Goal: Information Seeking & Learning: Check status

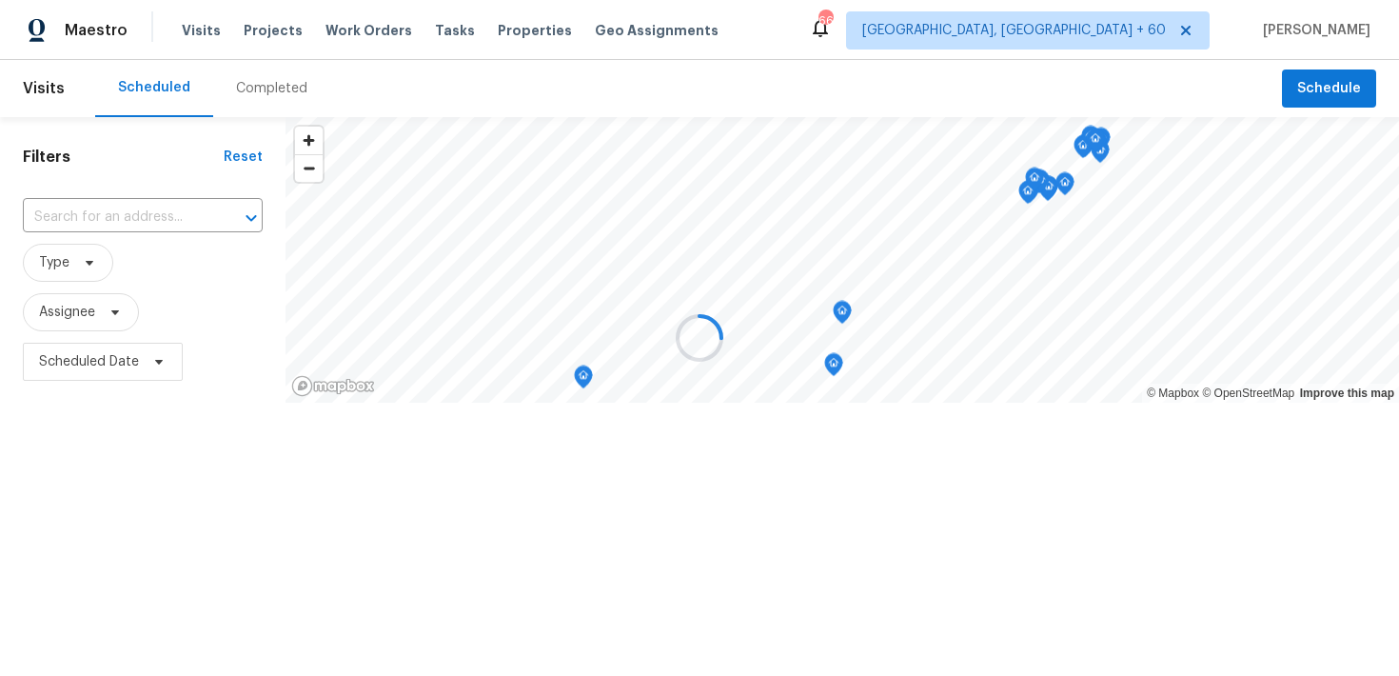
click at [264, 78] on div at bounding box center [699, 338] width 1399 height 676
click at [259, 96] on div at bounding box center [699, 338] width 1399 height 676
click at [227, 89] on div at bounding box center [699, 338] width 1399 height 676
click at [248, 89] on div at bounding box center [699, 338] width 1399 height 676
click at [263, 97] on div at bounding box center [699, 338] width 1399 height 676
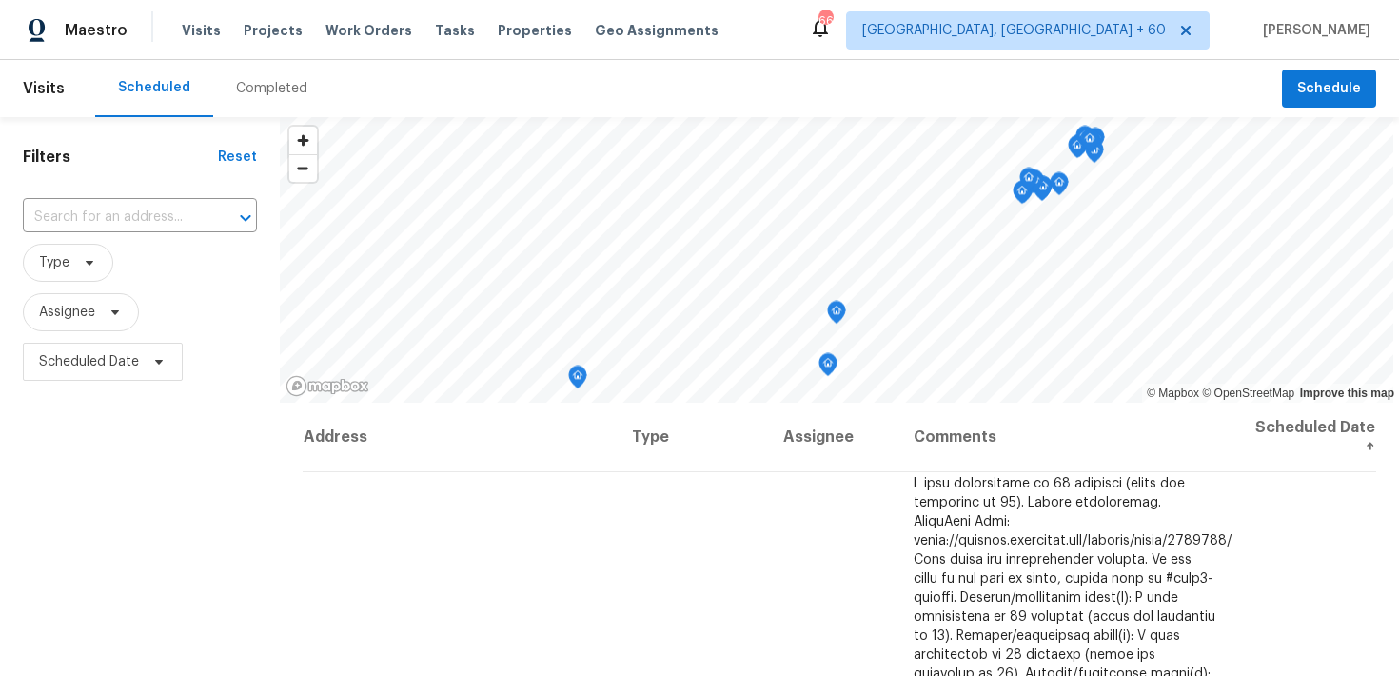
click at [249, 88] on div "Completed" at bounding box center [271, 88] width 71 height 19
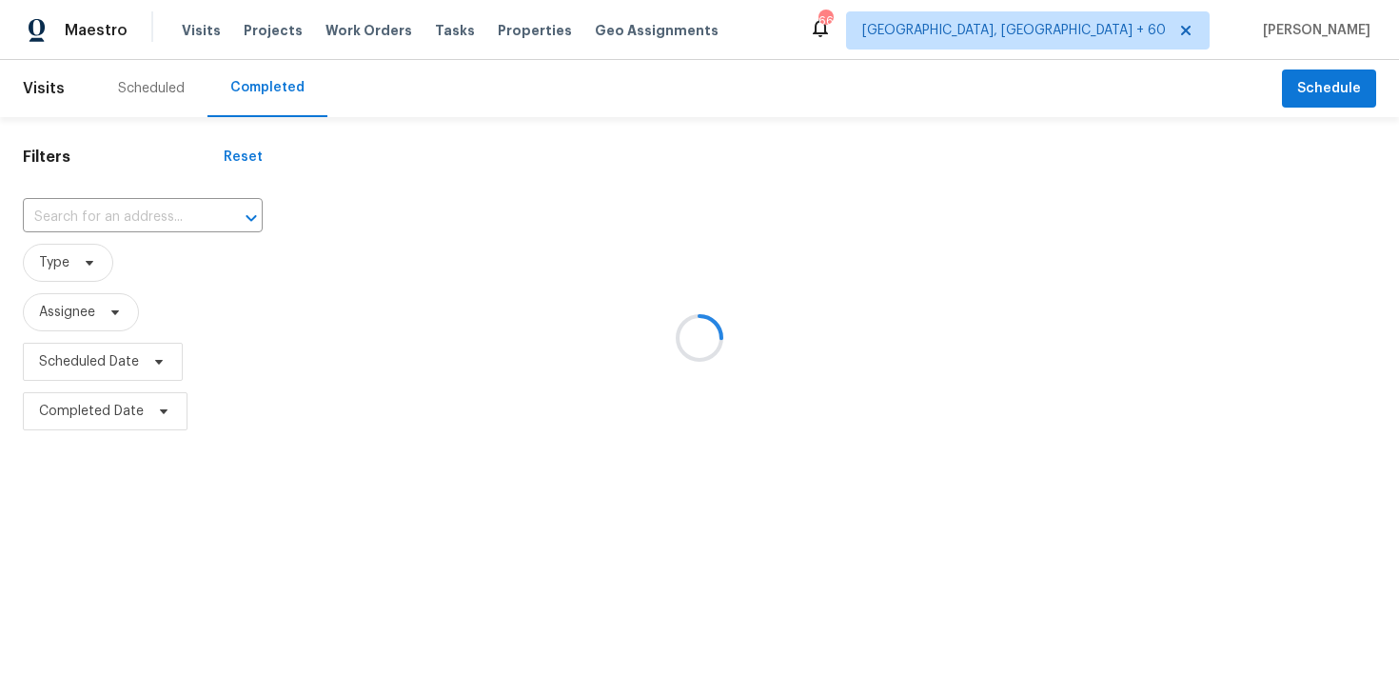
click at [100, 217] on div at bounding box center [699, 338] width 1399 height 676
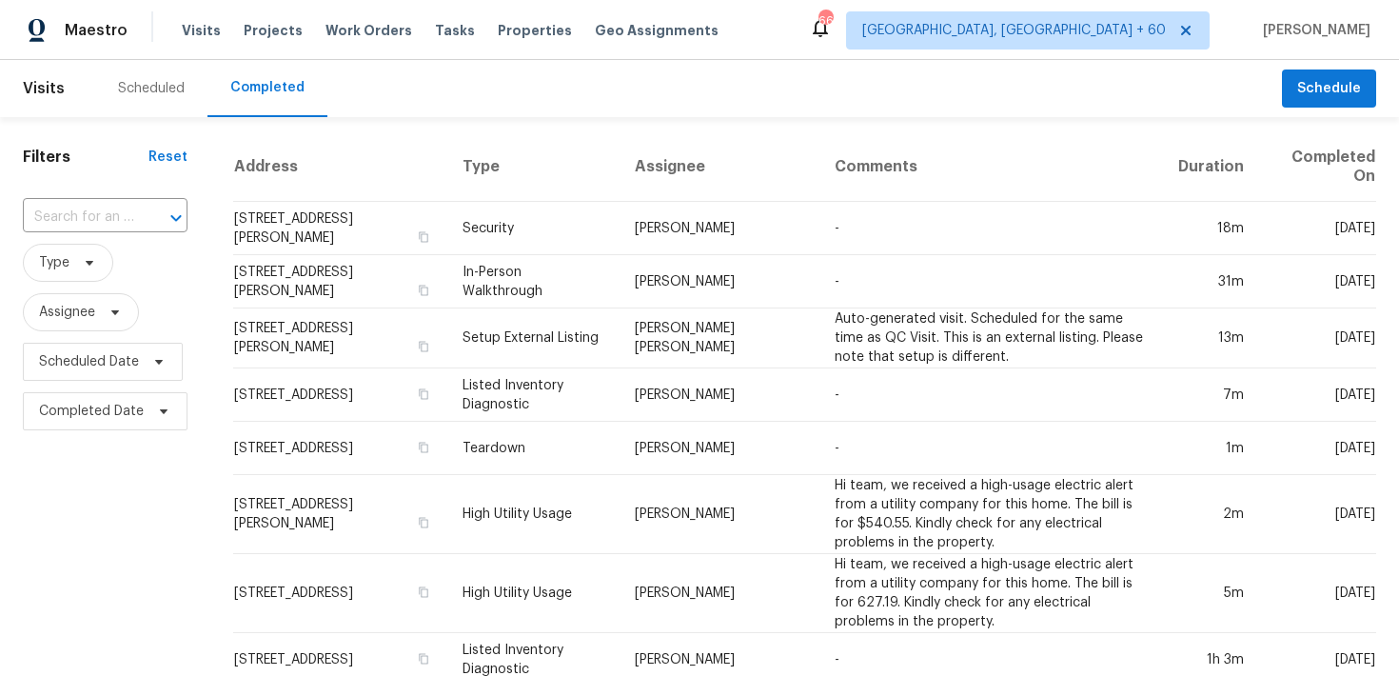
click at [100, 217] on input "text" at bounding box center [78, 217] width 111 height 29
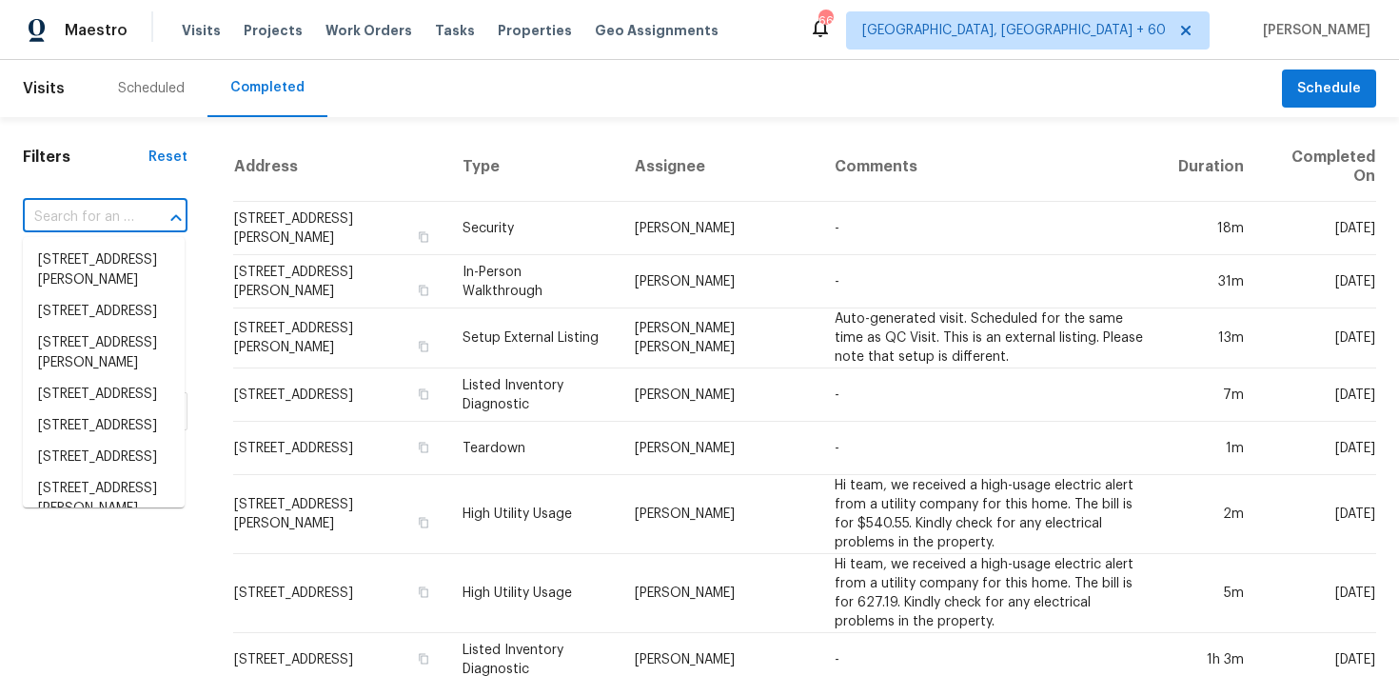
paste input "4555 Old Town Dr Winston Salem, NC 27106"
type input "4555 Old Town Dr Winston Salem, NC 27106"
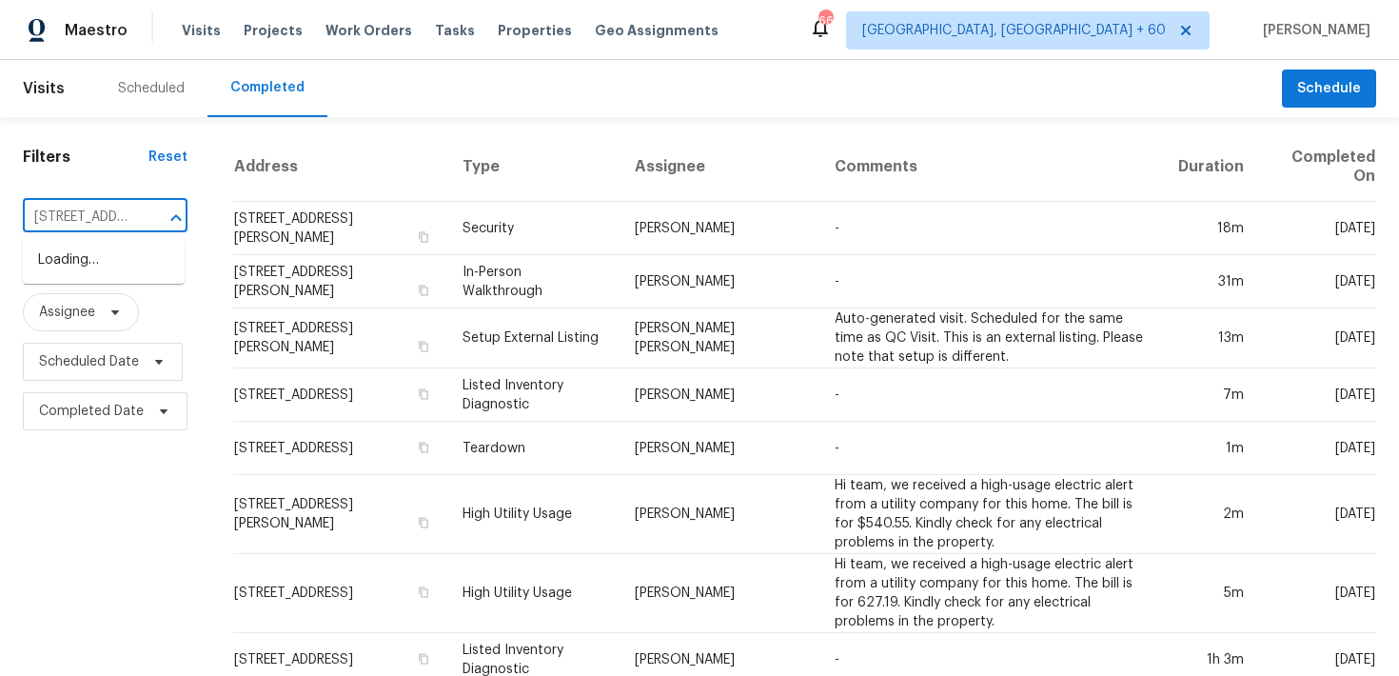
scroll to position [0, 177]
click at [86, 274] on li "4555 Old Town Dr, Winston Salem, NC 27106" at bounding box center [104, 260] width 162 height 31
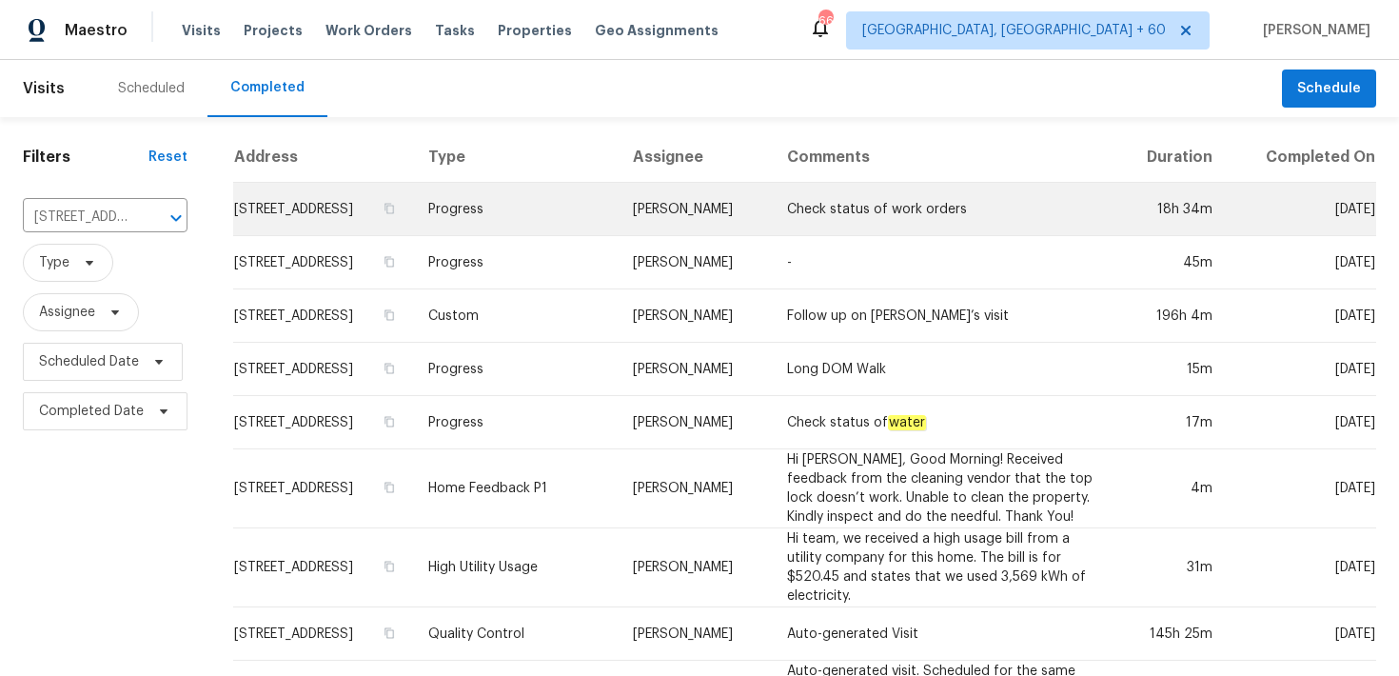
click at [594, 236] on td "Progress" at bounding box center [515, 209] width 205 height 53
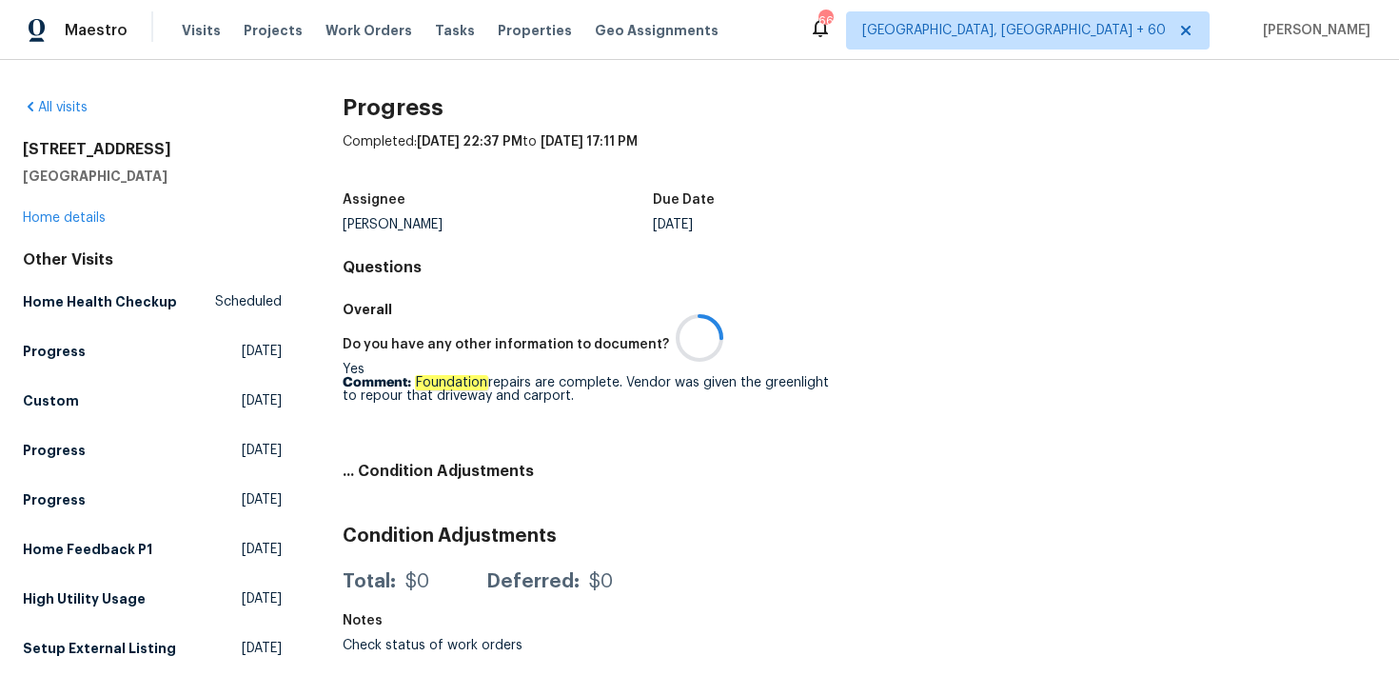
click at [62, 221] on div at bounding box center [699, 338] width 1399 height 676
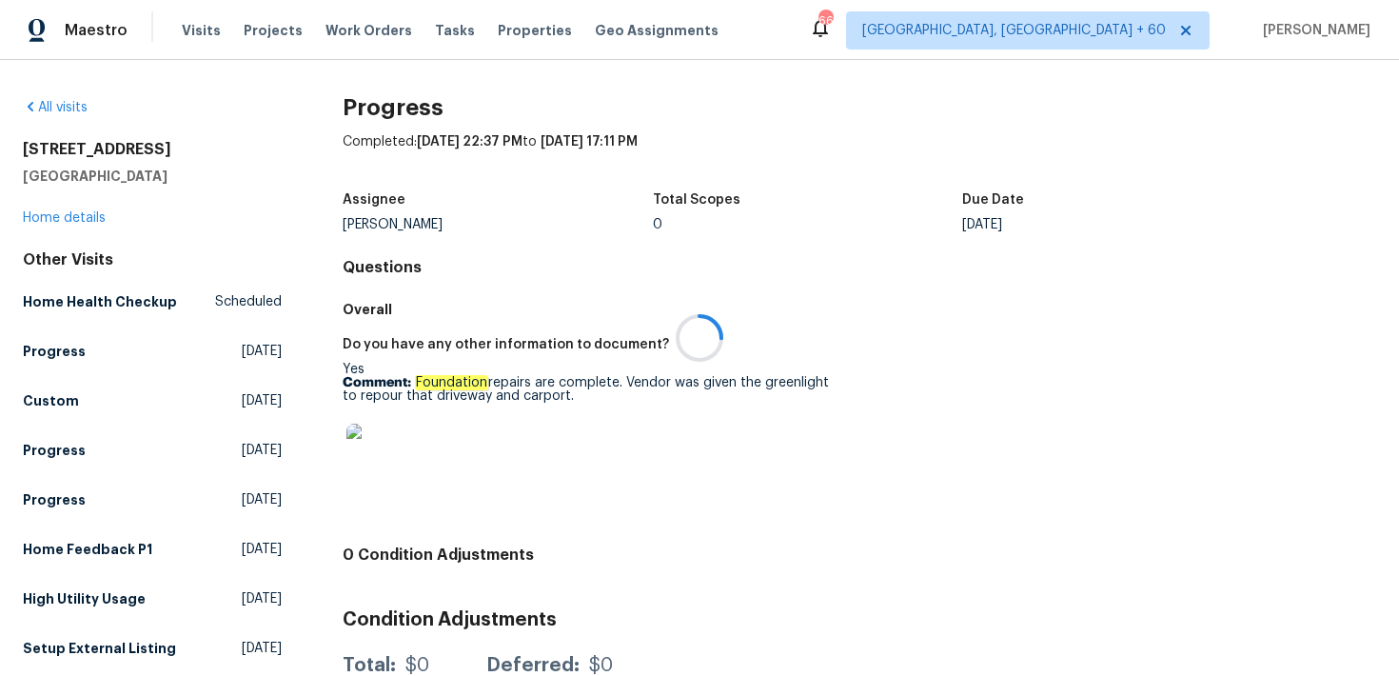
click at [44, 217] on div at bounding box center [699, 338] width 1399 height 676
click at [29, 219] on div at bounding box center [699, 338] width 1399 height 676
click at [69, 222] on link "Home details" at bounding box center [64, 217] width 83 height 13
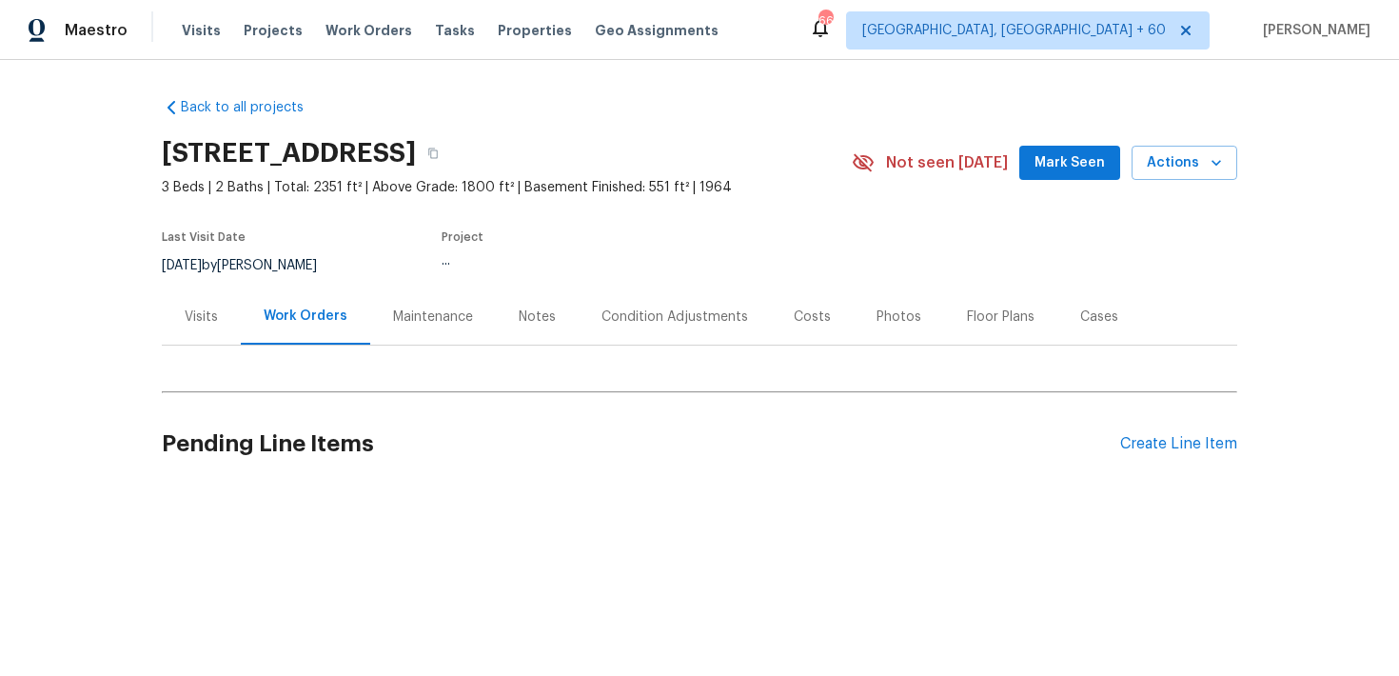
click at [536, 372] on div "Back to all projects 4555 Old Town Dr, Winston Salem, NC 27106 3 Beds | 2 Baths…" at bounding box center [699, 293] width 1075 height 421
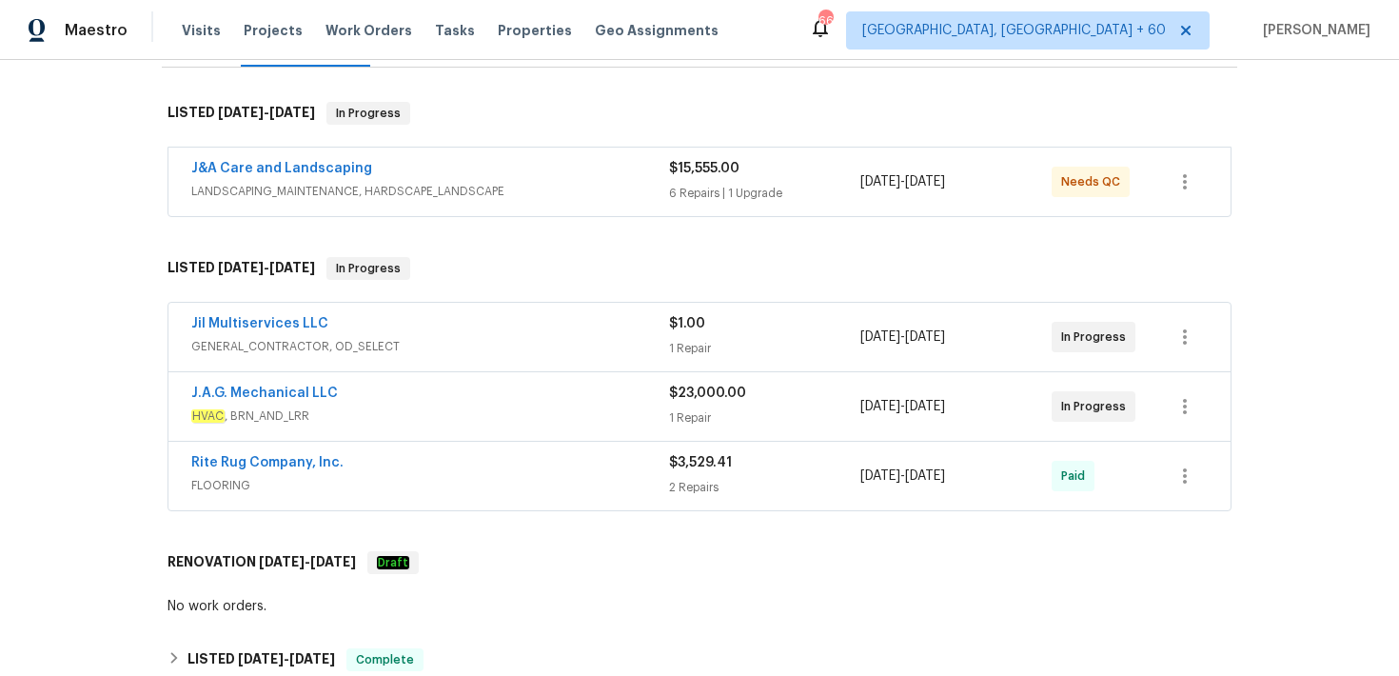
scroll to position [279, 0]
click at [695, 483] on div "2 Repairs" at bounding box center [764, 486] width 191 height 19
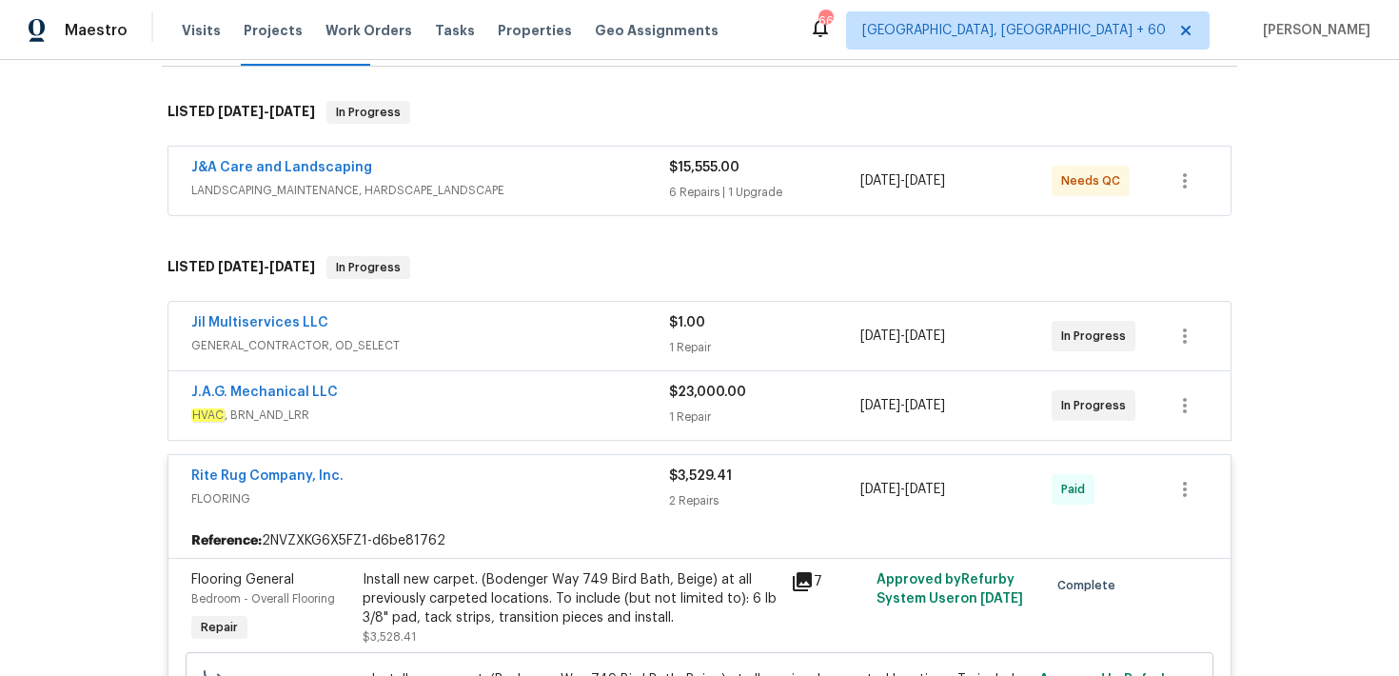
scroll to position [265, 0]
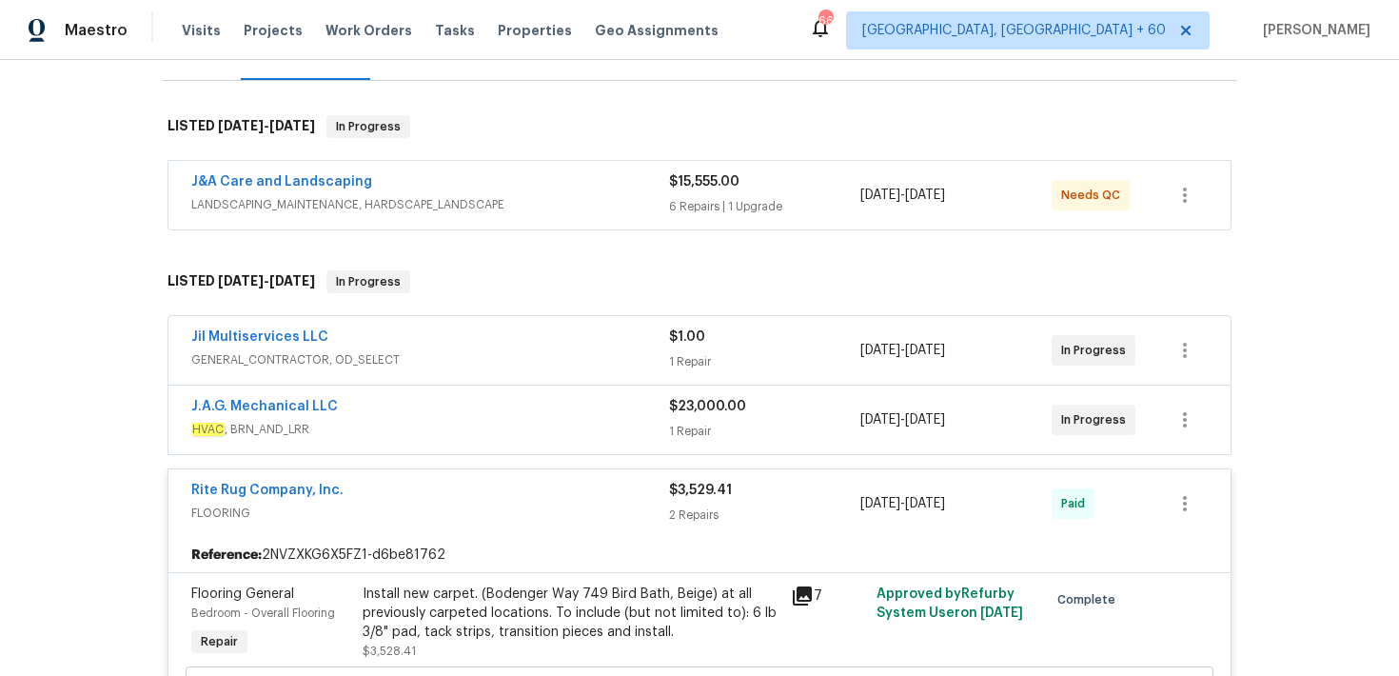
click at [702, 357] on div "1 Repair" at bounding box center [764, 361] width 191 height 19
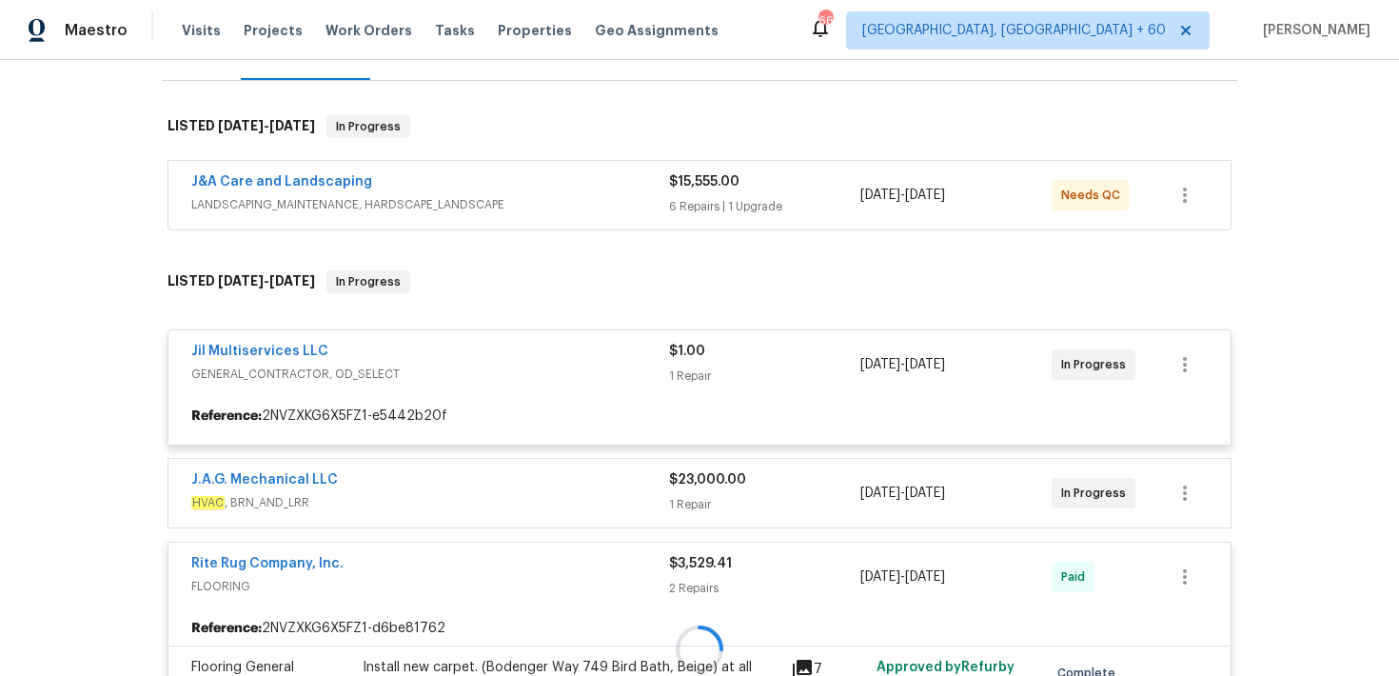
click at [672, 486] on div at bounding box center [699, 648] width 1075 height 794
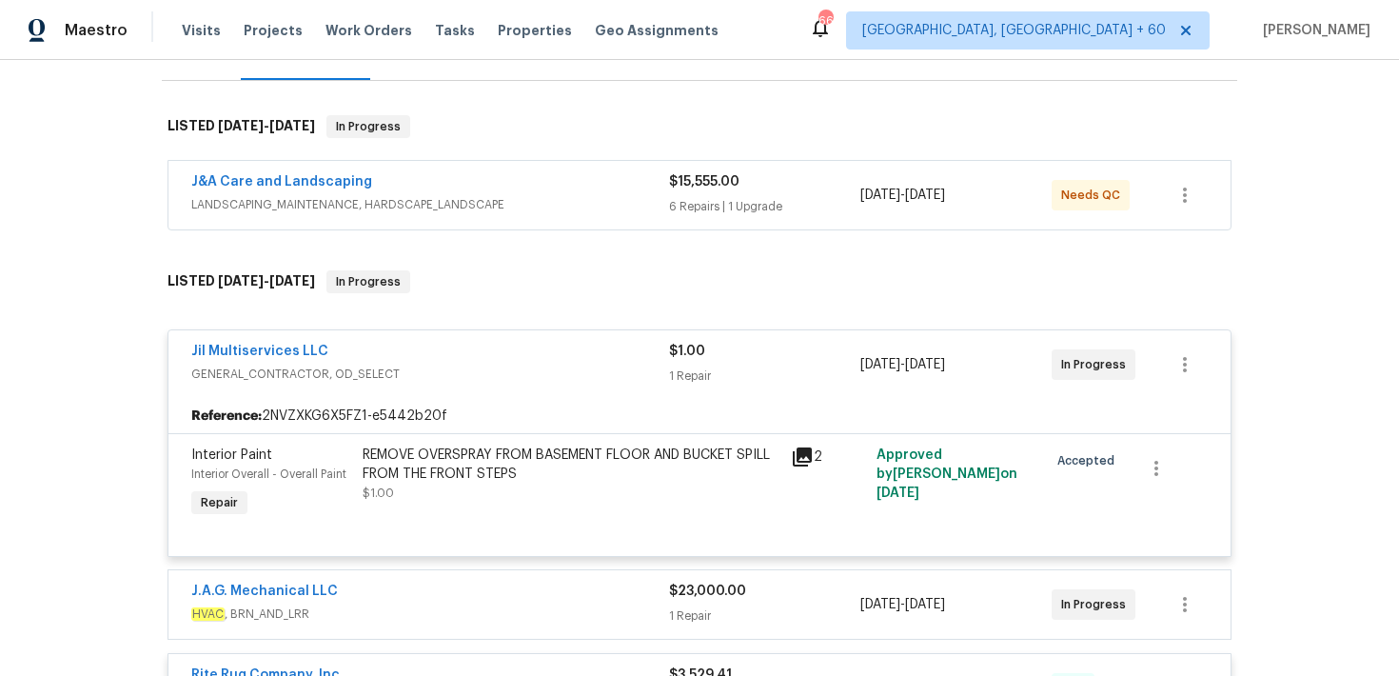
click at [695, 374] on div "1 Repair" at bounding box center [764, 375] width 191 height 19
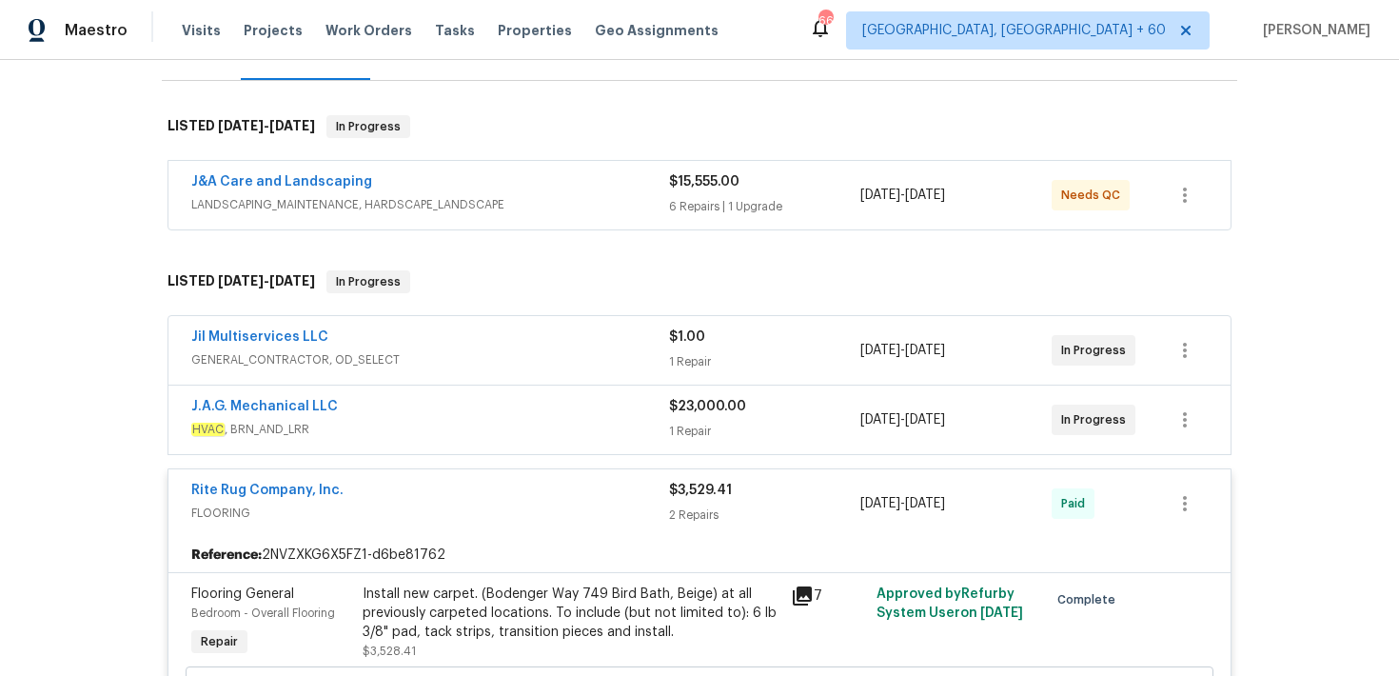
scroll to position [343, 0]
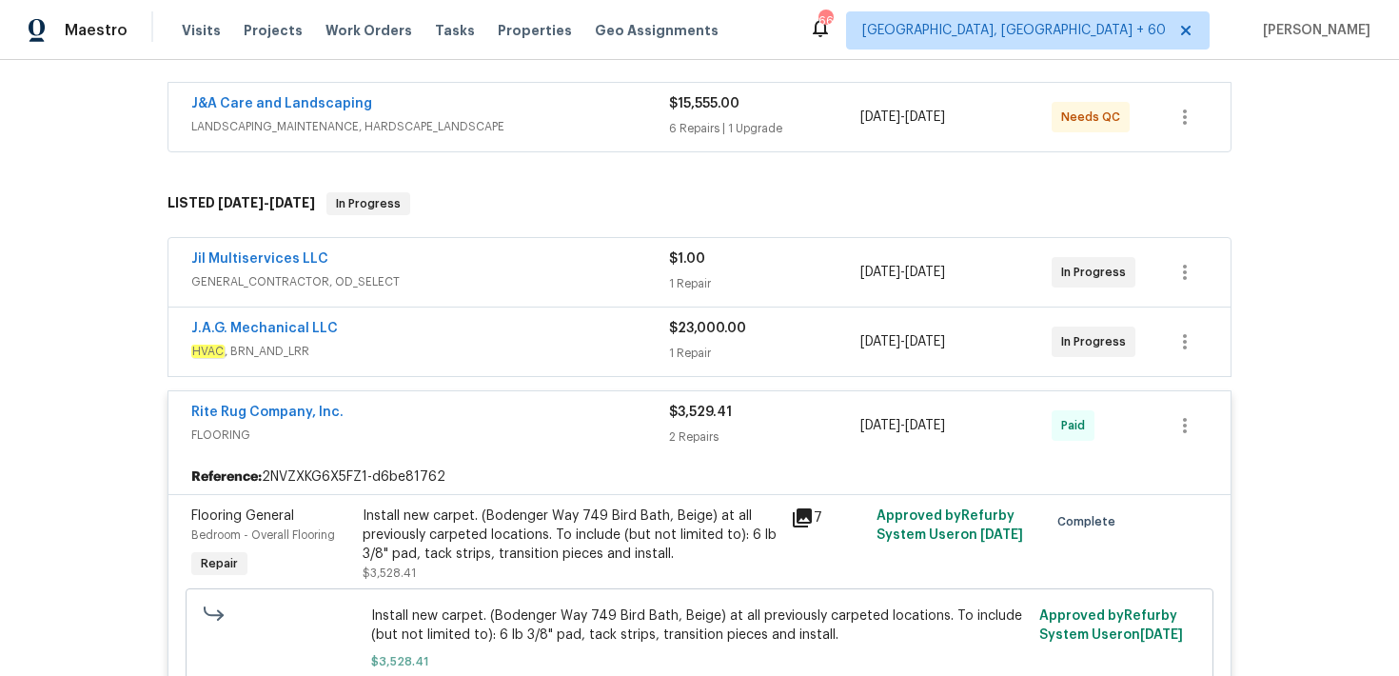
click at [719, 354] on div "1 Repair" at bounding box center [764, 352] width 191 height 19
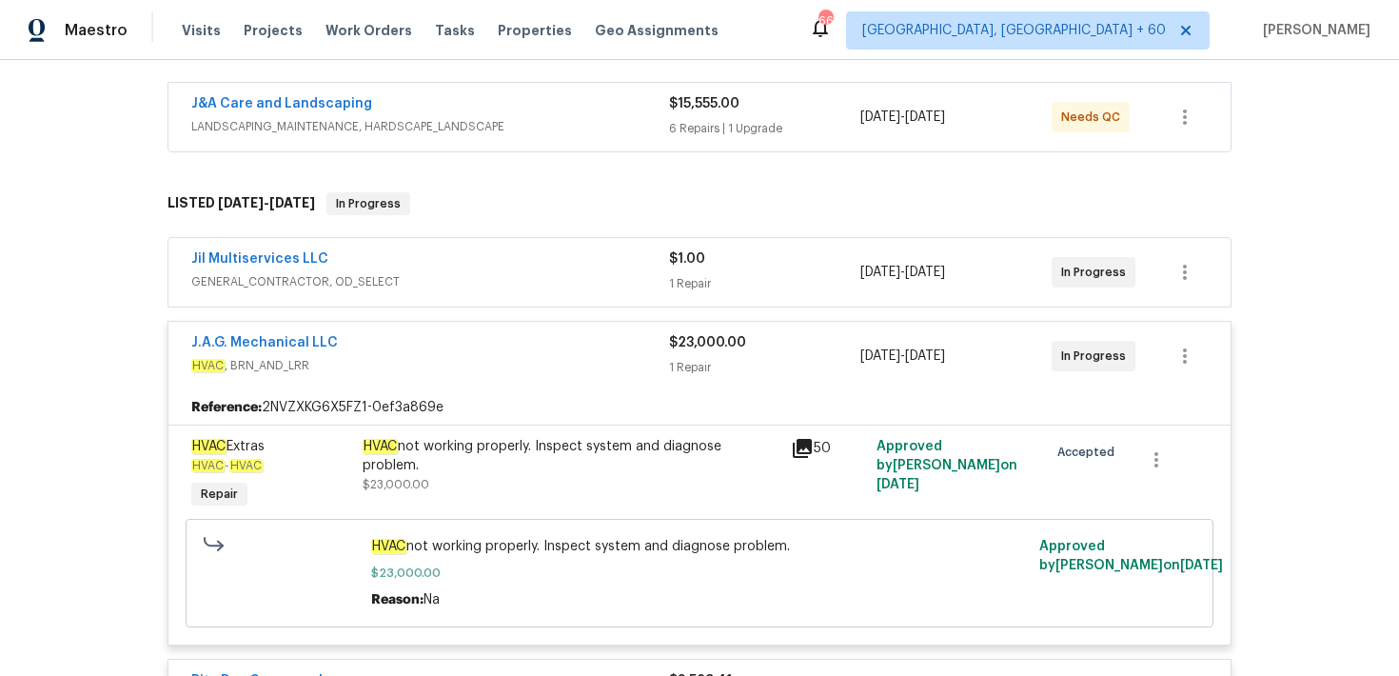
click at [691, 372] on div "1 Repair" at bounding box center [764, 367] width 191 height 19
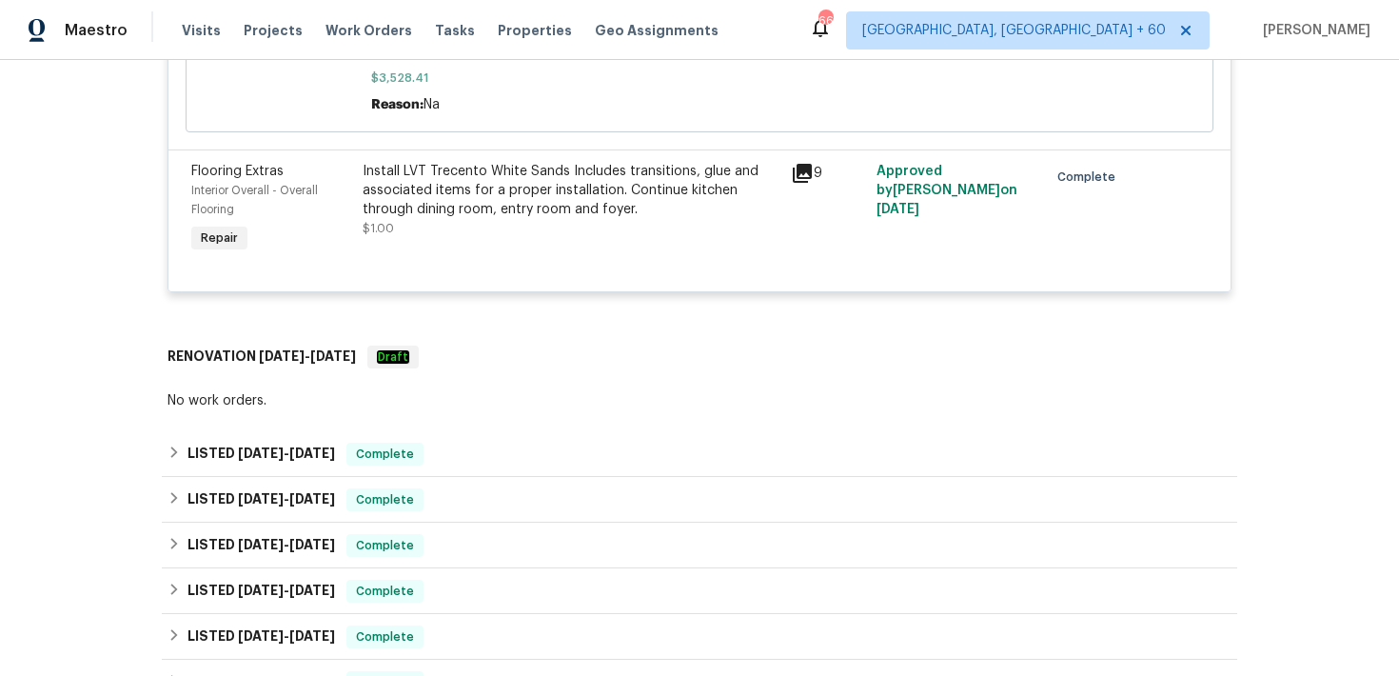
scroll to position [936, 0]
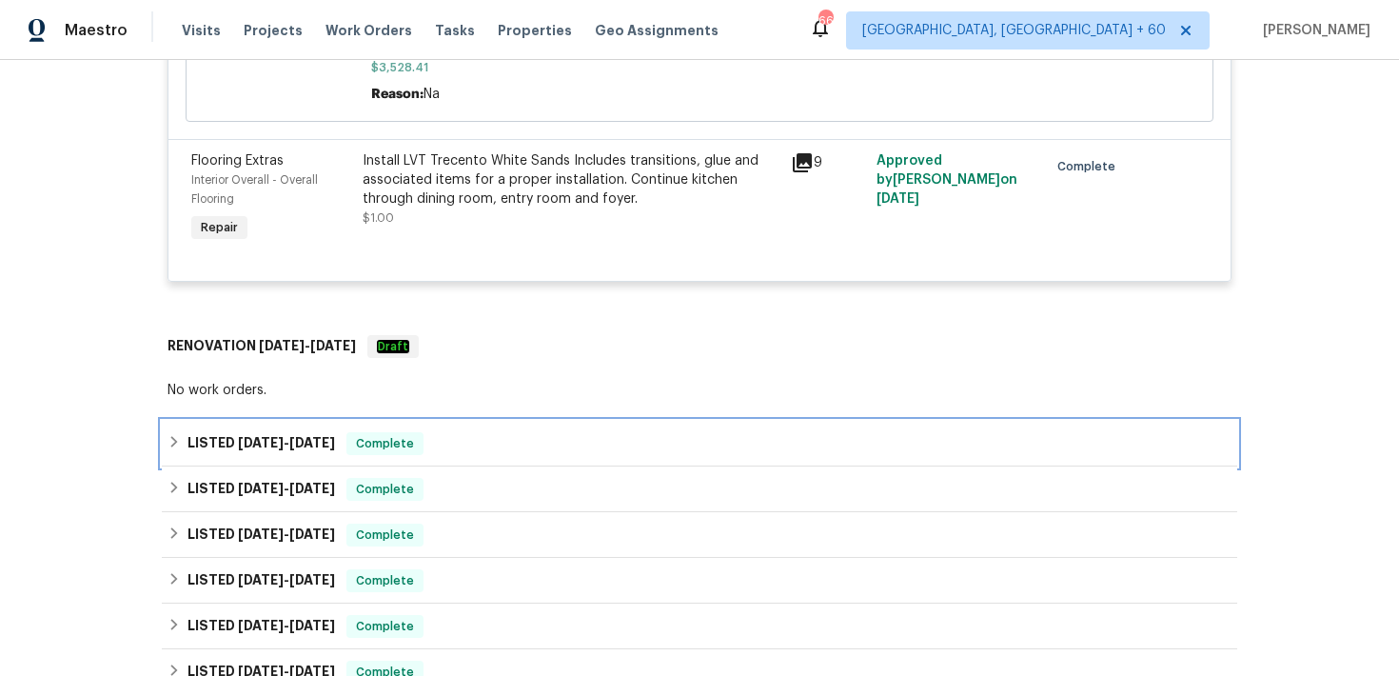
click at [575, 441] on div "LISTED 6/26/25 - 6/30/25 Complete" at bounding box center [699, 443] width 1064 height 23
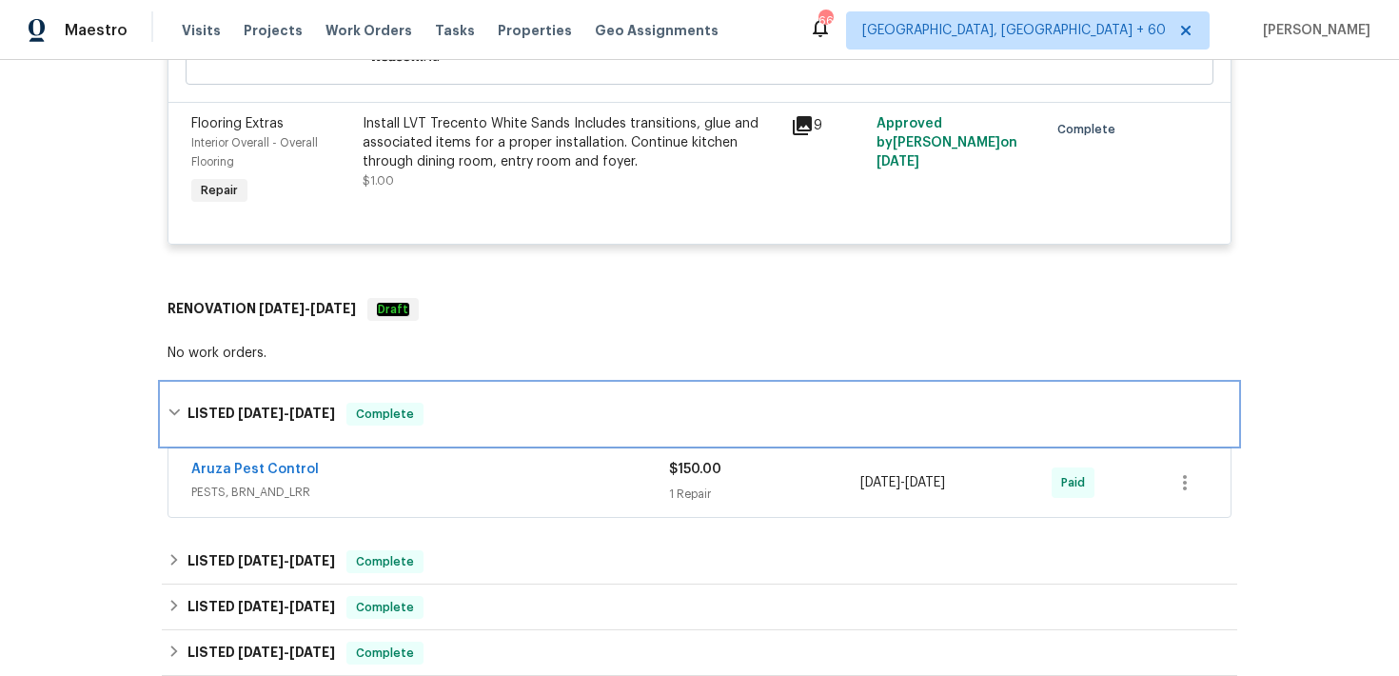
scroll to position [990, 0]
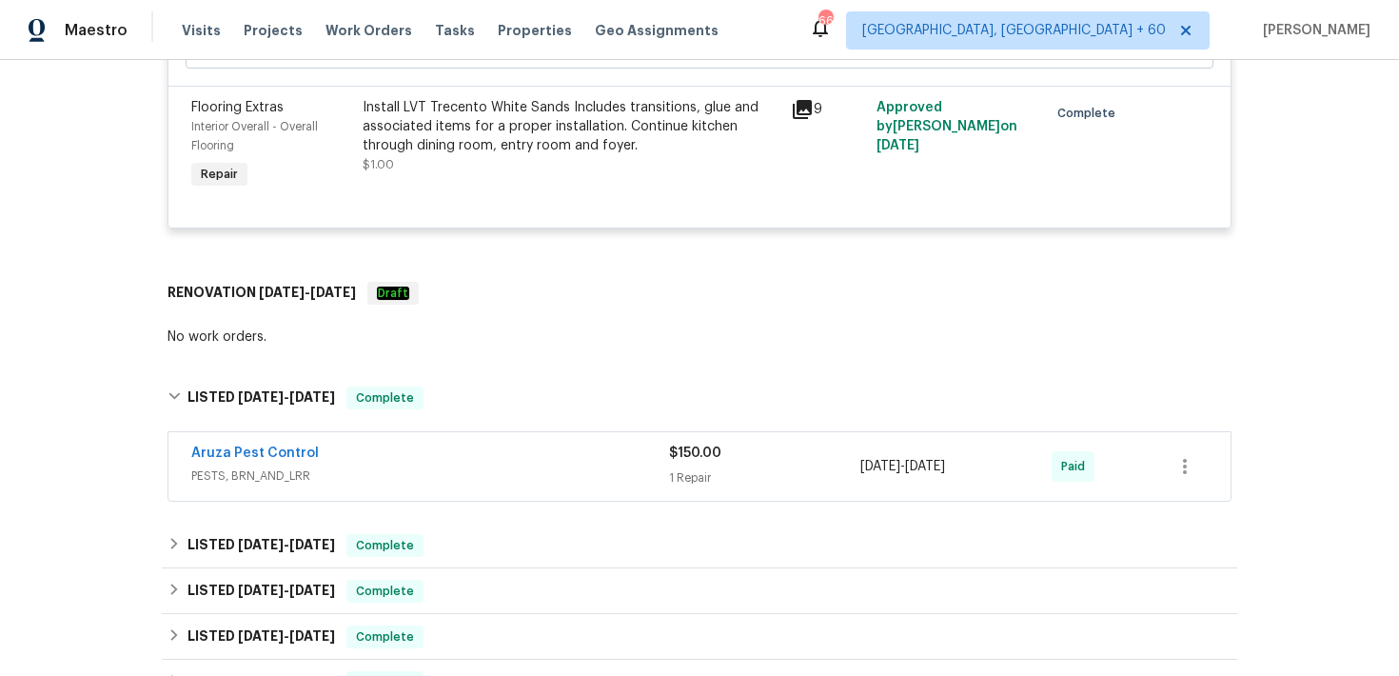
click at [1304, 581] on div "Back to all projects 4555 Old Town Dr, Winston Salem, NC 27106 3 Beds | 2 Baths…" at bounding box center [699, 368] width 1399 height 616
click at [192, 30] on span "Visits" at bounding box center [201, 30] width 39 height 19
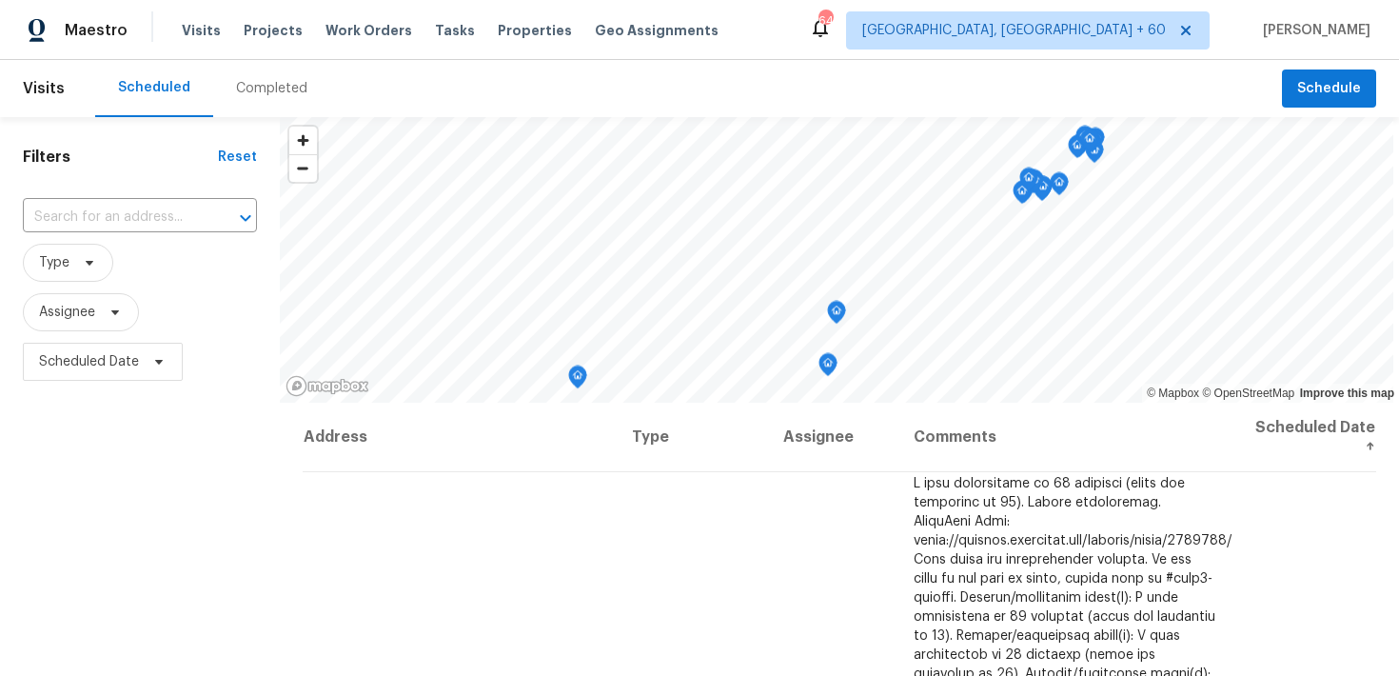
click at [242, 82] on div "Completed" at bounding box center [271, 88] width 71 height 19
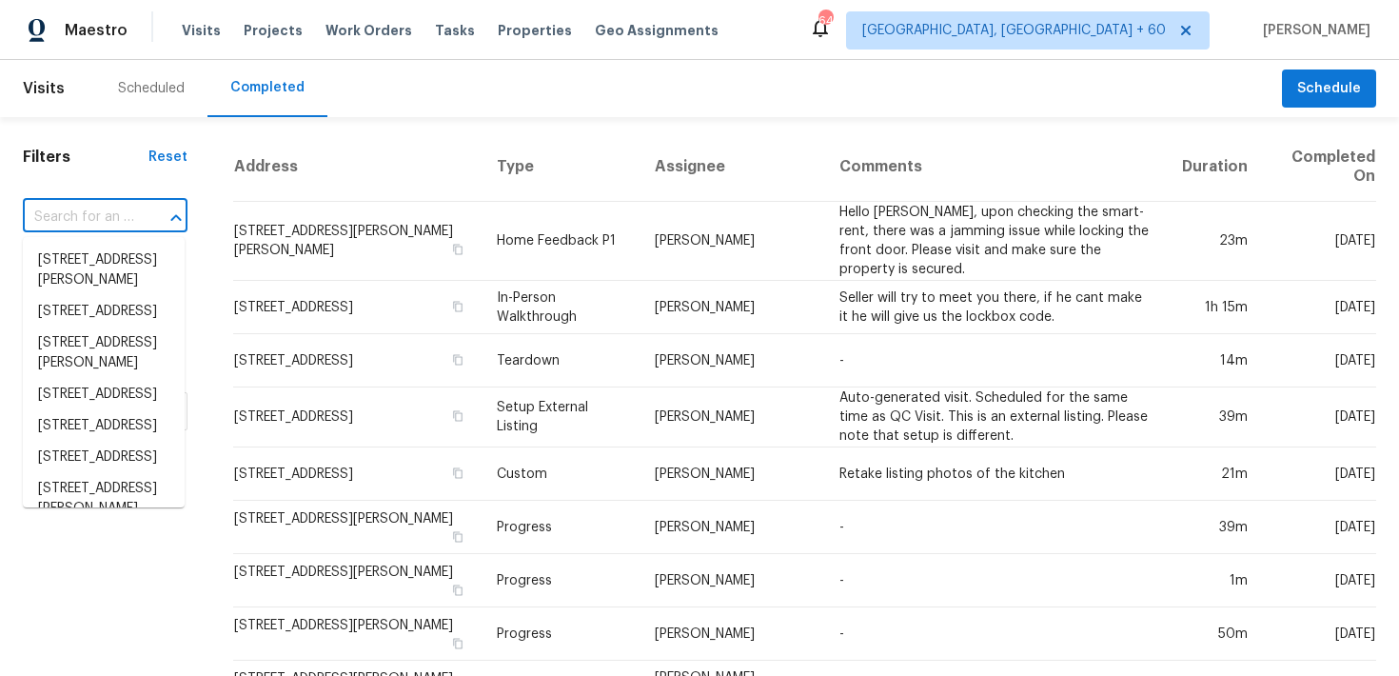
click at [95, 221] on input "text" at bounding box center [78, 217] width 111 height 29
paste input "334 W Lodge Dr Tempe, AZ 85283"
type input "334 W Lodge Dr Tempe, AZ 85283"
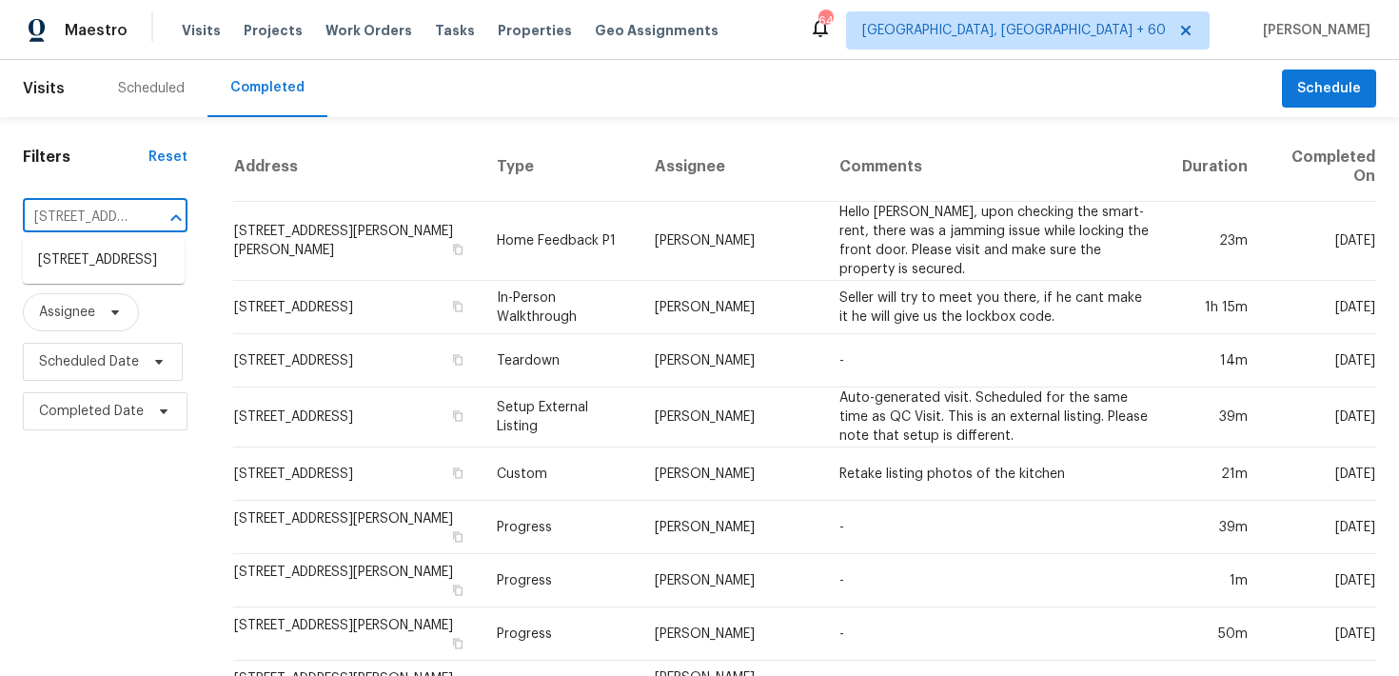
scroll to position [0, 115]
click at [56, 276] on li "334 W Lodge Dr, Tempe, AZ 85283" at bounding box center [104, 260] width 162 height 31
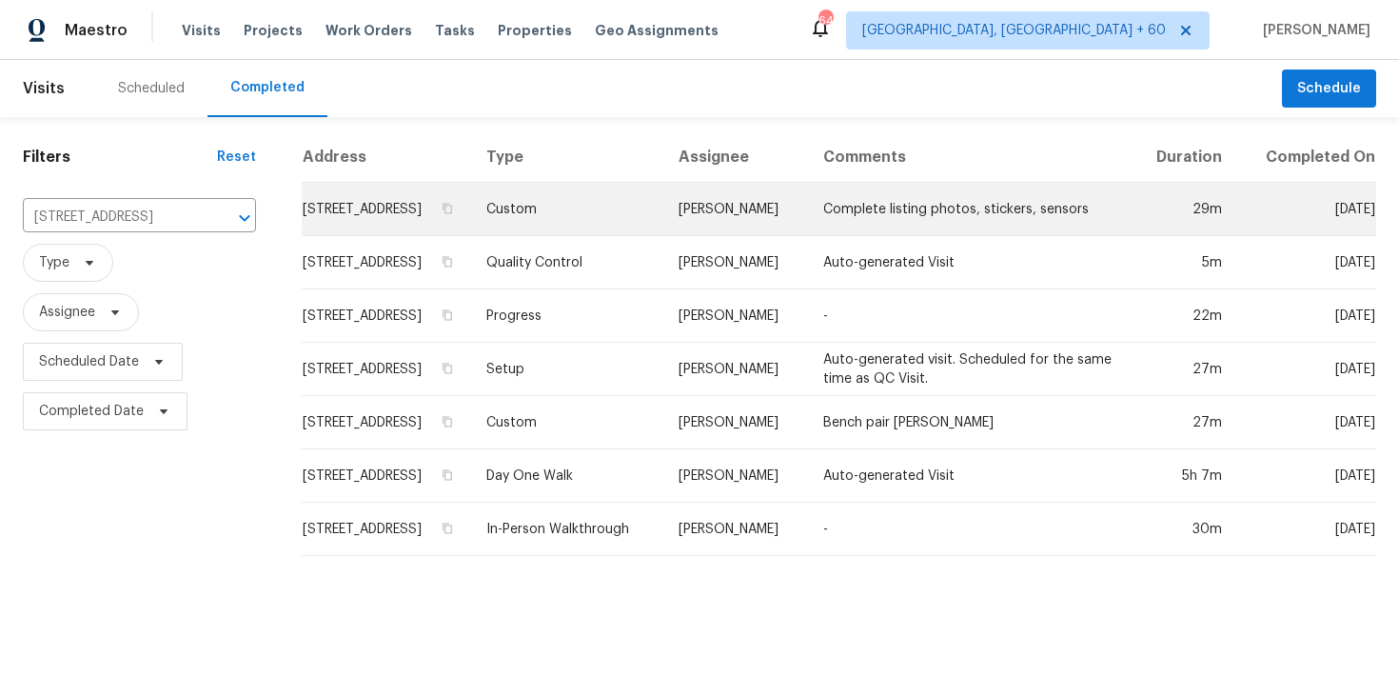
click at [578, 223] on td "Custom" at bounding box center [567, 209] width 192 height 53
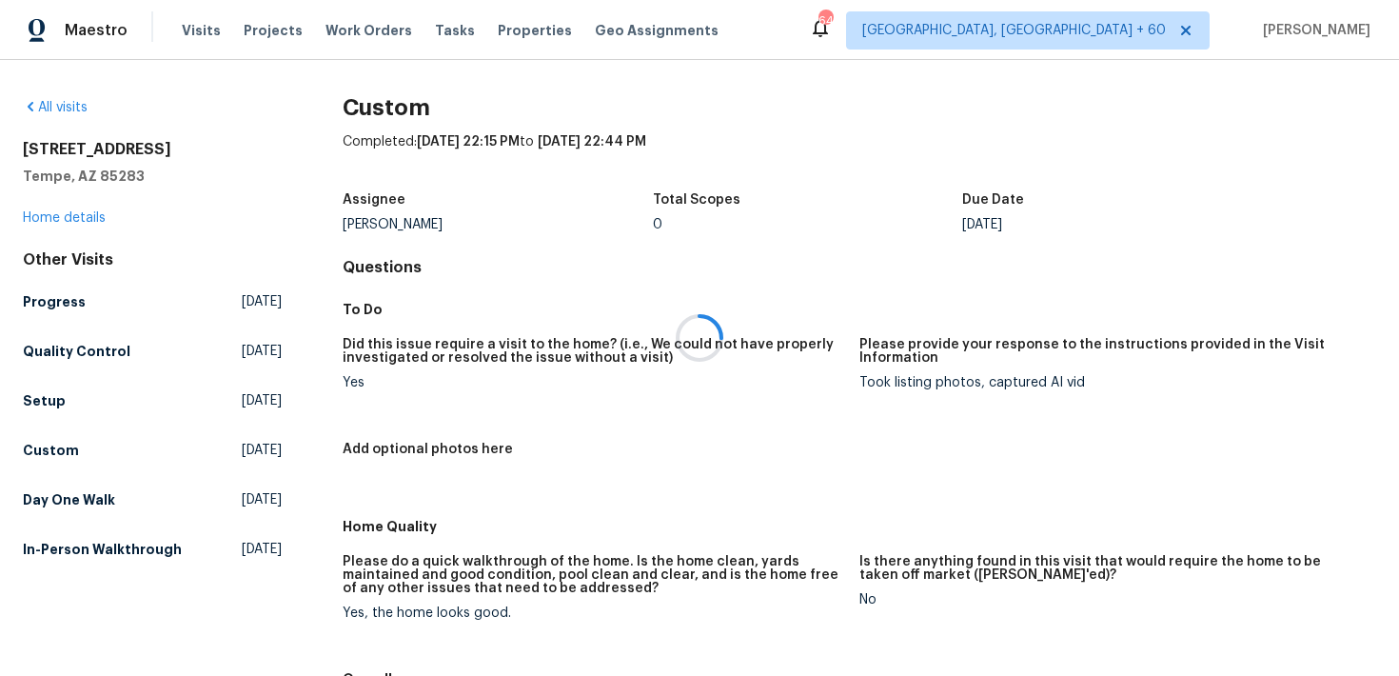
click at [36, 225] on div at bounding box center [699, 338] width 1399 height 676
click at [52, 219] on link "Home details" at bounding box center [64, 217] width 83 height 13
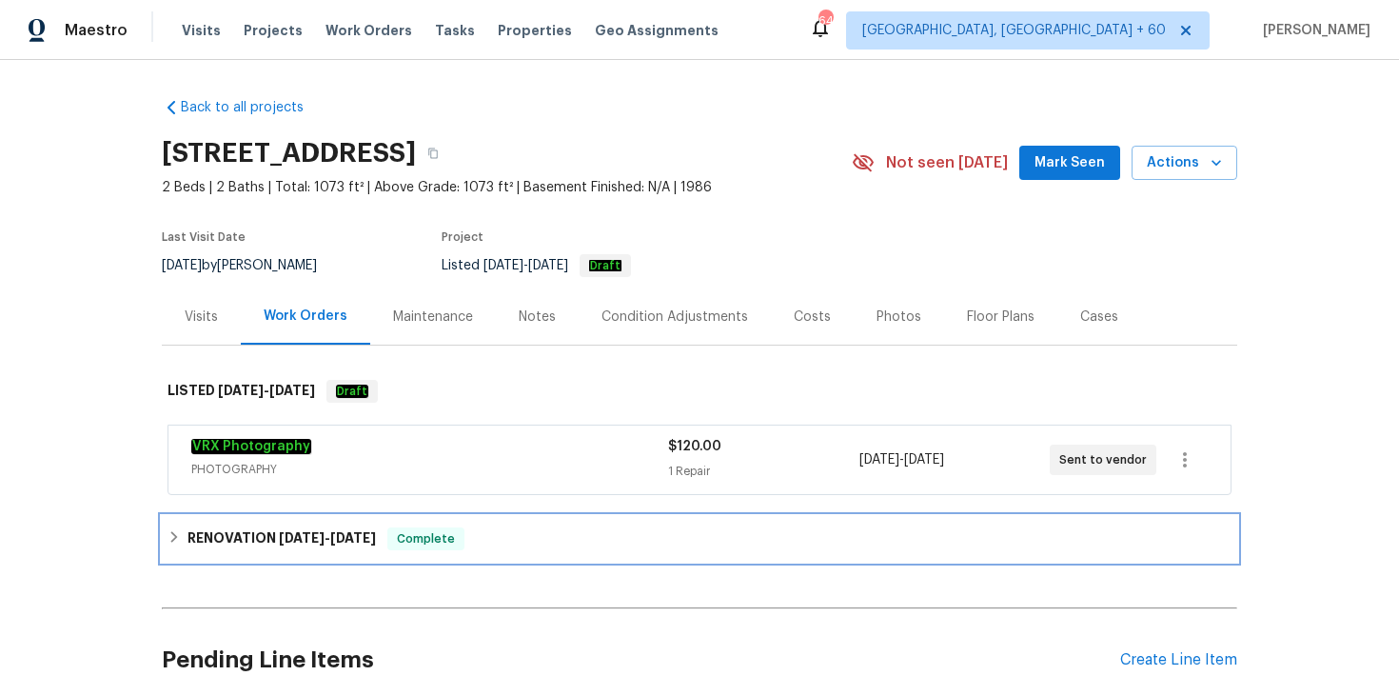
click at [545, 528] on div "RENOVATION 8/29/25 - 9/5/25 Complete" at bounding box center [699, 538] width 1064 height 23
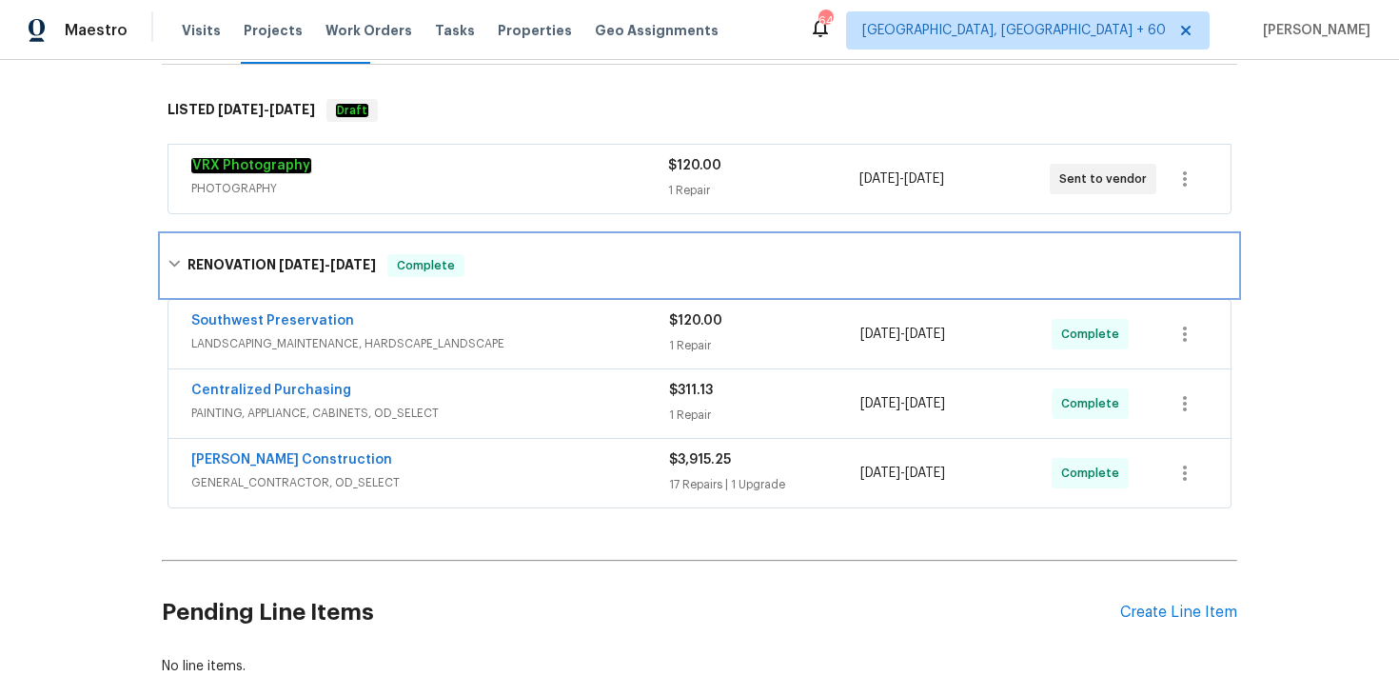
scroll to position [410, 0]
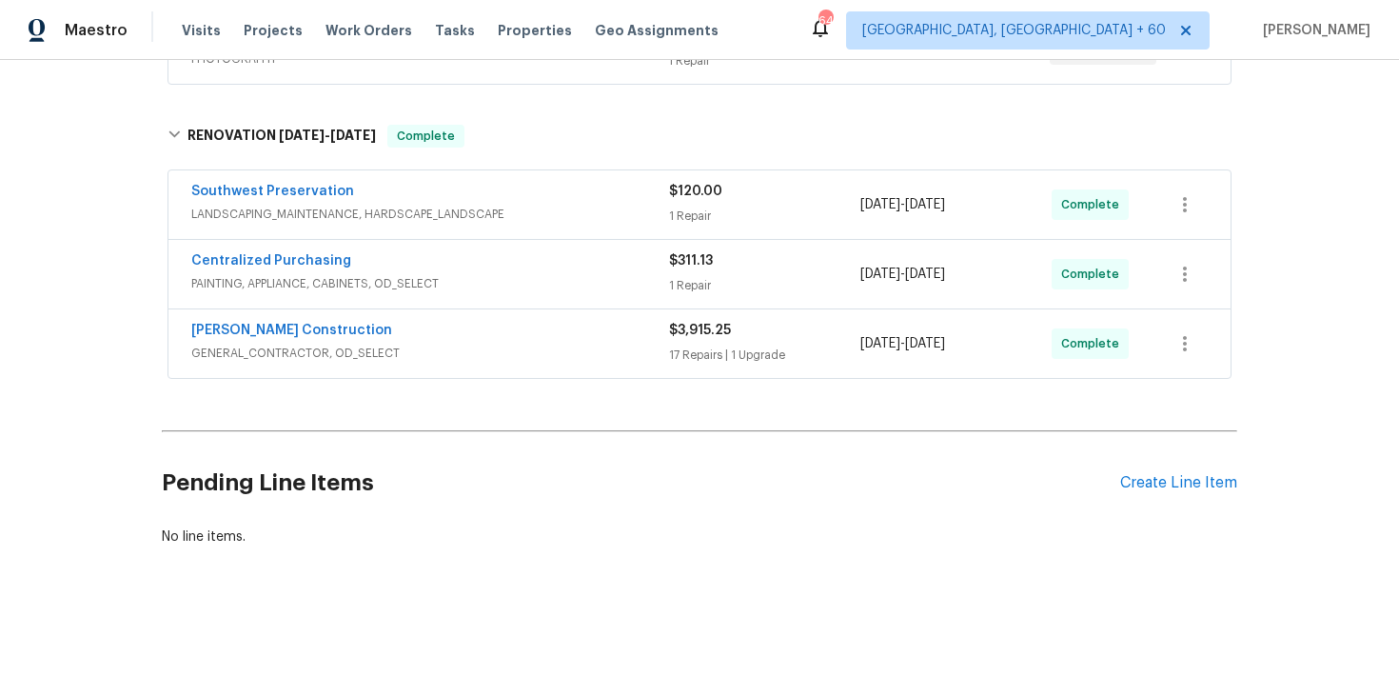
click at [697, 346] on div "17 Repairs | 1 Upgrade" at bounding box center [764, 354] width 191 height 19
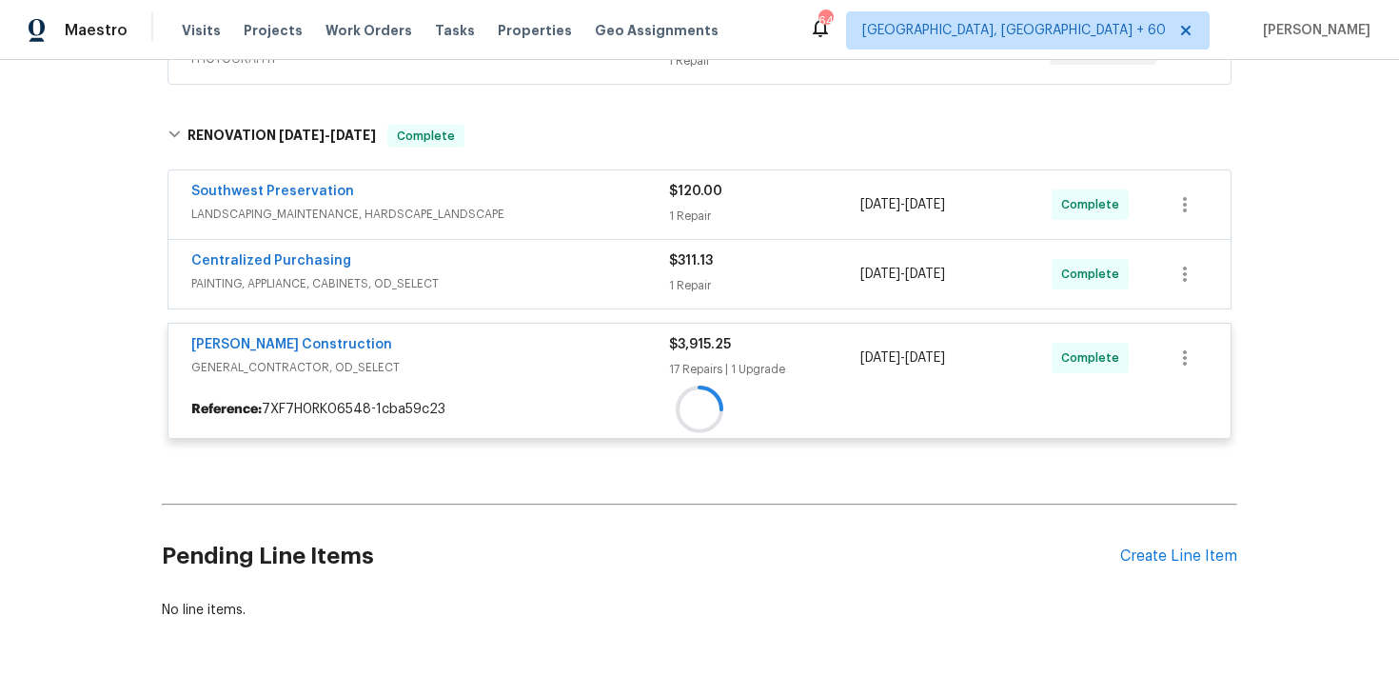
click at [696, 291] on div "Southwest Preservation LANDSCAPING_MAINTENANCE, HARDSCAPE_LANDSCAPE $120.00 1 R…" at bounding box center [699, 311] width 1064 height 282
click at [693, 219] on div at bounding box center [699, 282] width 1075 height 352
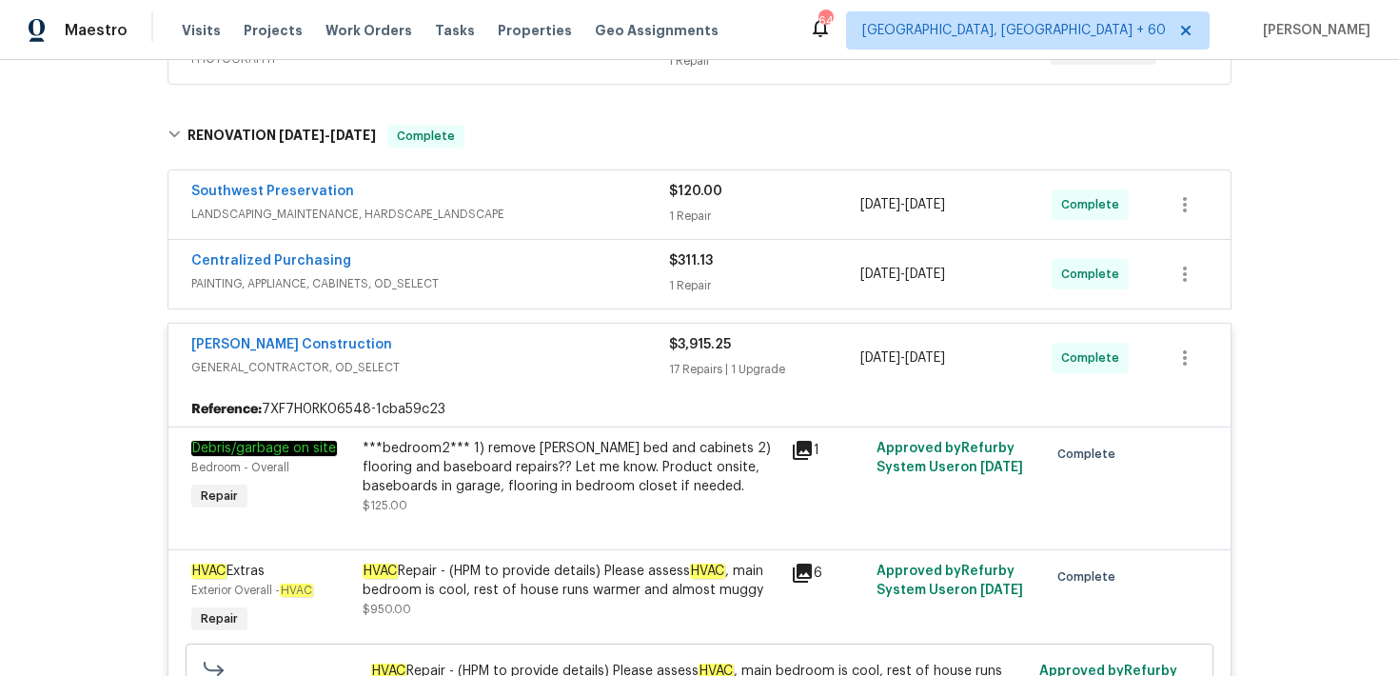
click at [679, 286] on div "1 Repair" at bounding box center [764, 285] width 191 height 19
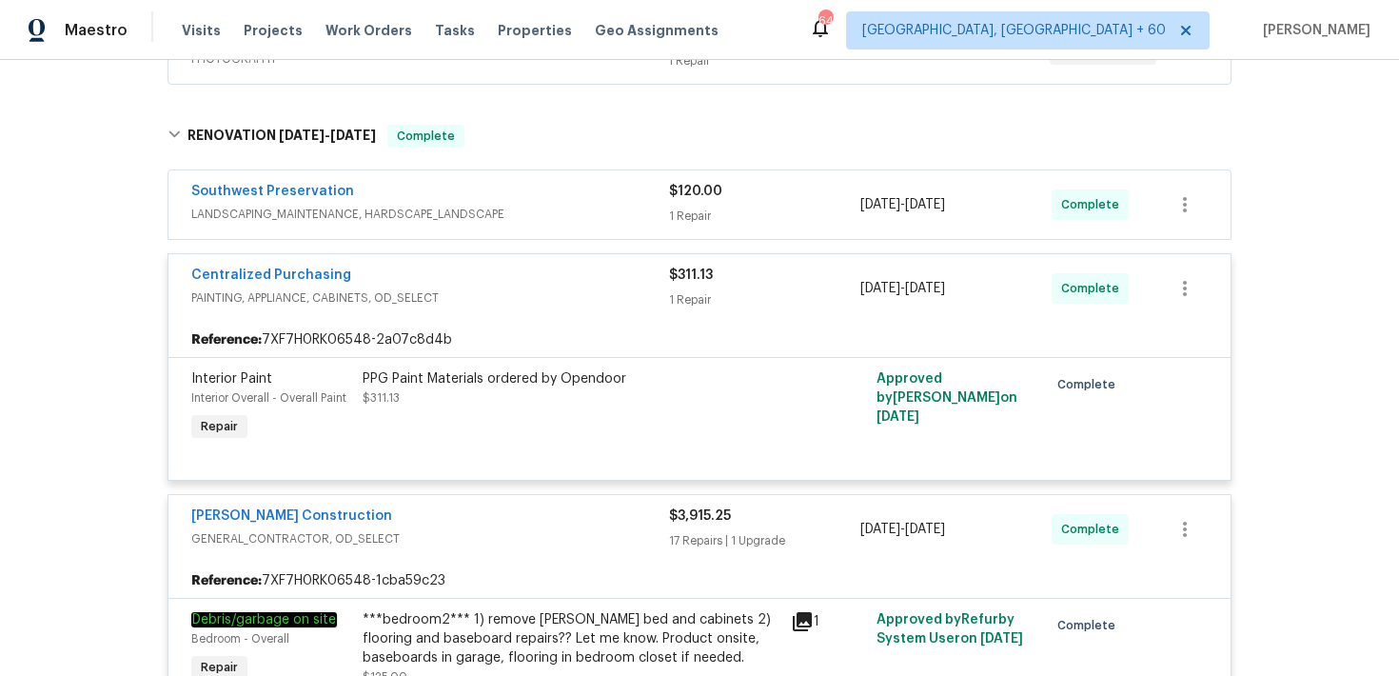
click at [690, 214] on div "1 Repair" at bounding box center [764, 215] width 191 height 19
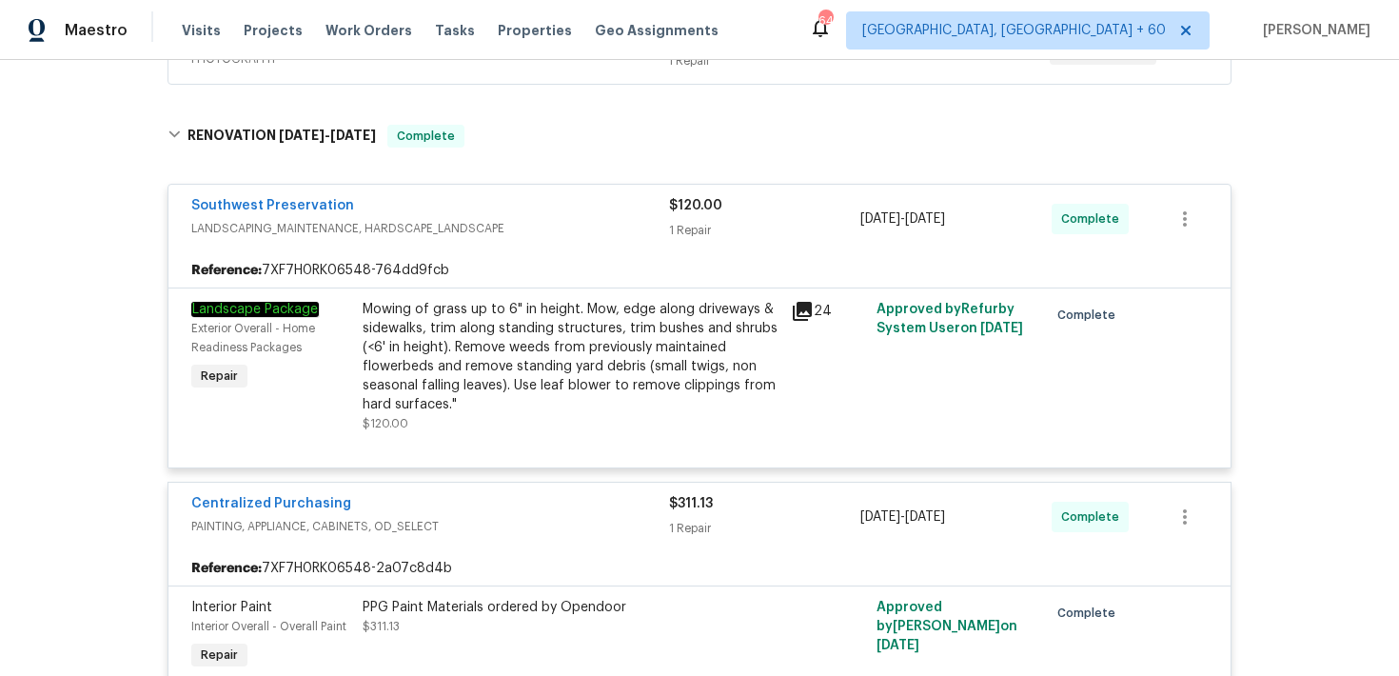
click at [789, 337] on div "24" at bounding box center [828, 366] width 86 height 145
click at [760, 360] on div "Mowing of grass up to 6" in height. Mow, edge along driveways & sidewalks, trim…" at bounding box center [571, 357] width 417 height 114
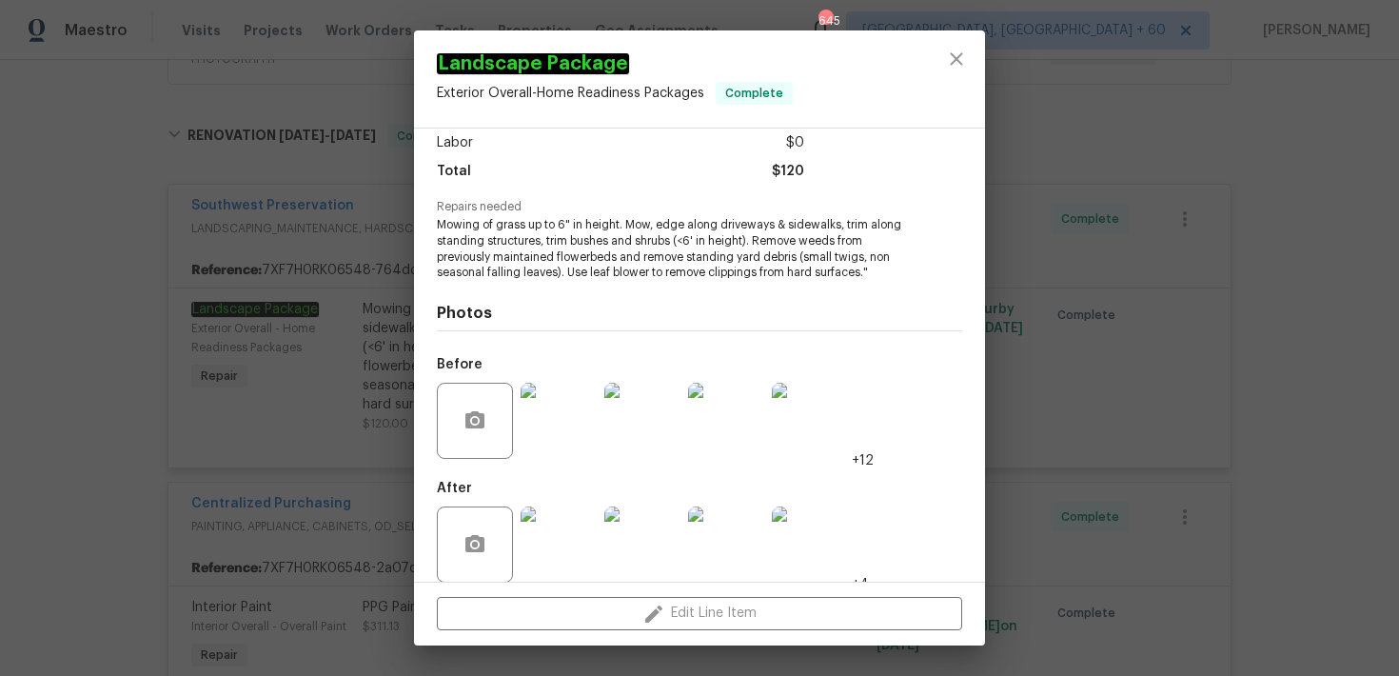
scroll to position [135, 0]
click at [549, 421] on img at bounding box center [558, 419] width 76 height 76
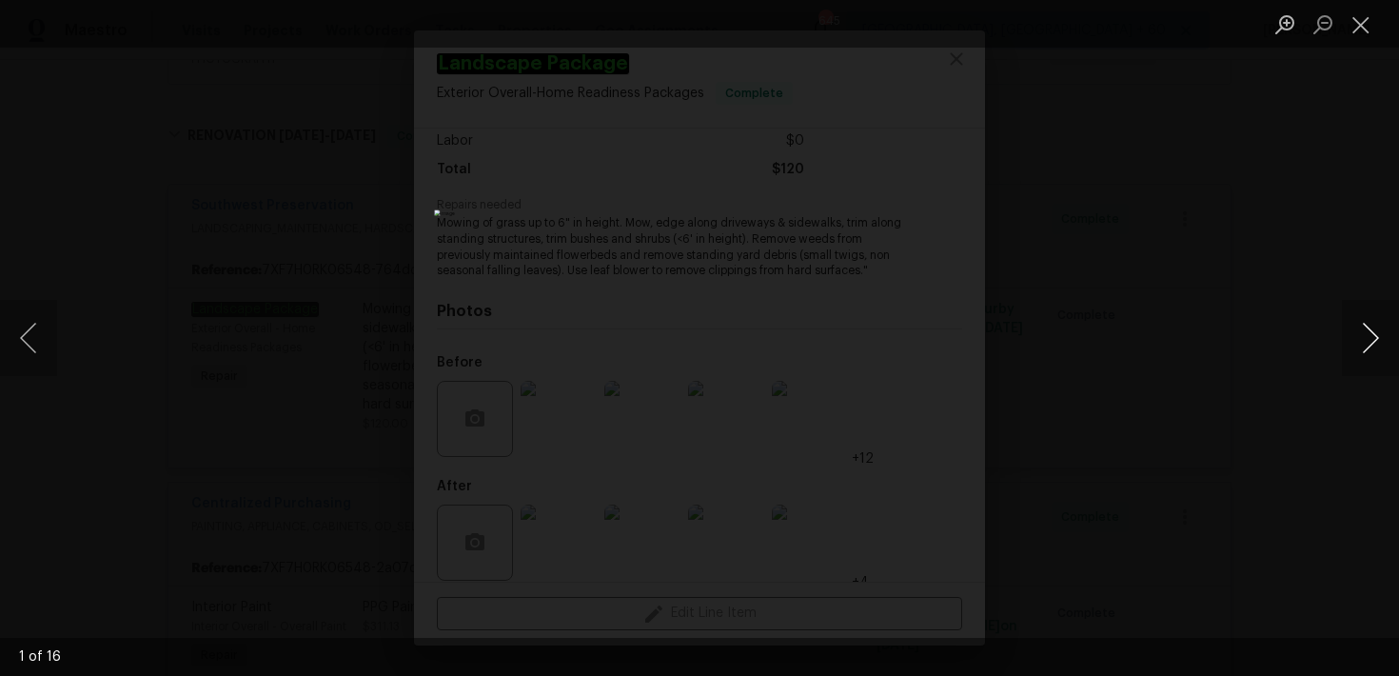
click at [1374, 333] on button "Next image" at bounding box center [1370, 338] width 57 height 76
click at [1374, 334] on button "Next image" at bounding box center [1370, 338] width 57 height 76
click at [1365, 339] on button "Next image" at bounding box center [1370, 338] width 57 height 76
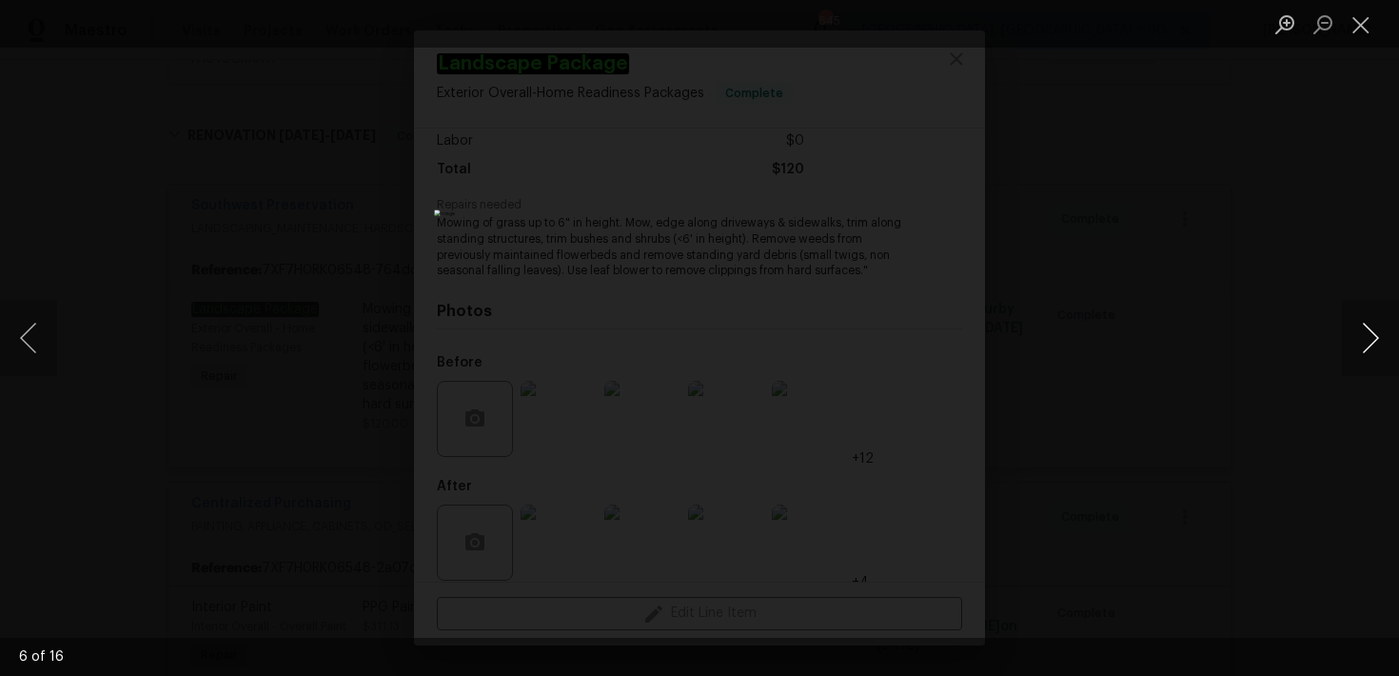
click at [1365, 339] on button "Next image" at bounding box center [1370, 338] width 57 height 76
click at [1363, 341] on button "Next image" at bounding box center [1370, 338] width 57 height 76
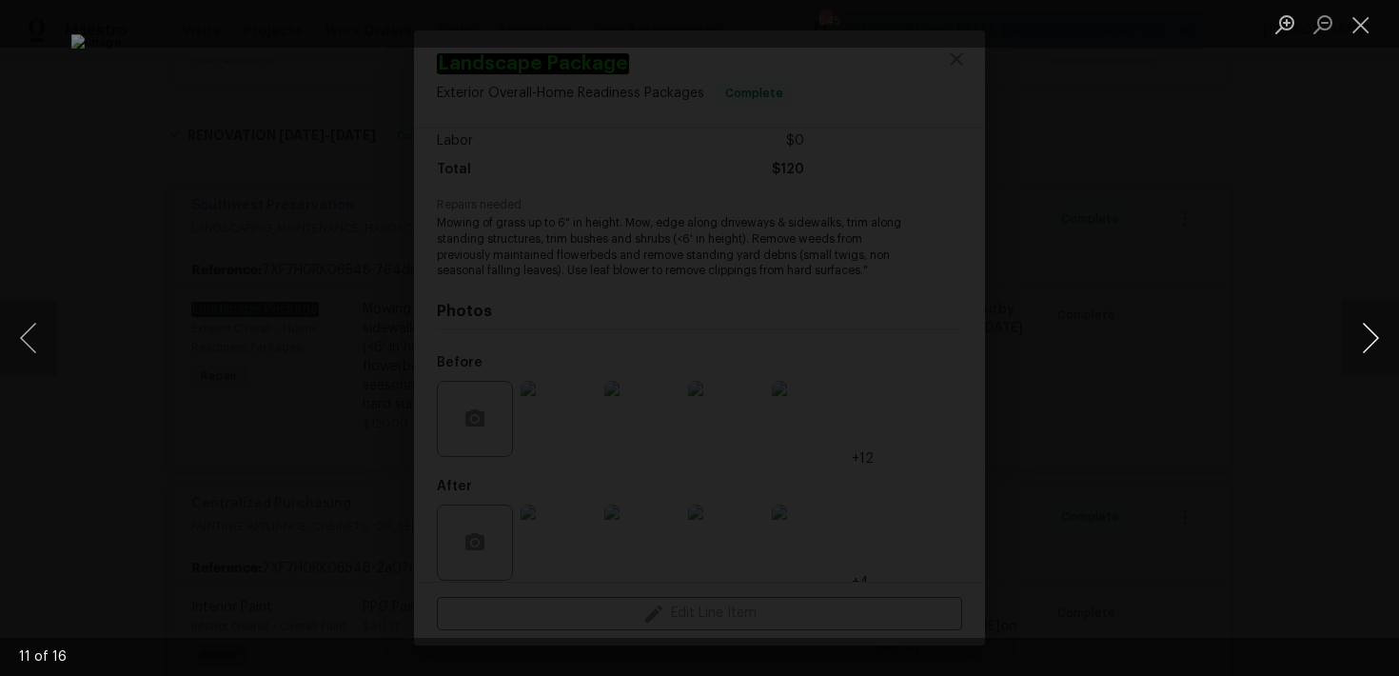
click at [1363, 341] on button "Next image" at bounding box center [1370, 338] width 57 height 76
click at [1363, 342] on button "Next image" at bounding box center [1370, 338] width 57 height 76
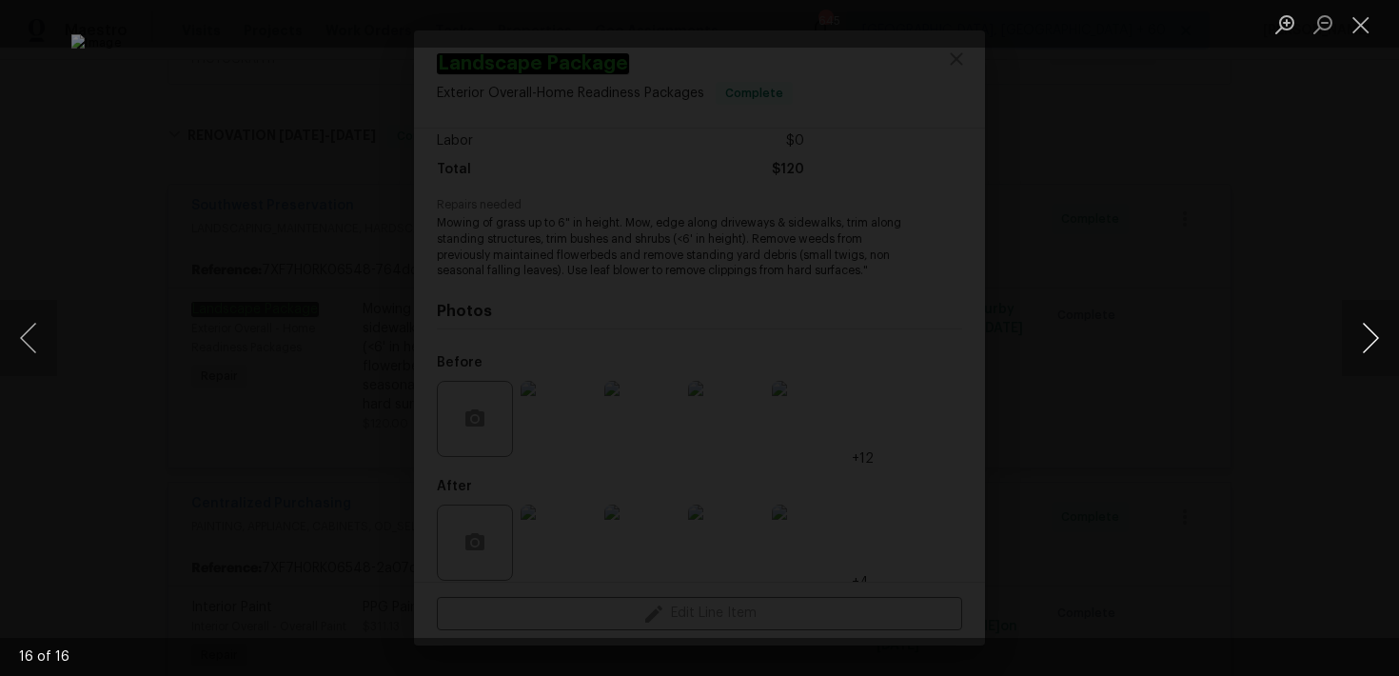
click at [1363, 342] on button "Next image" at bounding box center [1370, 338] width 57 height 76
click at [1382, 334] on button "Next image" at bounding box center [1370, 338] width 57 height 76
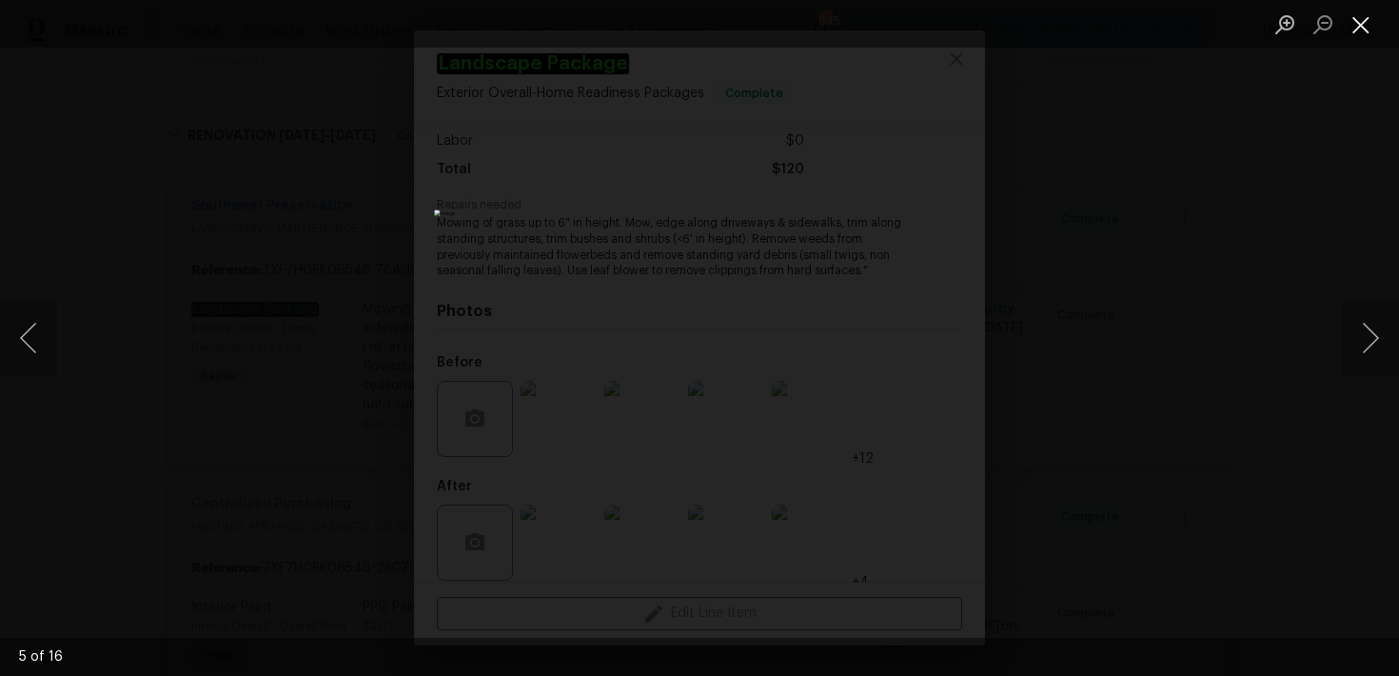
click at [1364, 25] on button "Close lightbox" at bounding box center [1361, 24] width 38 height 33
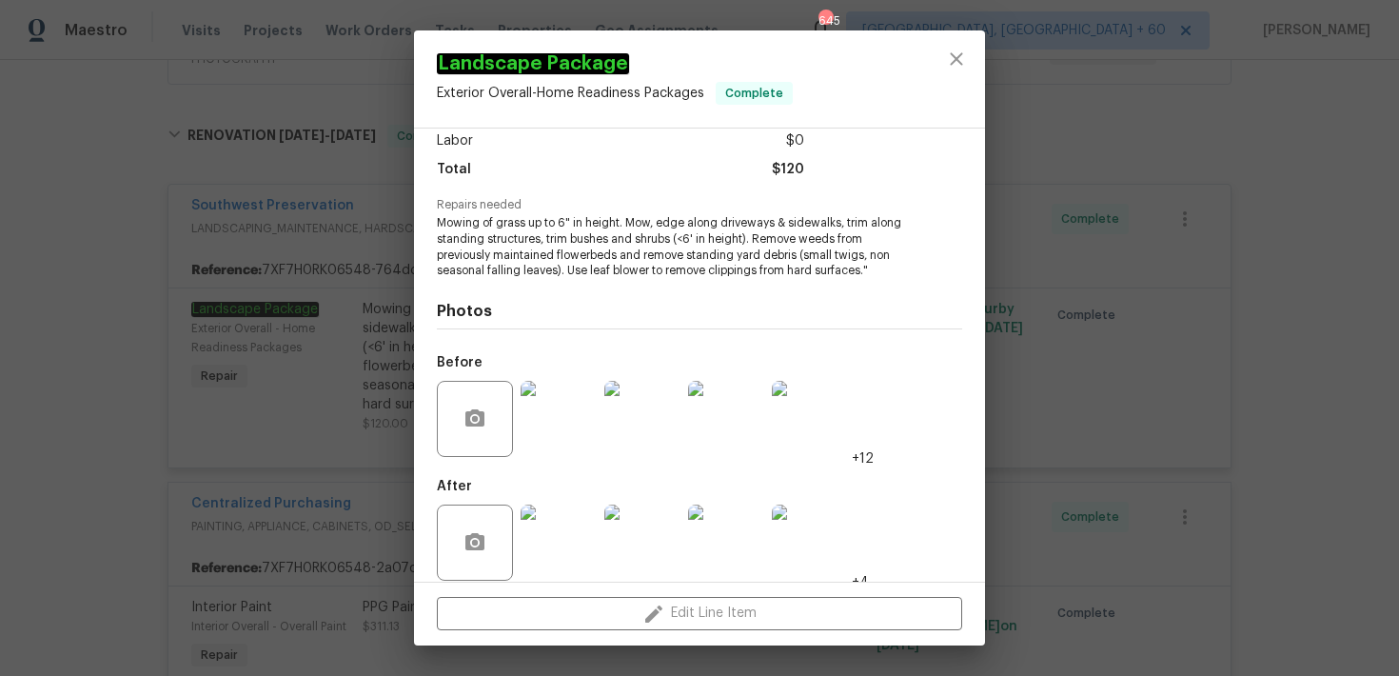
scroll to position [153, 0]
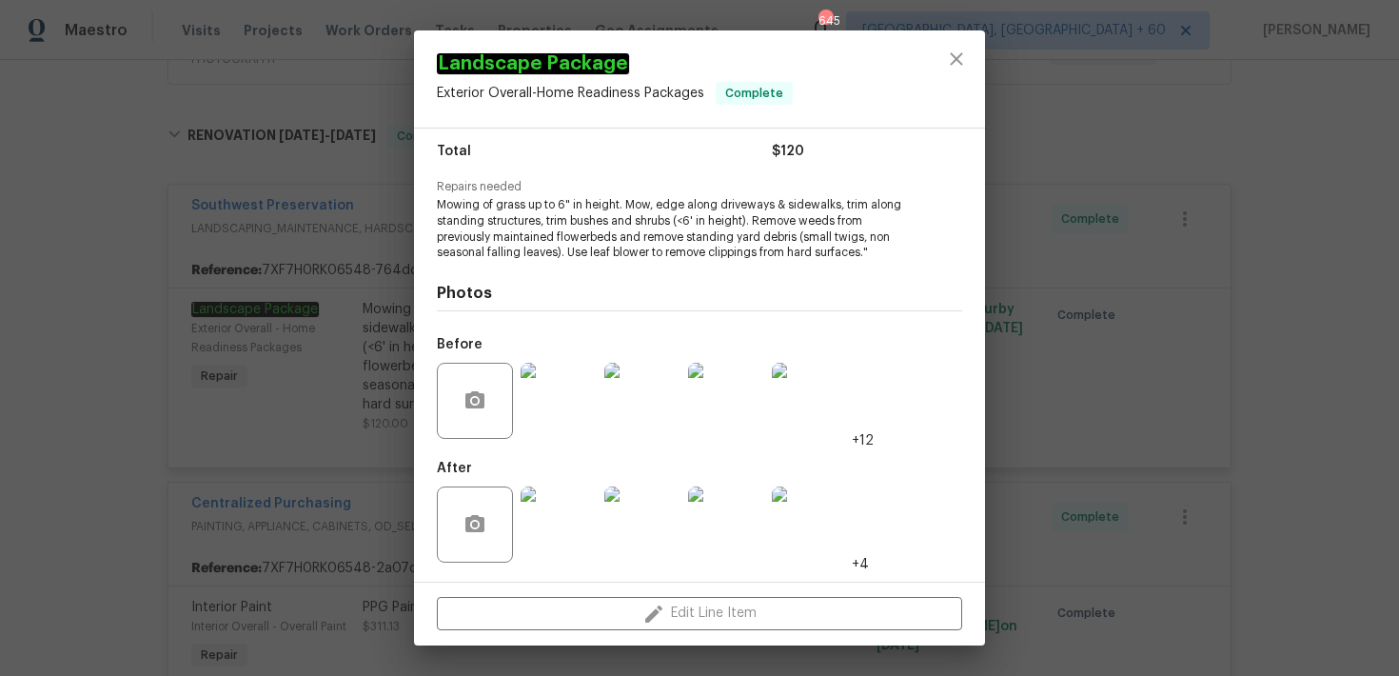
click at [1091, 308] on div "Landscape Package Exterior Overall - Home Readiness Packages Complete Vendor So…" at bounding box center [699, 338] width 1399 height 676
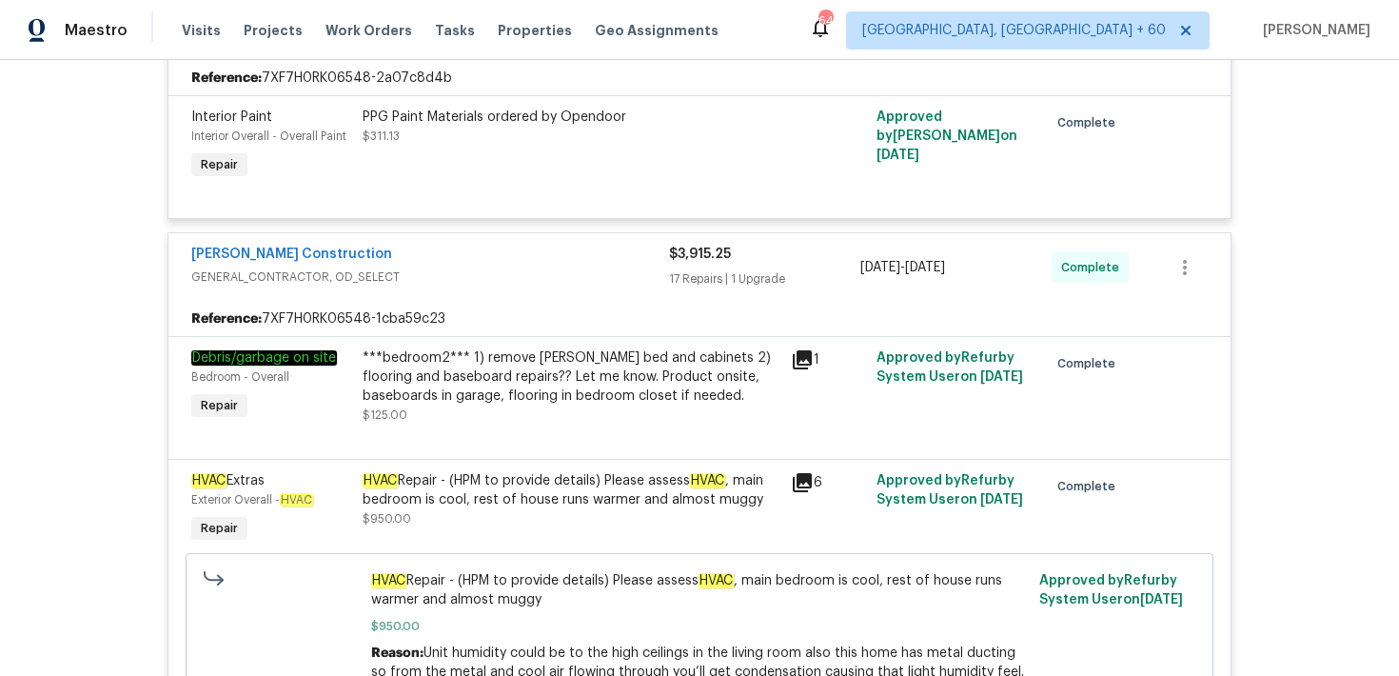
scroll to position [1112, 0]
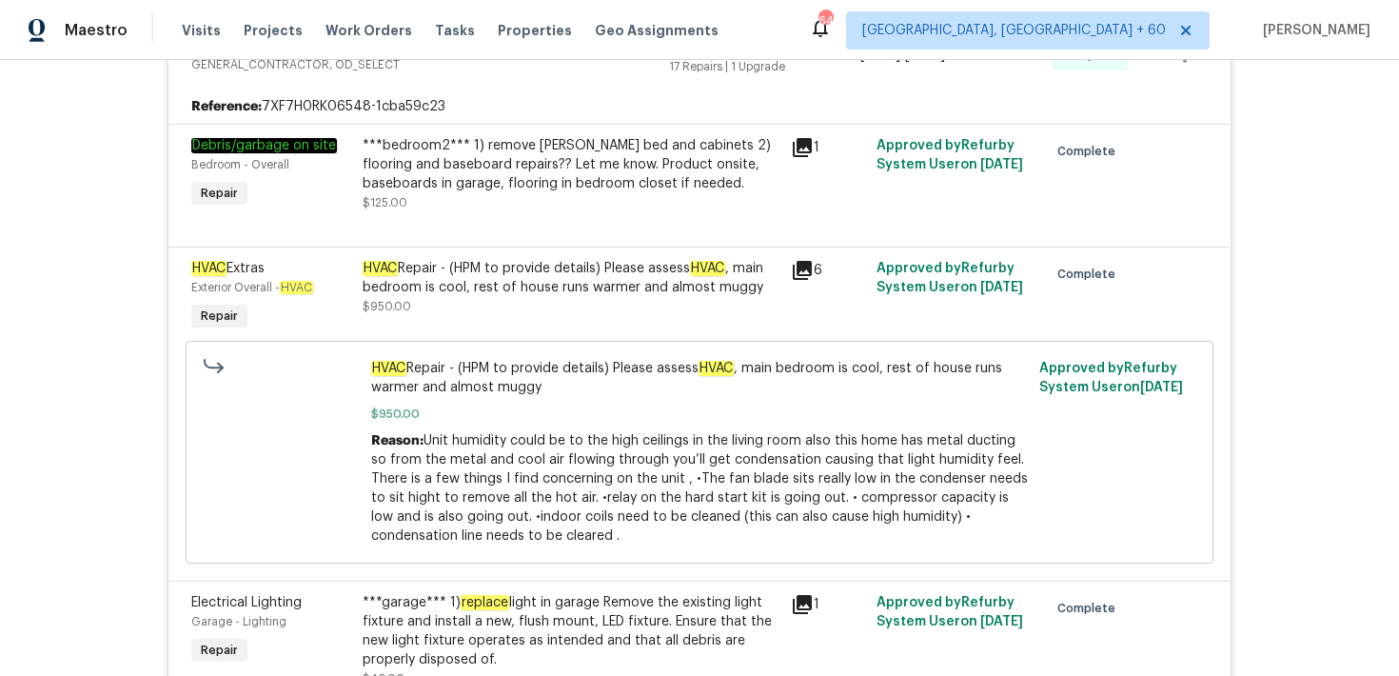
click at [732, 212] on div "***bedroom2*** 1) remove murphy bed and cabinets 2) flooring and baseboard repa…" at bounding box center [571, 174] width 417 height 76
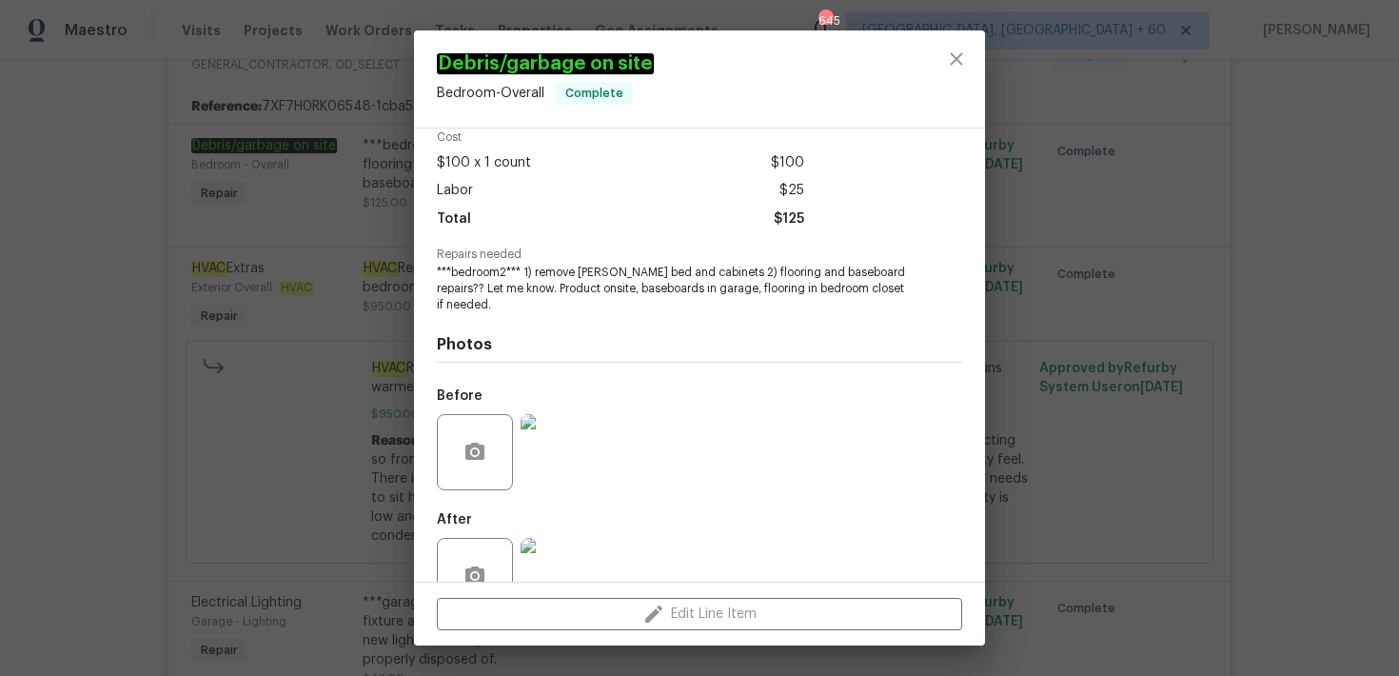
scroll to position [137, 0]
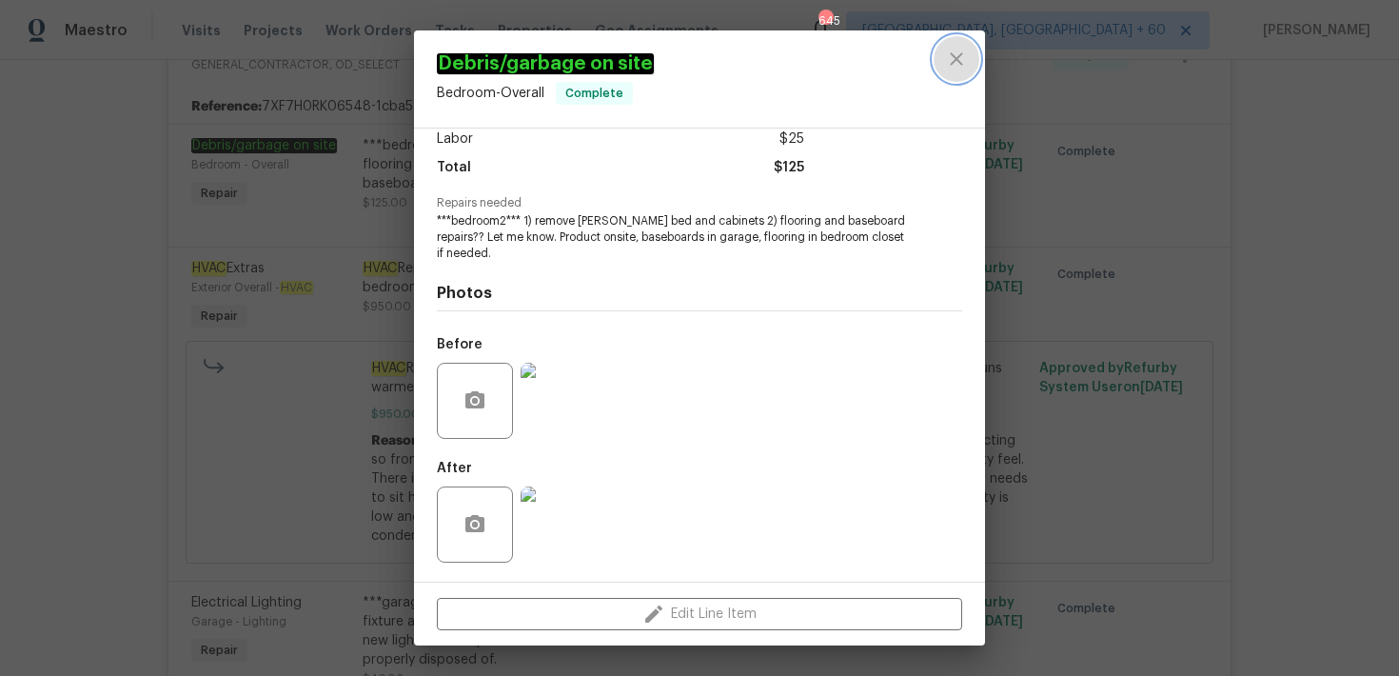
click at [958, 57] on icon "close" at bounding box center [956, 58] width 12 height 12
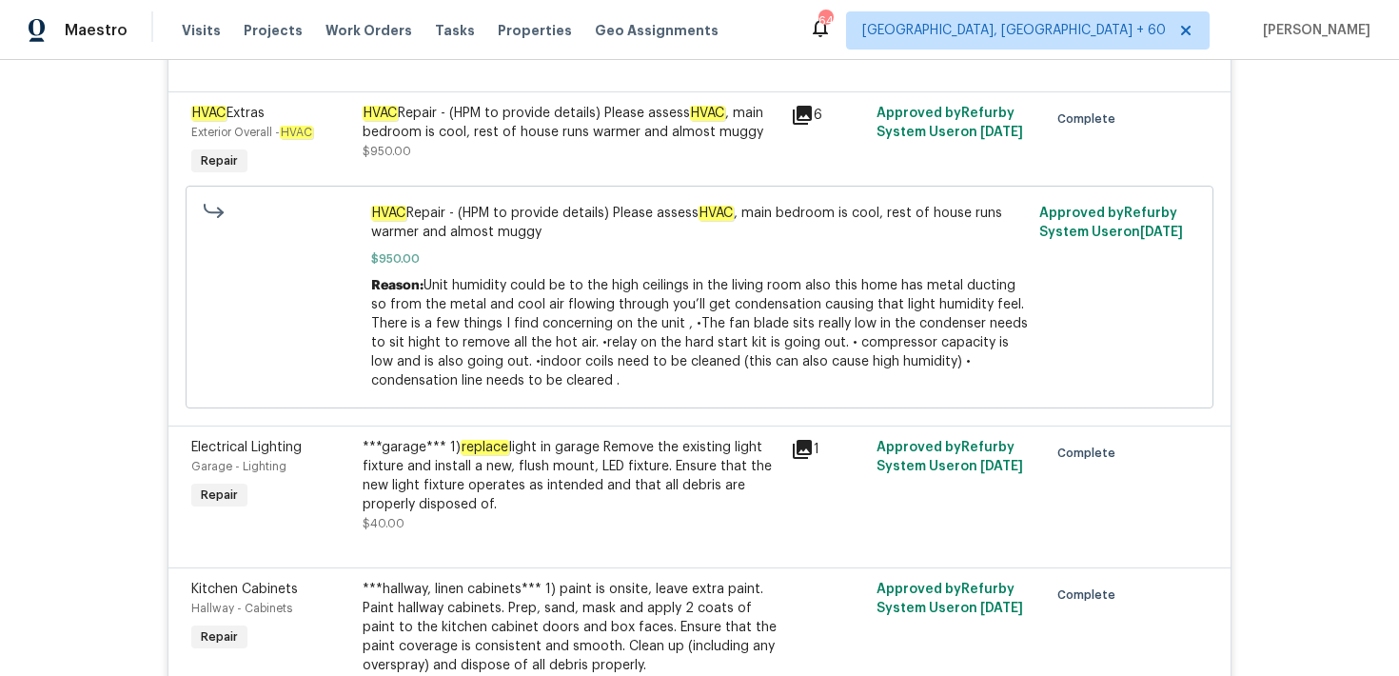
scroll to position [1206, 0]
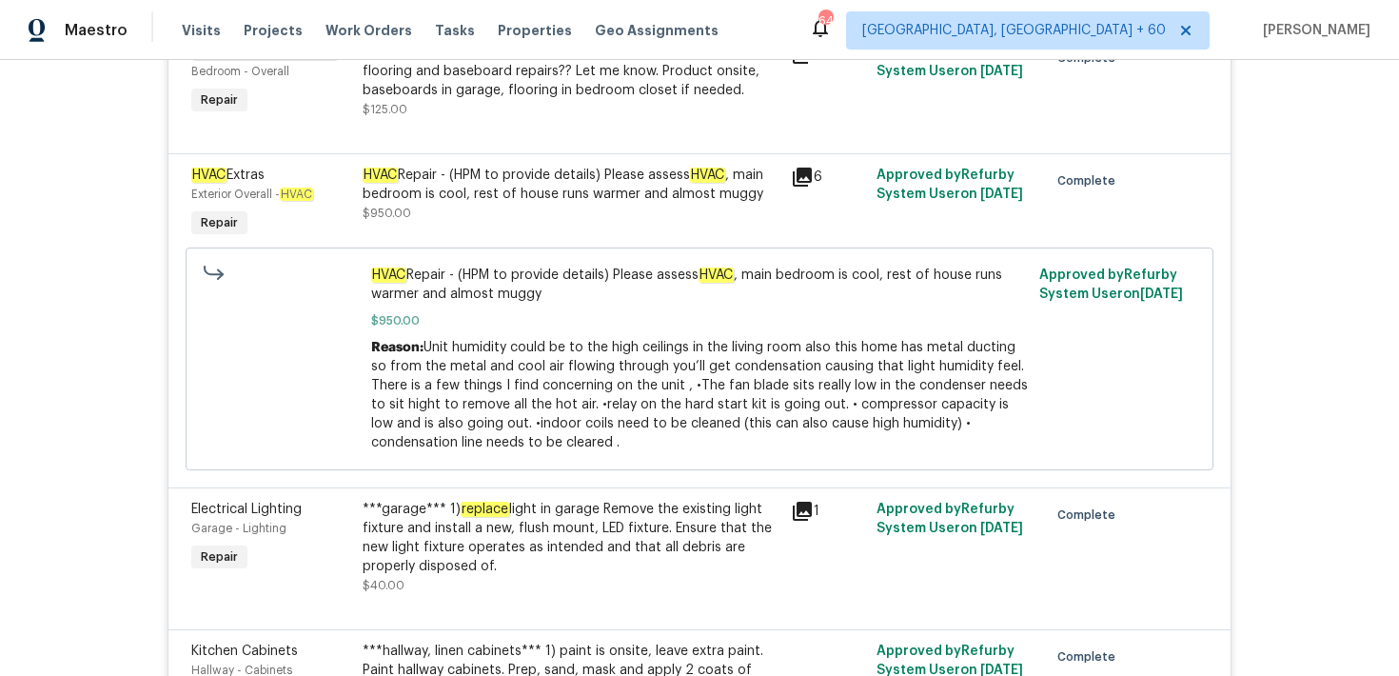
click at [771, 223] on div "HVAC Repair - (HPM to provide details) Please assess HVAC , main bedroom is coo…" at bounding box center [571, 194] width 417 height 57
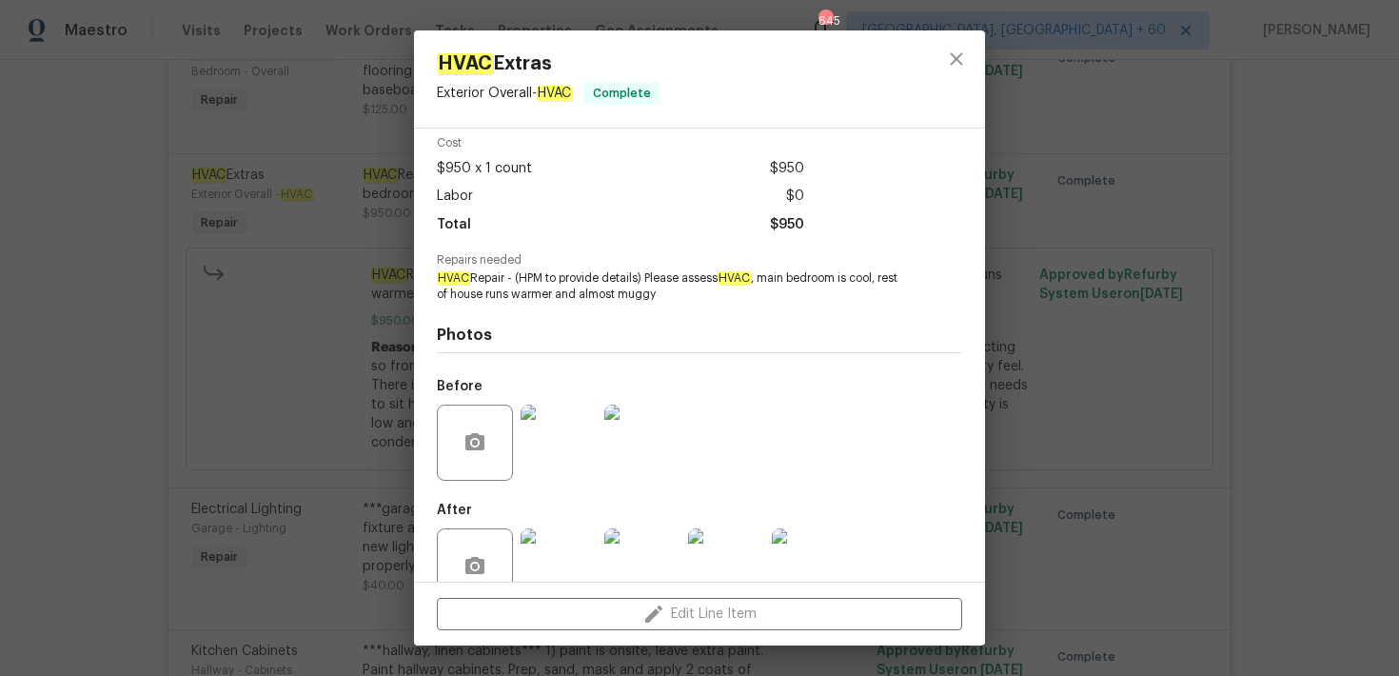
scroll to position [122, 0]
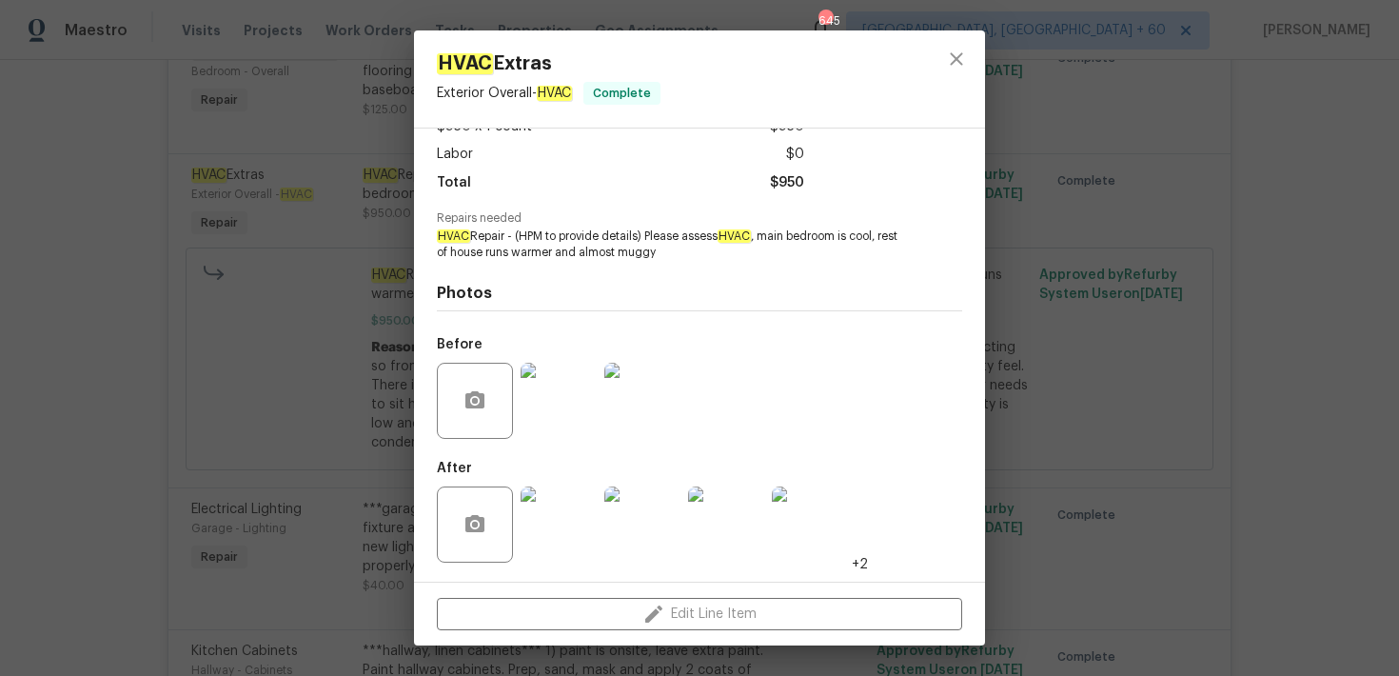
click at [1147, 254] on div "HVAC Extras Exterior Overall - HVAC Complete Vendor Strasser Construction Accou…" at bounding box center [699, 338] width 1399 height 676
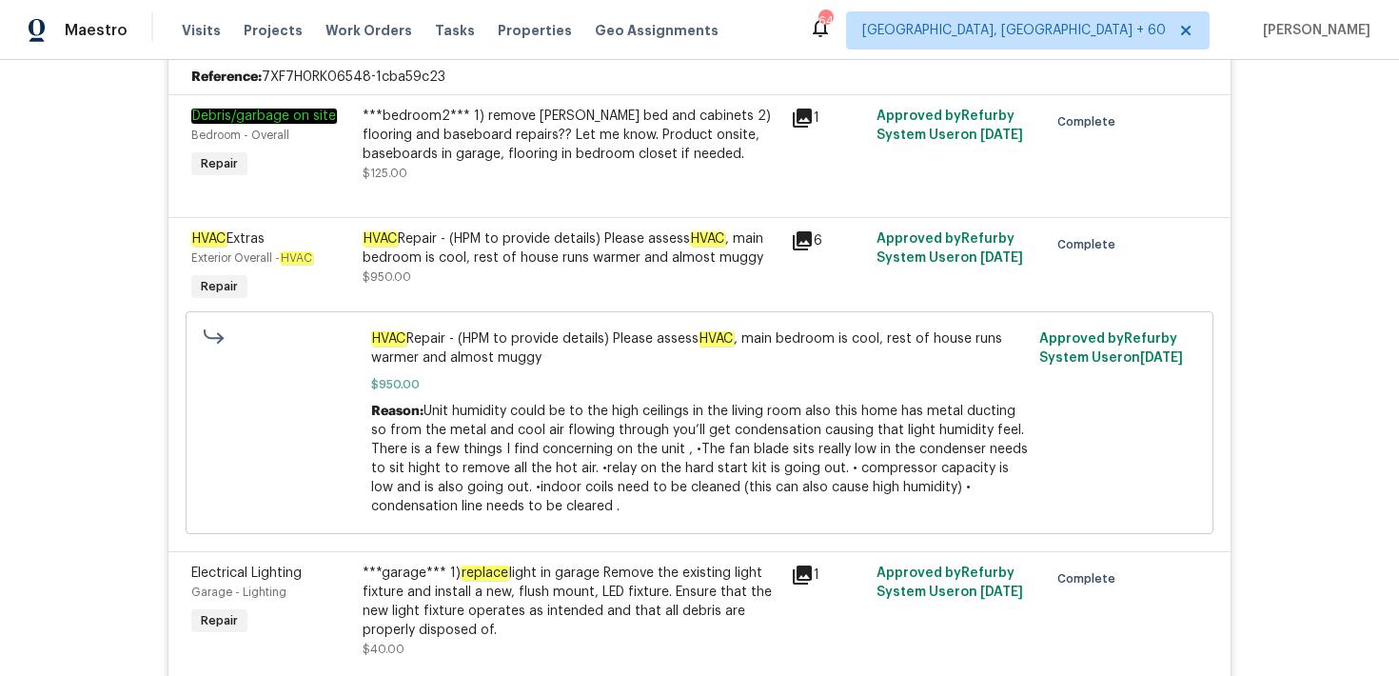
scroll to position [1175, 0]
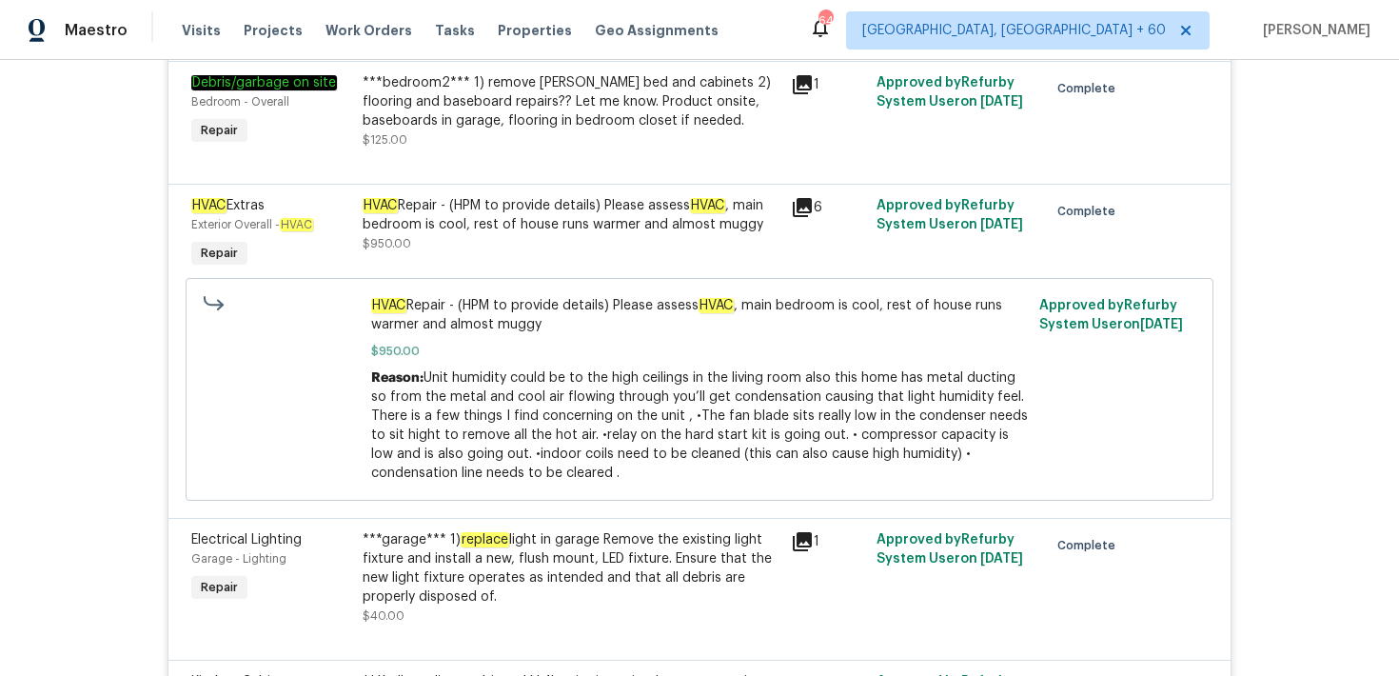
click at [564, 249] on div "HVAC Repair - (HPM to provide details) Please assess HVAC , main bedroom is coo…" at bounding box center [571, 224] width 417 height 57
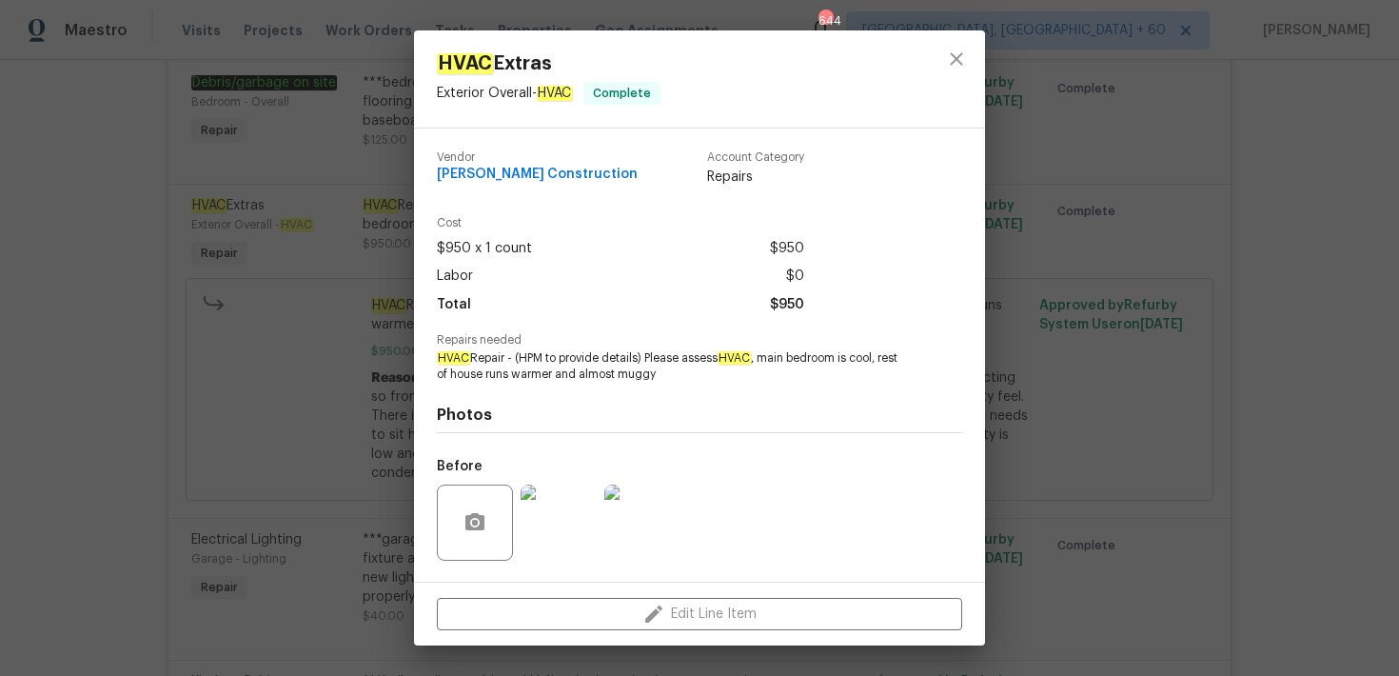
scroll to position [50, 0]
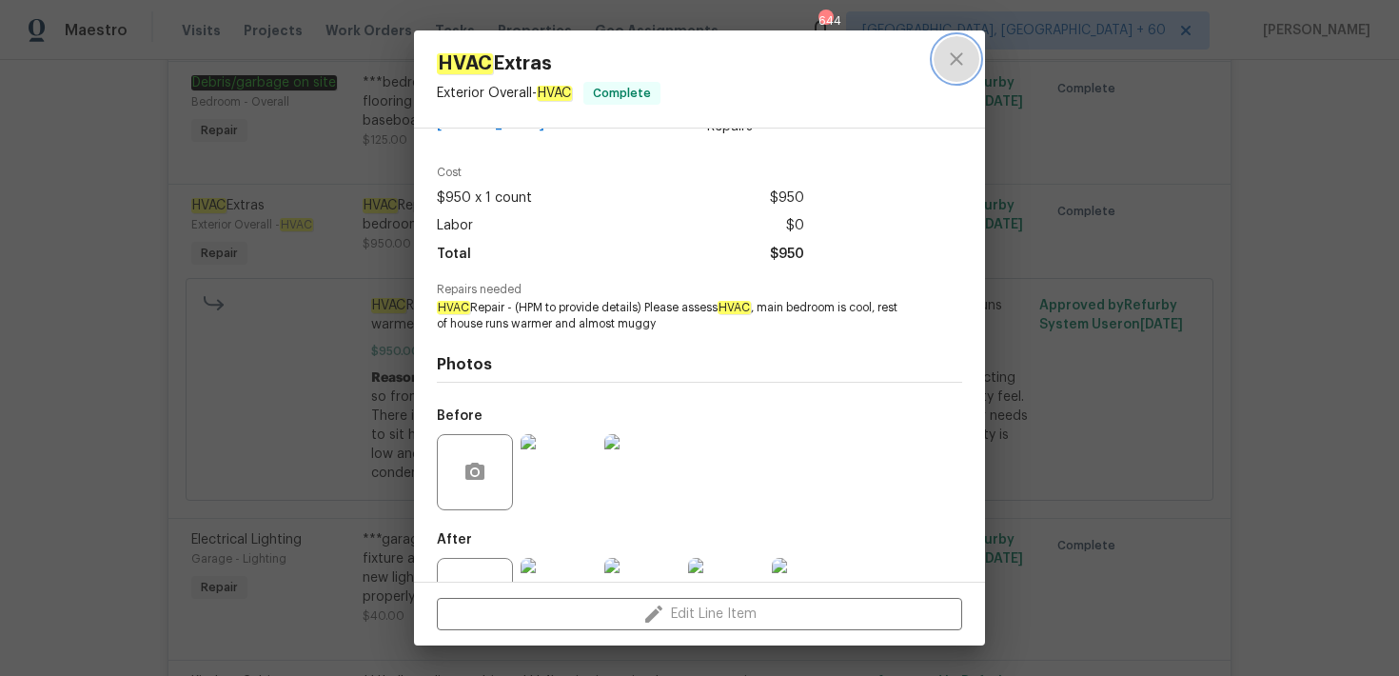
click at [962, 69] on icon "close" at bounding box center [956, 59] width 23 height 23
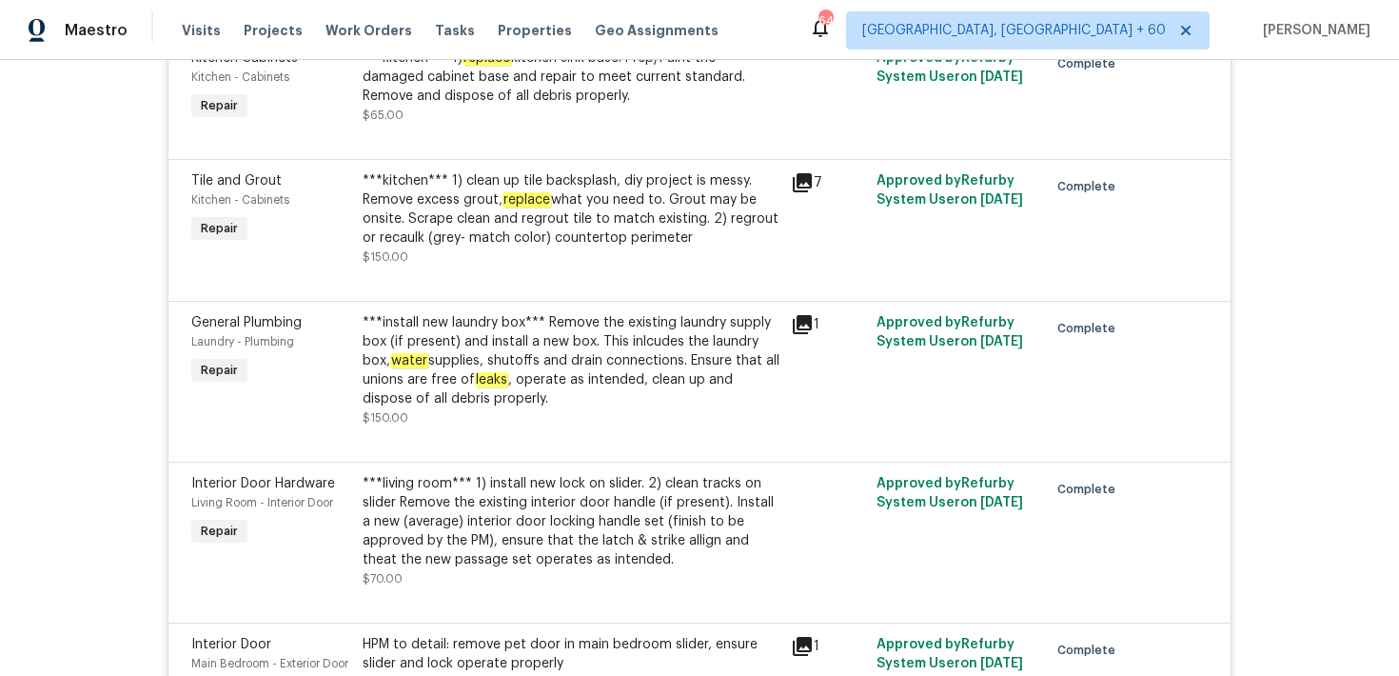
scroll to position [4331, 0]
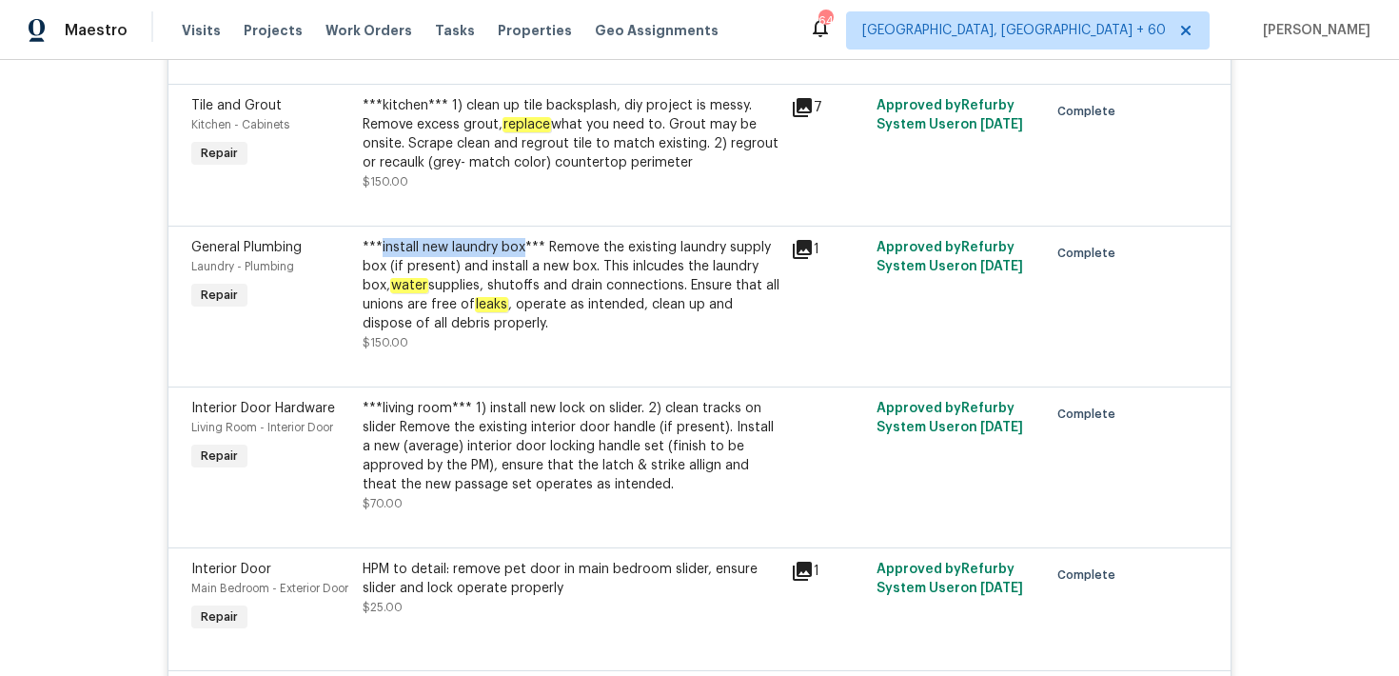
drag, startPoint x: 377, startPoint y: 216, endPoint x: 520, endPoint y: 215, distance: 142.7
click at [520, 238] on div "***install new laundry box*** Remove the existing laundry supply box (if presen…" at bounding box center [571, 285] width 417 height 95
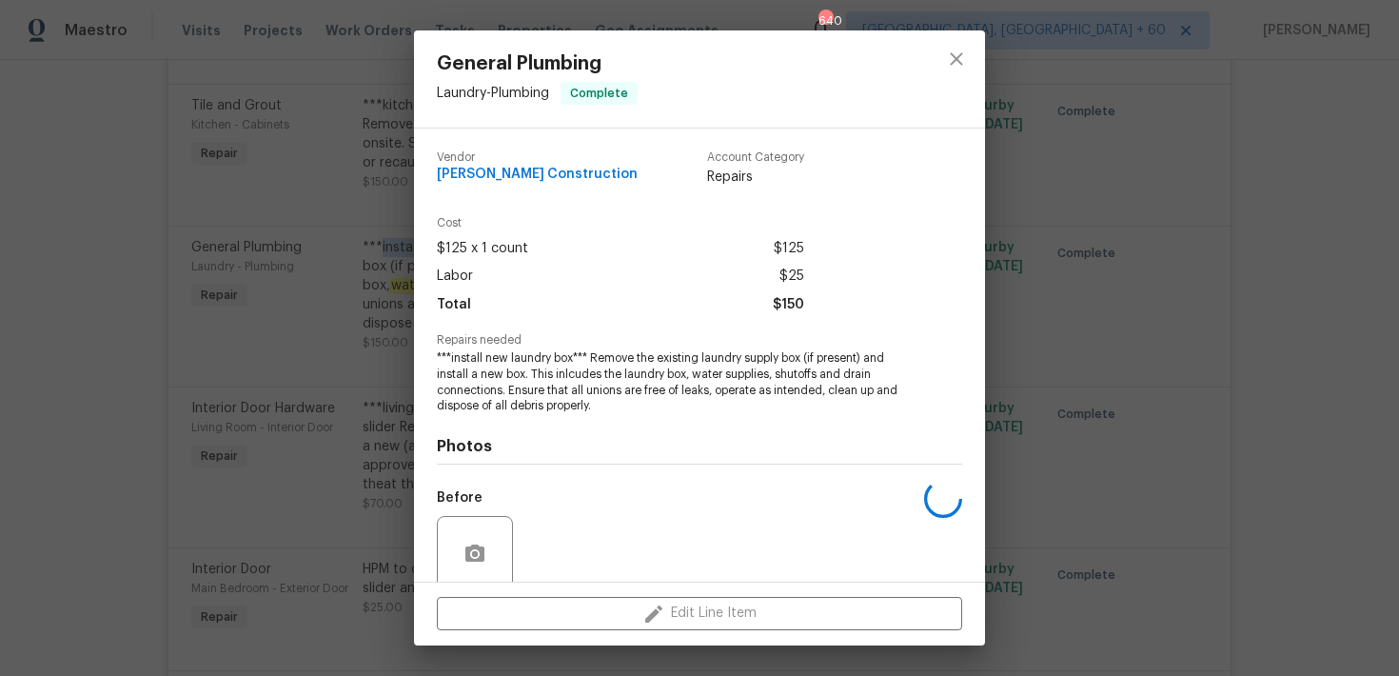
copy div "install new laundry box"
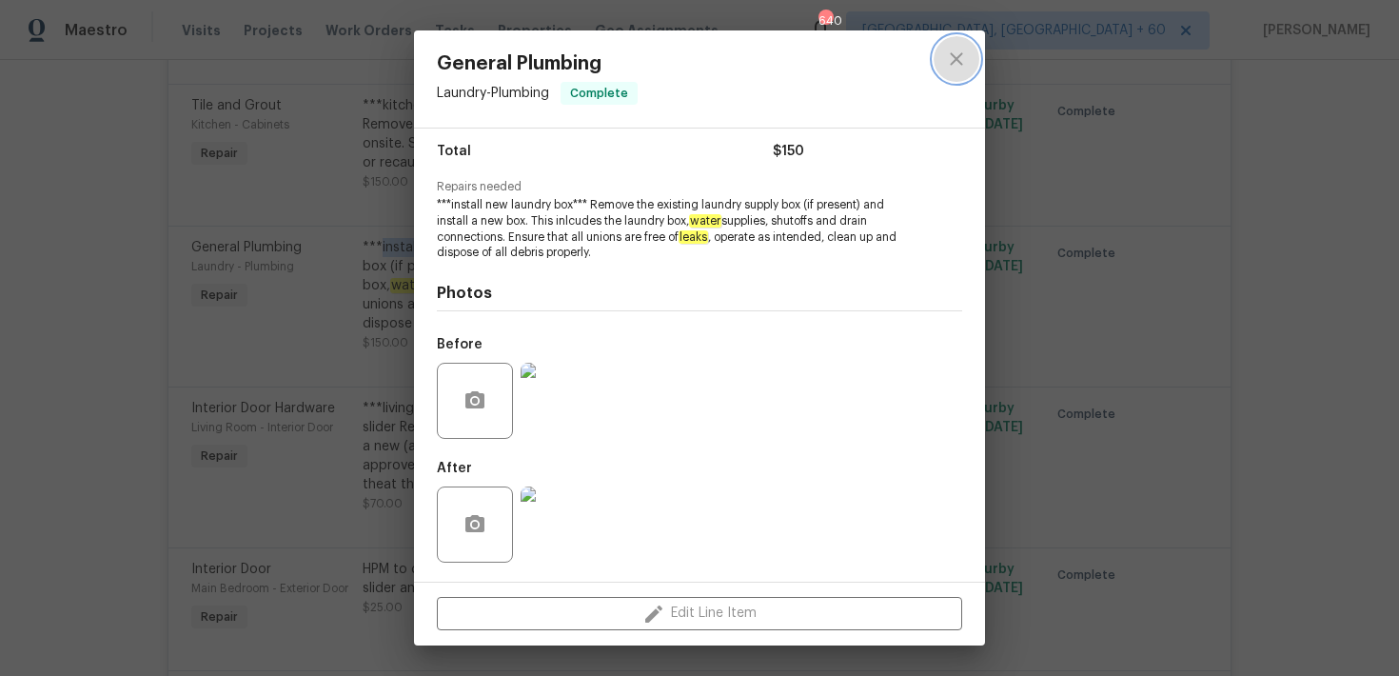
click at [955, 55] on icon "close" at bounding box center [956, 59] width 23 height 23
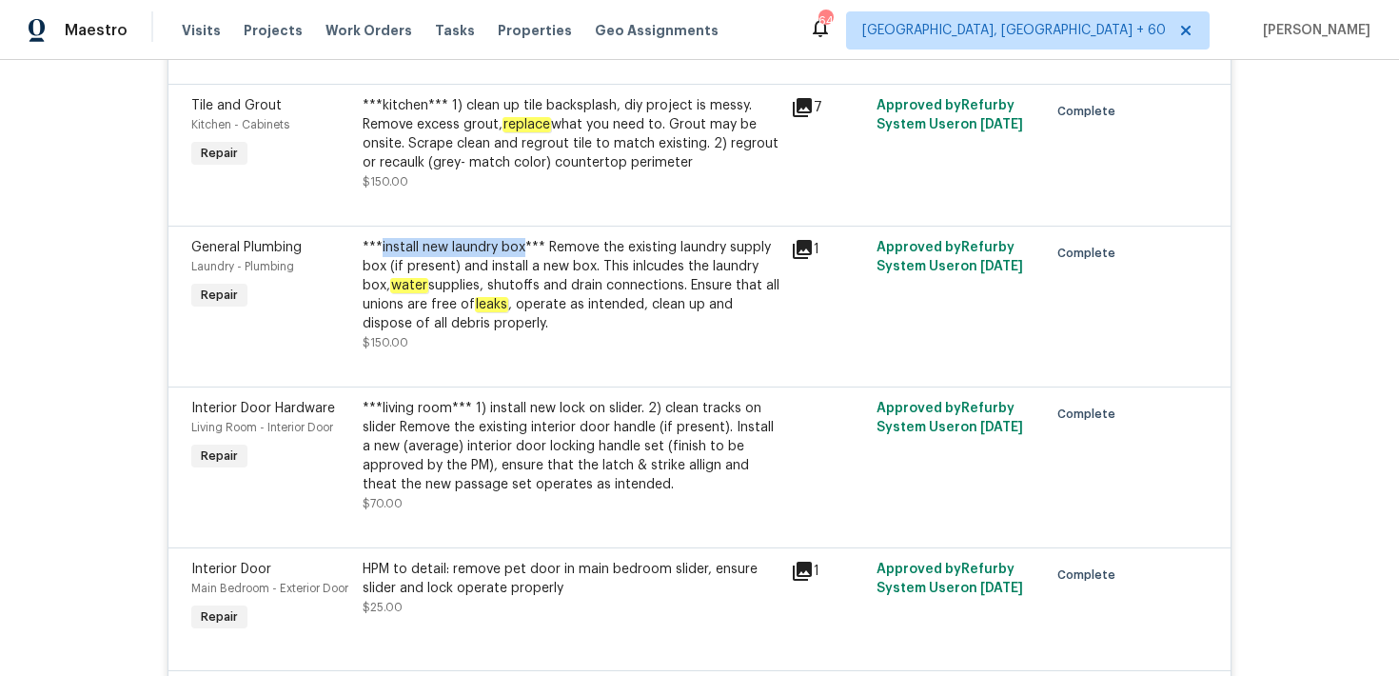
copy div "install new laundry box"
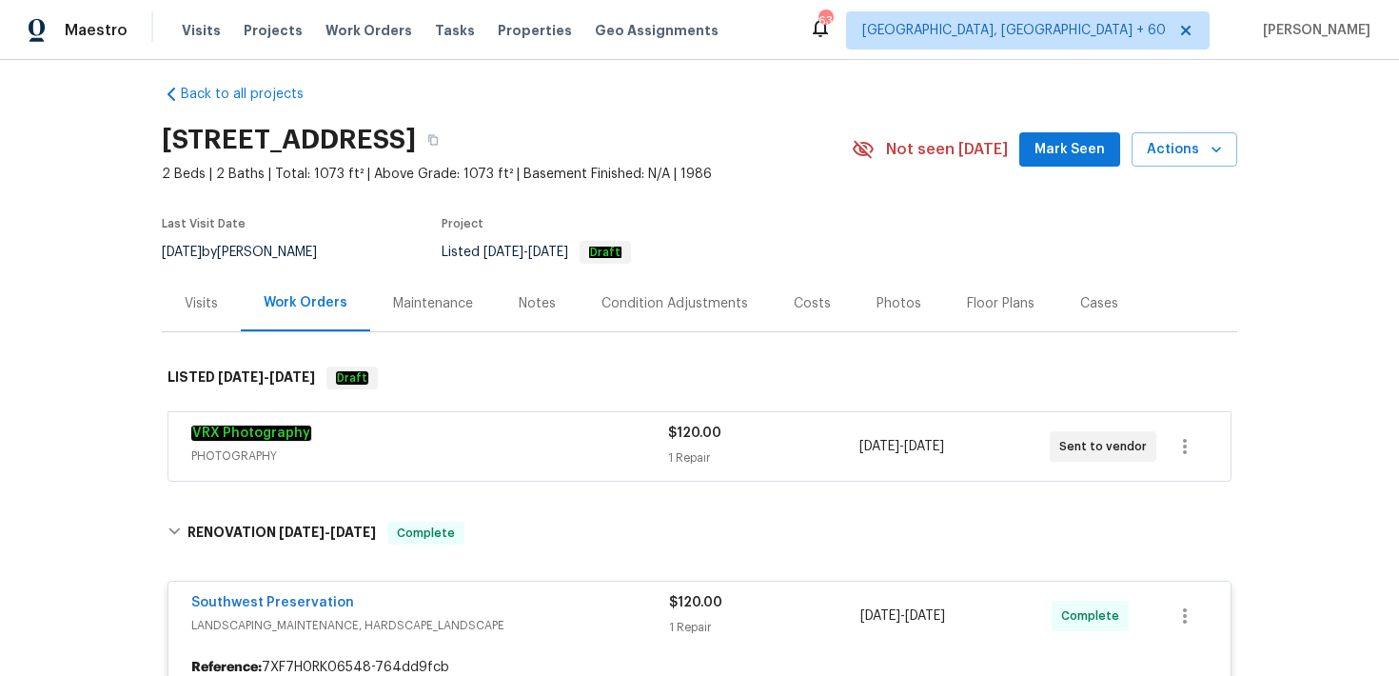
scroll to position [0, 0]
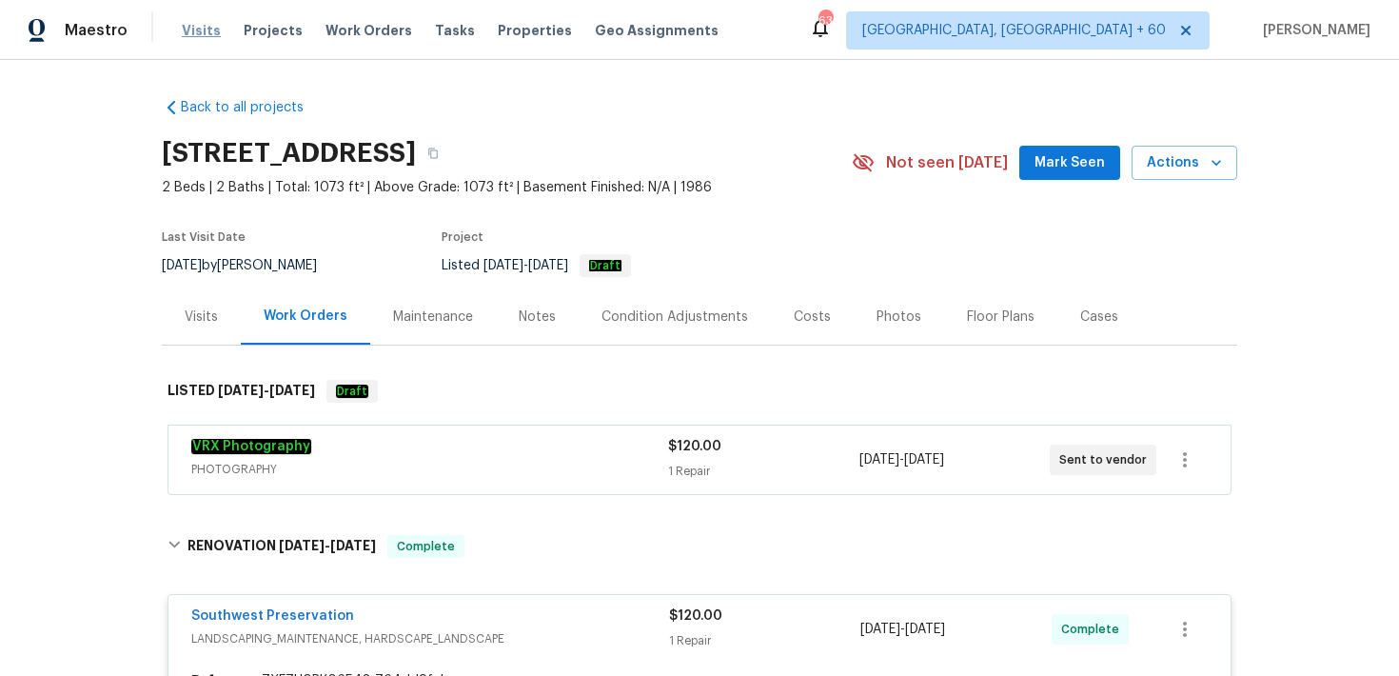
click at [202, 33] on span "Visits" at bounding box center [201, 30] width 39 height 19
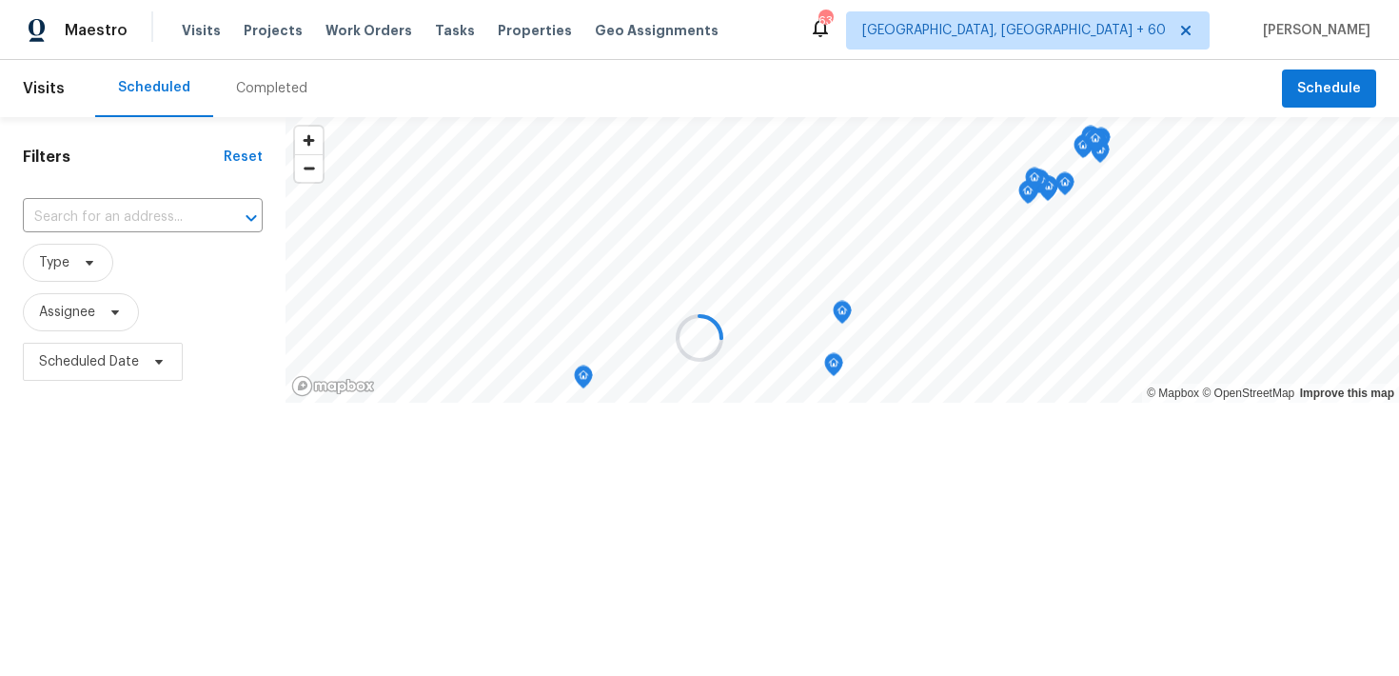
click at [249, 84] on div at bounding box center [699, 338] width 1399 height 676
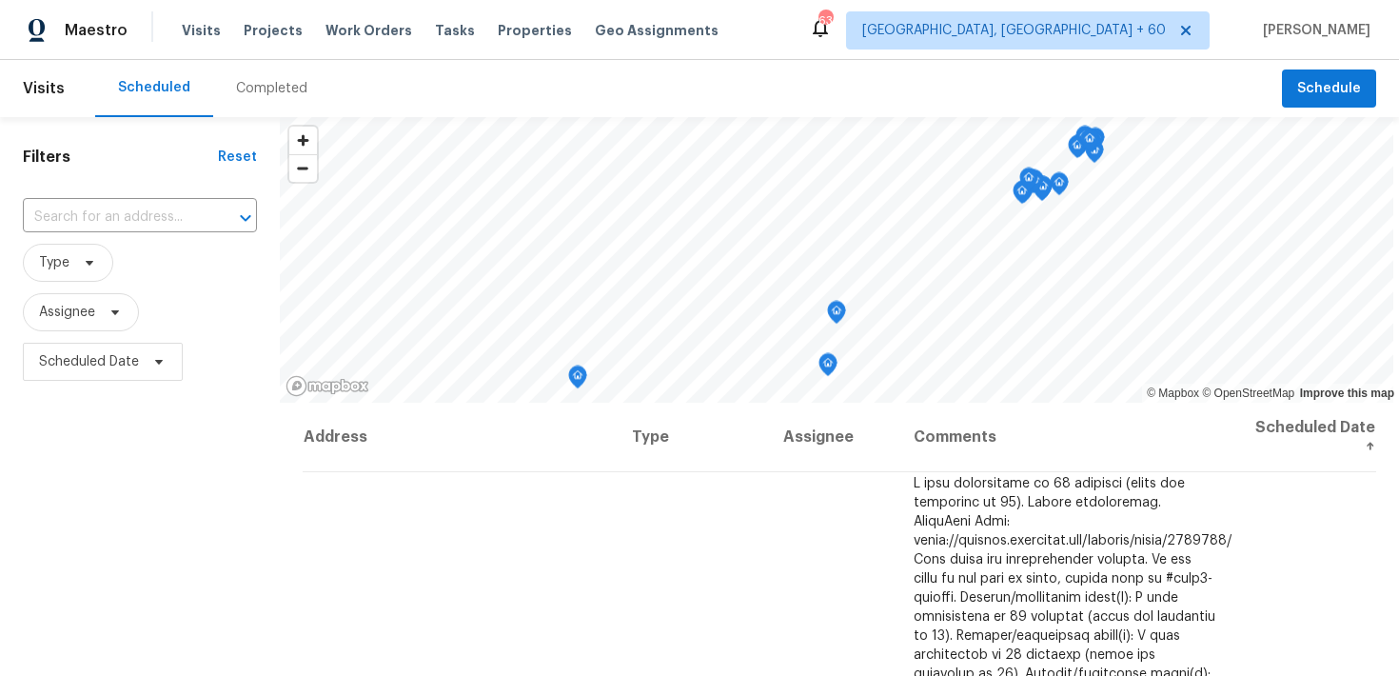
click at [256, 88] on div "Completed" at bounding box center [271, 88] width 71 height 19
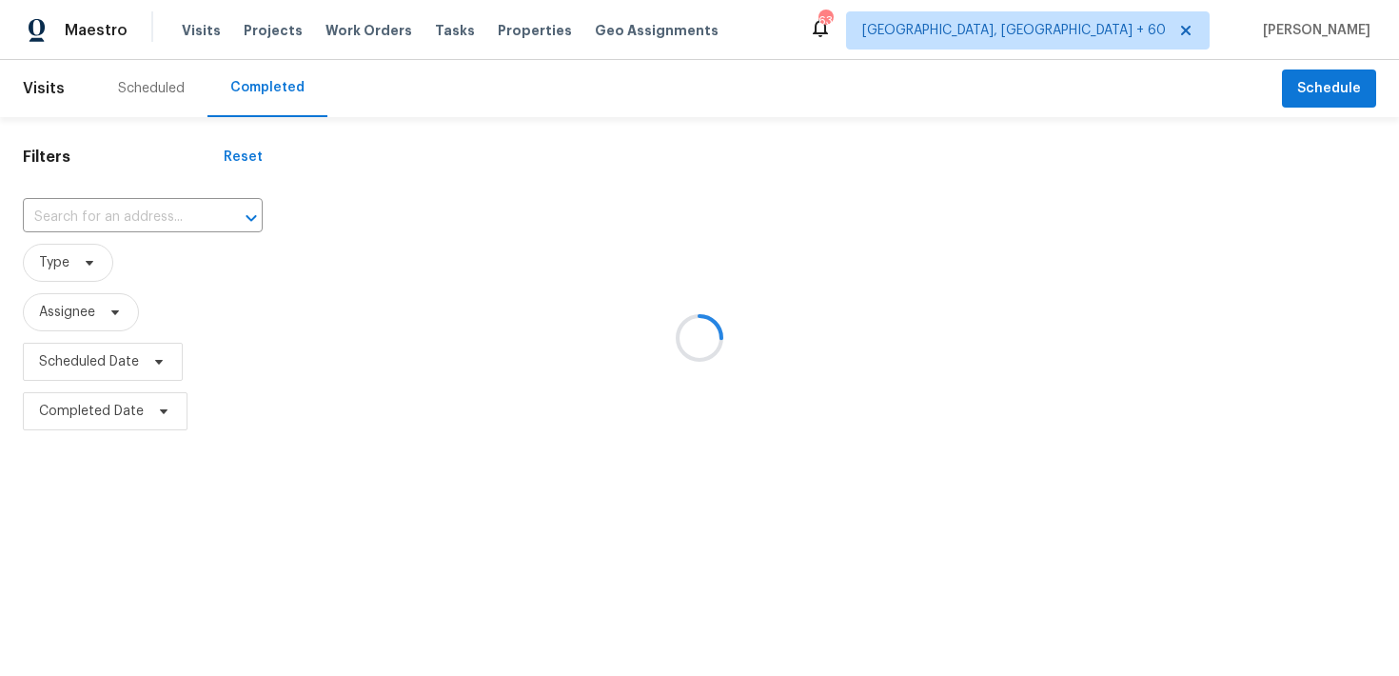
click at [72, 212] on div at bounding box center [699, 338] width 1399 height 676
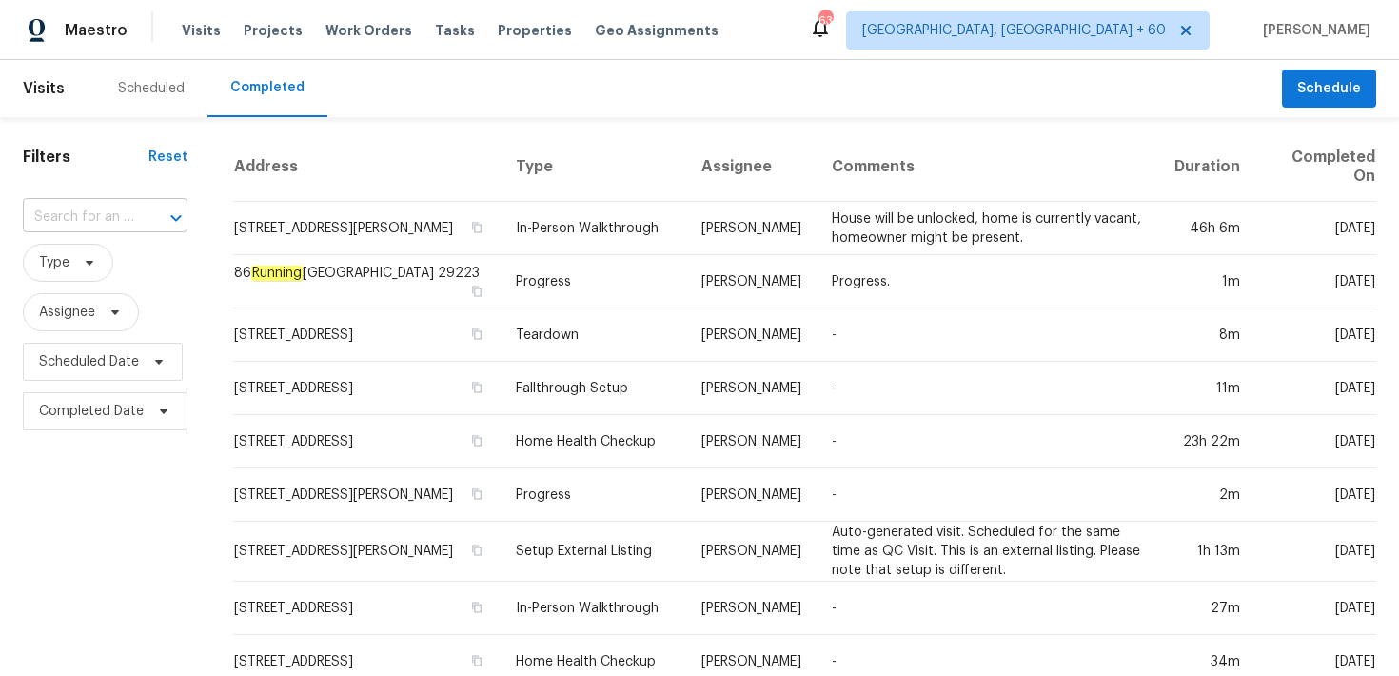
click at [70, 208] on input "text" at bounding box center [78, 217] width 111 height 29
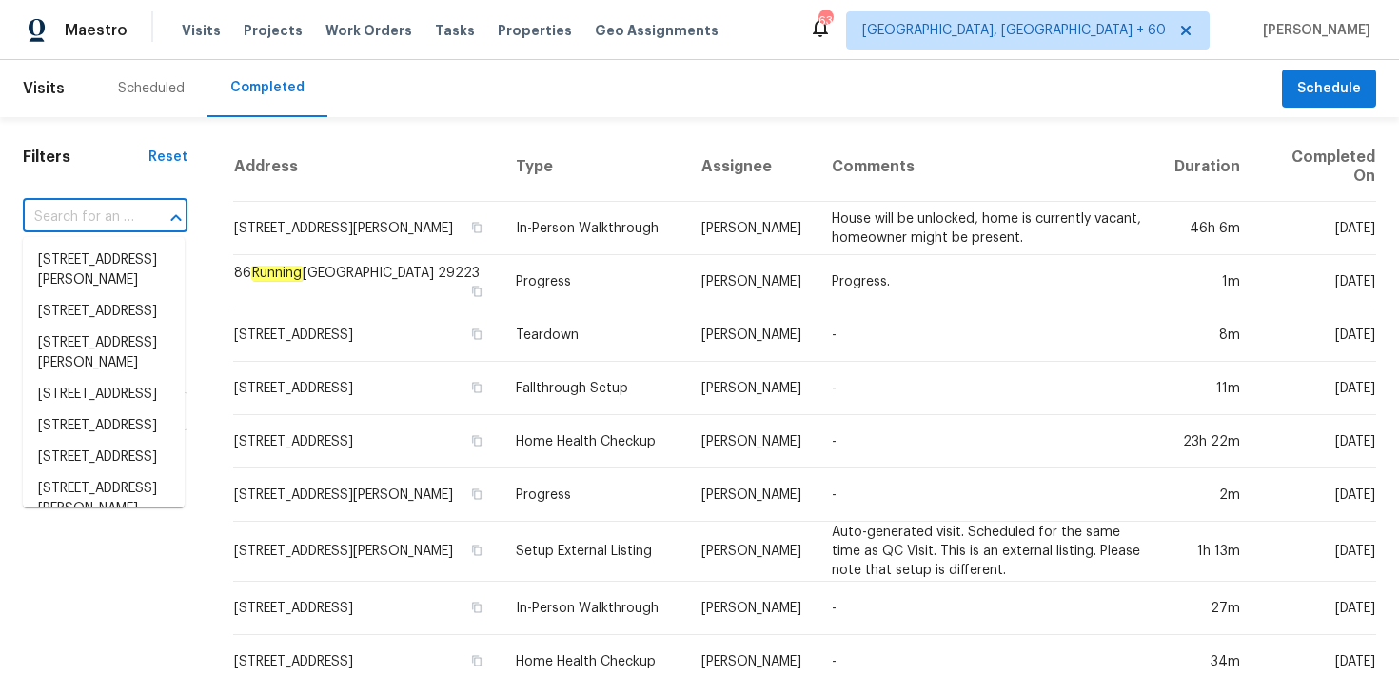
paste input "1571 Mission Springs Dr Katy, TX 77450"
type input "1571 Mission Springs Dr Katy, TX 77450"
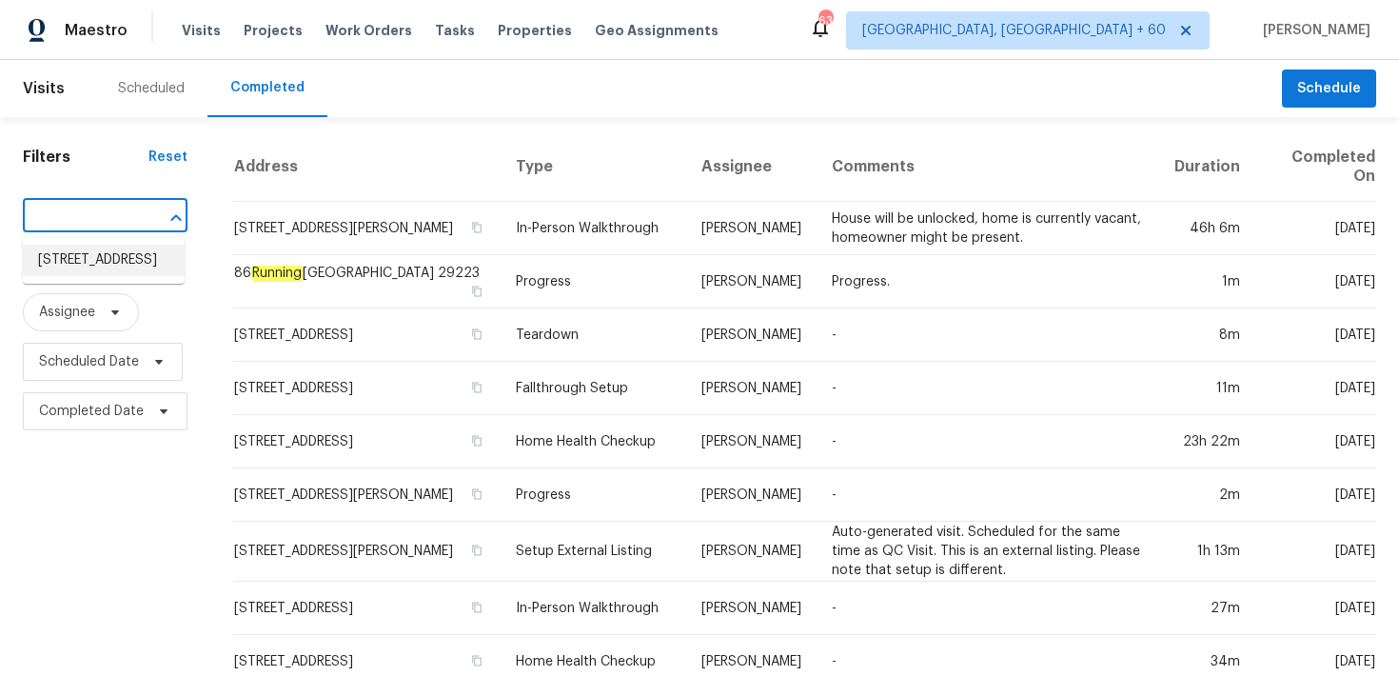
click at [70, 261] on li "1571 Mission Springs Dr, Katy, TX 77450" at bounding box center [104, 260] width 162 height 31
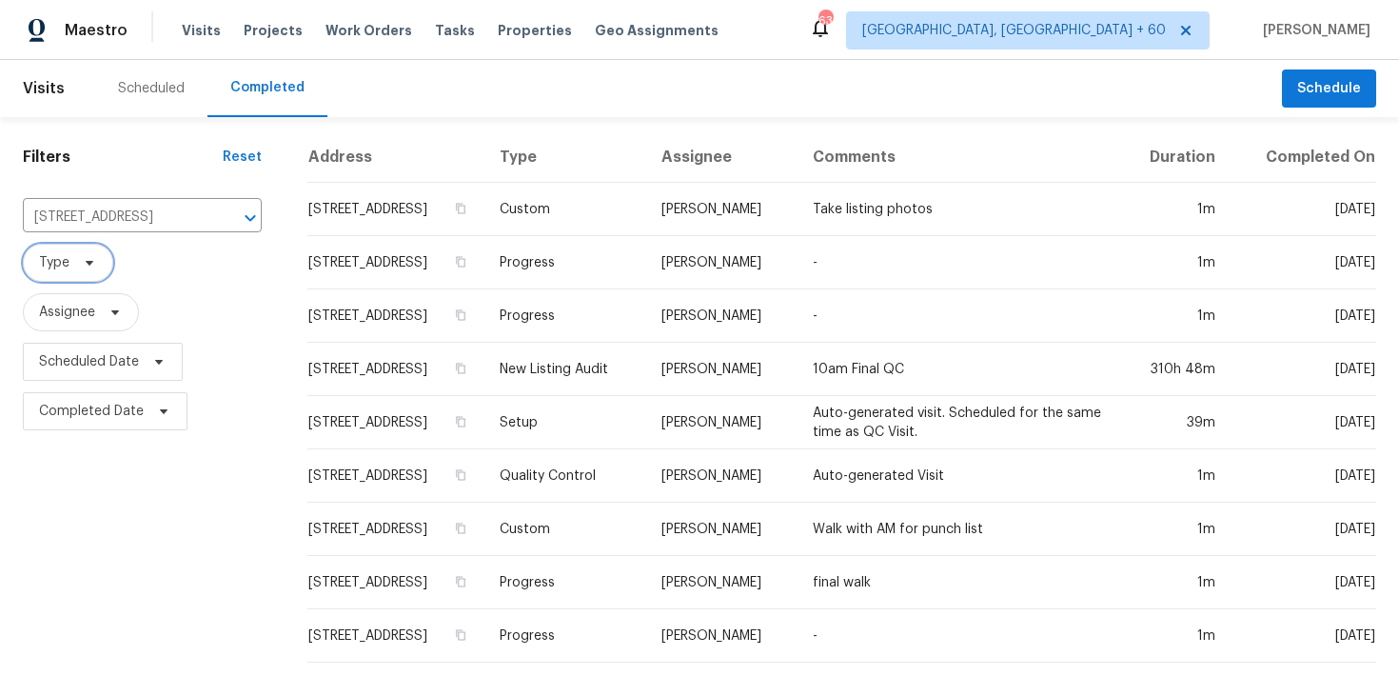
click at [70, 261] on span "Type" at bounding box center [68, 263] width 90 height 38
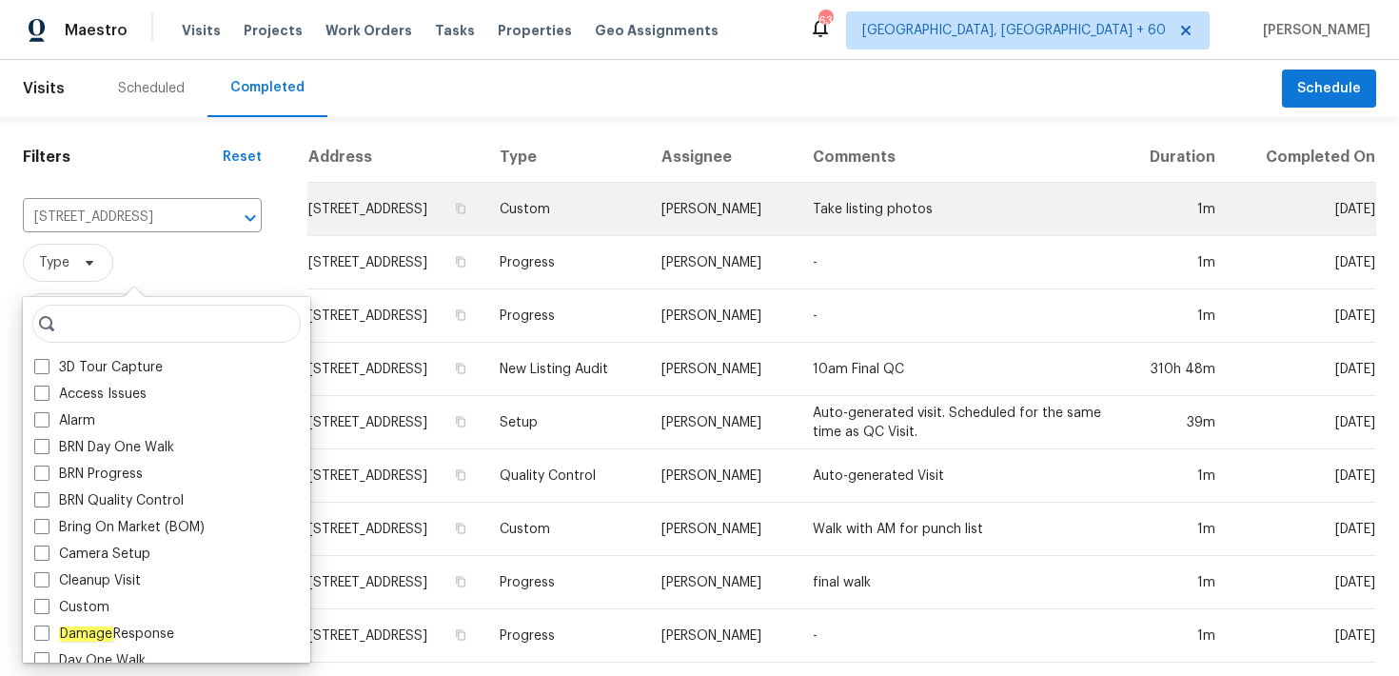
click at [613, 212] on td "Custom" at bounding box center [565, 209] width 162 height 53
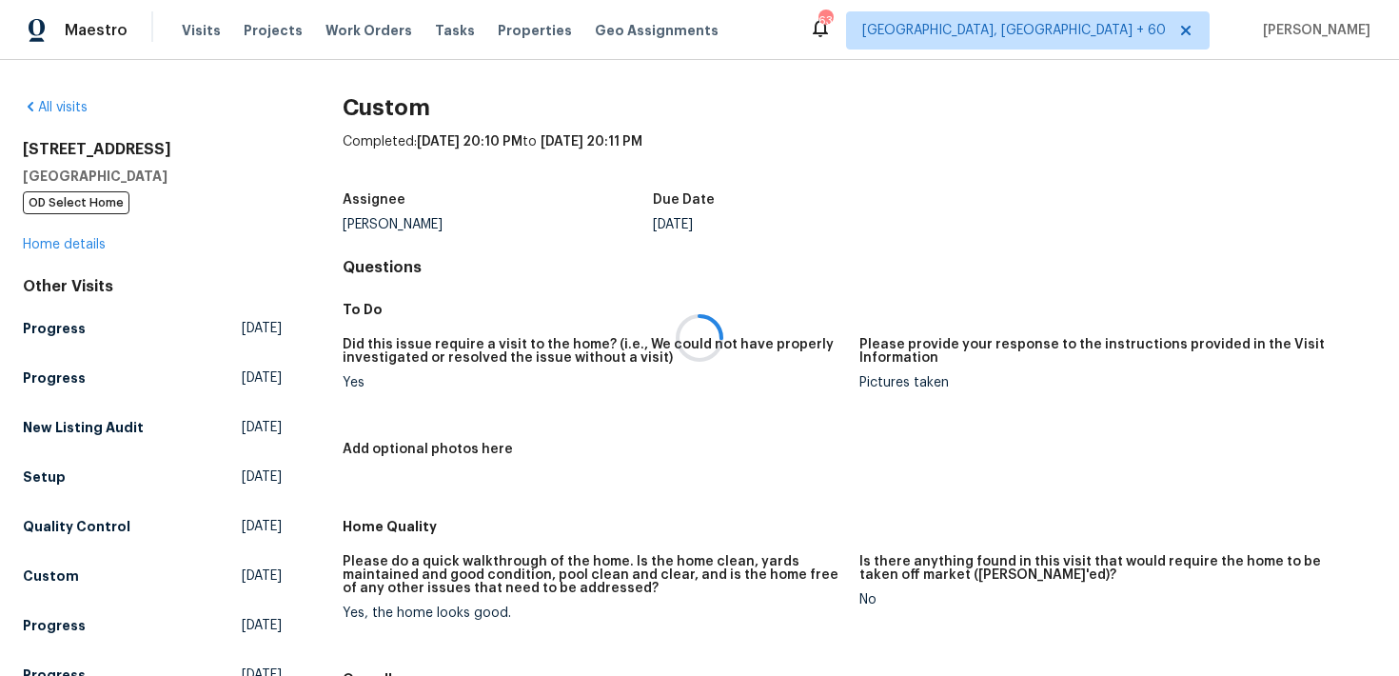
click at [64, 221] on div at bounding box center [699, 338] width 1399 height 676
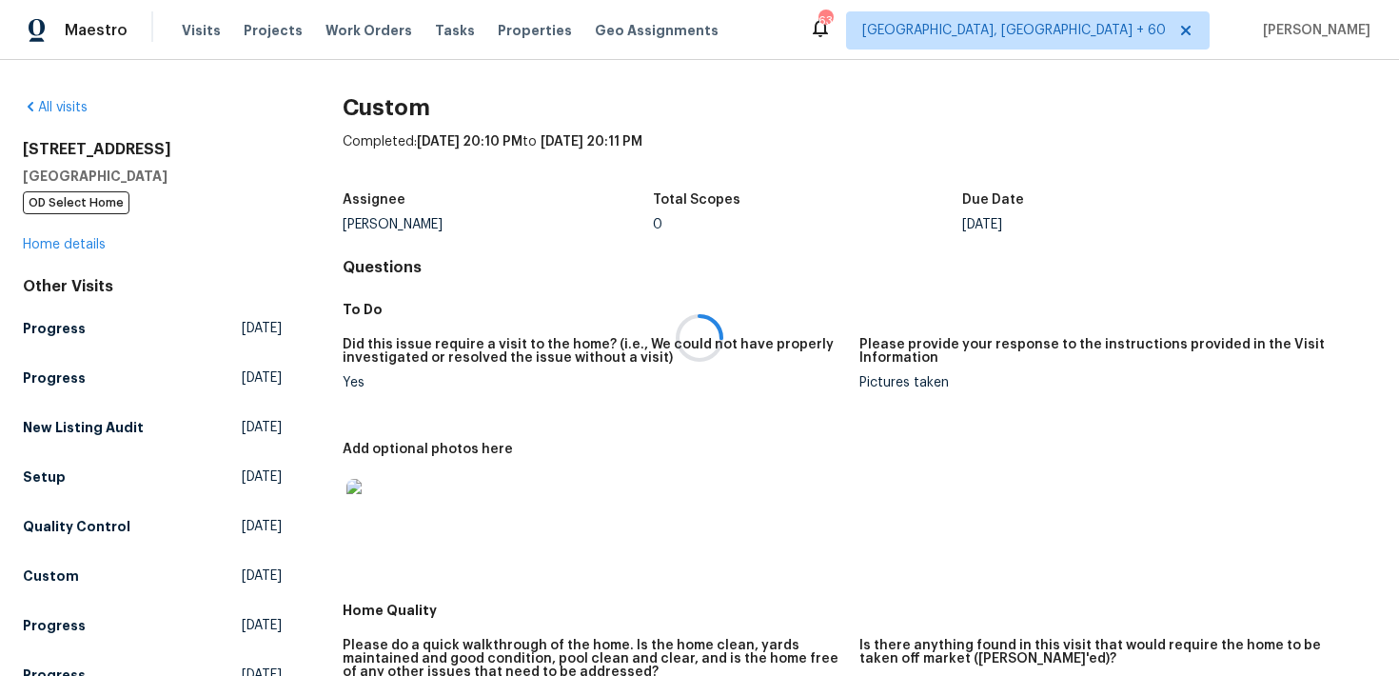
click at [52, 242] on div at bounding box center [699, 338] width 1399 height 676
click at [57, 245] on link "Home details" at bounding box center [64, 244] width 83 height 13
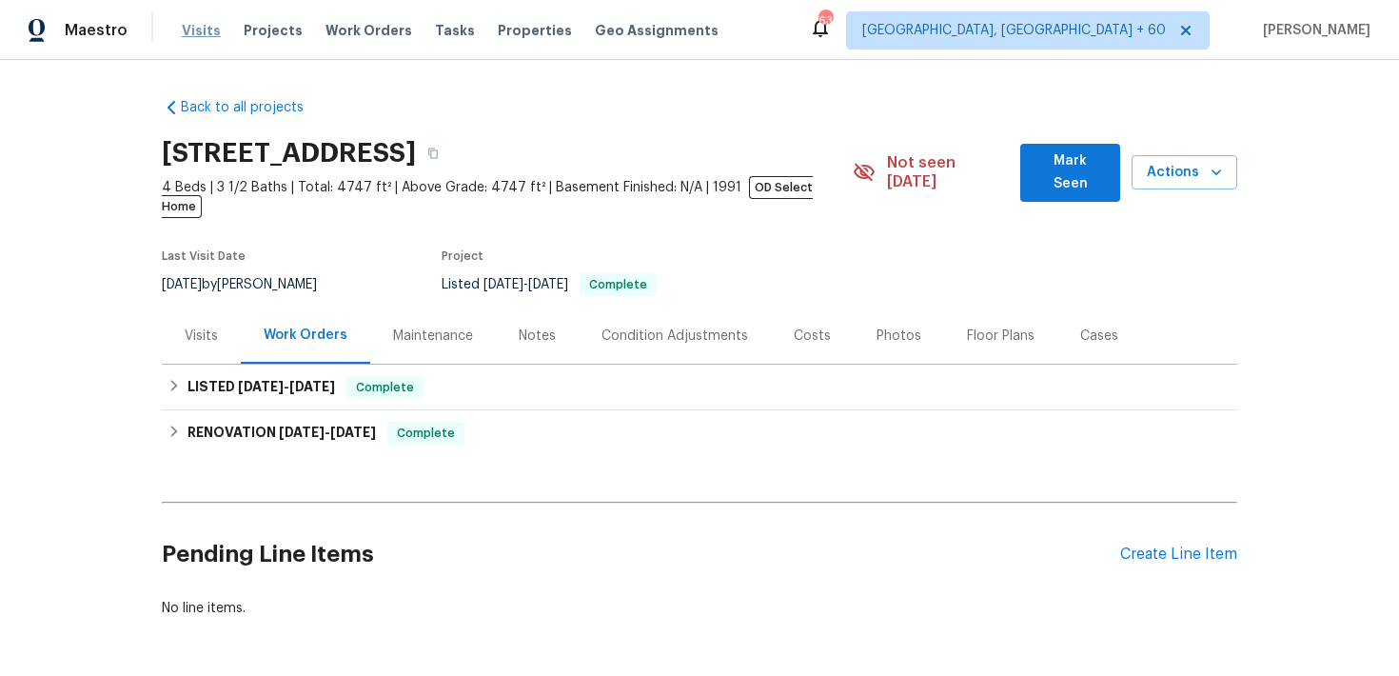
click at [188, 28] on span "Visits" at bounding box center [201, 30] width 39 height 19
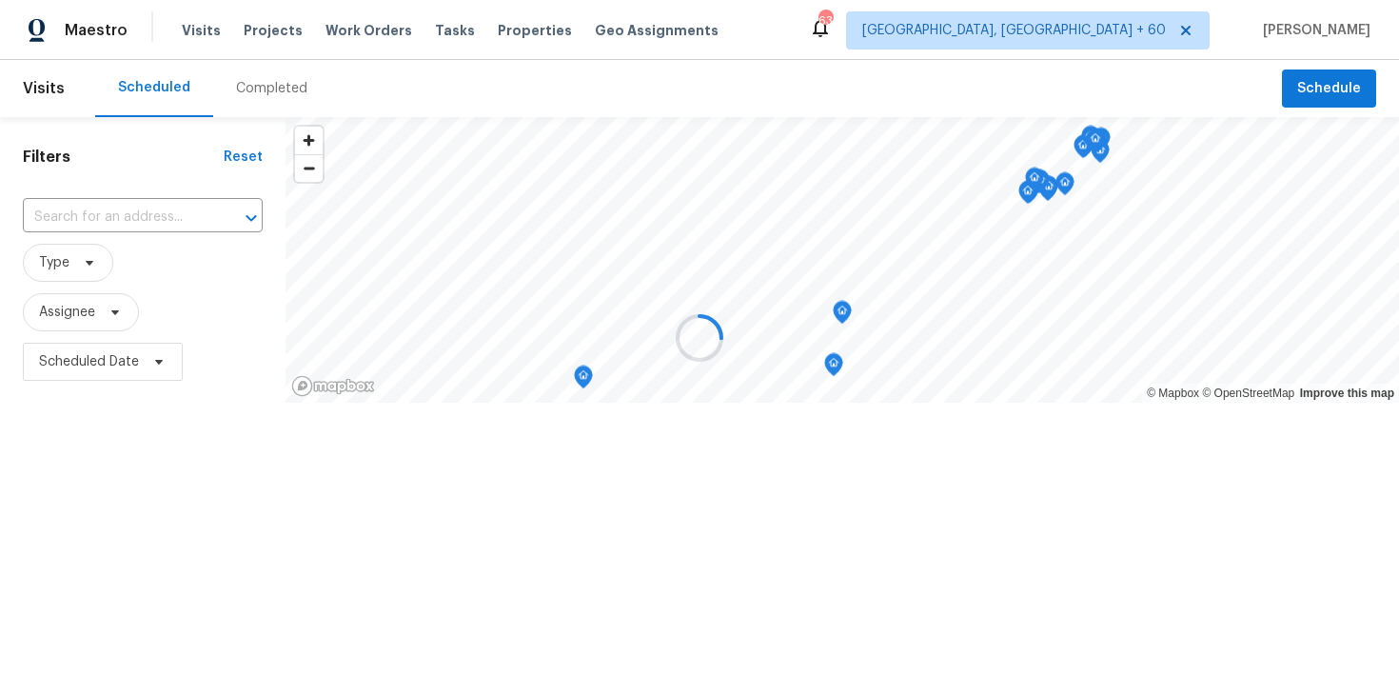
click at [247, 92] on div at bounding box center [699, 338] width 1399 height 676
click at [254, 88] on div "Completed" at bounding box center [271, 88] width 71 height 19
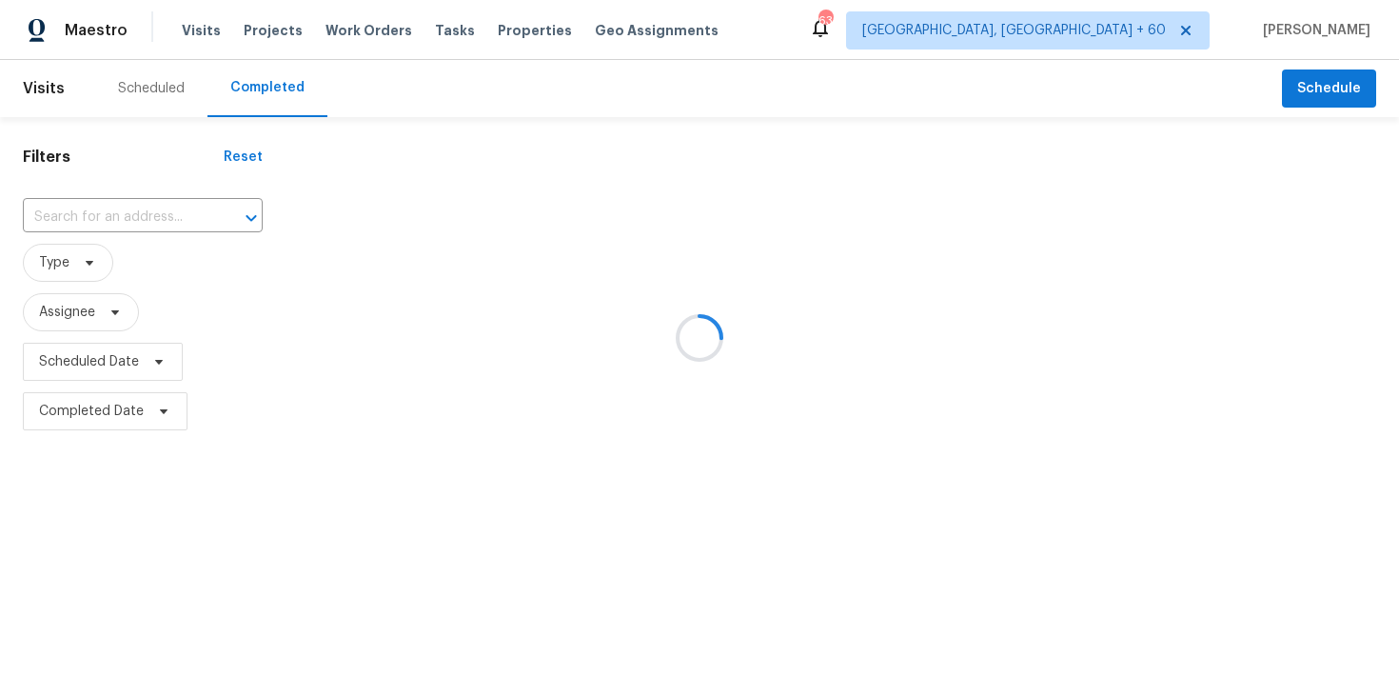
click at [85, 218] on div at bounding box center [699, 338] width 1399 height 676
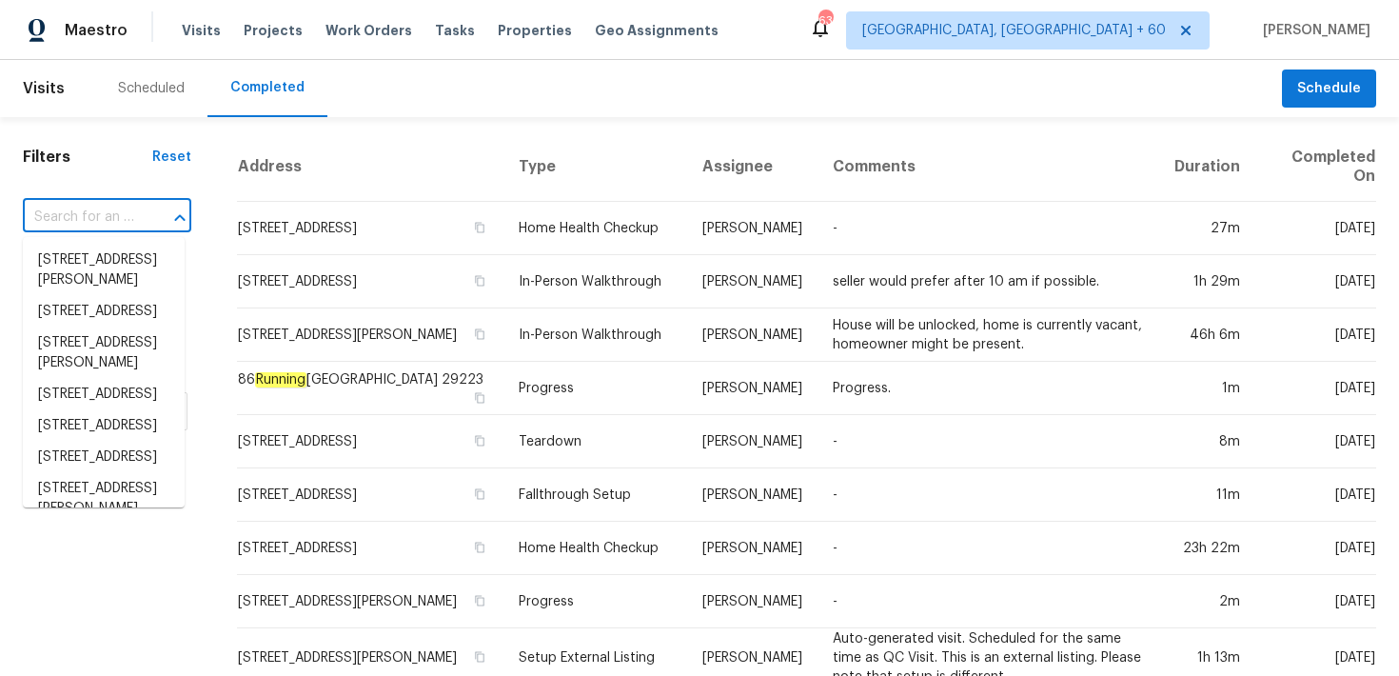
click at [66, 215] on input "text" at bounding box center [80, 217] width 115 height 29
paste input "7206 Fiesta Flower Katy, TX 77494"
type input "7206 Fiesta Flower Katy, TX 77494"
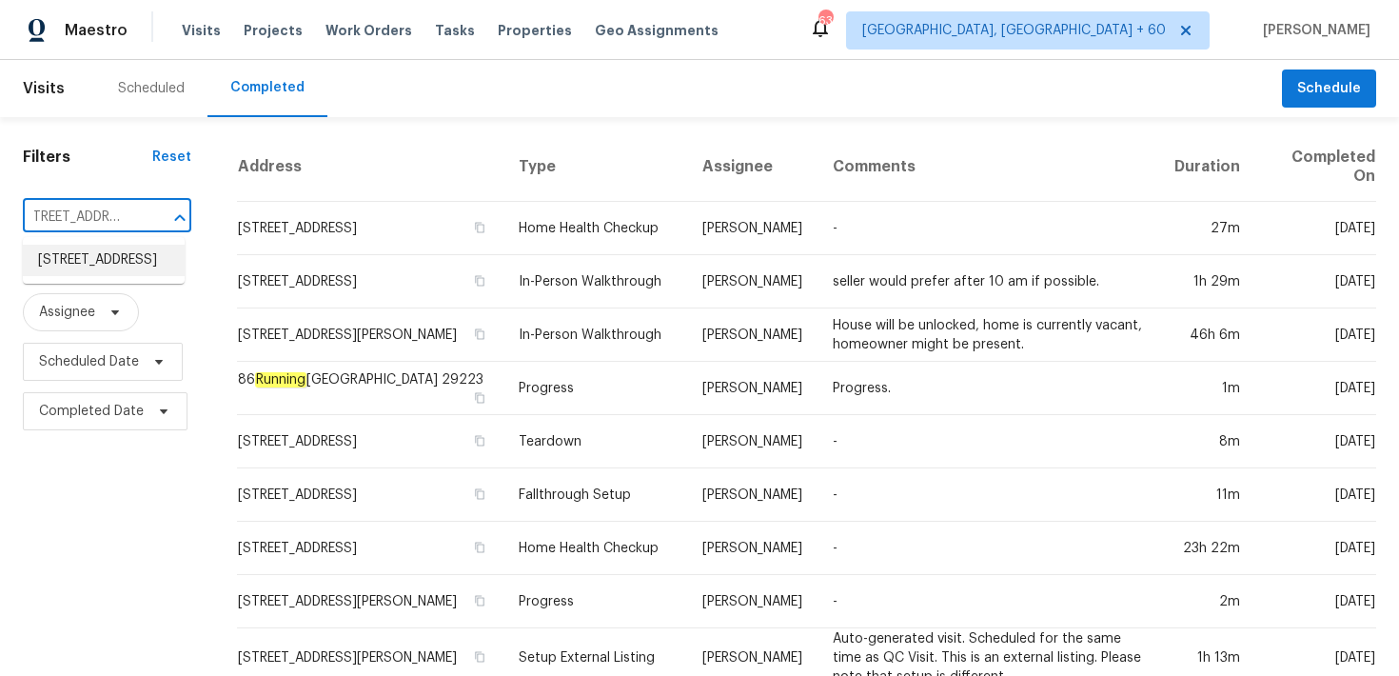
click at [79, 262] on li "7206 Fiesta Flower, Katy, TX 77494" at bounding box center [104, 260] width 162 height 31
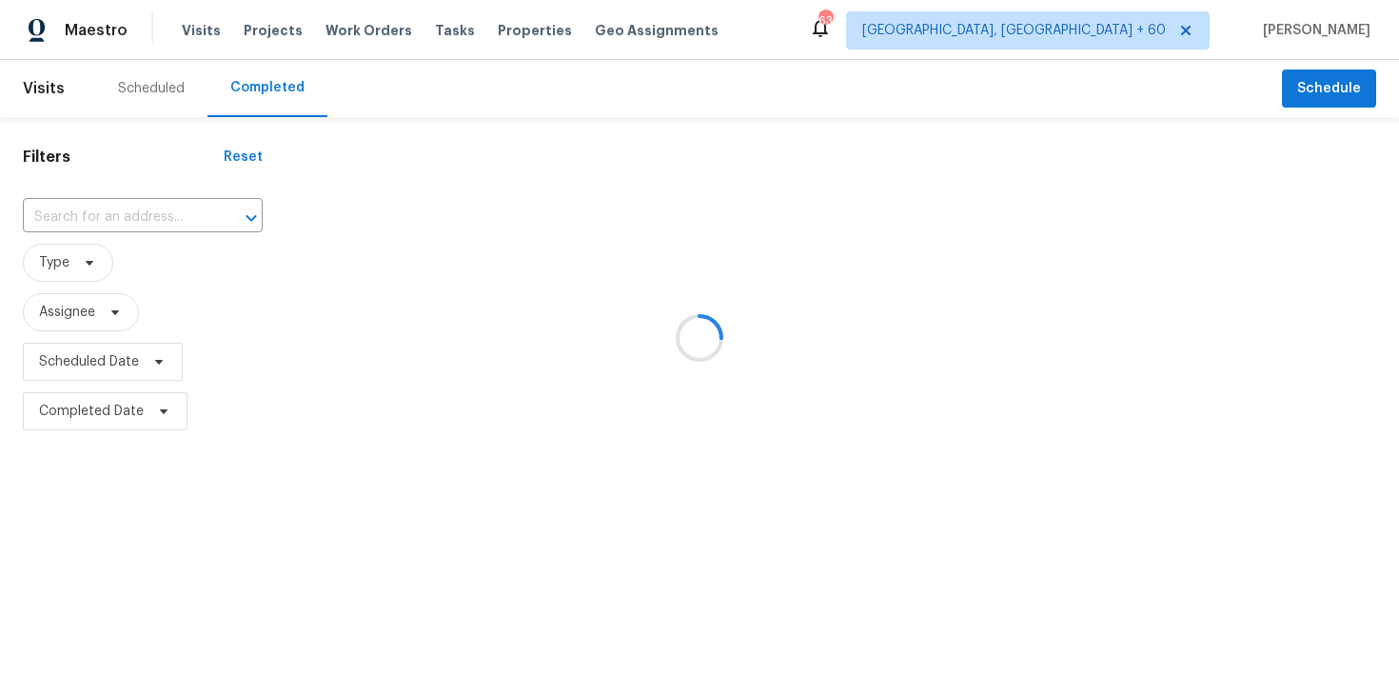
type input "7206 Fiesta Flower, Katy, TX 77494"
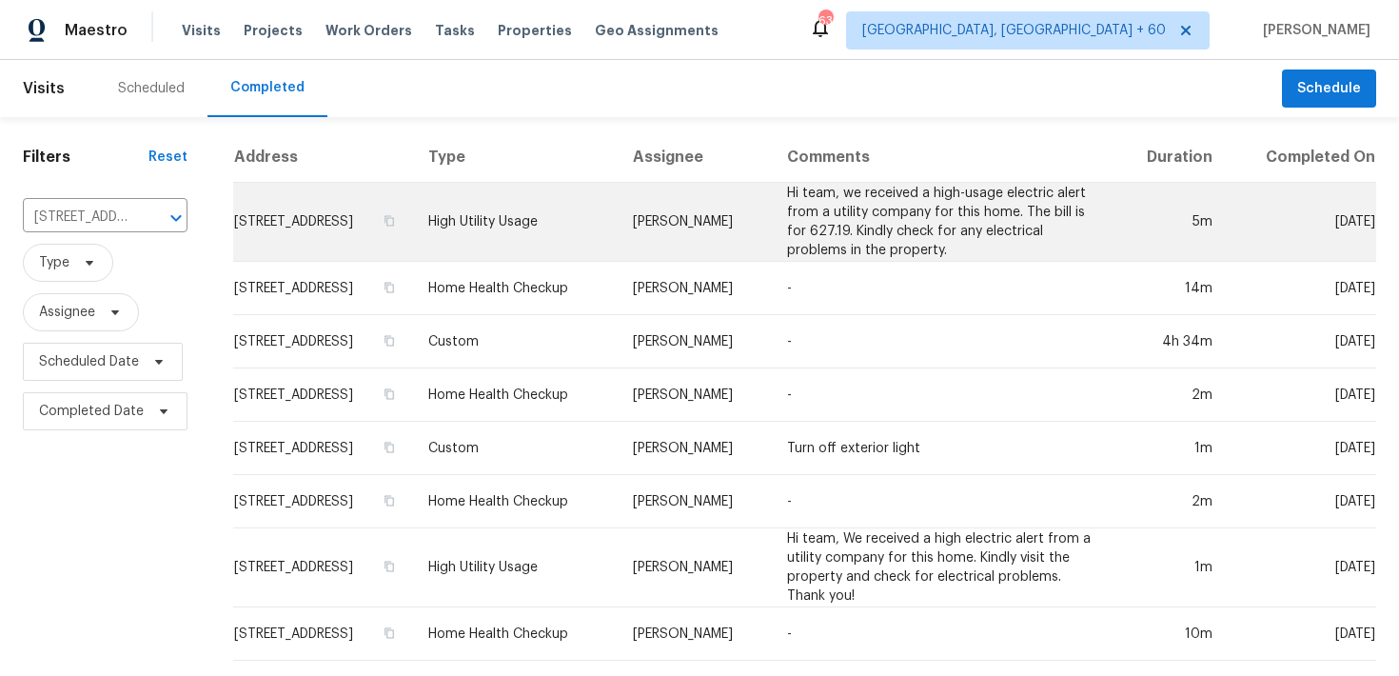
click at [524, 230] on td "High Utility Usage" at bounding box center [515, 222] width 205 height 79
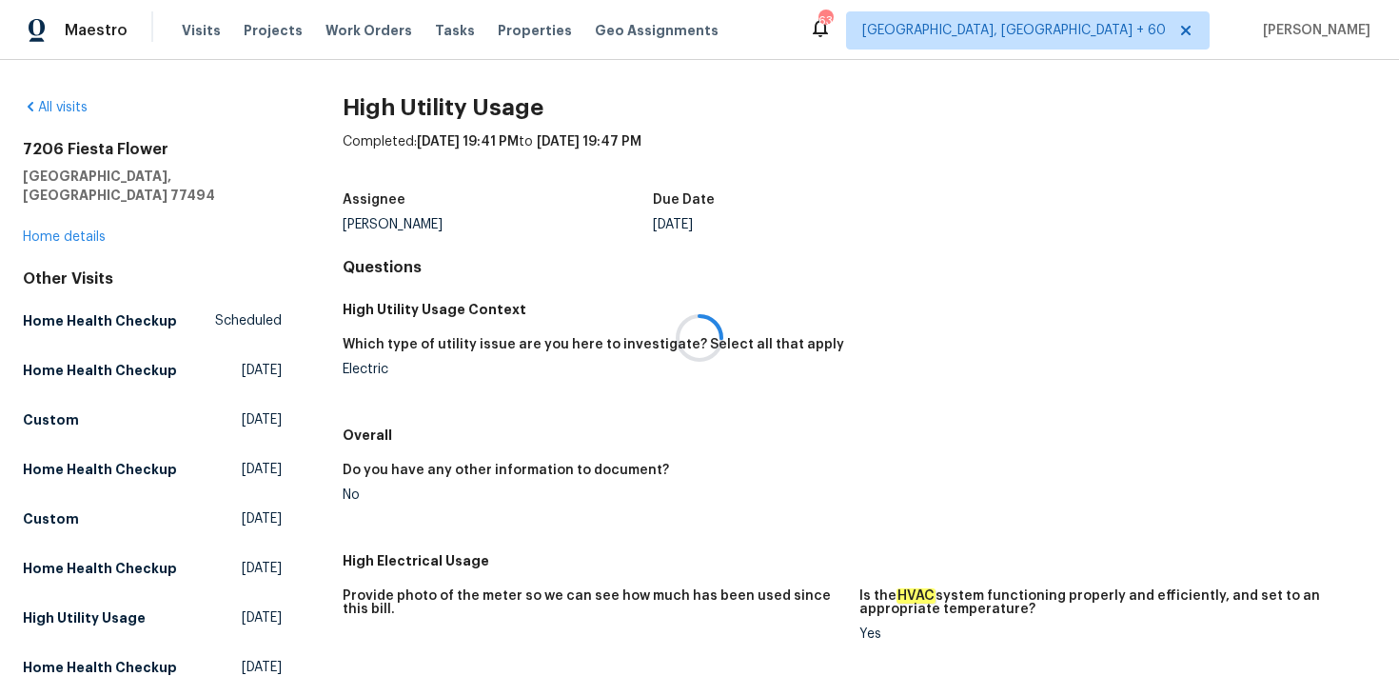
click at [69, 224] on div at bounding box center [699, 338] width 1399 height 676
click at [59, 220] on div at bounding box center [699, 338] width 1399 height 676
click at [40, 217] on div at bounding box center [699, 338] width 1399 height 676
click at [60, 230] on link "Home details" at bounding box center [64, 236] width 83 height 13
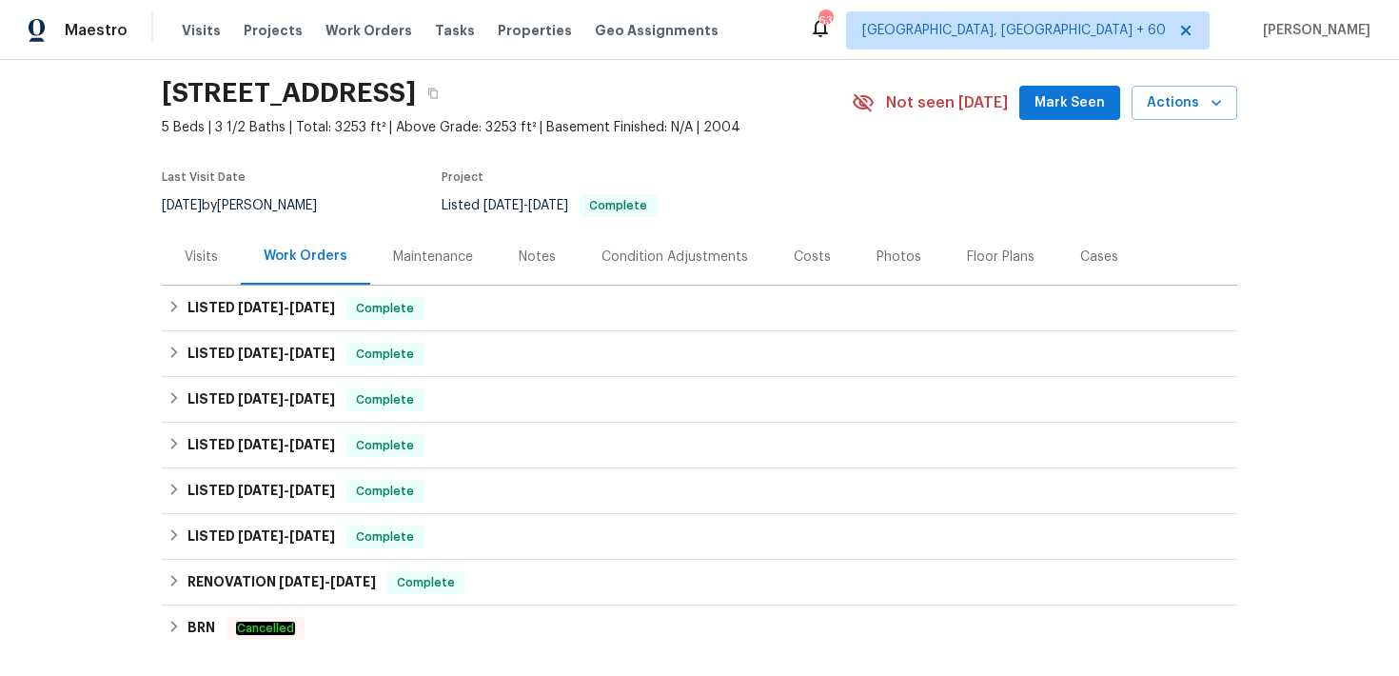
scroll to position [94, 0]
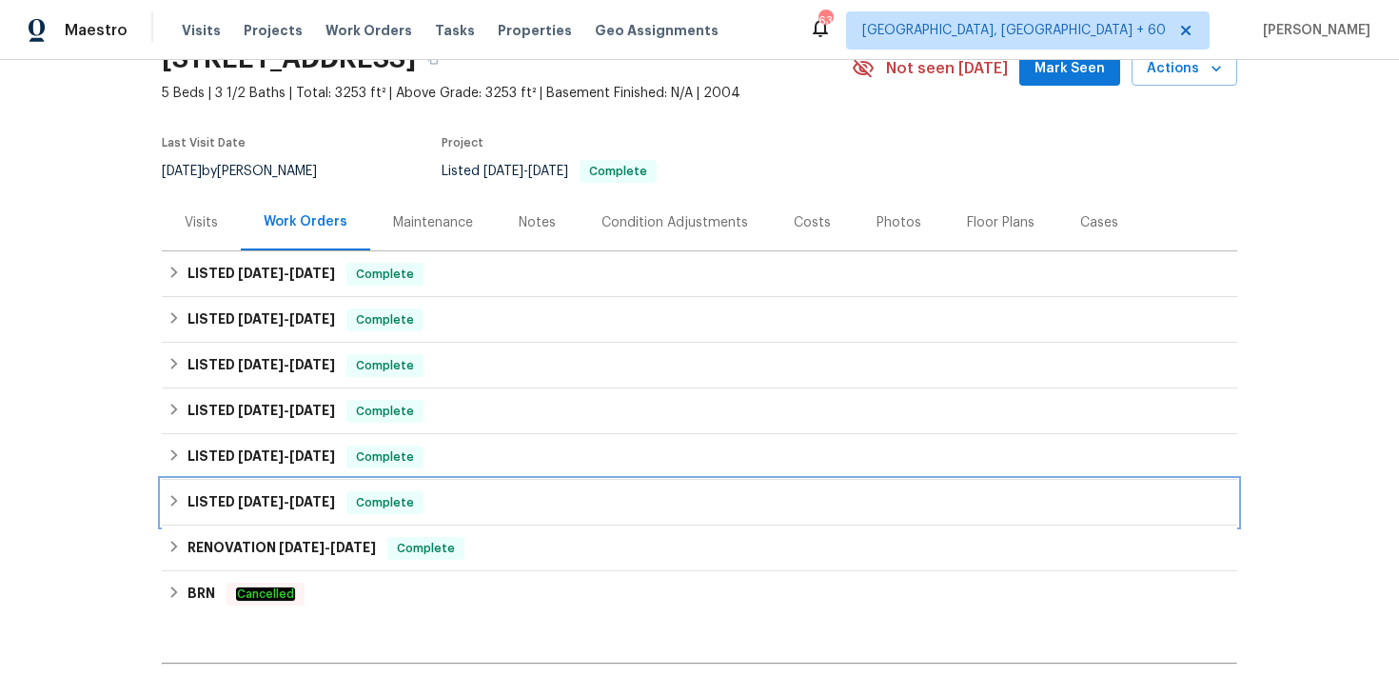
click at [423, 495] on div "Complete" at bounding box center [384, 502] width 77 height 23
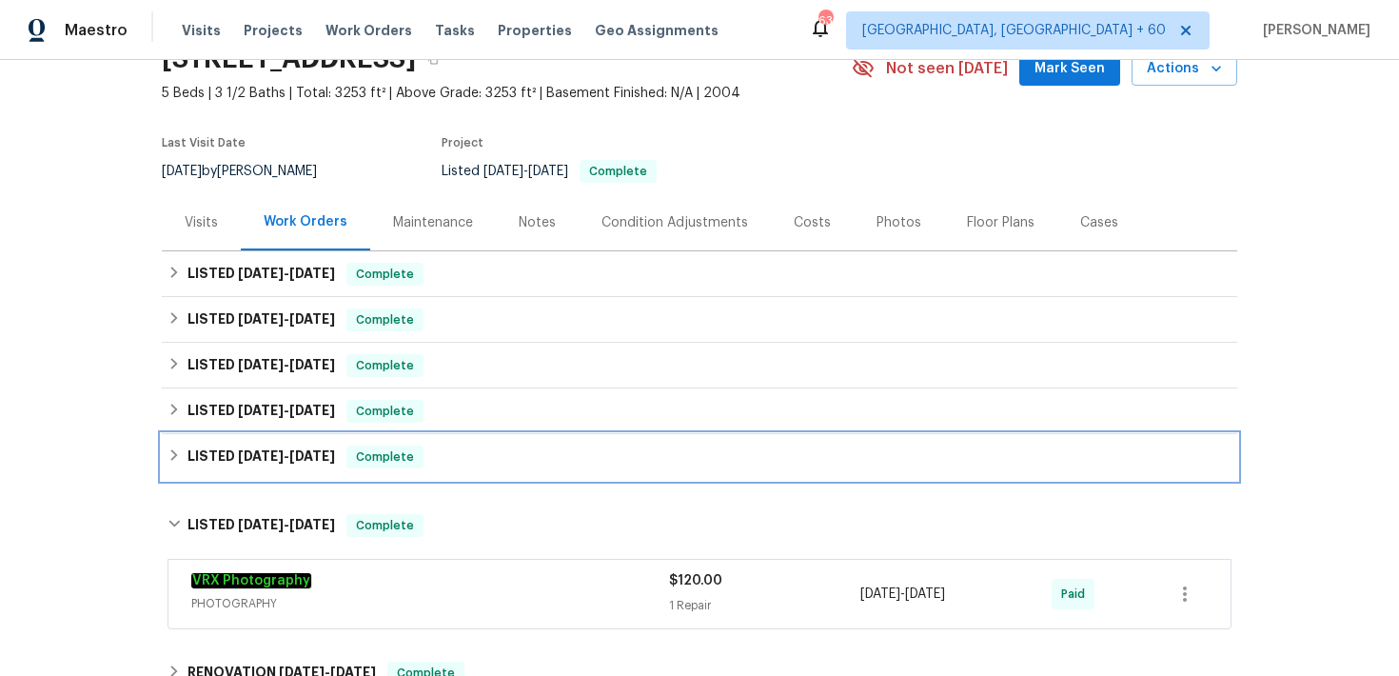
click at [519, 446] on div "LISTED 6/10/25 - 6/12/25 Complete" at bounding box center [699, 456] width 1064 height 23
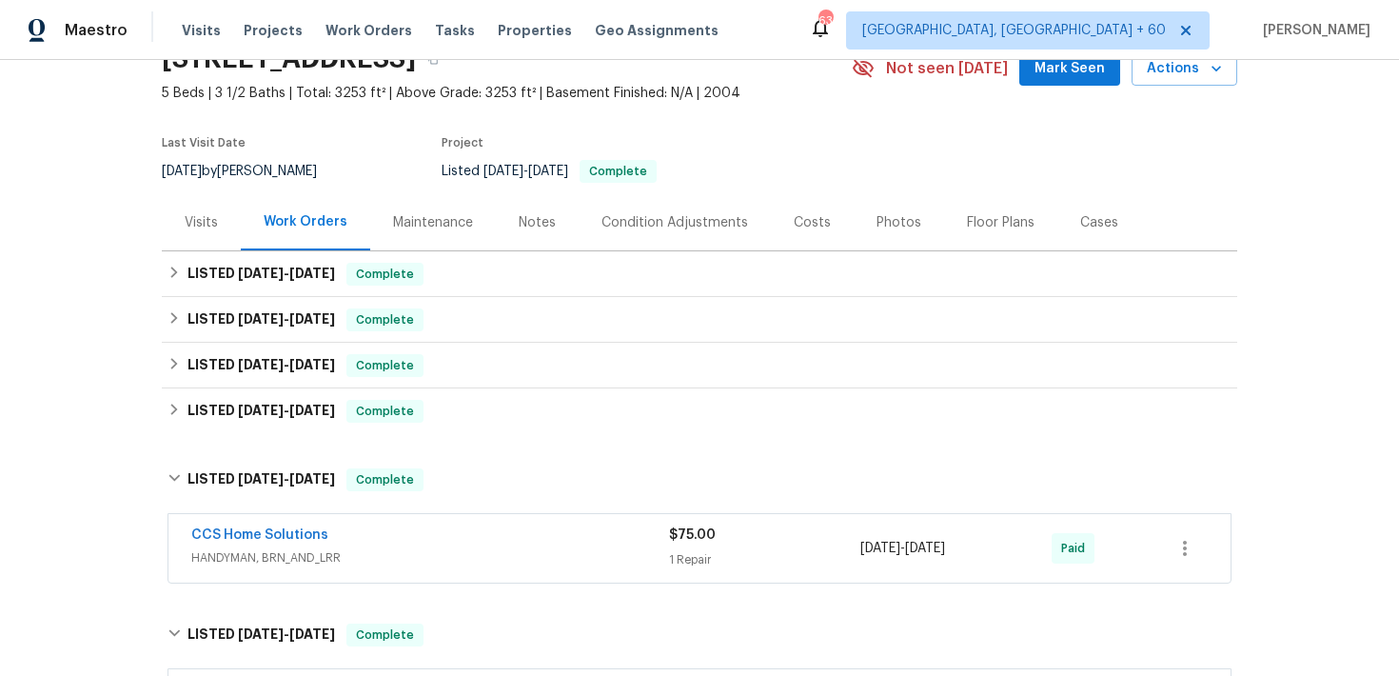
click at [642, 514] on div "CCS Home Solutions HANDYMAN, BRN_AND_LRR $75.00 1 Repair 6/10/2025 - 6/12/2025 …" at bounding box center [699, 548] width 1062 height 69
click at [659, 546] on div "CCS Home Solutions" at bounding box center [430, 536] width 478 height 23
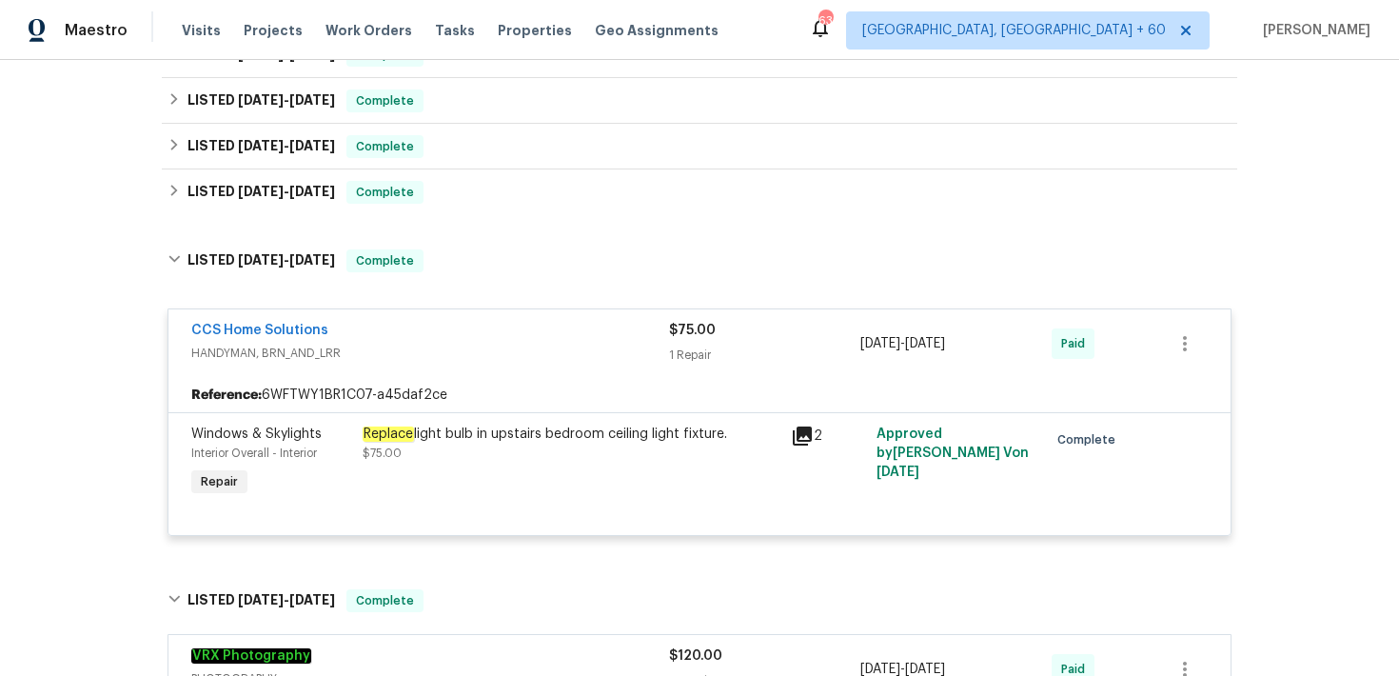
scroll to position [304, 0]
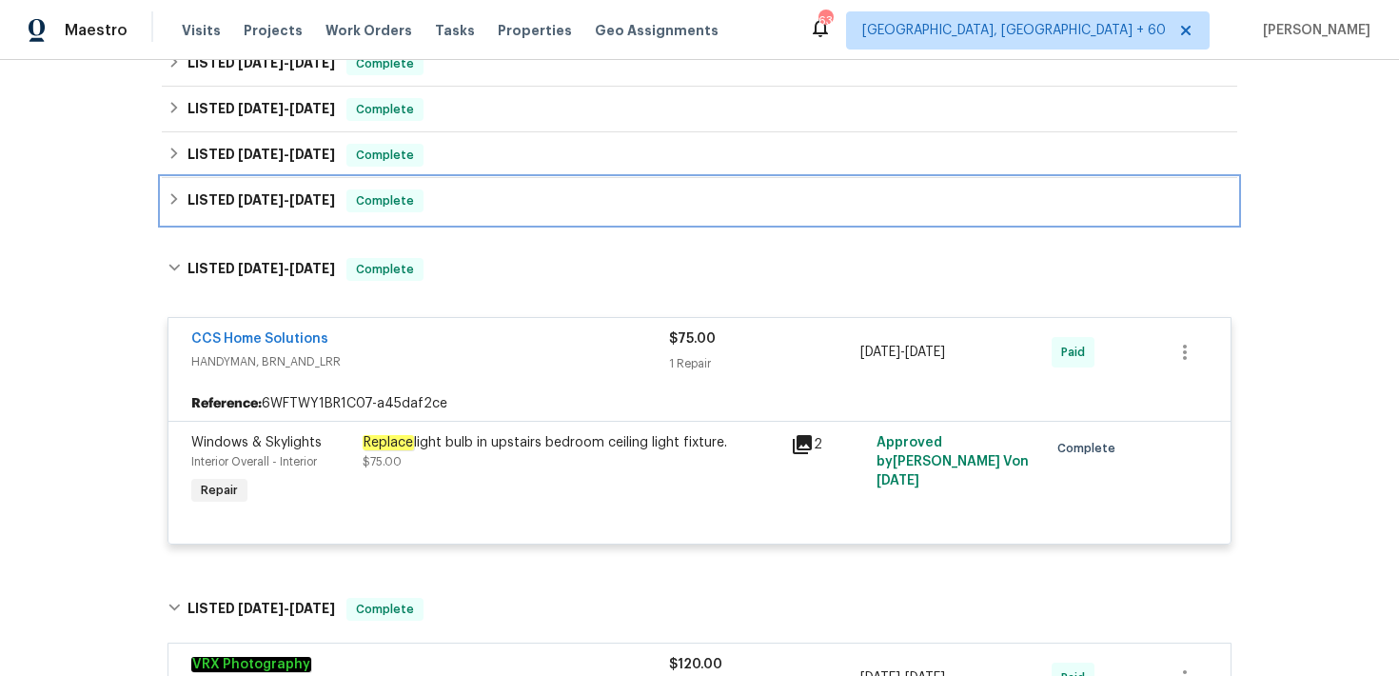
click at [481, 204] on div "LISTED 7/8/25 - 7/10/25 Complete" at bounding box center [699, 200] width 1064 height 23
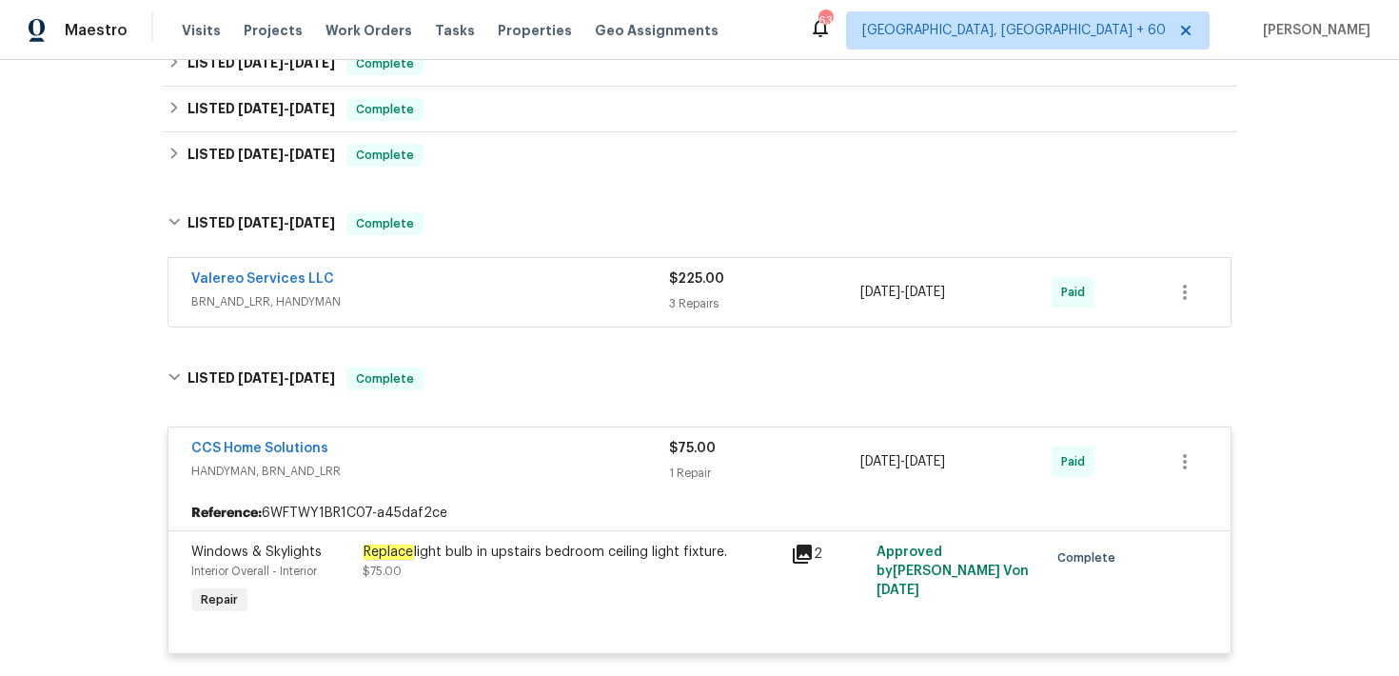
click at [633, 263] on div "Valereo Services LLC BRN_AND_LRR, HANDYMAN $225.00 3 Repairs 7/10/2025 - 7/10/2…" at bounding box center [699, 292] width 1062 height 69
click at [675, 291] on div "$225.00 3 Repairs" at bounding box center [764, 292] width 191 height 46
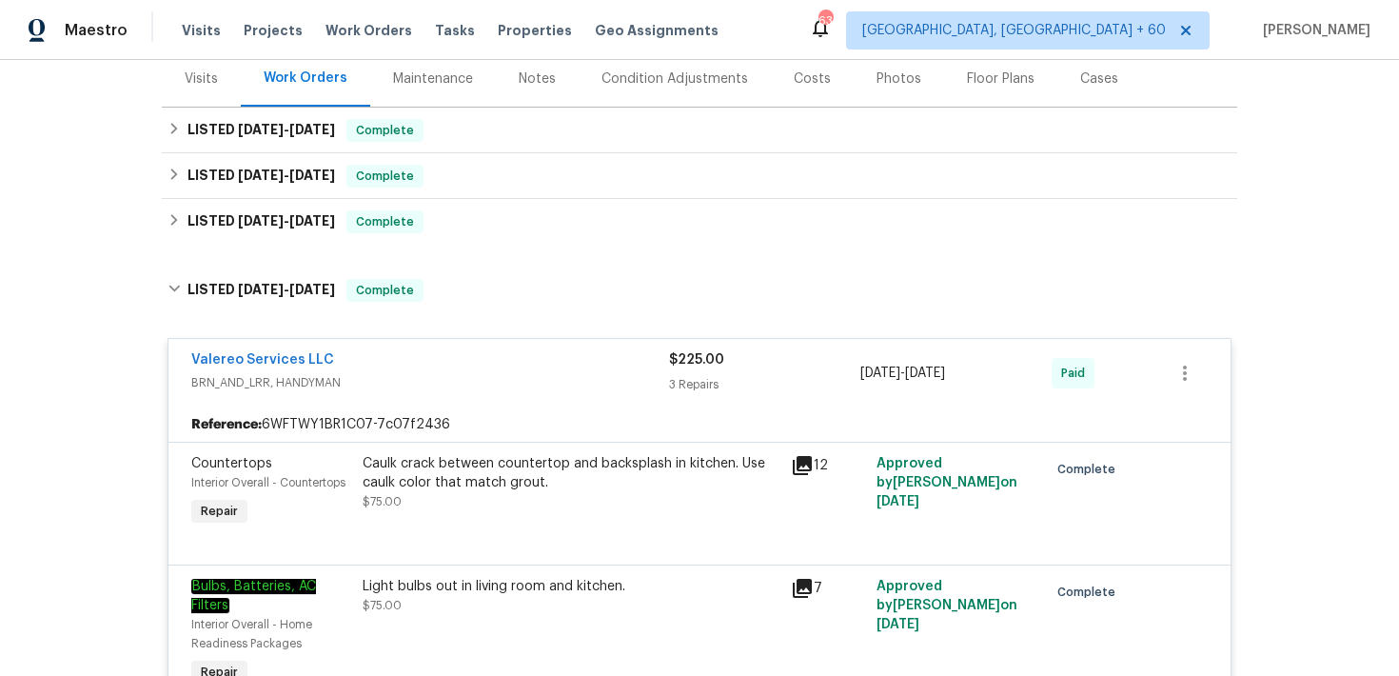
scroll to position [172, 0]
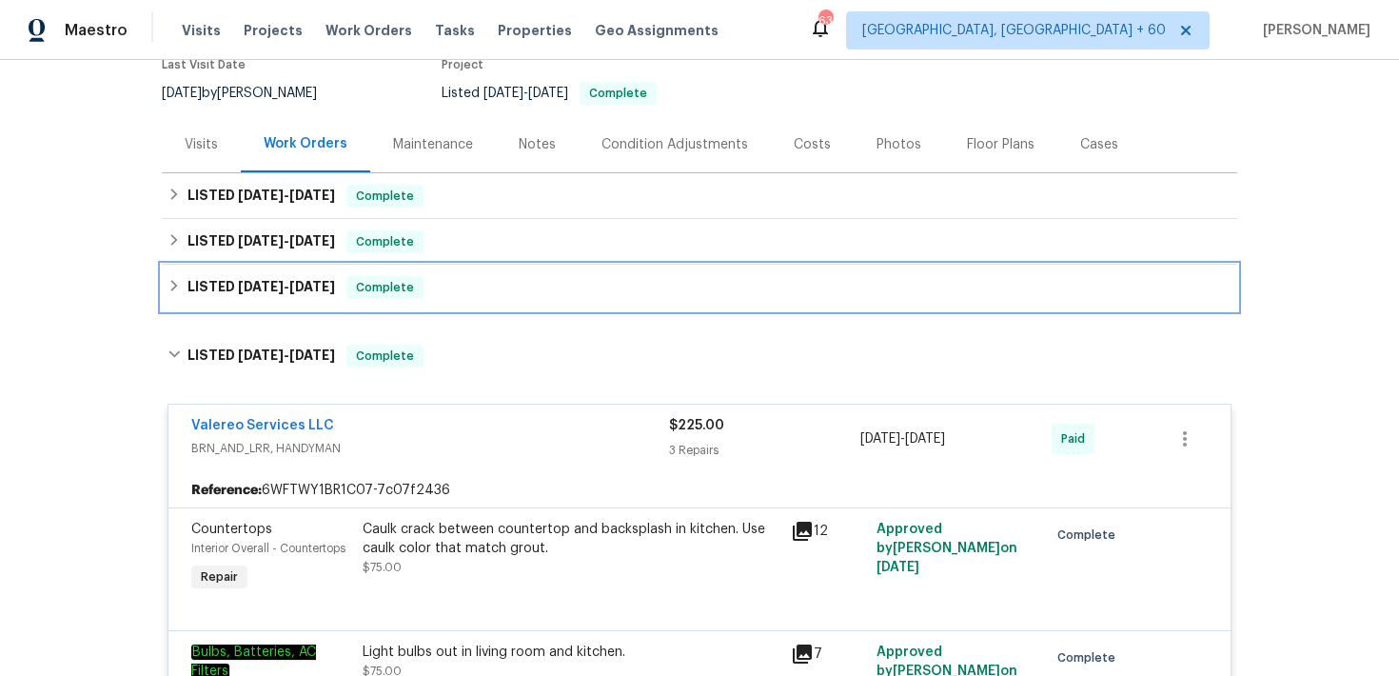
click at [527, 291] on div "LISTED 8/4/25 - 8/7/25 Complete" at bounding box center [699, 287] width 1064 height 23
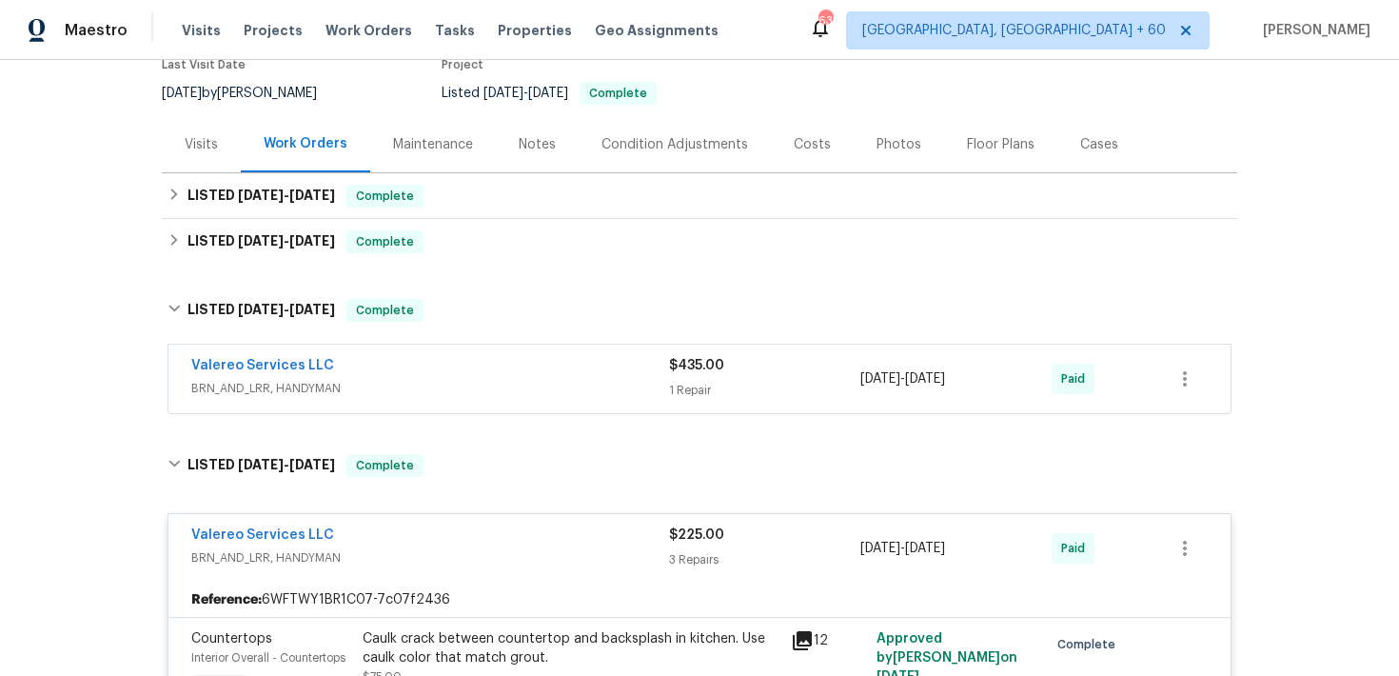
click at [688, 378] on div "$435.00 1 Repair" at bounding box center [764, 379] width 191 height 46
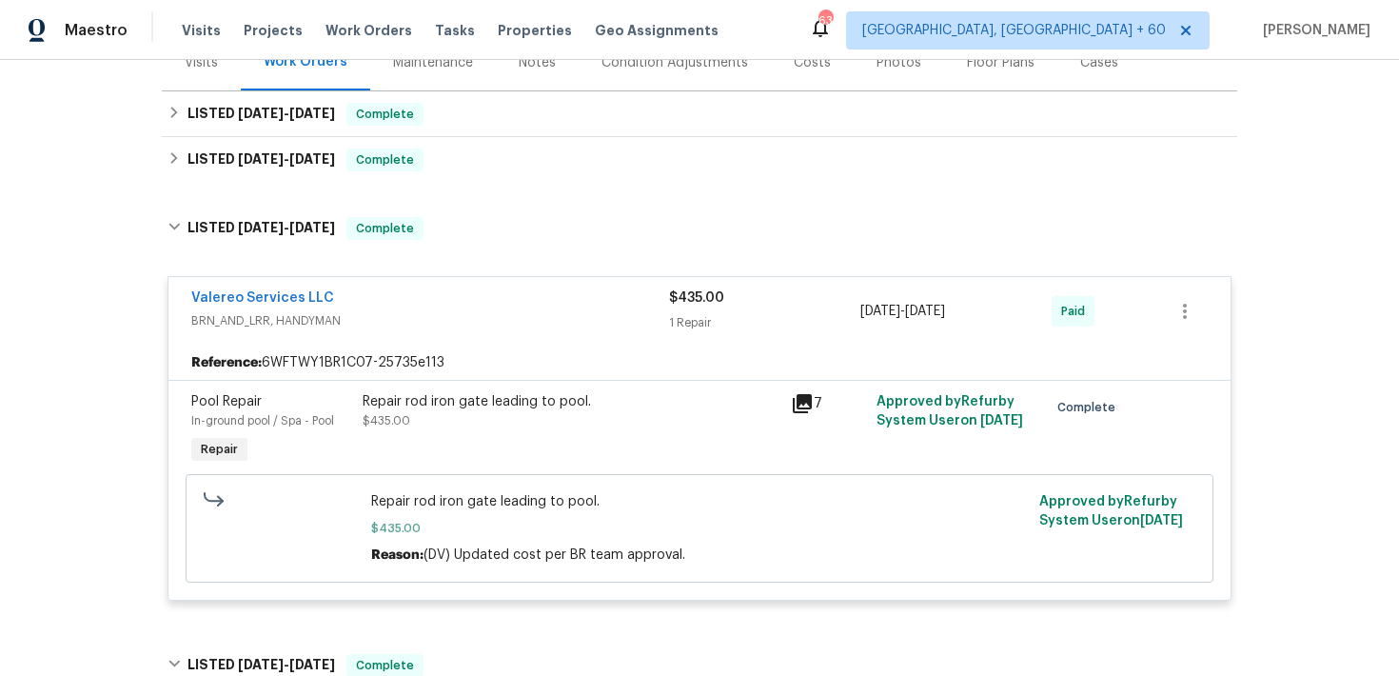
scroll to position [228, 0]
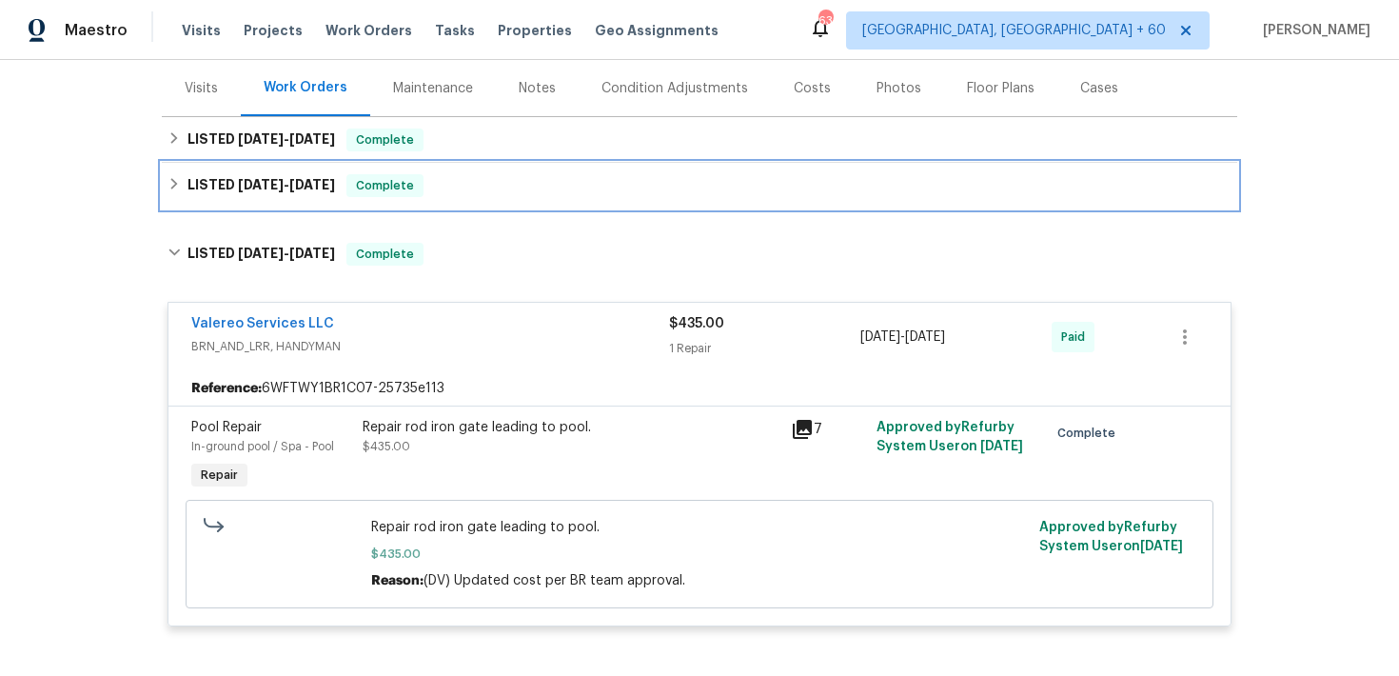
click at [474, 181] on div "LISTED 8/21/25 - 8/26/25 Complete" at bounding box center [699, 185] width 1064 height 23
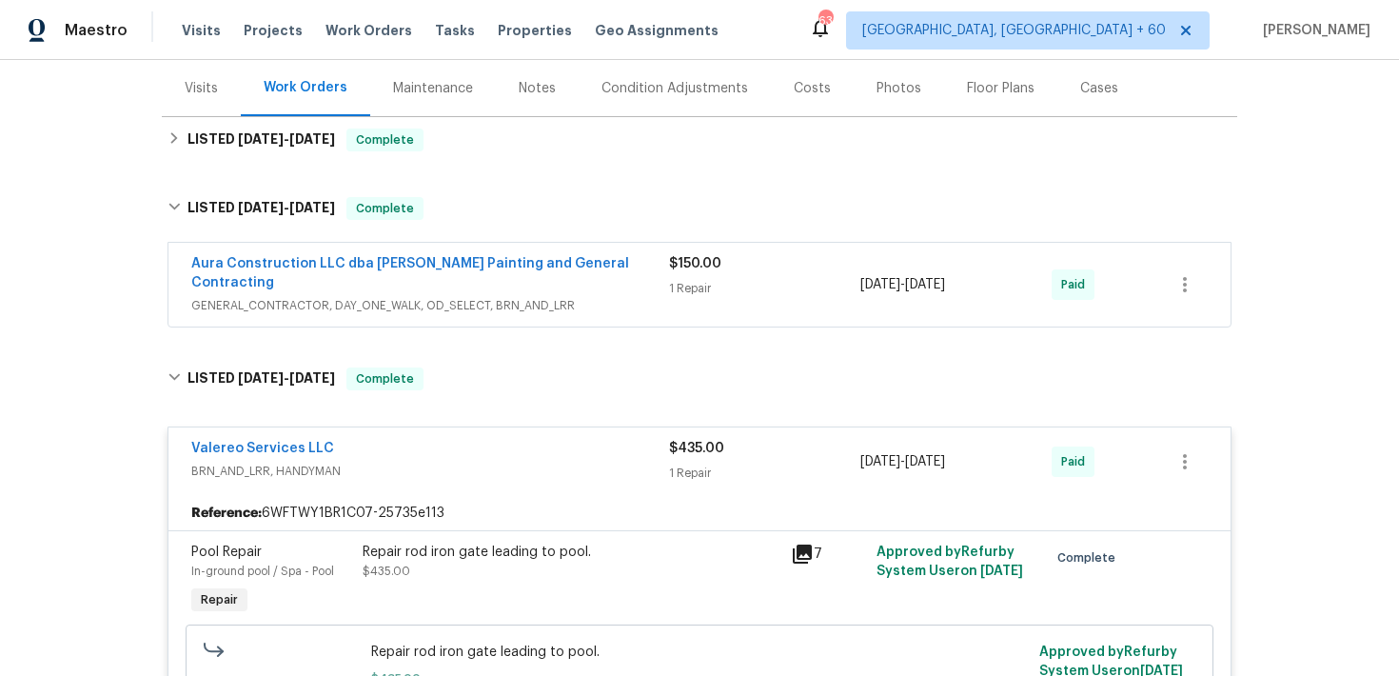
click at [670, 288] on div "1 Repair" at bounding box center [764, 288] width 191 height 19
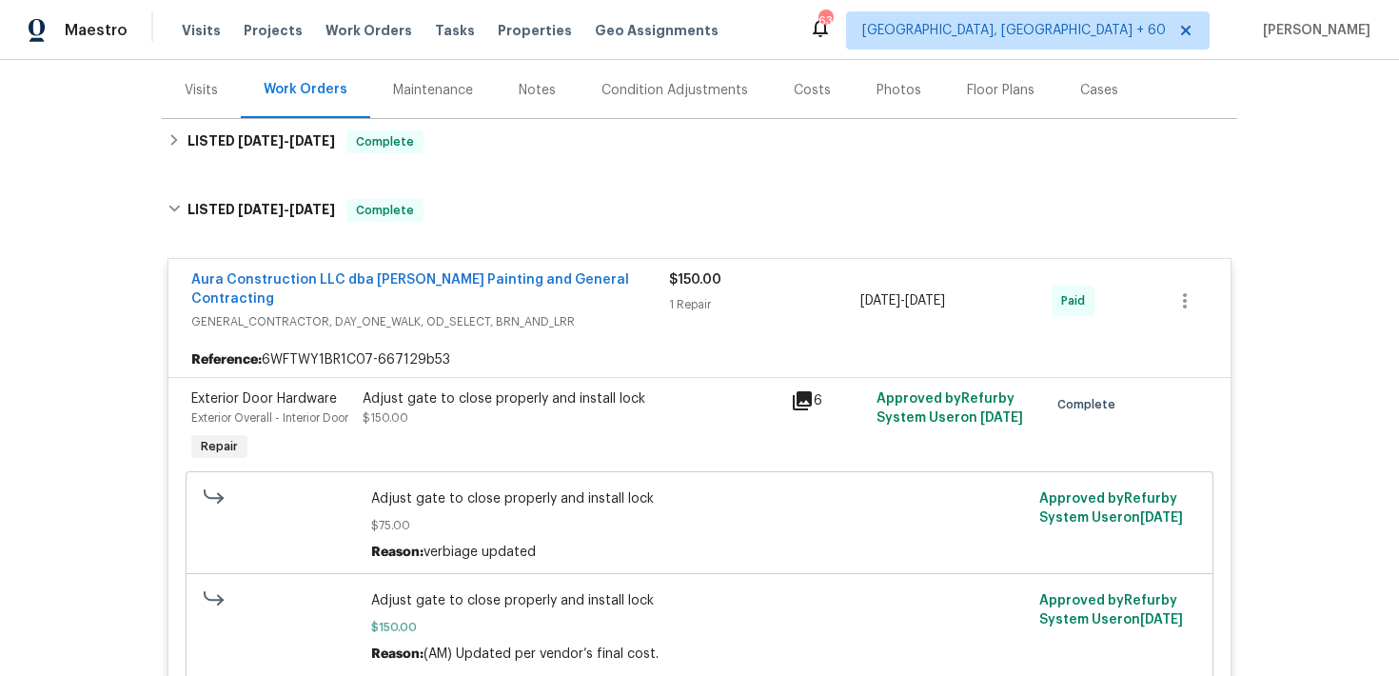
scroll to position [218, 0]
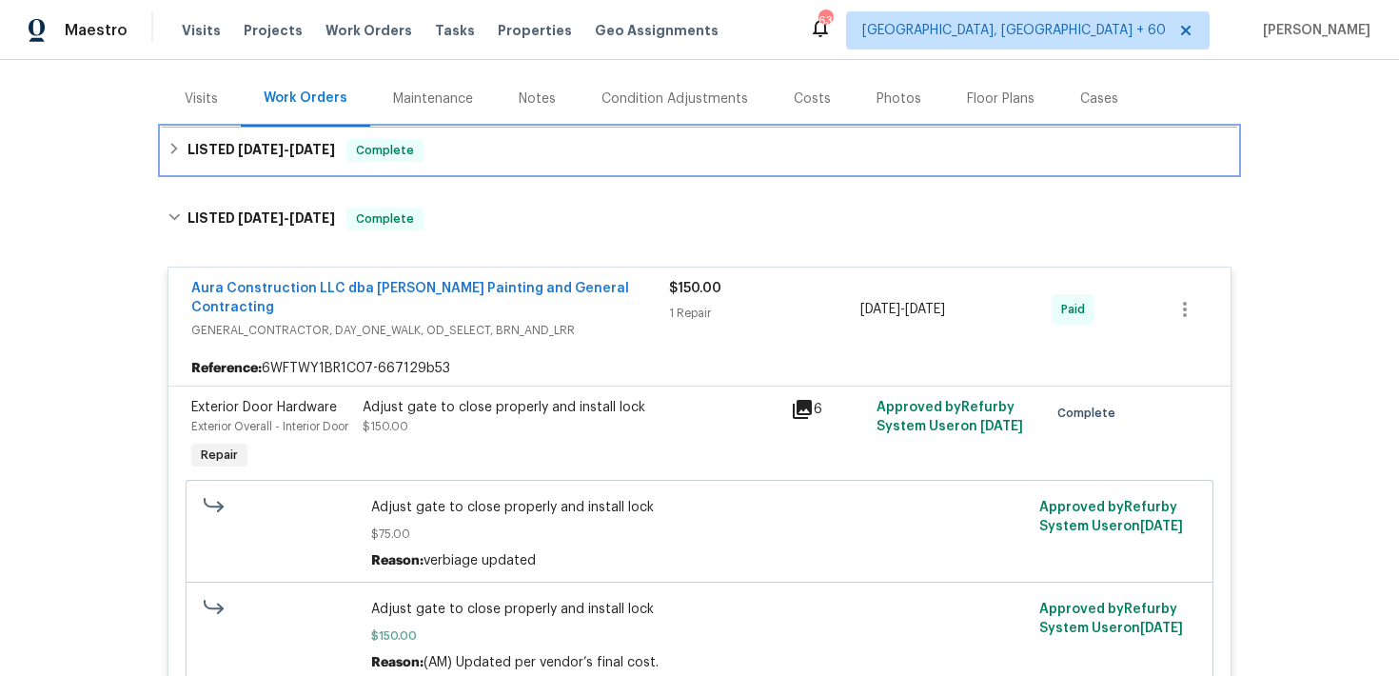
click at [468, 160] on div "LISTED 9/3/25 - 9/5/25 Complete" at bounding box center [699, 150] width 1064 height 23
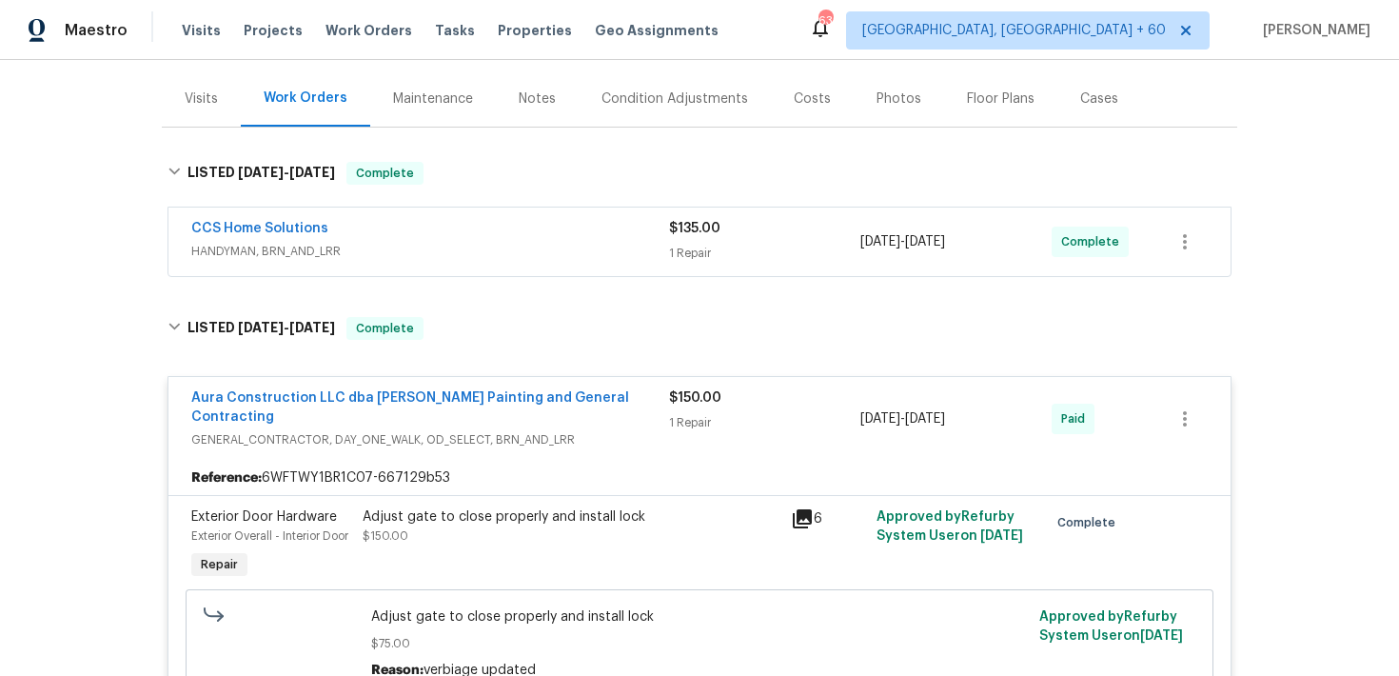
click at [657, 251] on span "HANDYMAN, BRN_AND_LRR" at bounding box center [430, 251] width 478 height 19
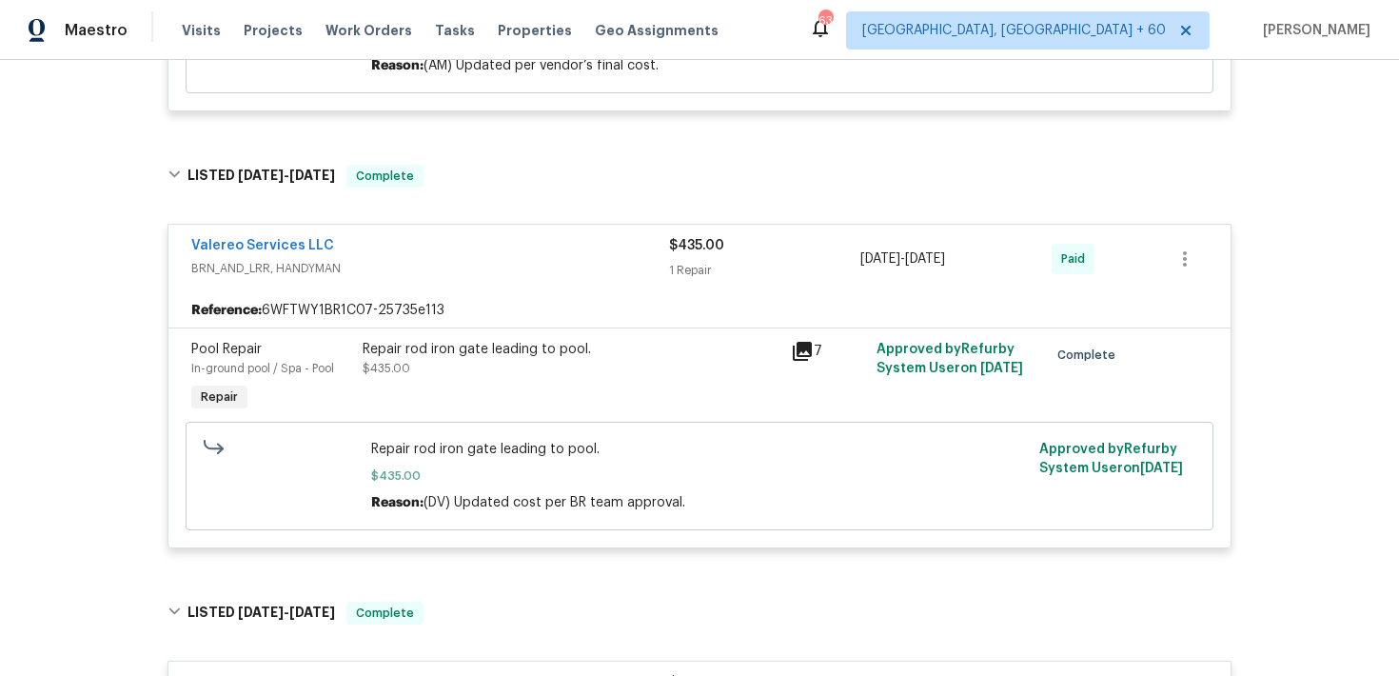
scroll to position [1335, 0]
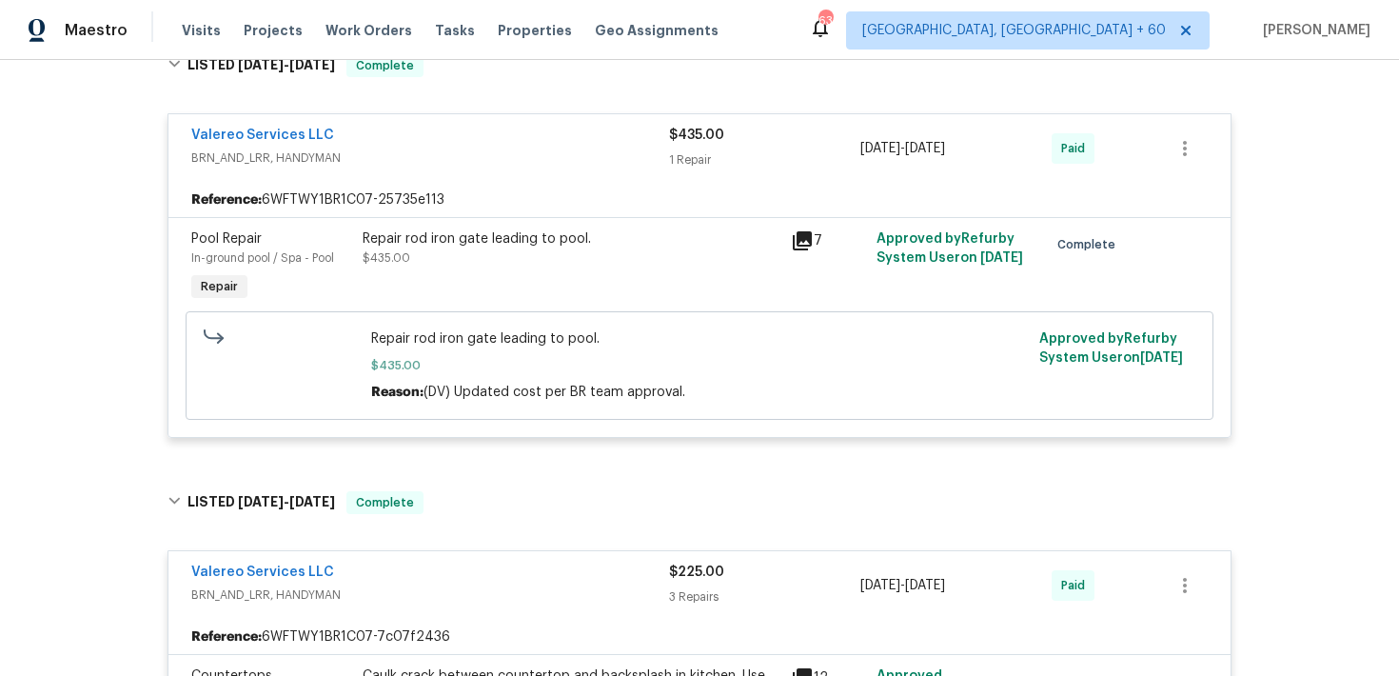
click at [627, 267] on div "Repair rod iron gate leading to pool. $435.00" at bounding box center [571, 248] width 417 height 38
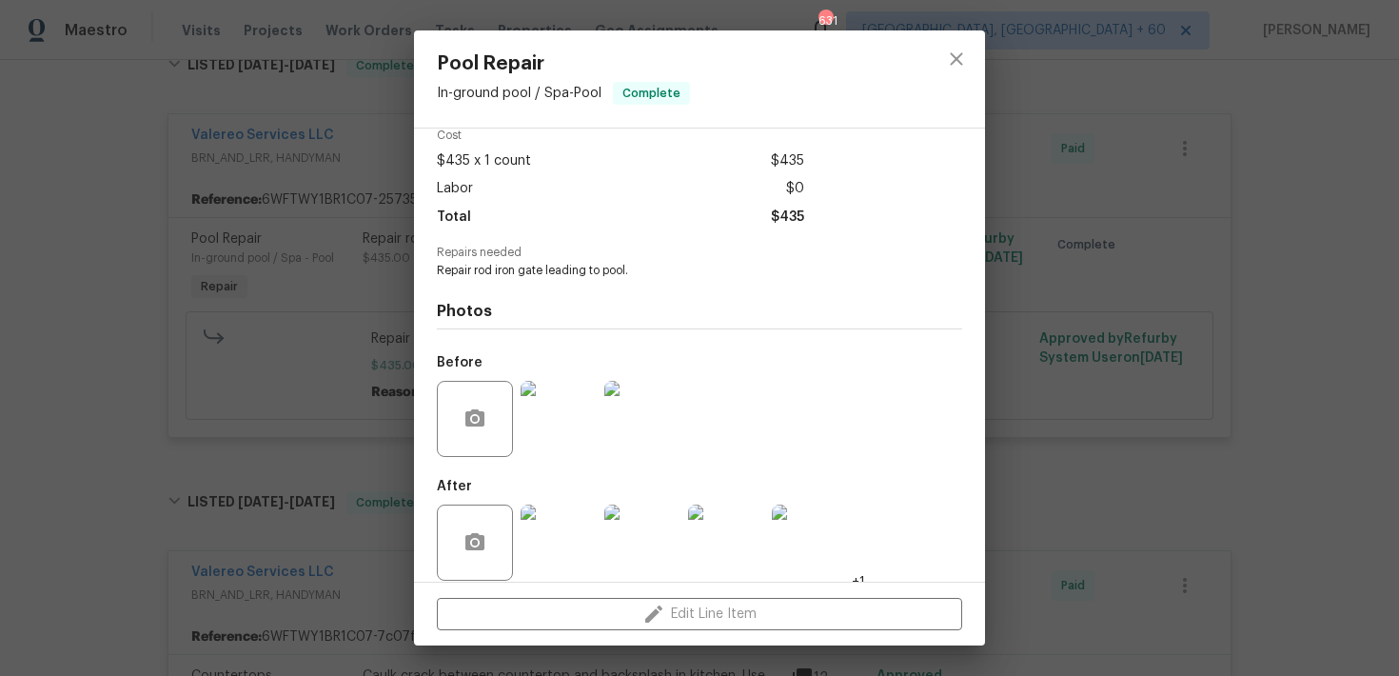
scroll to position [91, 0]
click at [540, 431] on img at bounding box center [558, 415] width 76 height 76
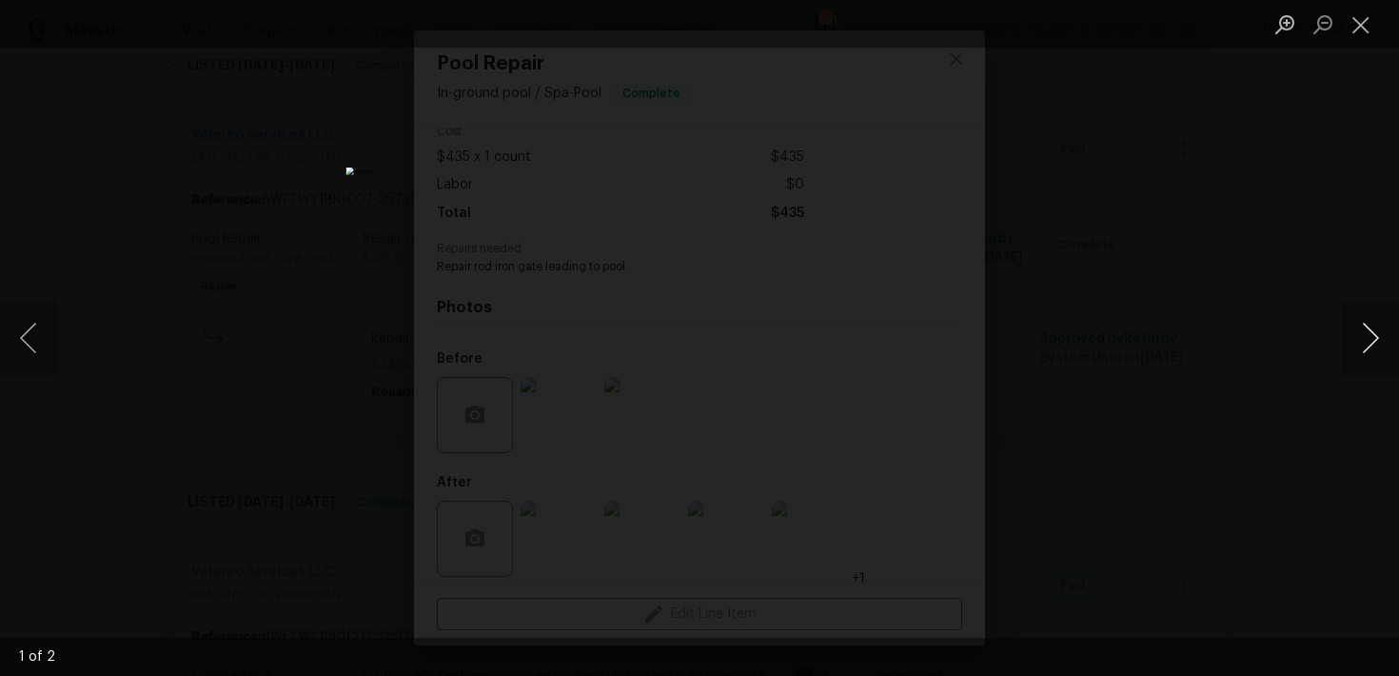
click at [1378, 341] on button "Next image" at bounding box center [1370, 338] width 57 height 76
click at [1378, 339] on button "Next image" at bounding box center [1370, 338] width 57 height 76
click at [1361, 29] on button "Close lightbox" at bounding box center [1361, 24] width 38 height 33
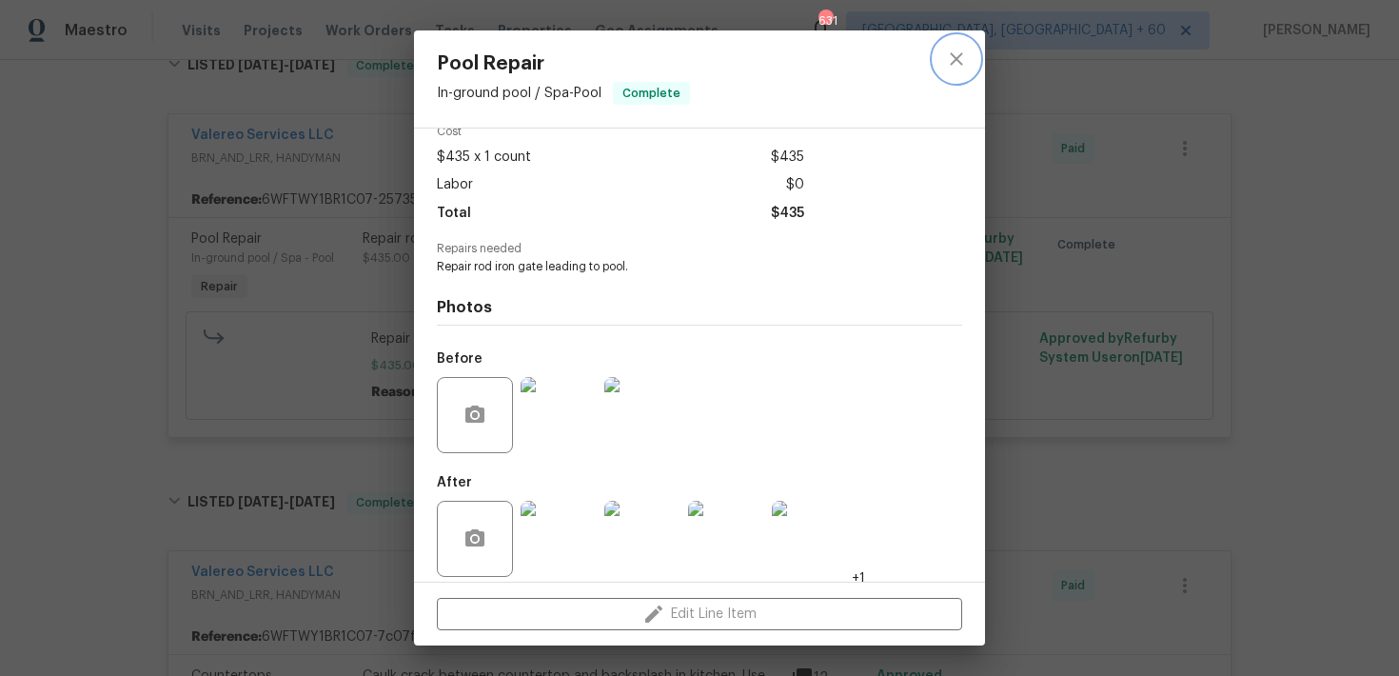
click at [955, 61] on icon "close" at bounding box center [956, 59] width 23 height 23
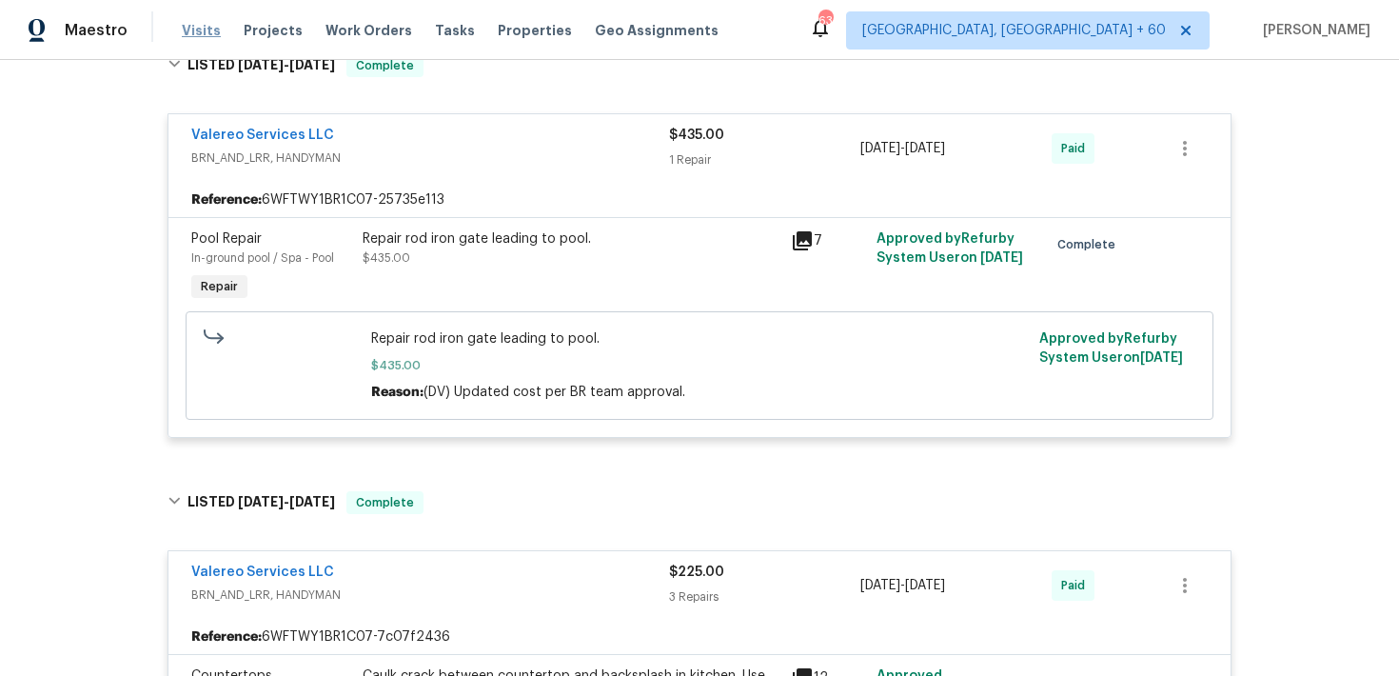
click at [199, 28] on span "Visits" at bounding box center [201, 30] width 39 height 19
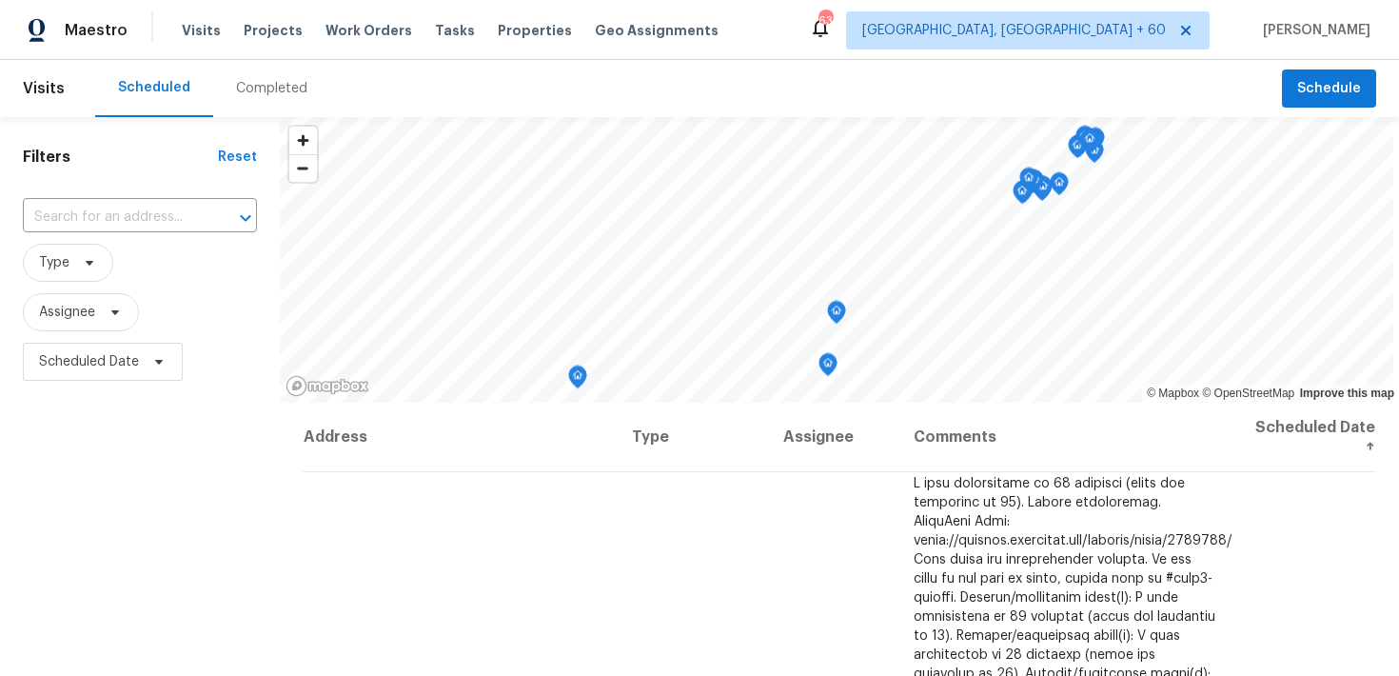
click at [251, 95] on div "Completed" at bounding box center [271, 88] width 71 height 19
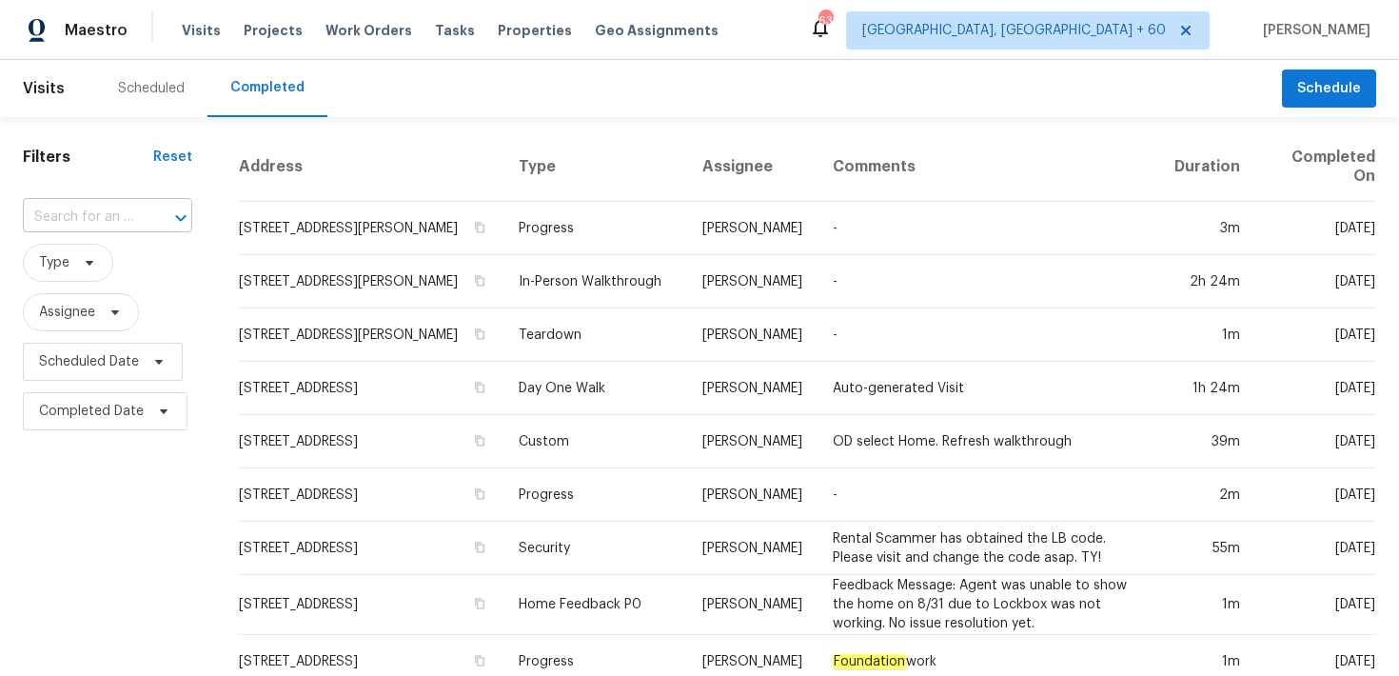
click at [90, 228] on input "text" at bounding box center [81, 217] width 116 height 29
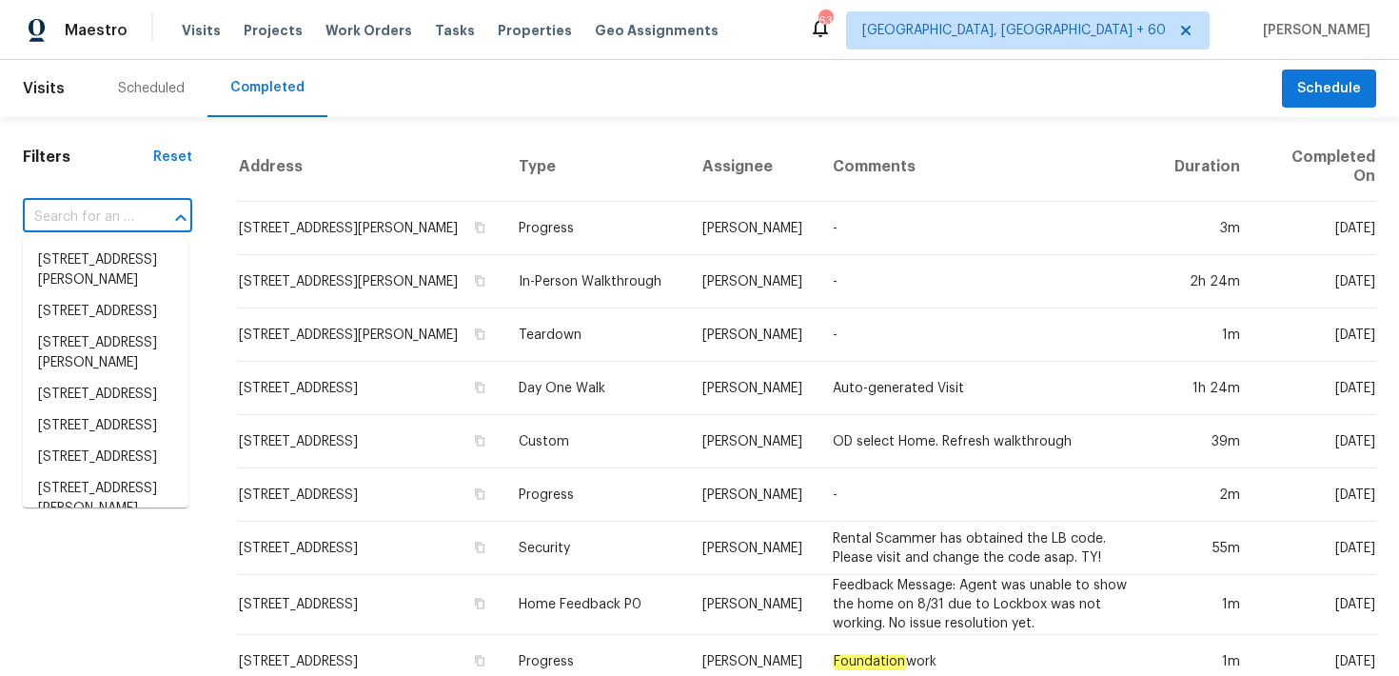
paste input "1571 Mission Springs Dr Katy, TX 77450"
type input "1571 Mission Springs Dr Katy, TX 77450"
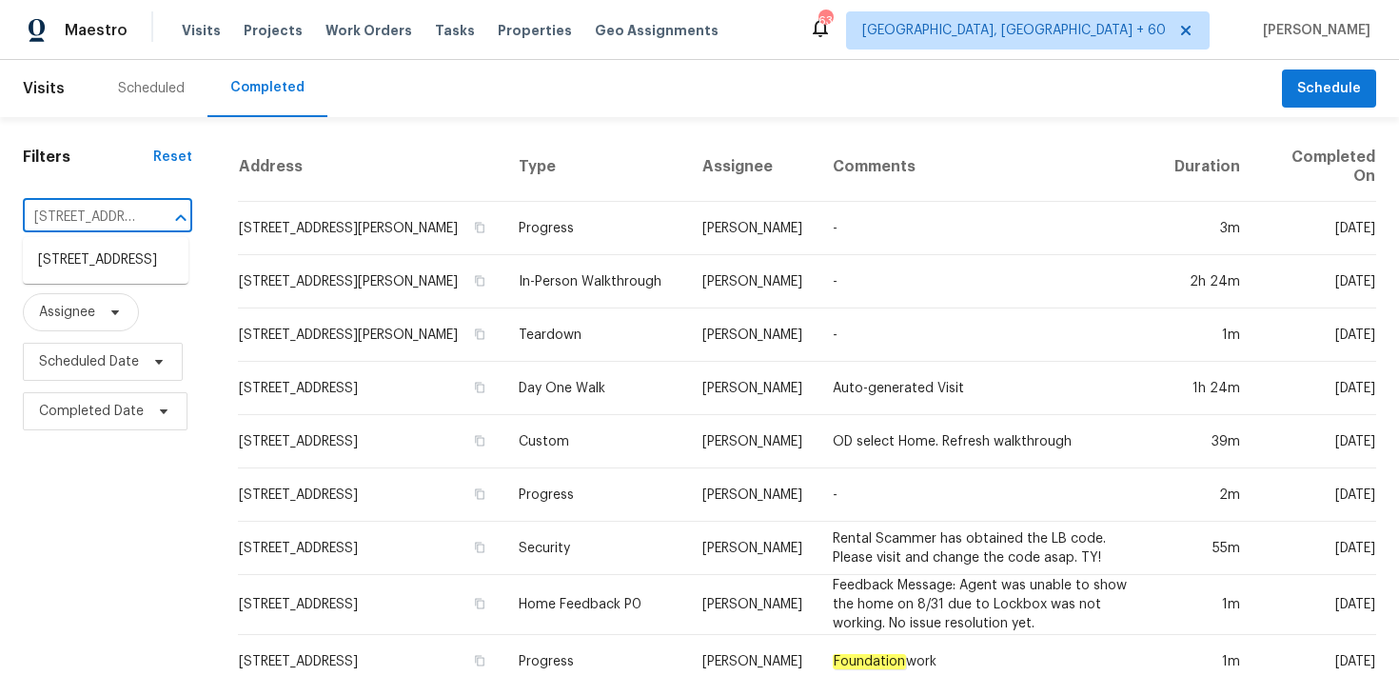
scroll to position [0, 139]
click at [91, 276] on li "1571 Mission Springs Dr, Katy, TX 77450" at bounding box center [106, 260] width 166 height 31
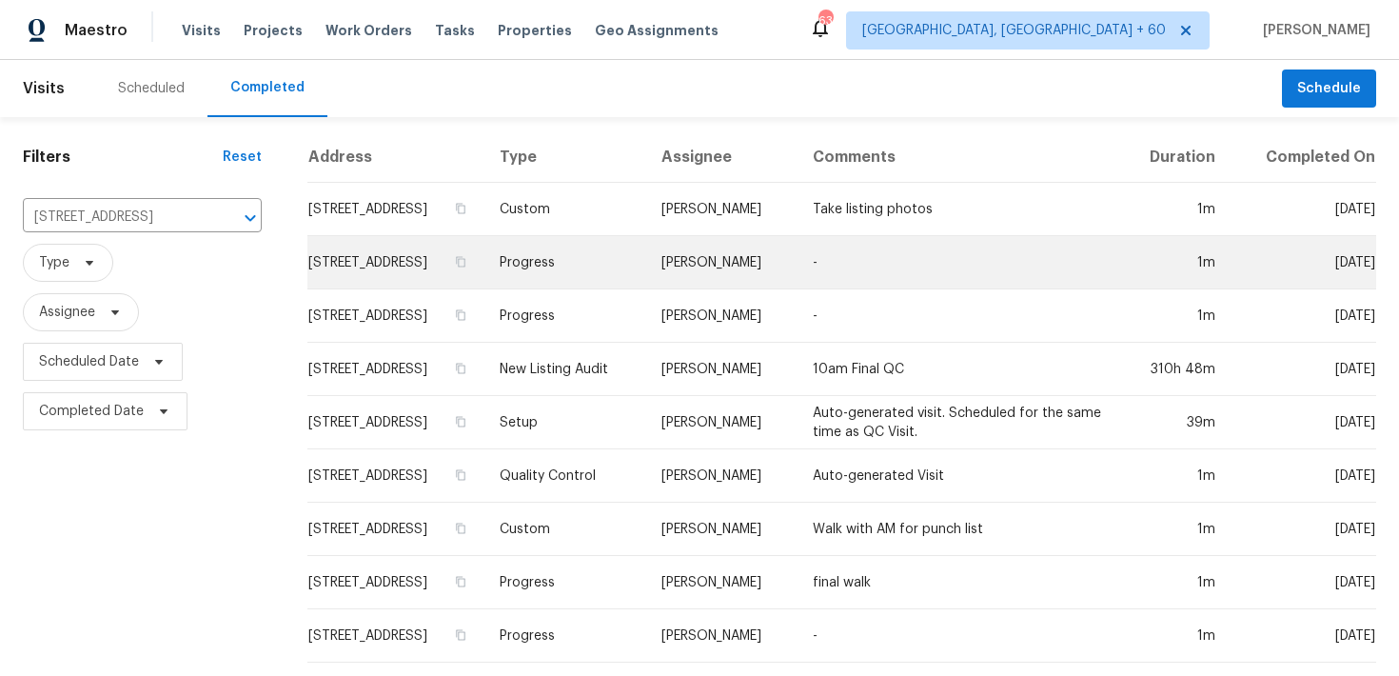
click at [602, 262] on td "Progress" at bounding box center [565, 262] width 162 height 53
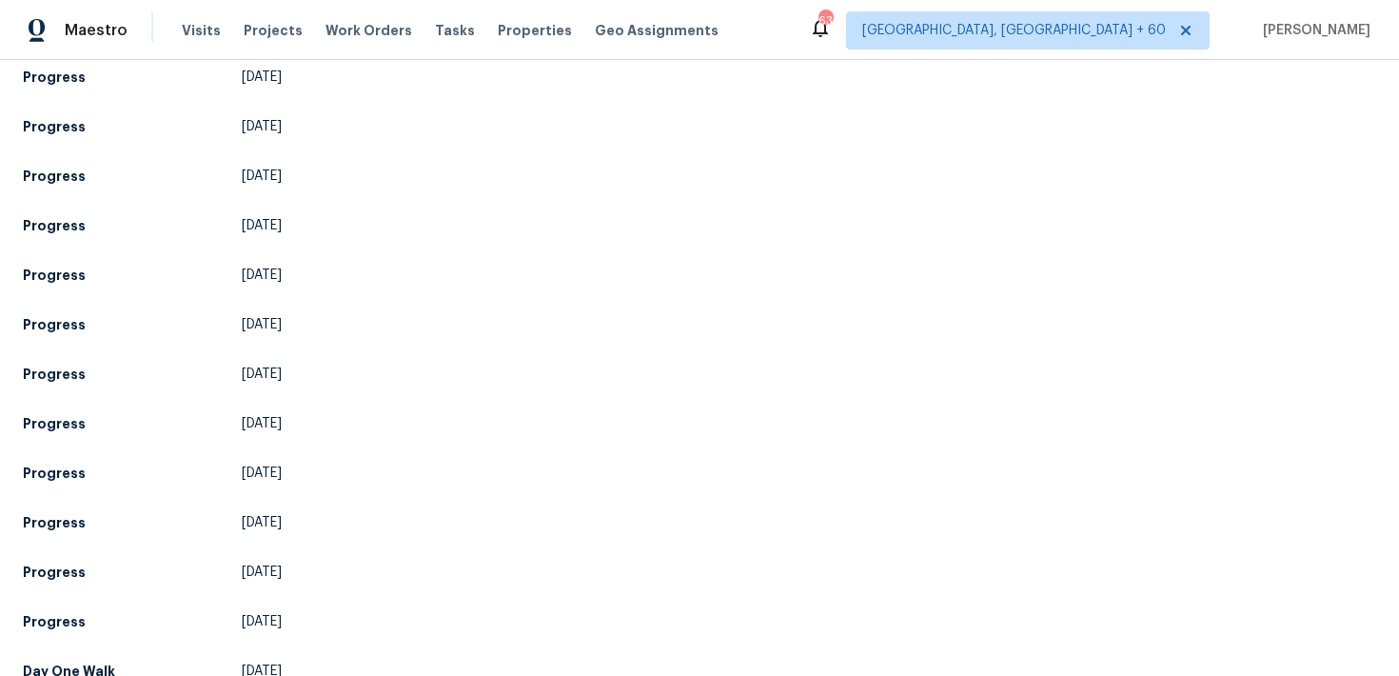
scroll to position [774, 0]
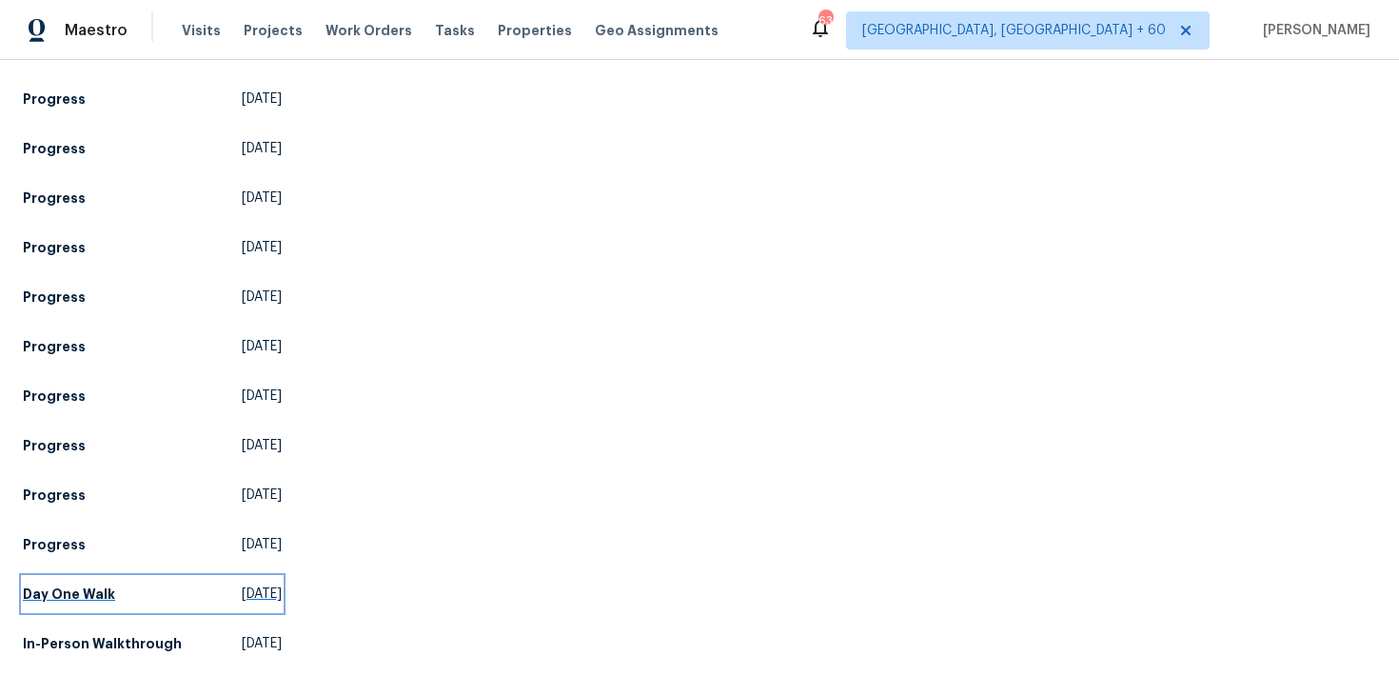
click at [40, 601] on h5 "Day One Walk" at bounding box center [69, 593] width 92 height 19
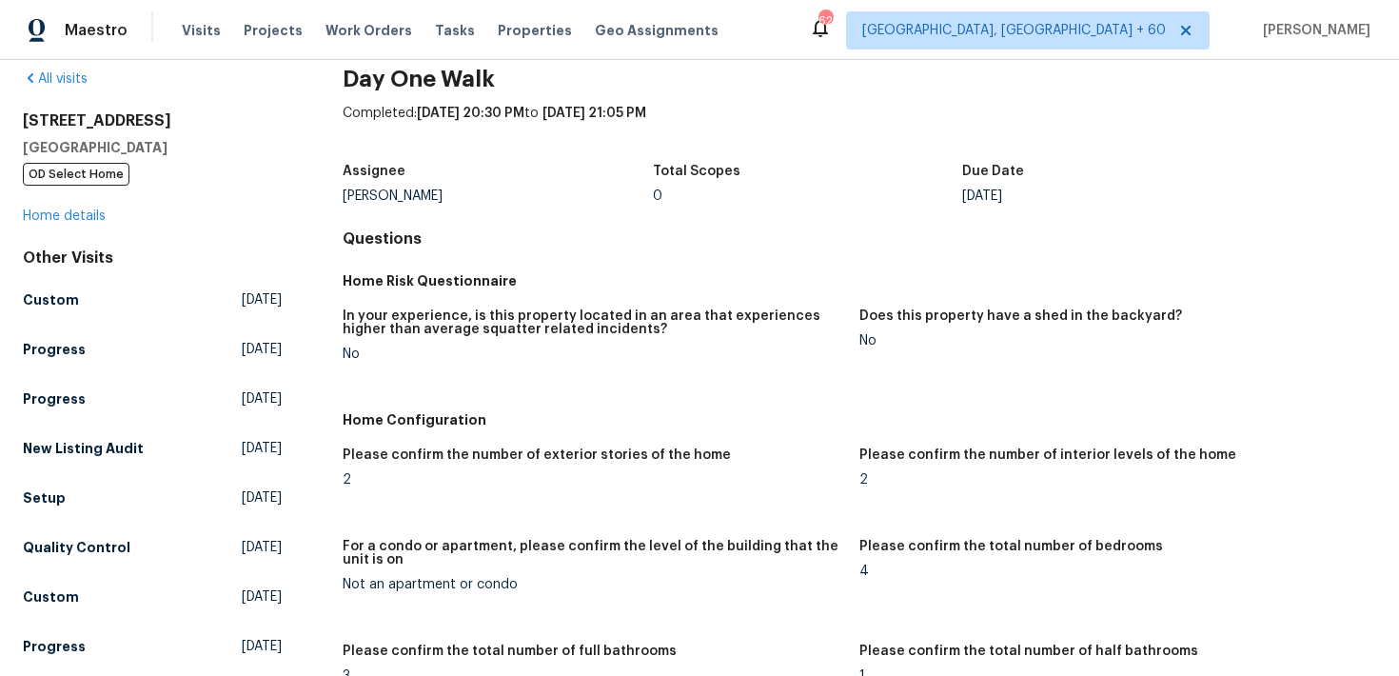
scroll to position [51, 0]
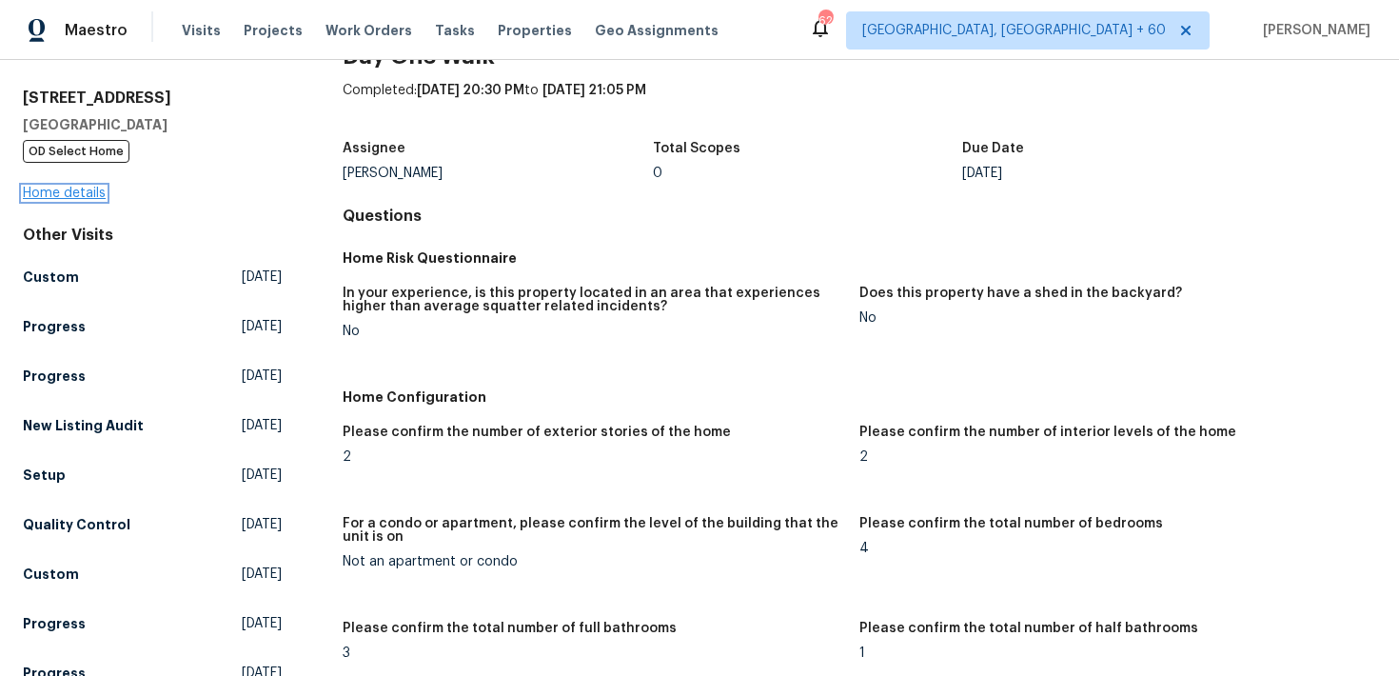
click at [64, 197] on link "Home details" at bounding box center [64, 192] width 83 height 13
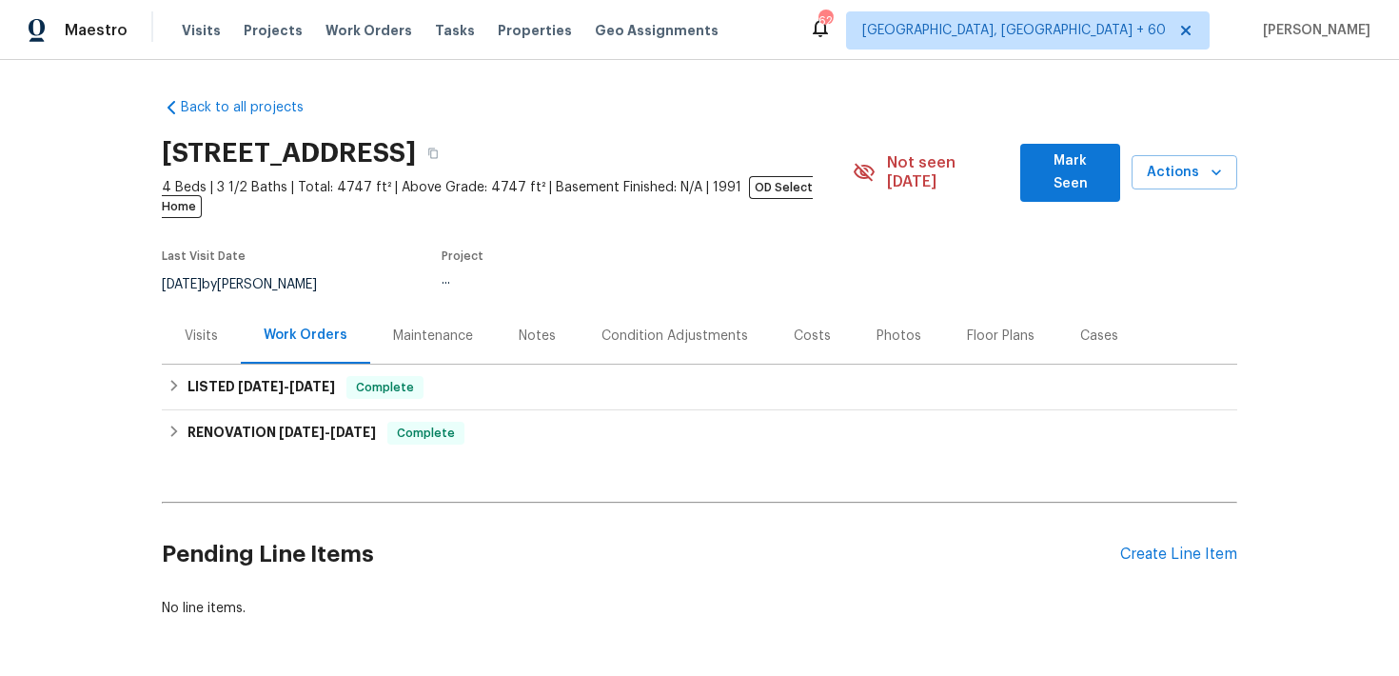
scroll to position [52, 0]
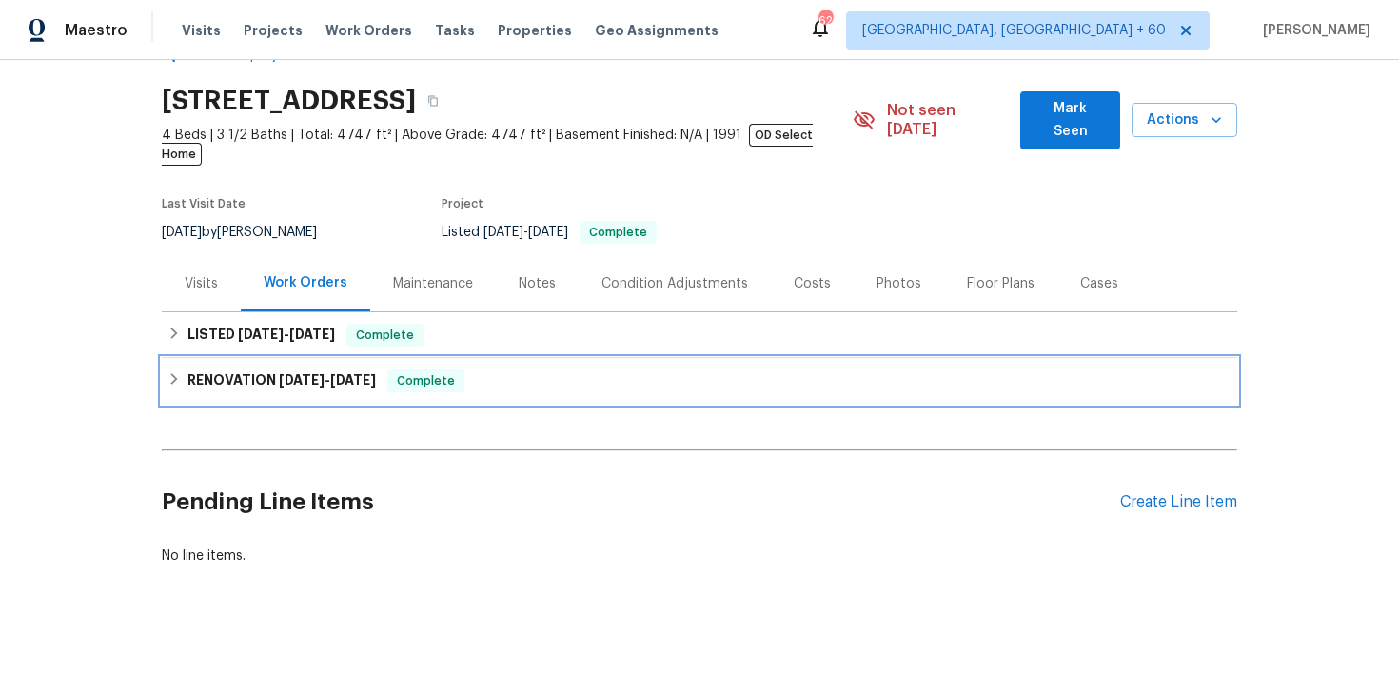
click at [456, 371] on span "Complete" at bounding box center [425, 380] width 73 height 19
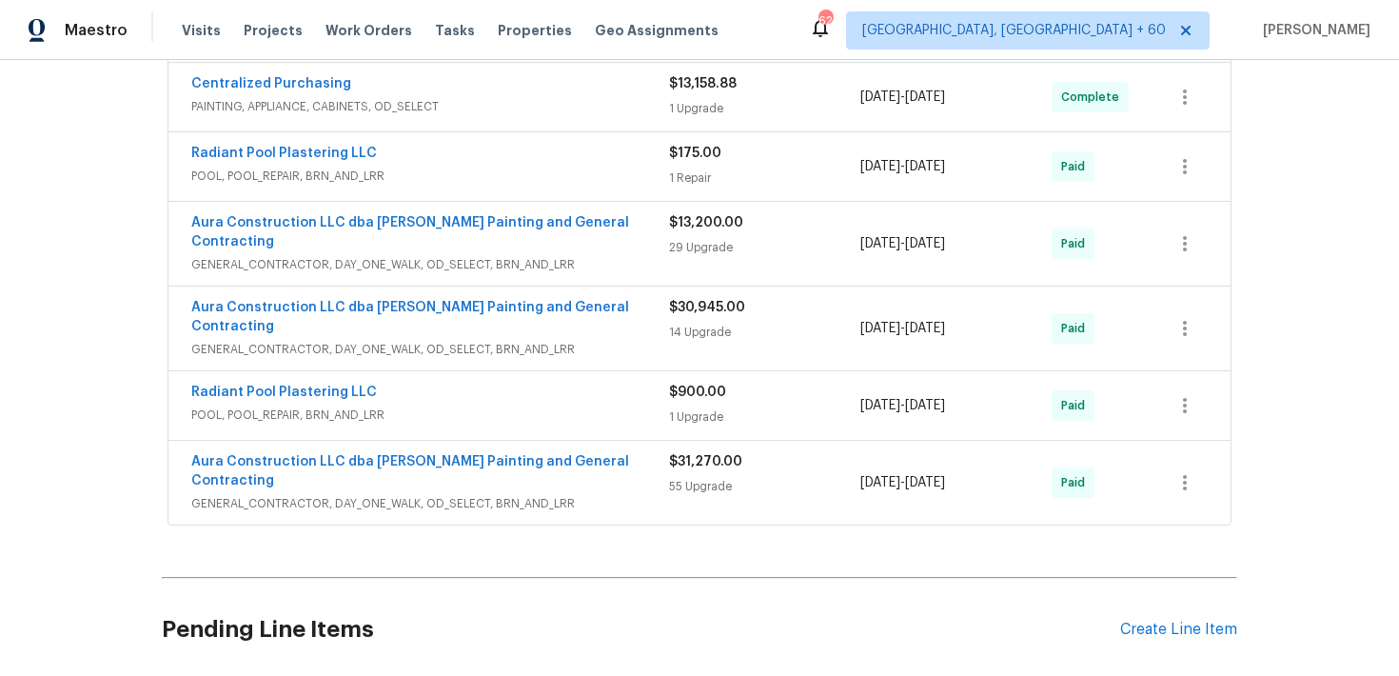
scroll to position [926, 0]
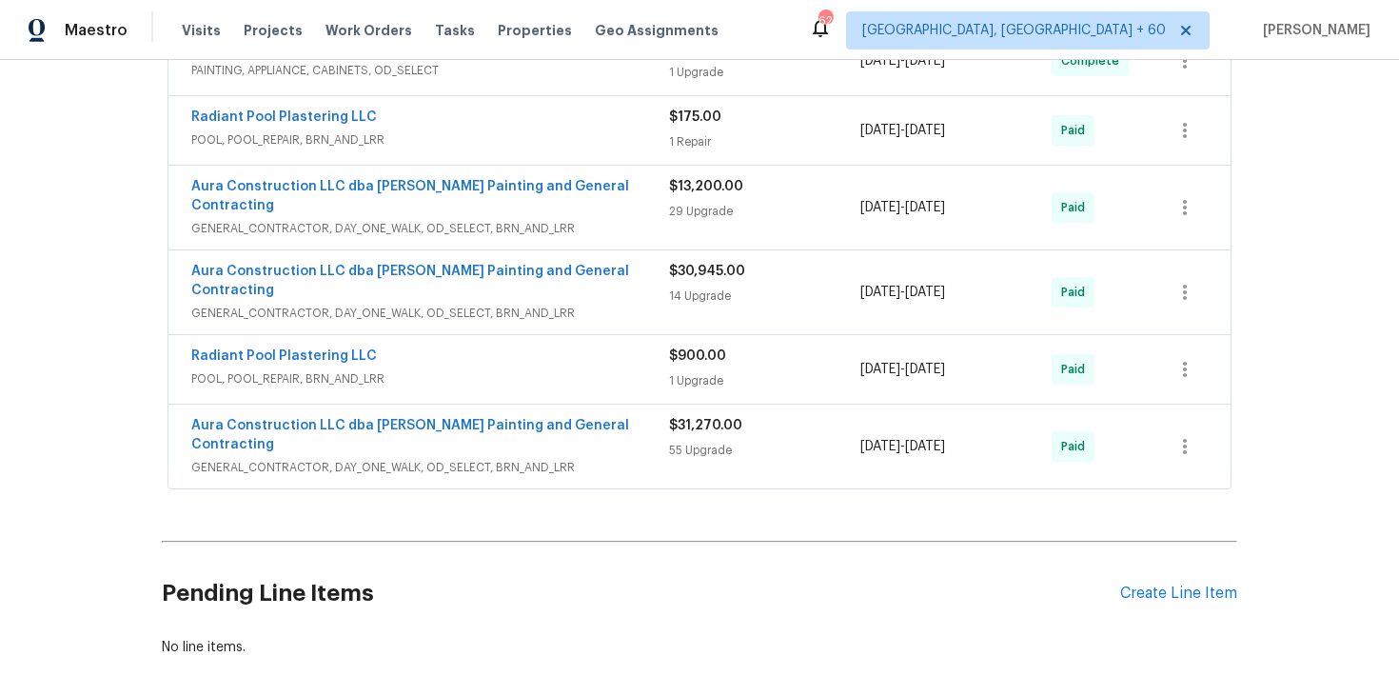
click at [688, 441] on div "55 Upgrade" at bounding box center [764, 450] width 191 height 19
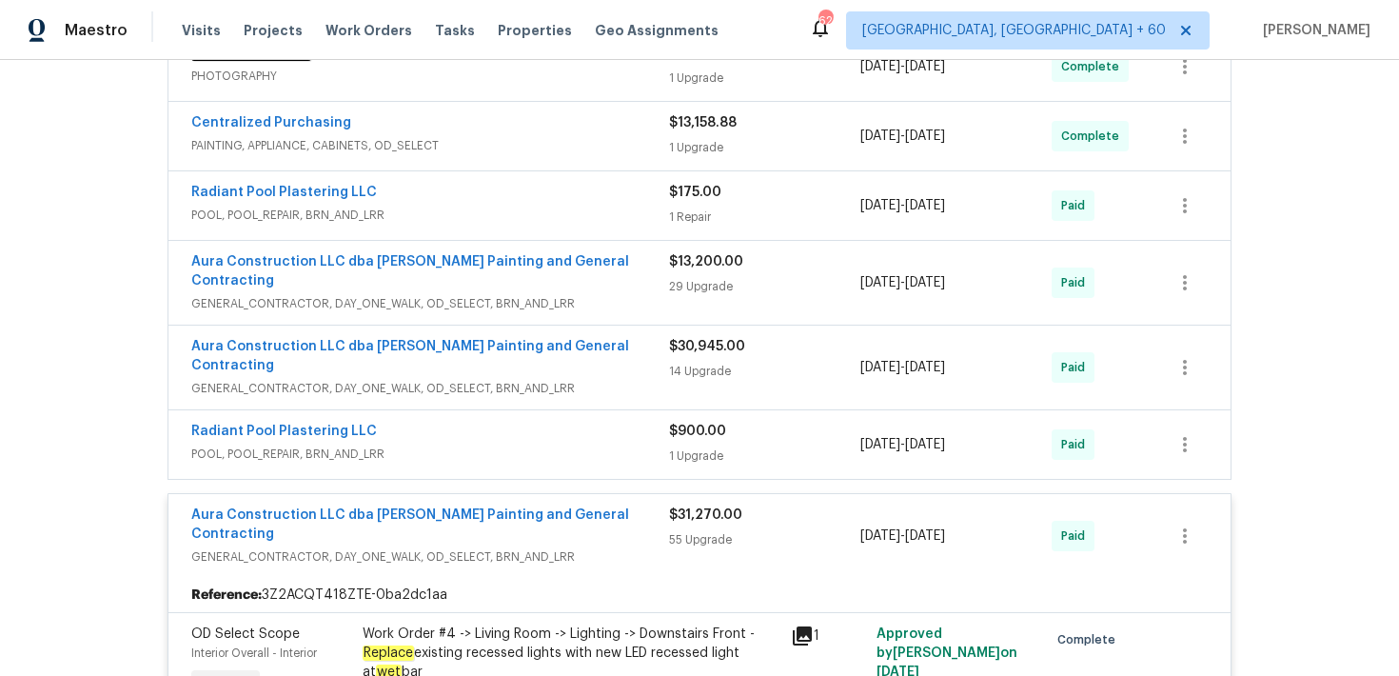
scroll to position [848, 0]
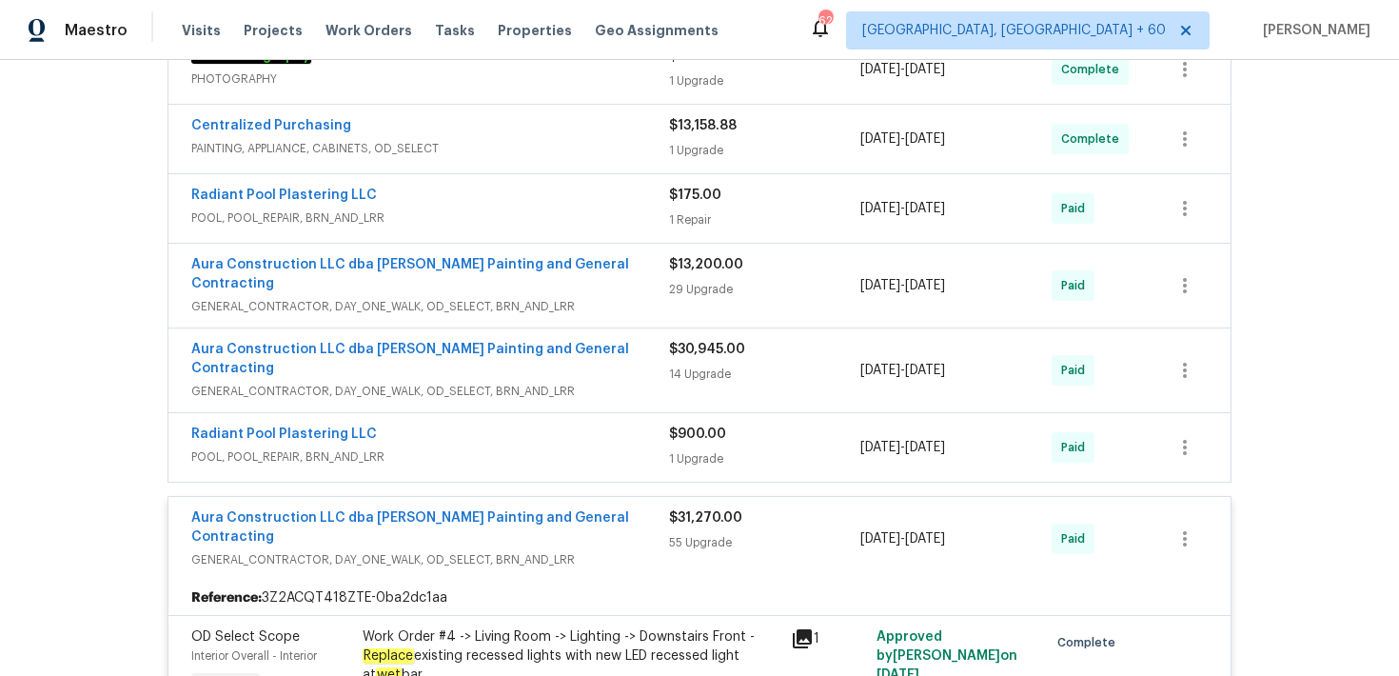
click at [697, 449] on div "1 Upgrade" at bounding box center [764, 458] width 191 height 19
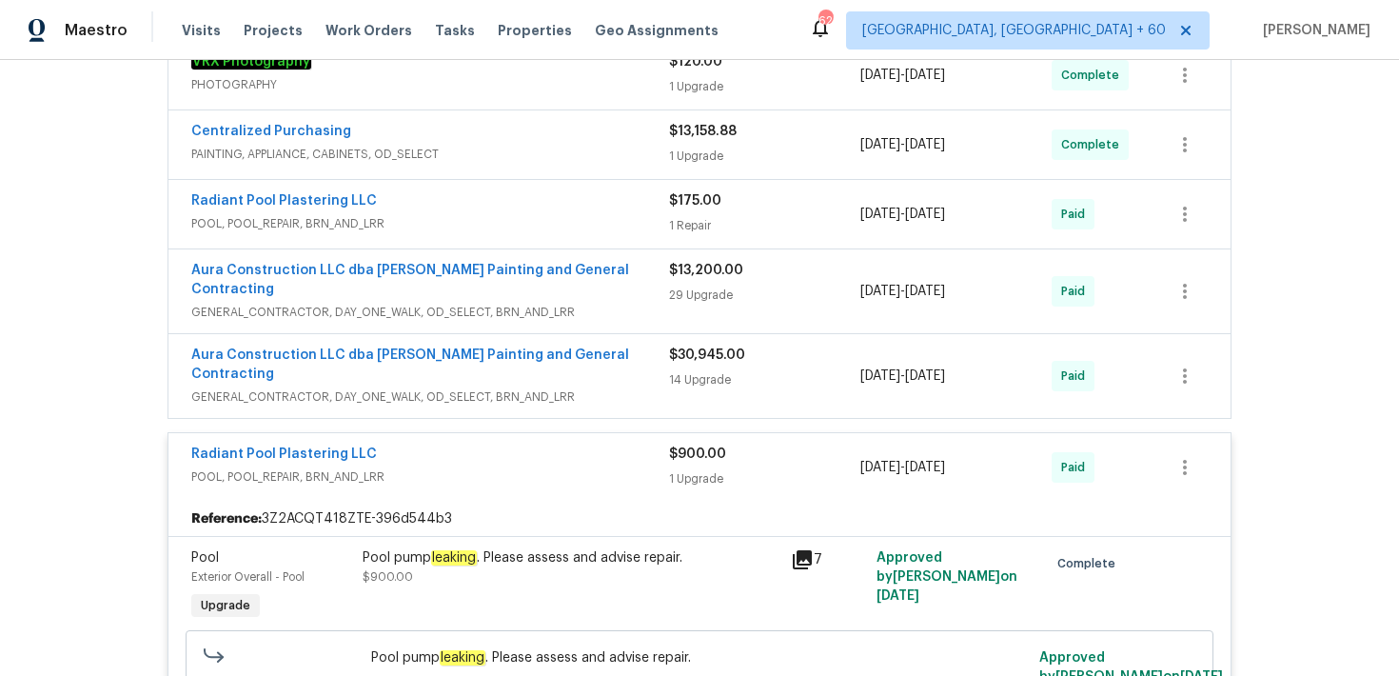
scroll to position [817, 0]
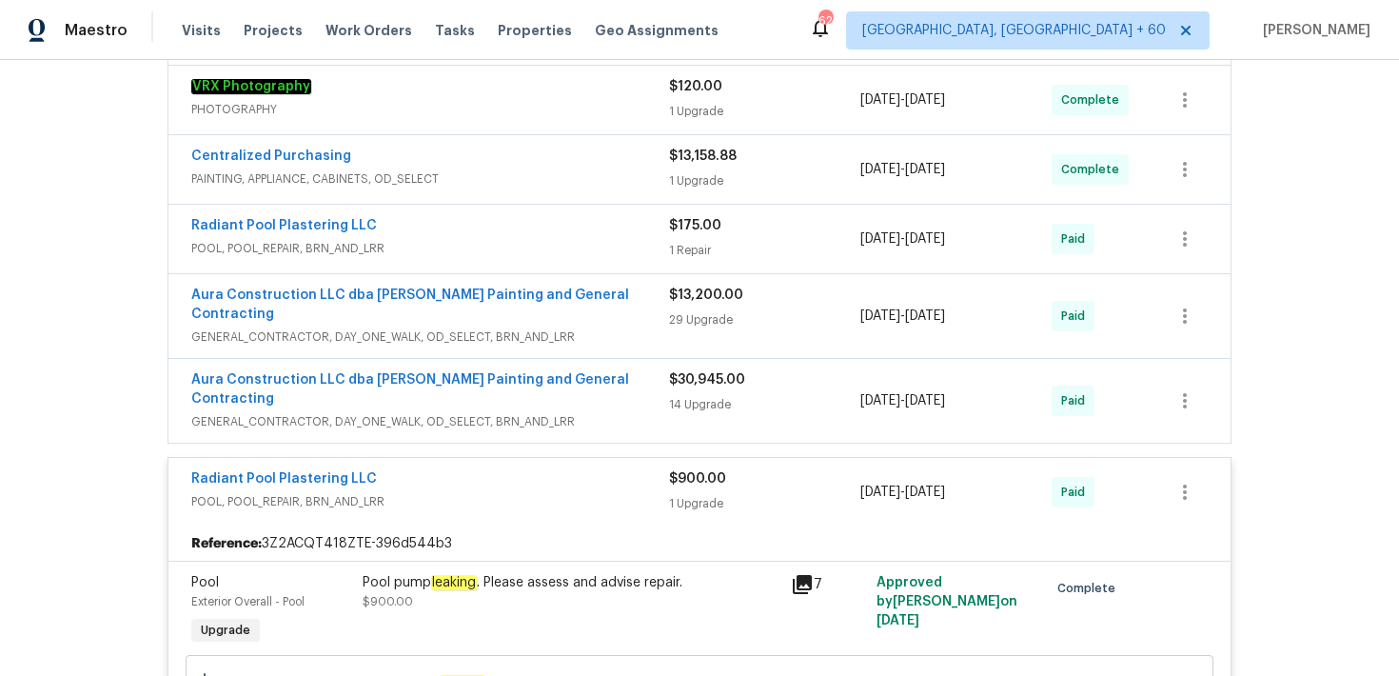
click at [703, 370] on div "$30,945.00 14 Upgrade" at bounding box center [764, 400] width 191 height 61
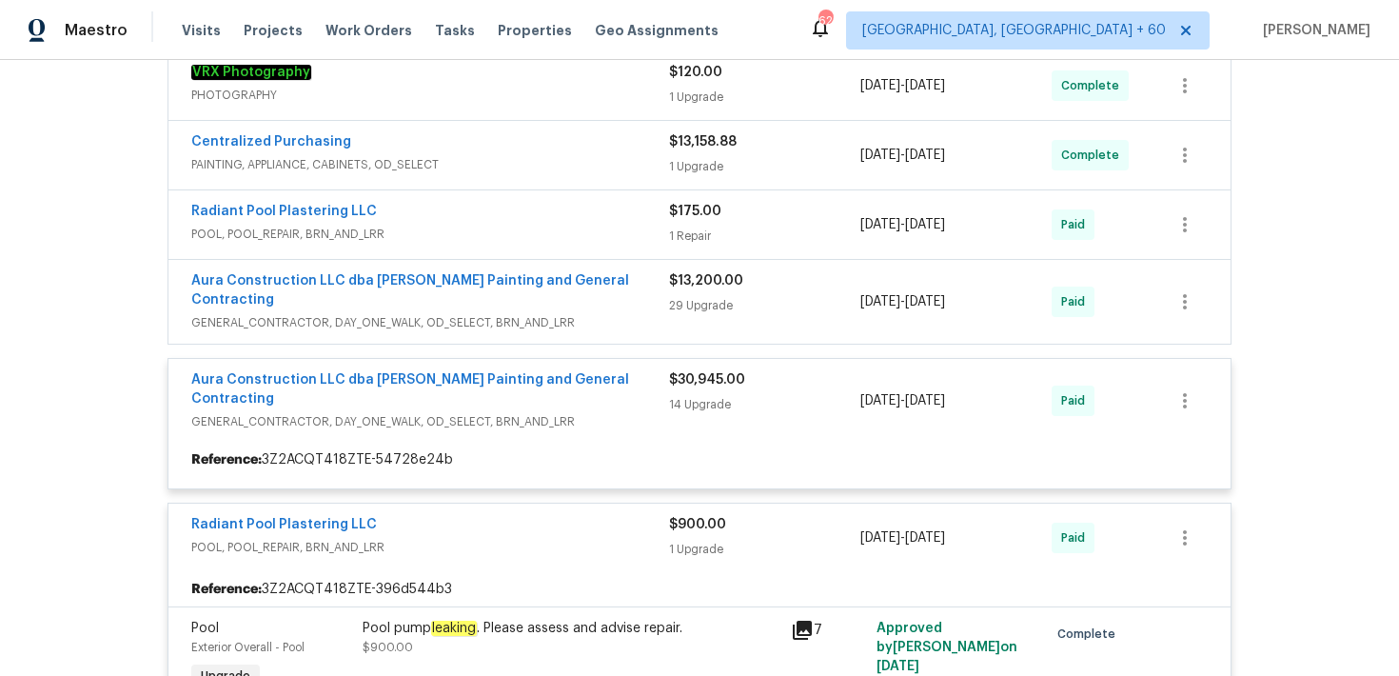
scroll to position [823, 0]
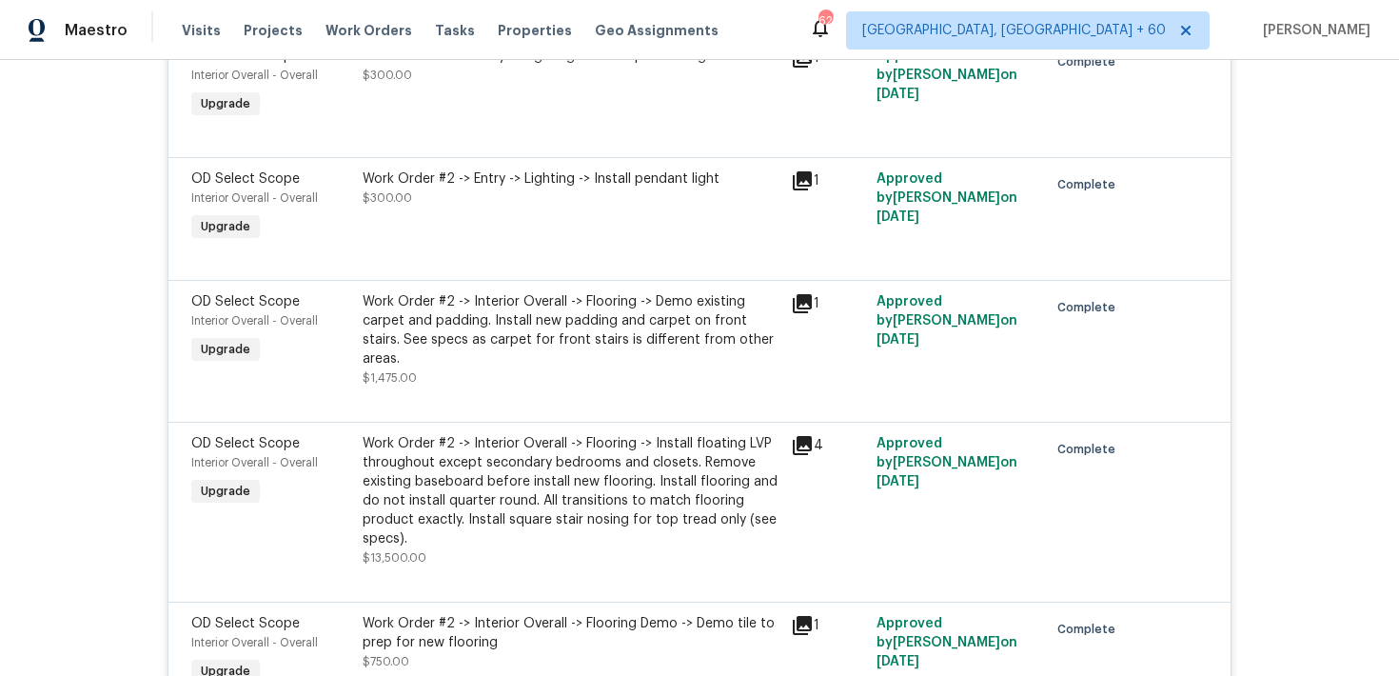
scroll to position [1379, 0]
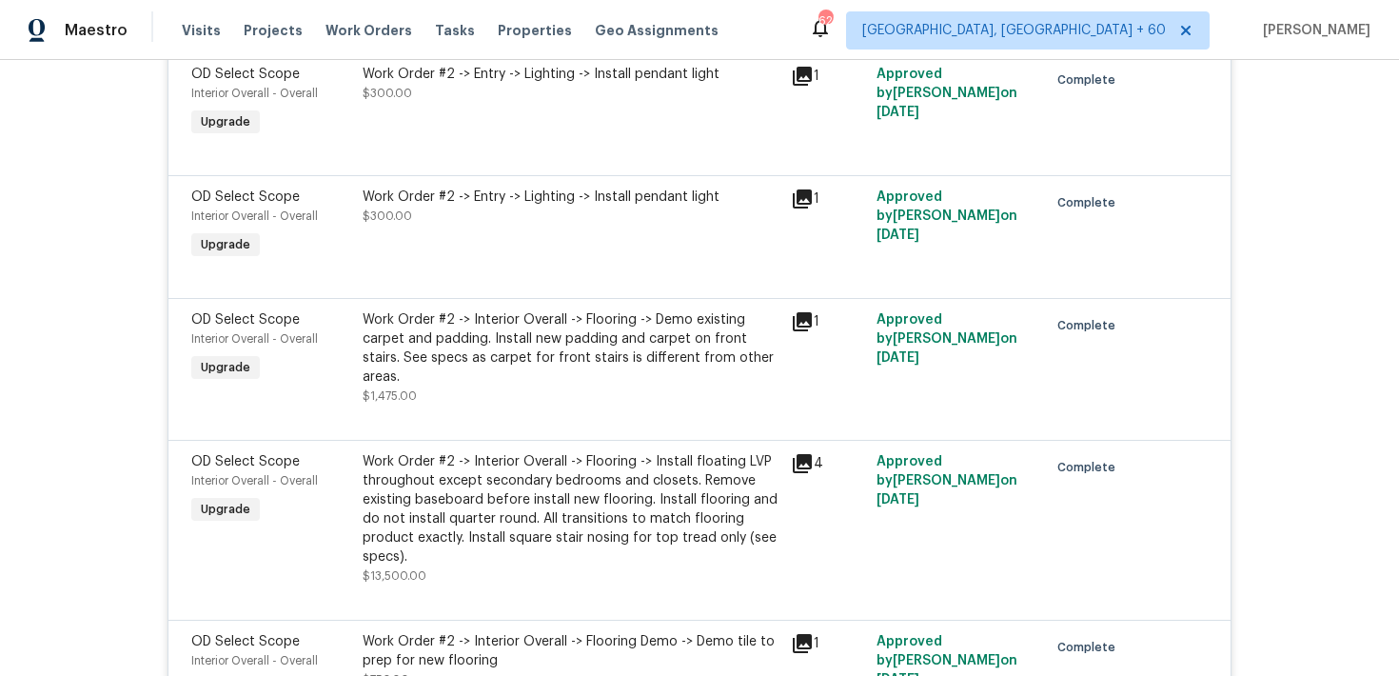
click at [821, 446] on div "4" at bounding box center [828, 518] width 86 height 145
click at [794, 446] on div "4" at bounding box center [828, 518] width 86 height 145
click at [795, 446] on div "4" at bounding box center [828, 518] width 86 height 145
click at [769, 452] on div "Work Order #2 -> Interior Overall -> Flooring -> Install floating LVP throughou…" at bounding box center [571, 509] width 417 height 114
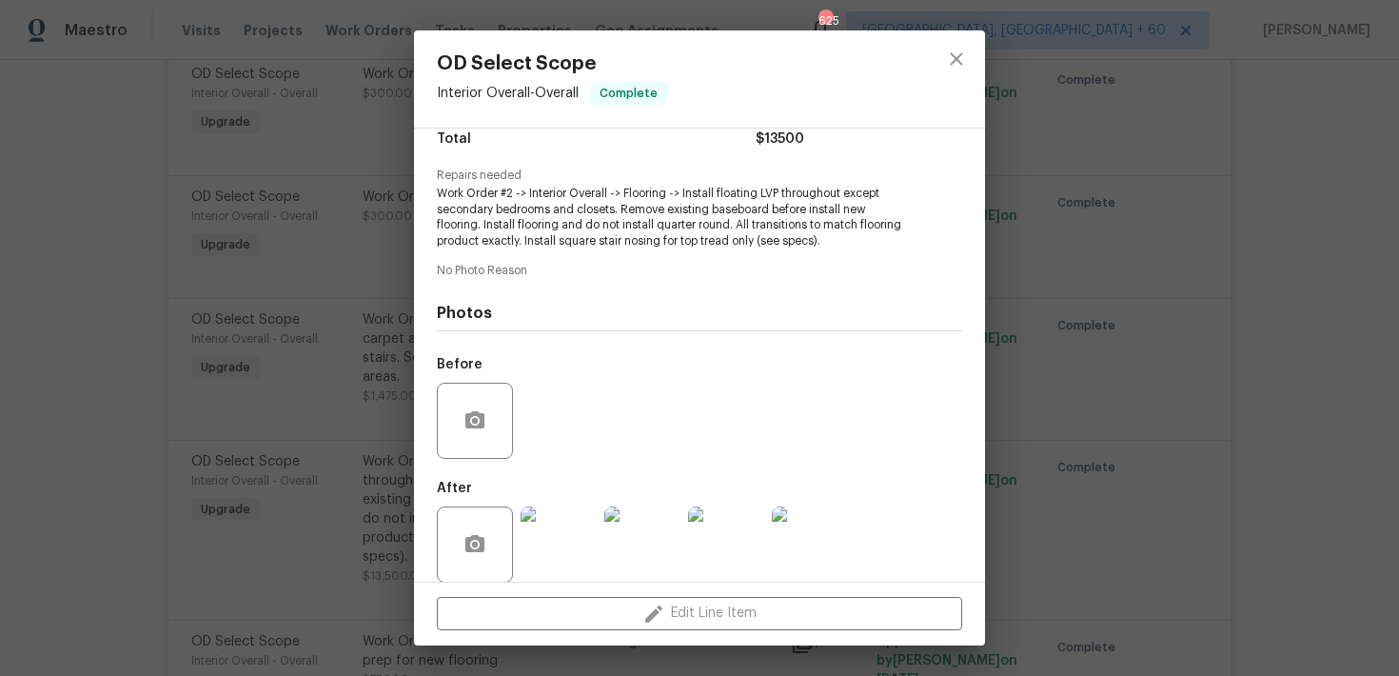
scroll to position [197, 0]
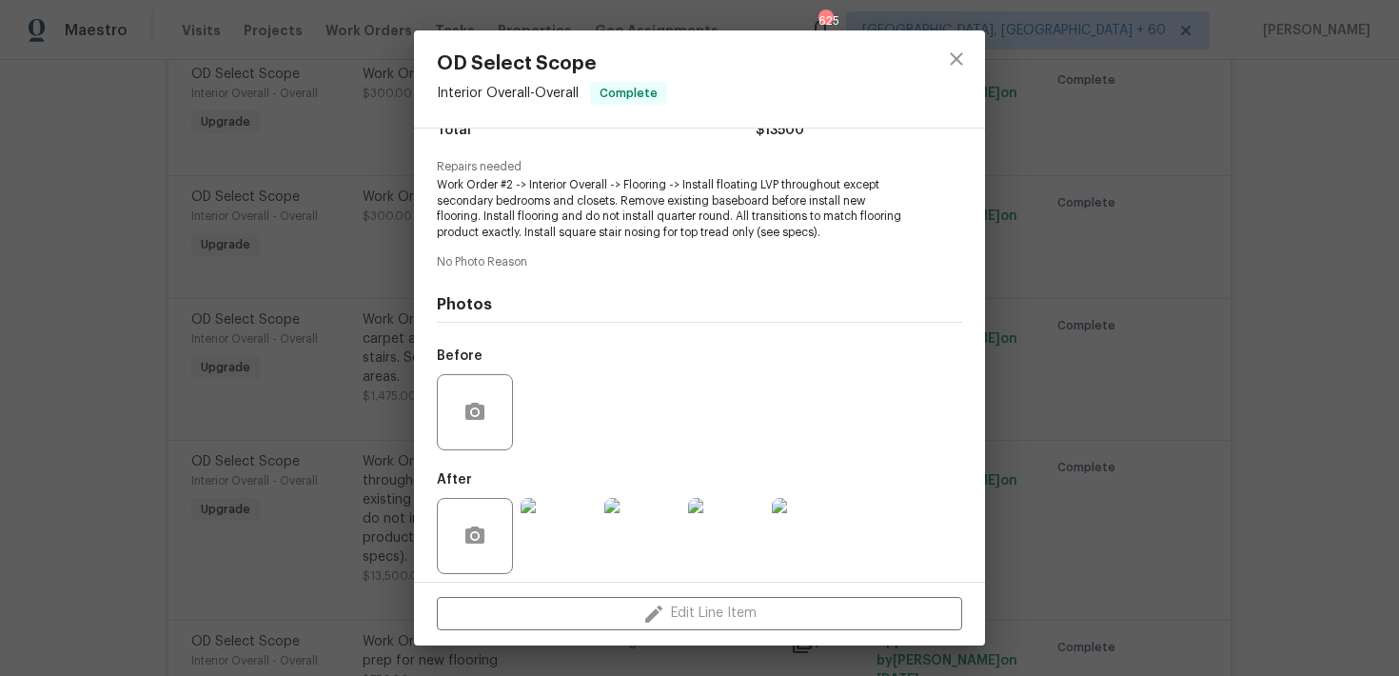
click at [558, 522] on img at bounding box center [558, 536] width 76 height 76
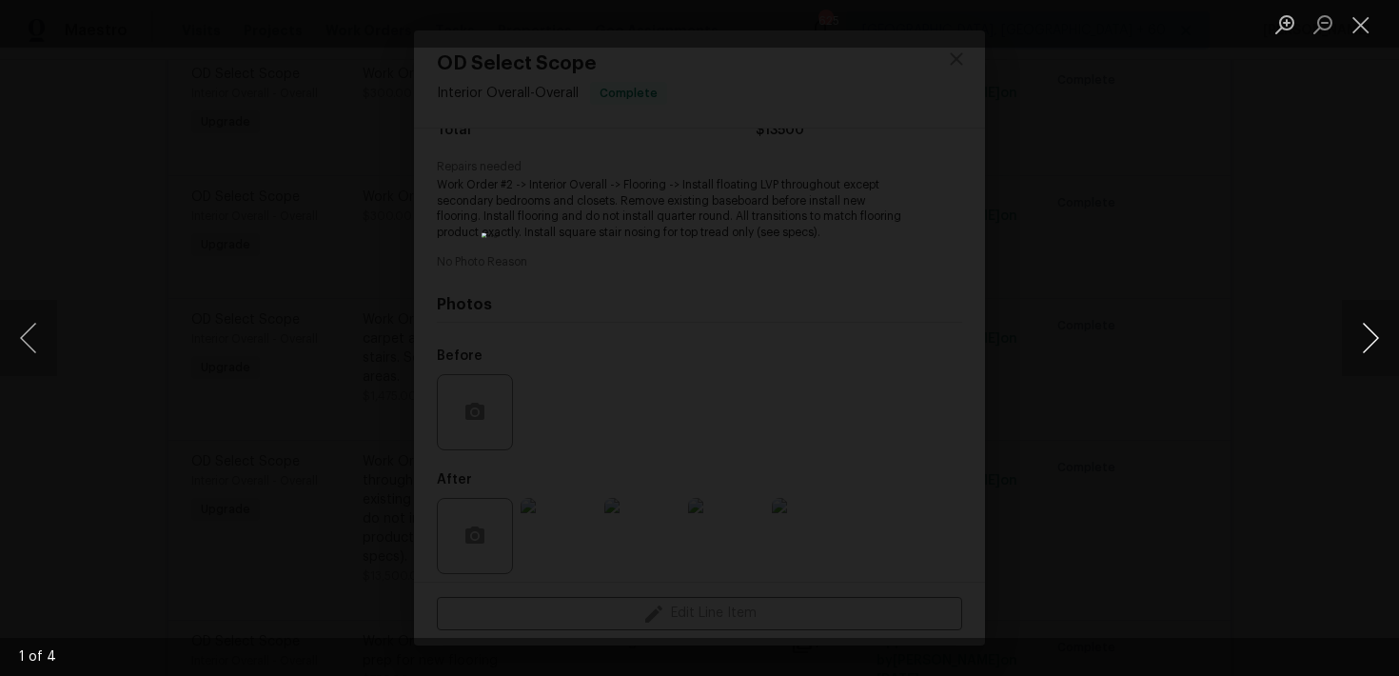
click at [1376, 338] on button "Next image" at bounding box center [1370, 338] width 57 height 76
click at [1376, 341] on button "Next image" at bounding box center [1370, 338] width 57 height 76
click at [1376, 342] on button "Next image" at bounding box center [1370, 338] width 57 height 76
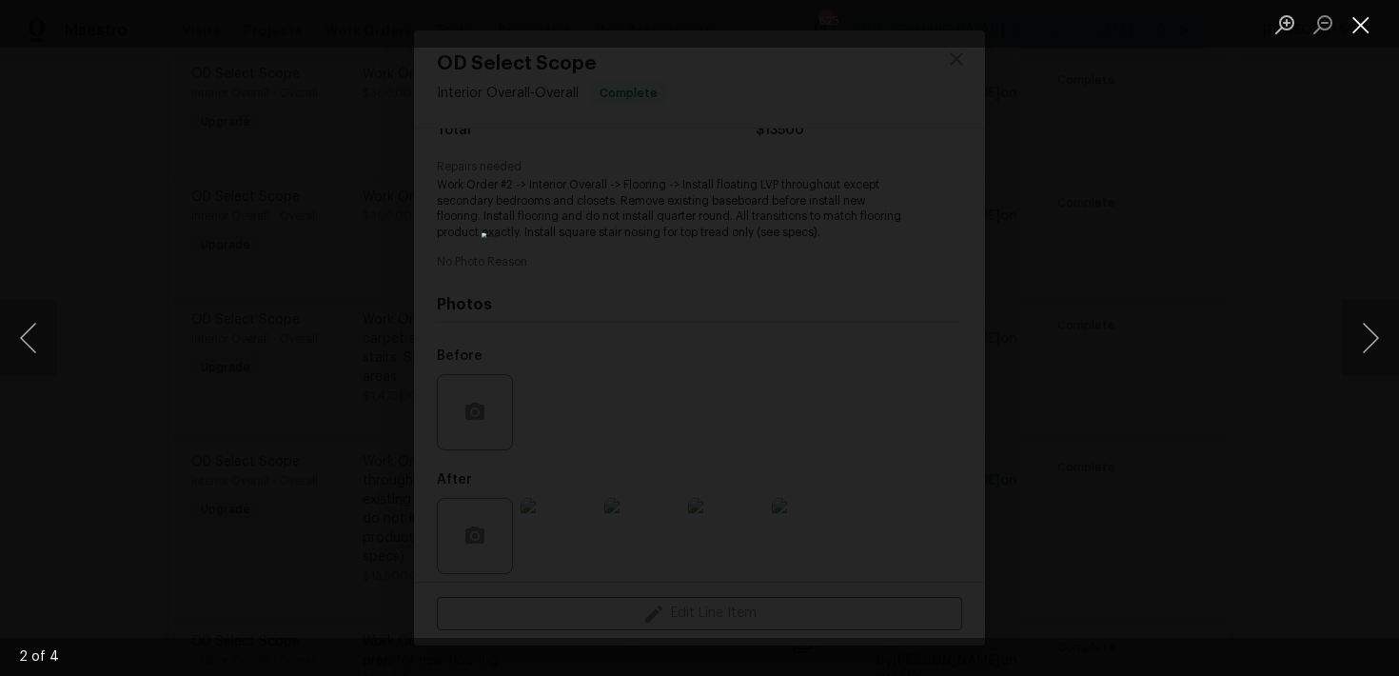
click at [1364, 8] on button "Close lightbox" at bounding box center [1361, 24] width 38 height 33
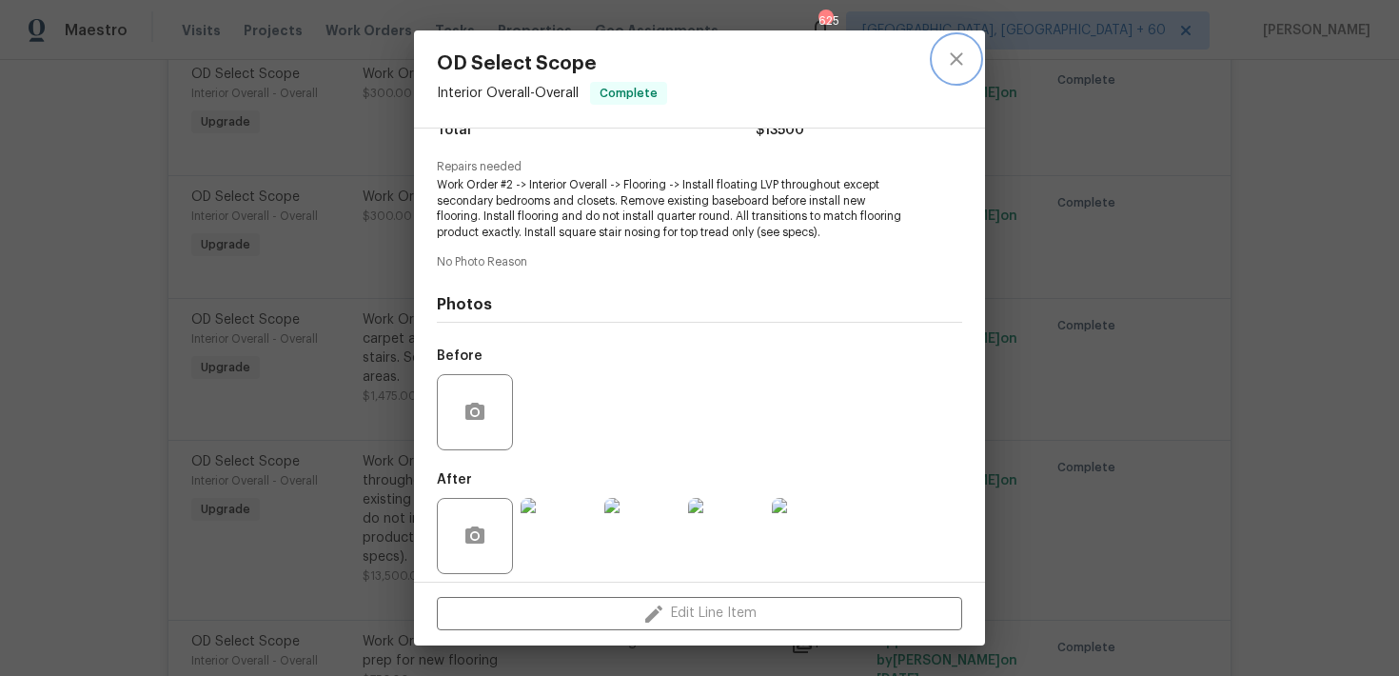
click at [962, 57] on icon "close" at bounding box center [956, 59] width 23 height 23
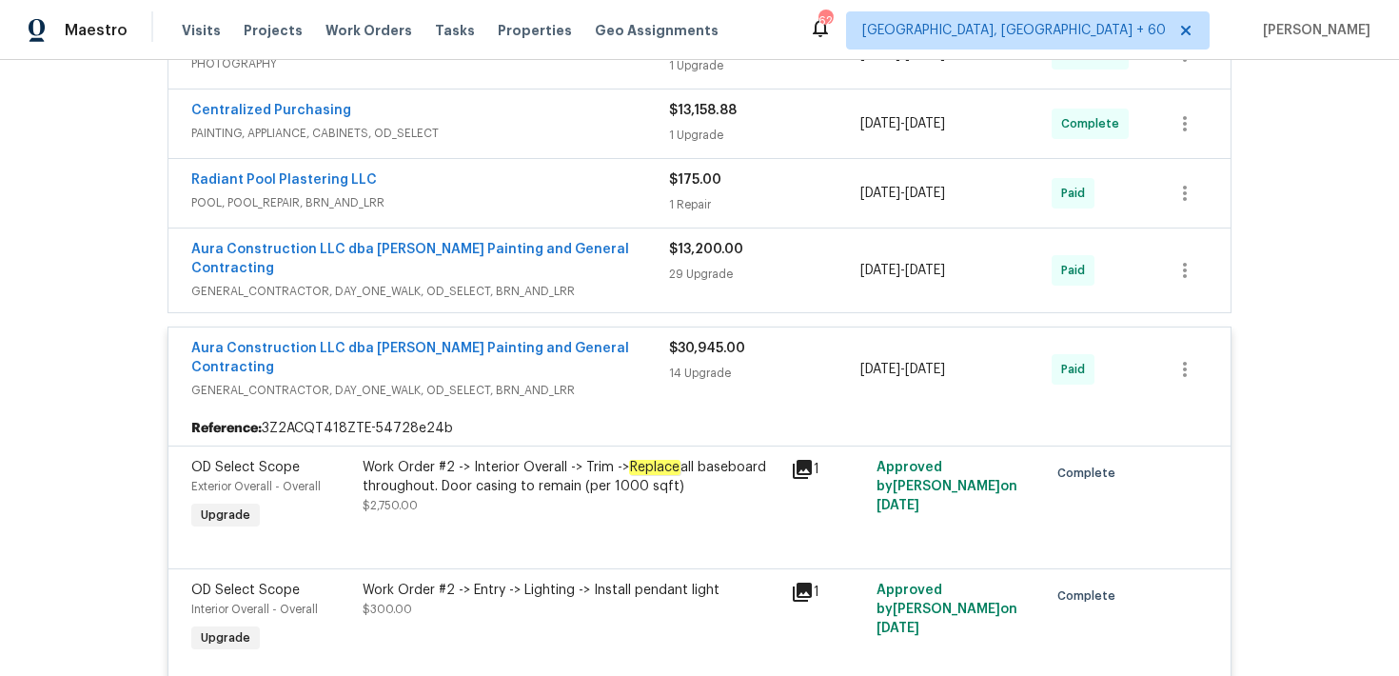
scroll to position [850, 0]
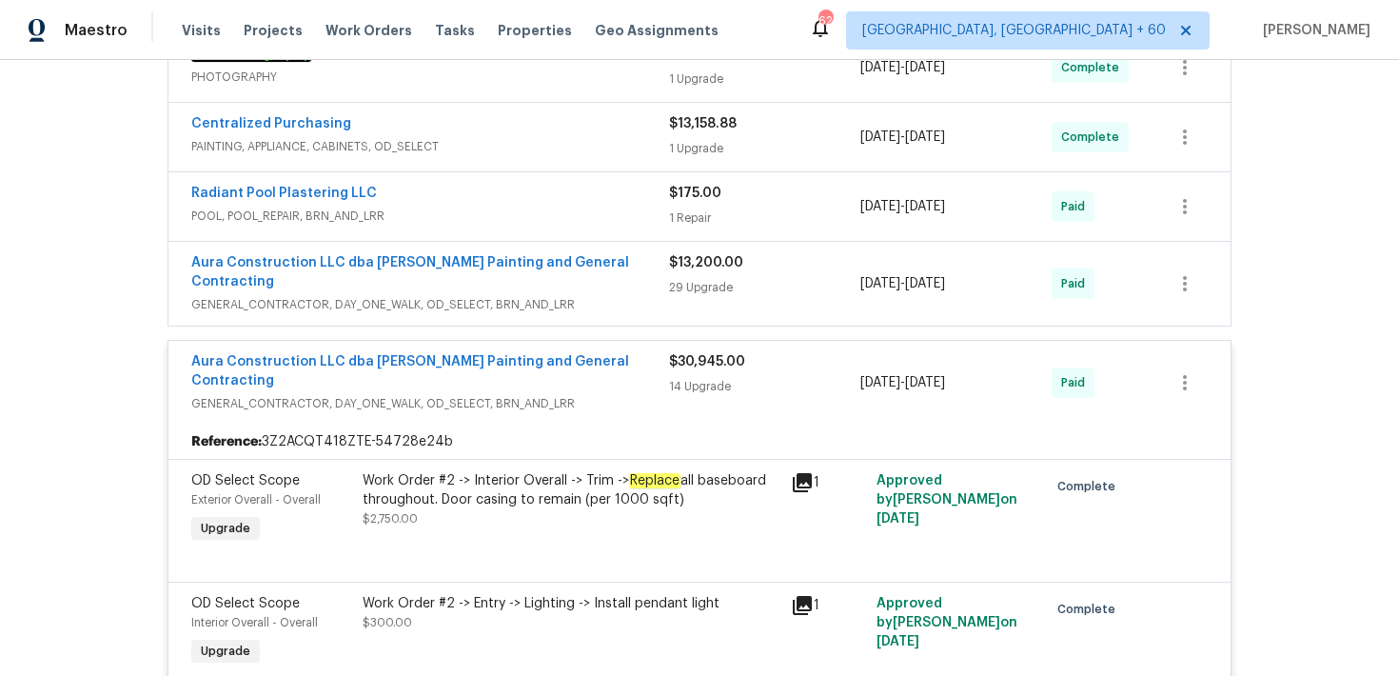
click at [709, 278] on div "29 Upgrade" at bounding box center [764, 287] width 191 height 19
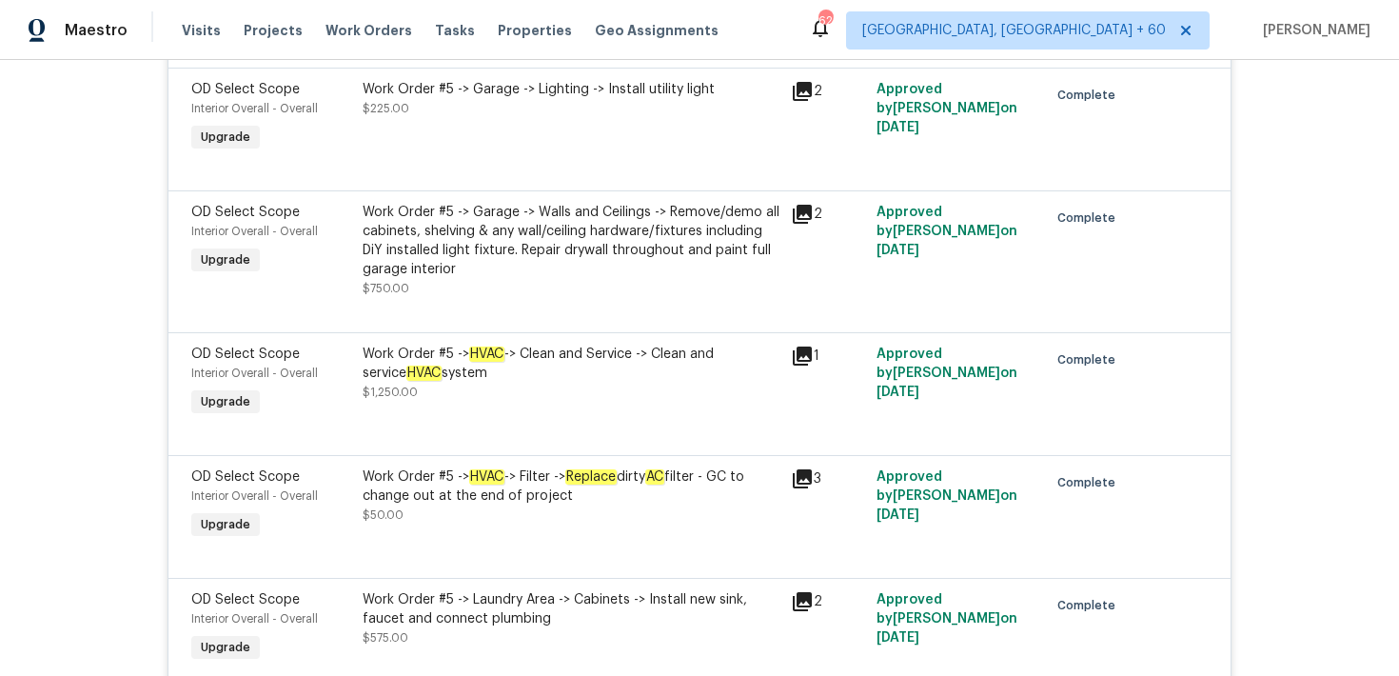
scroll to position [2500, 0]
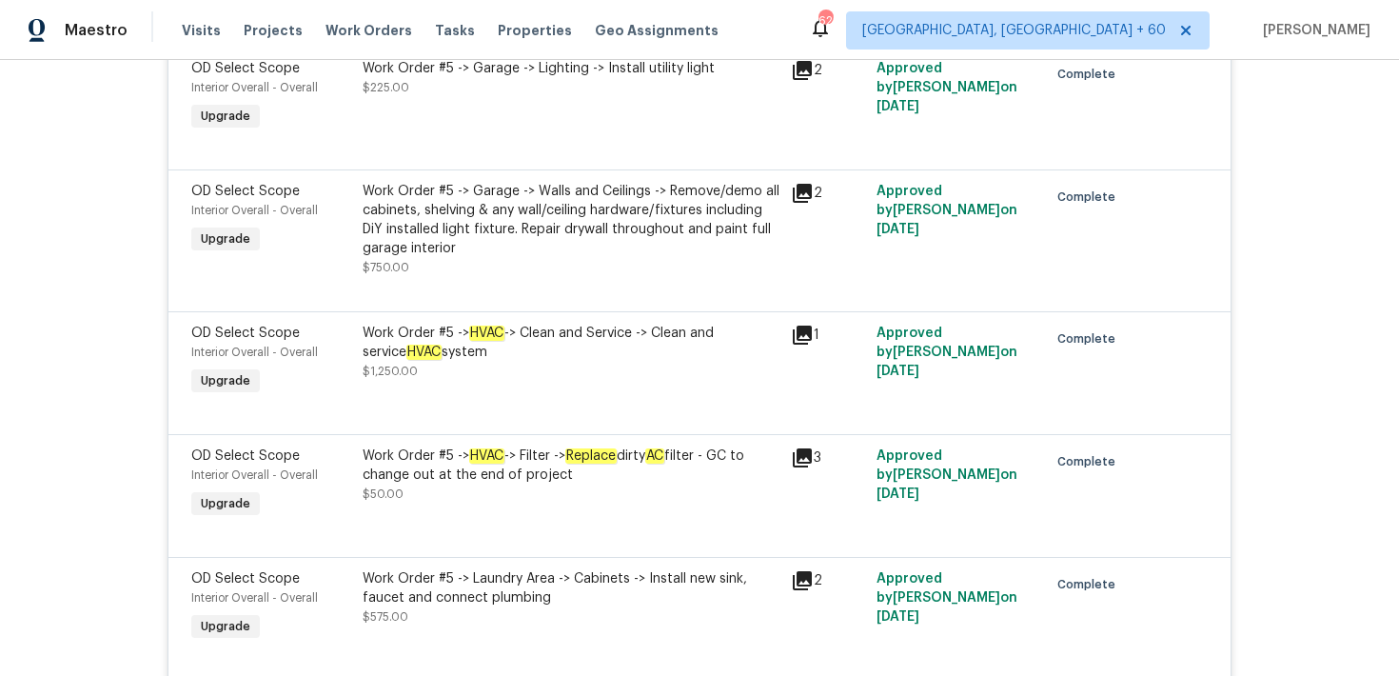
click at [523, 323] on div "Work Order #5 -> HVAC -> Clean and Service -> Clean and service HVAC system $1,…" at bounding box center [571, 351] width 417 height 57
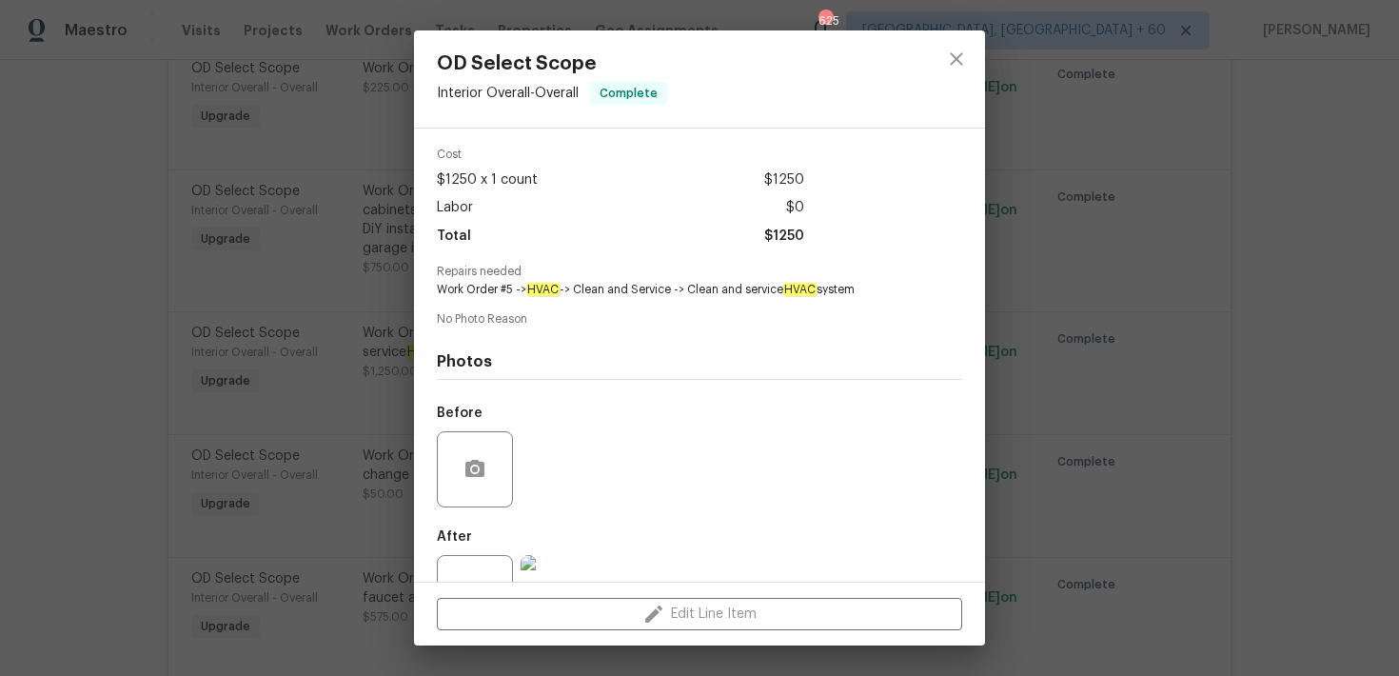
scroll to position [148, 0]
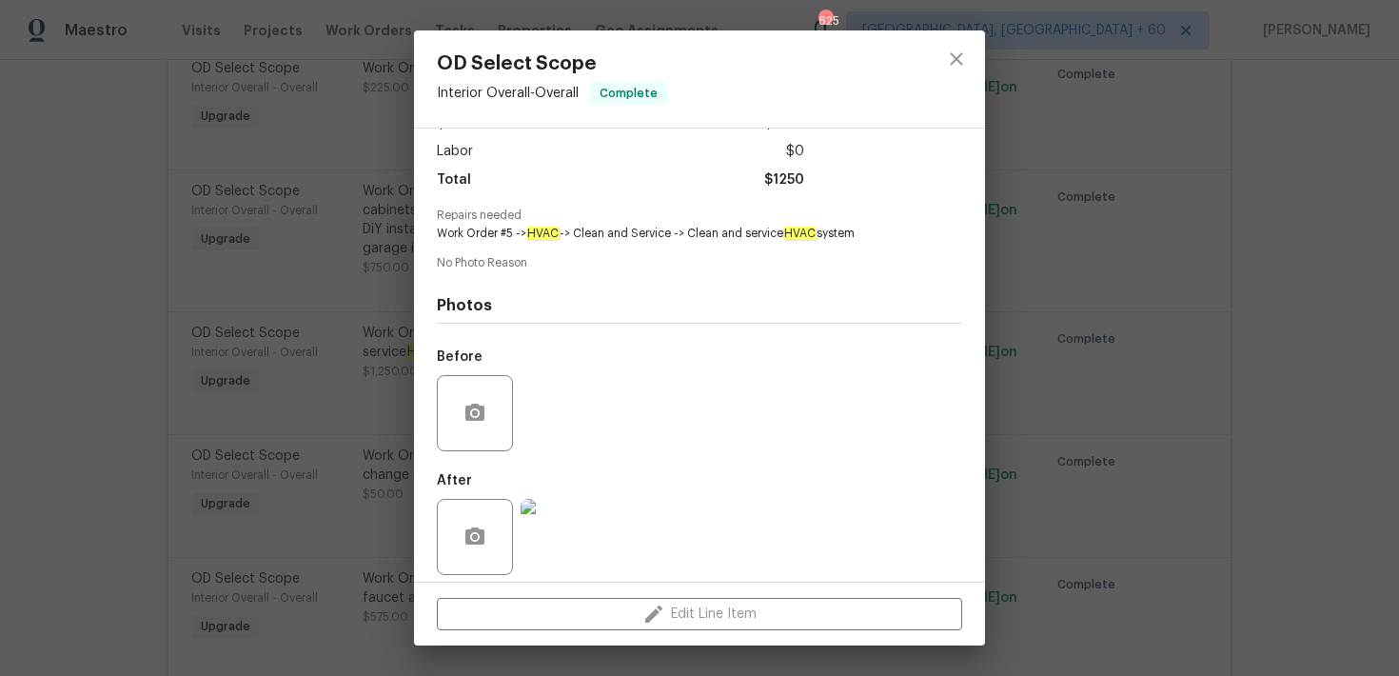
click at [548, 535] on img at bounding box center [558, 537] width 76 height 76
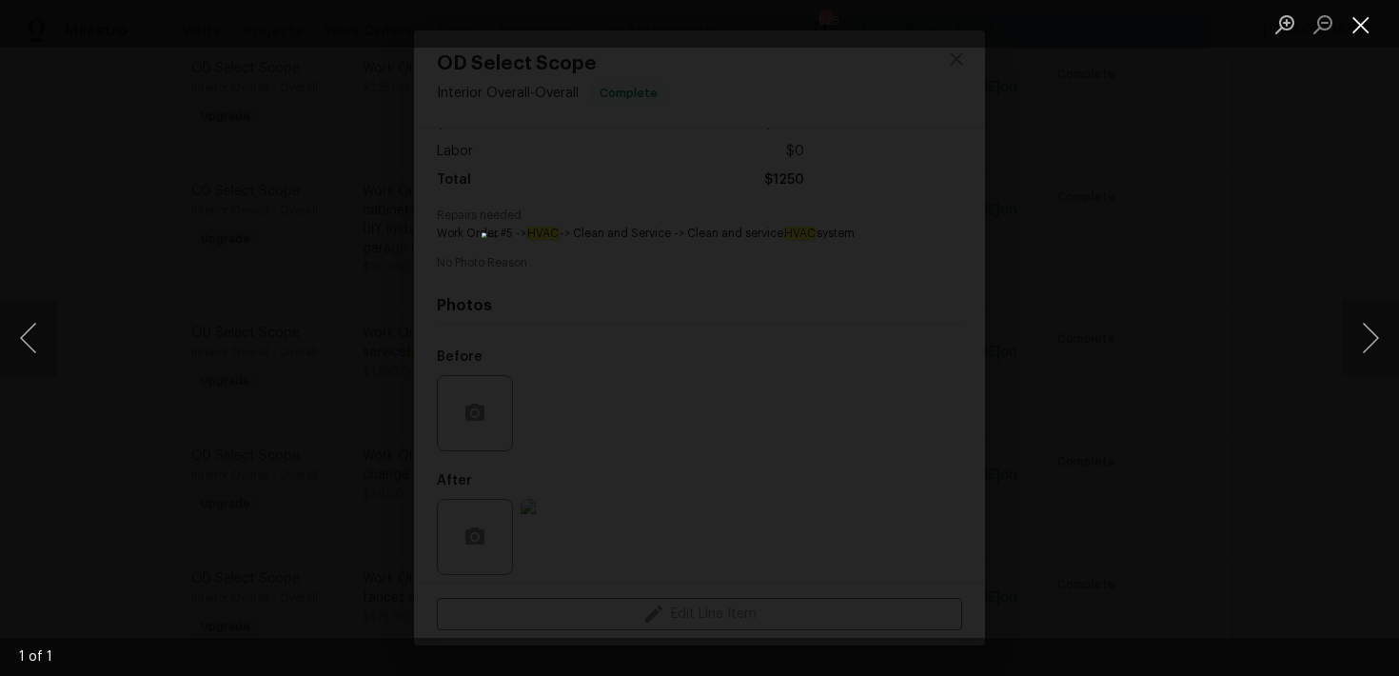
click at [1372, 28] on button "Close lightbox" at bounding box center [1361, 24] width 38 height 33
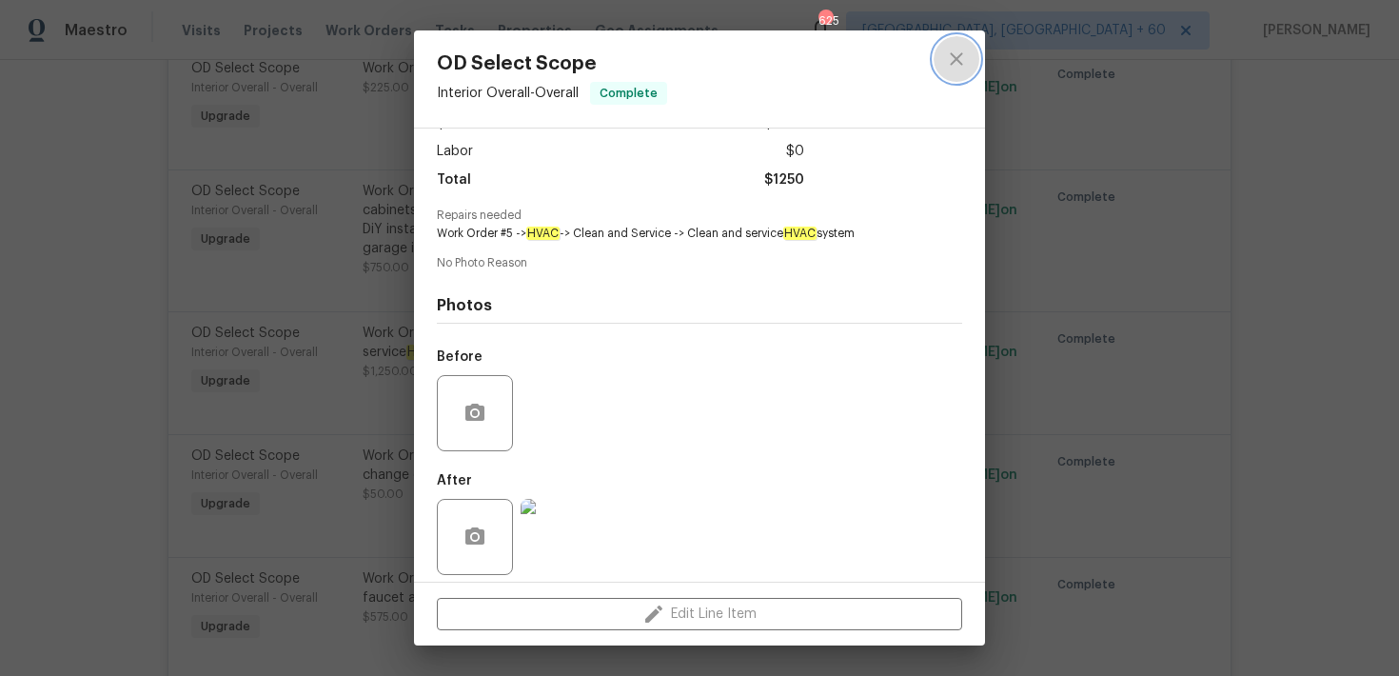
click at [960, 66] on icon "close" at bounding box center [956, 59] width 23 height 23
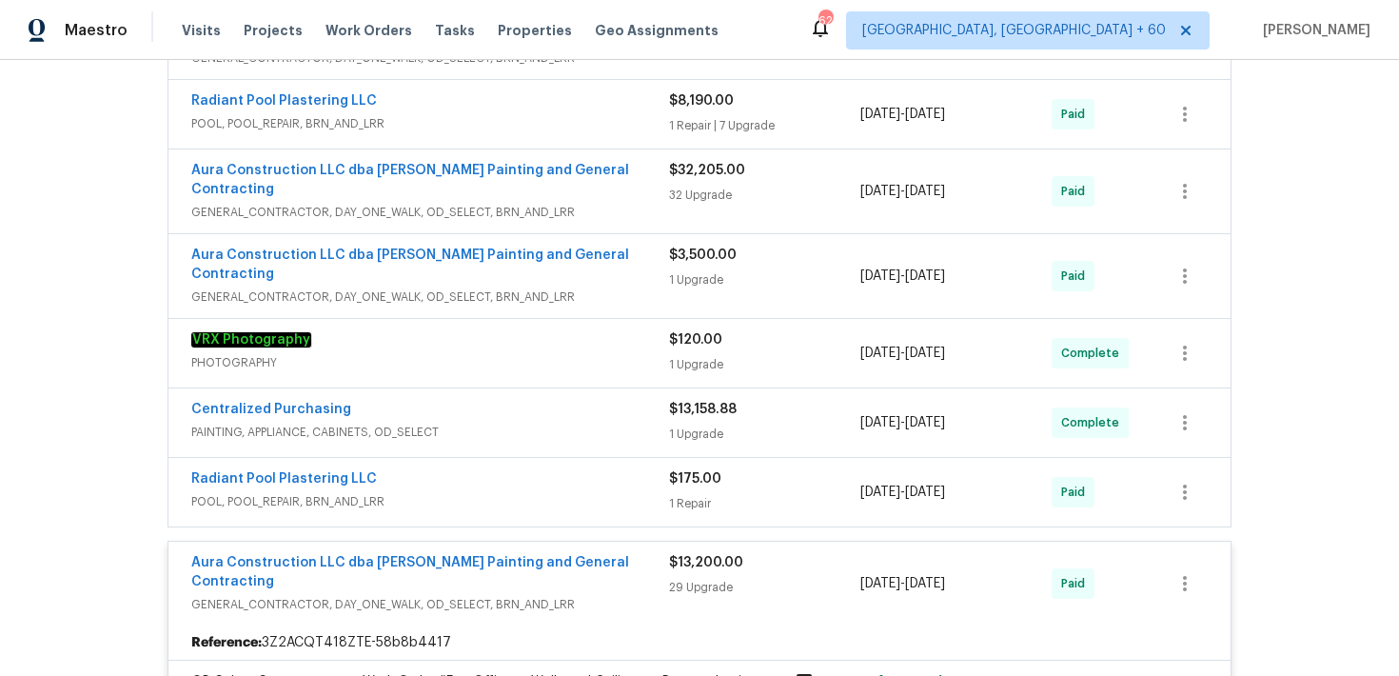
scroll to position [524, 0]
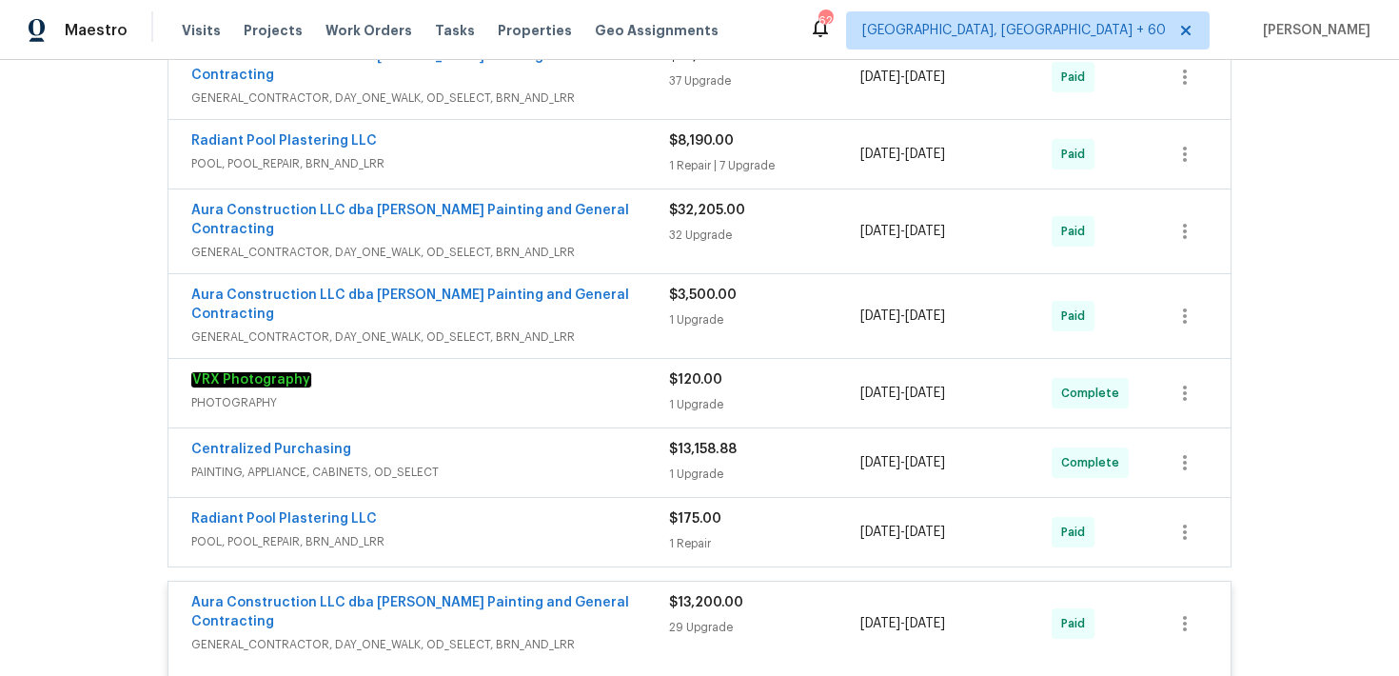
click at [692, 512] on span "$175.00" at bounding box center [695, 518] width 52 height 13
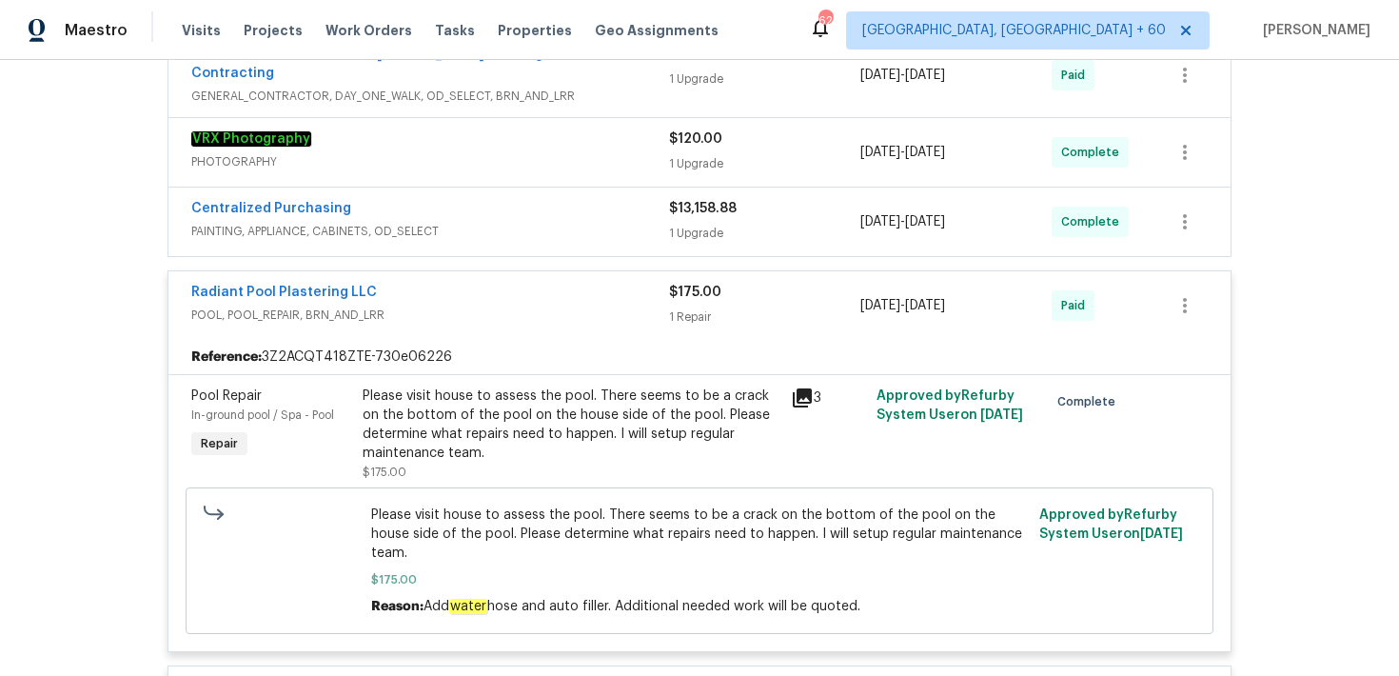
scroll to position [767, 0]
click at [689, 222] on div "1 Upgrade" at bounding box center [764, 231] width 191 height 19
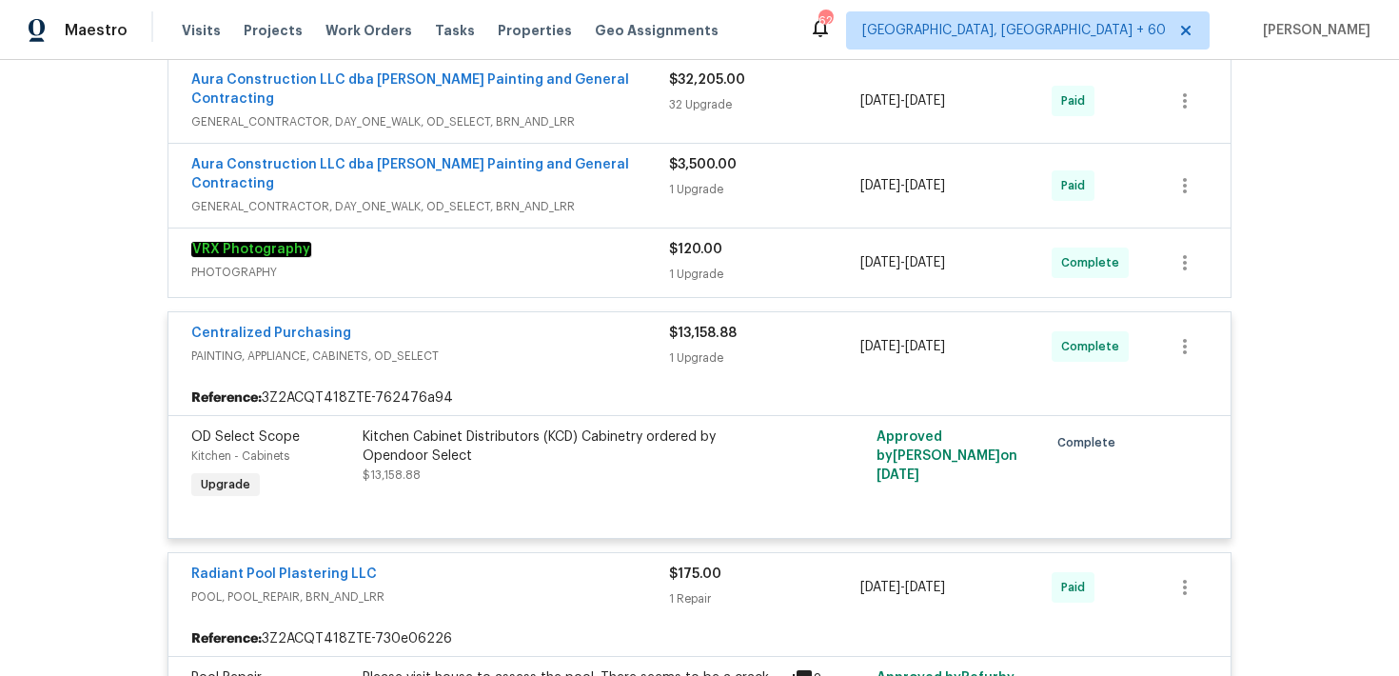
scroll to position [618, 0]
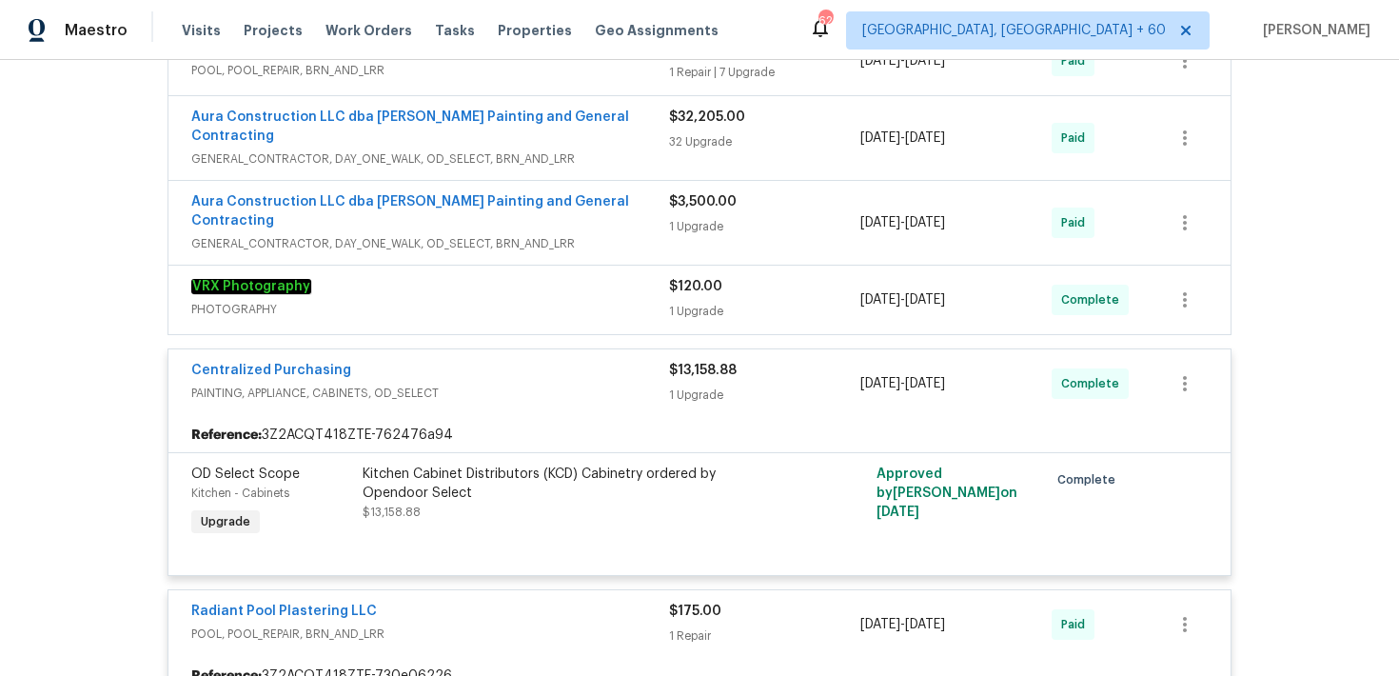
click at [710, 192] on div "$3,500.00" at bounding box center [764, 201] width 191 height 19
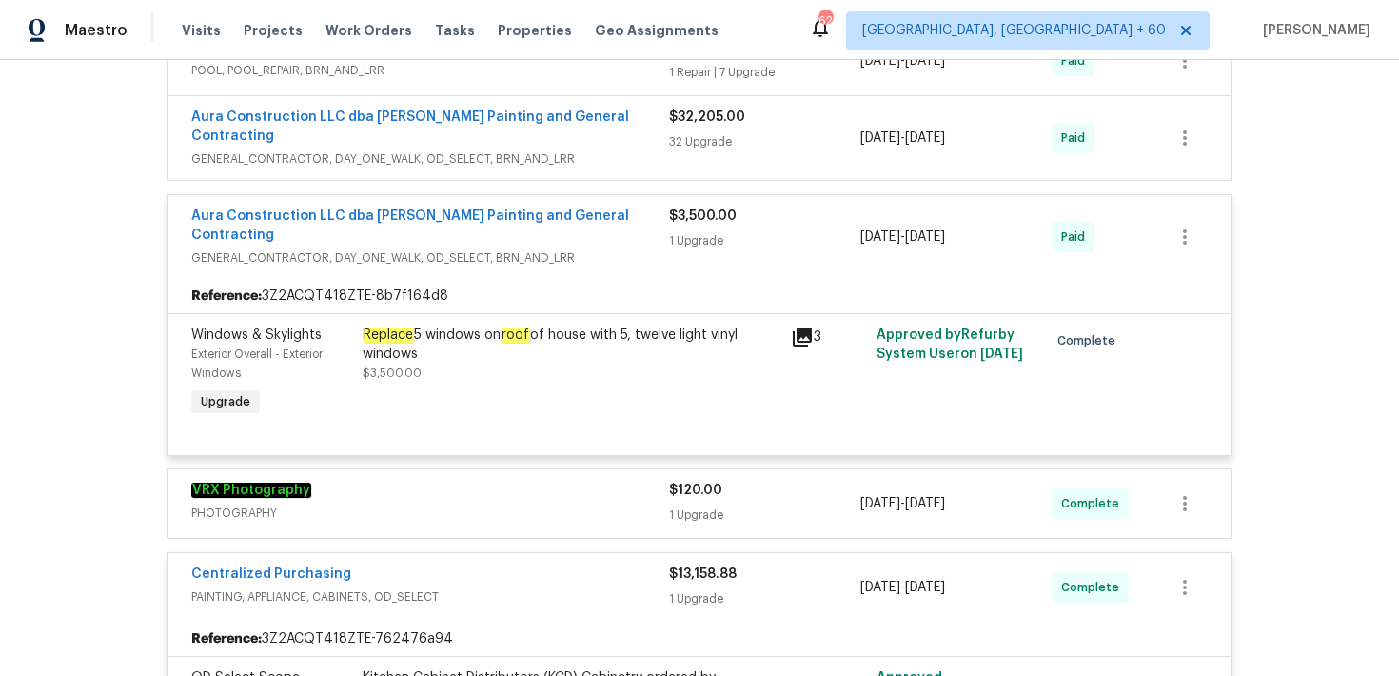
click at [711, 132] on div "32 Upgrade" at bounding box center [764, 141] width 191 height 19
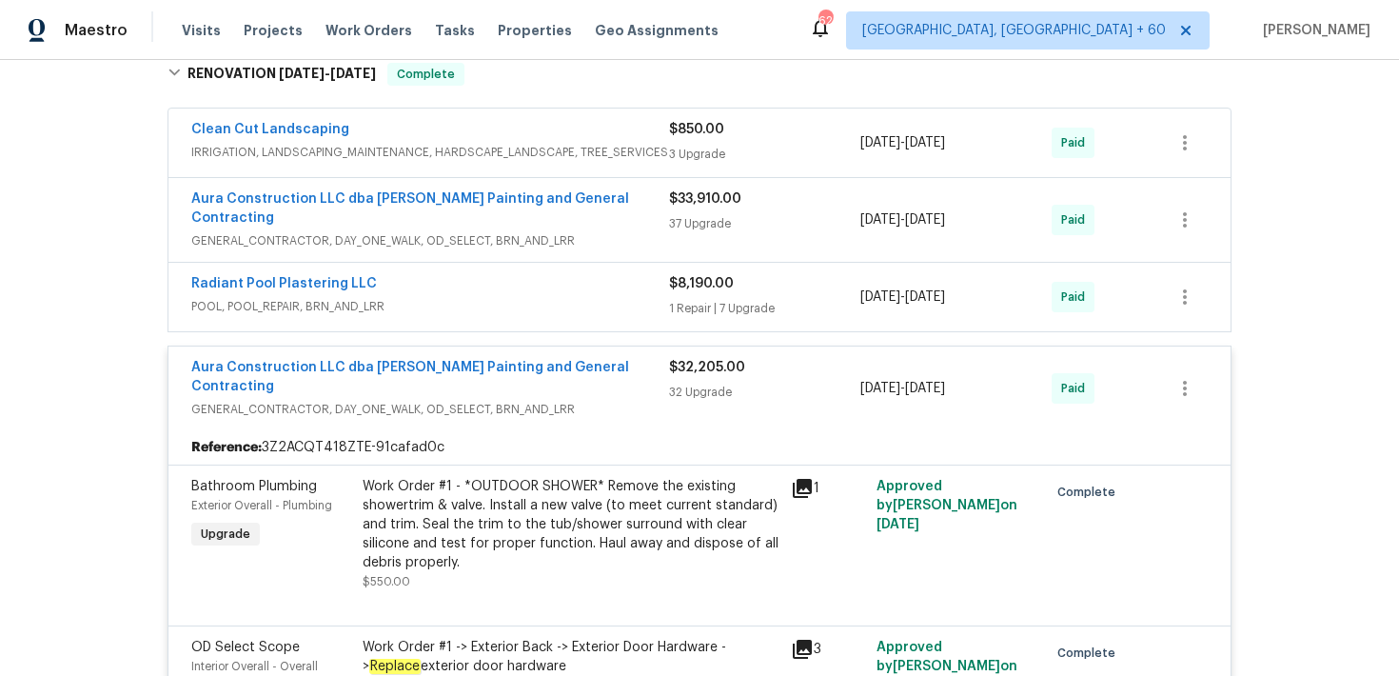
scroll to position [363, 0]
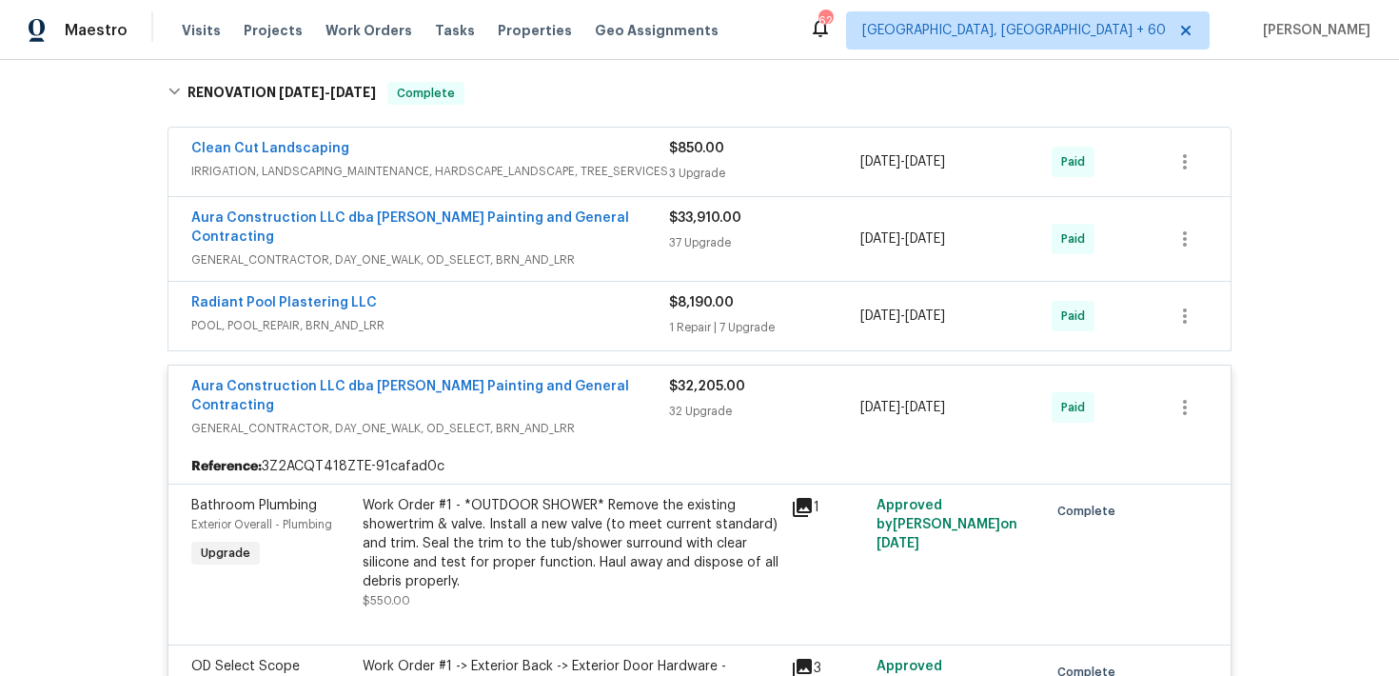
click at [697, 293] on div "$8,190.00 1 Repair | 7 Upgrade" at bounding box center [764, 316] width 191 height 46
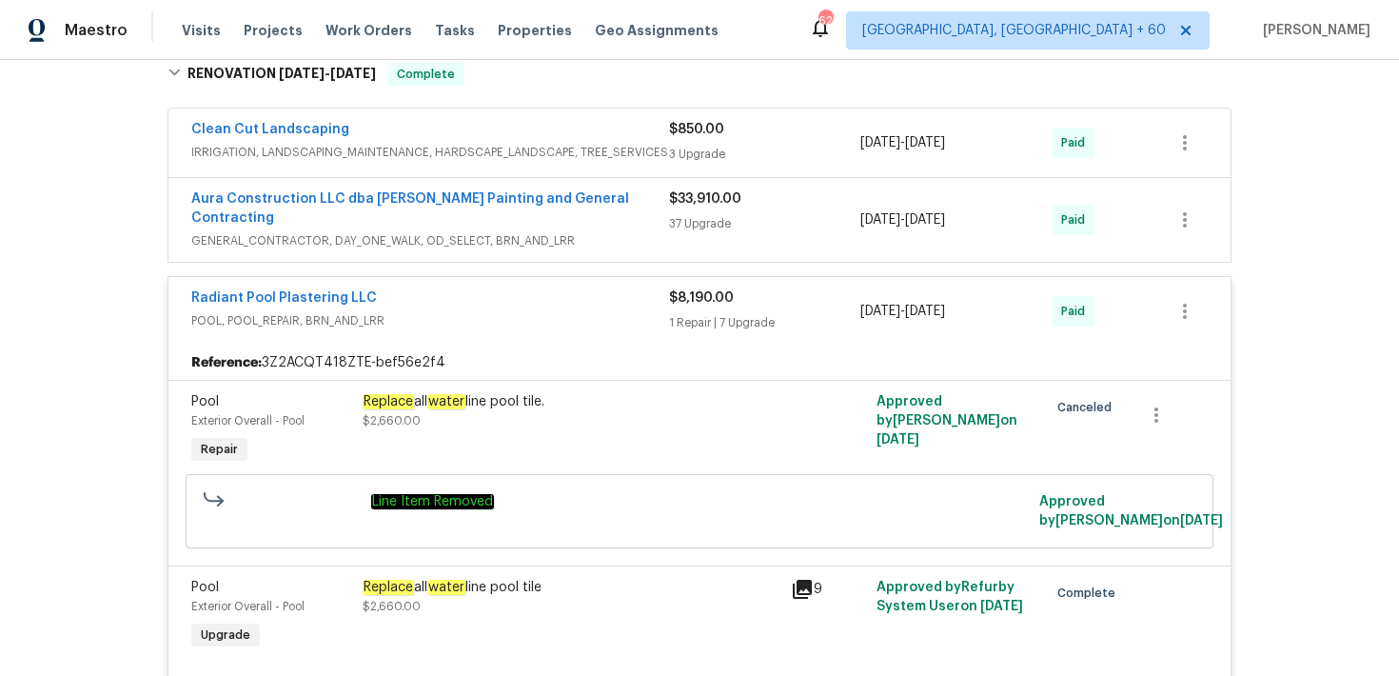
scroll to position [372, 0]
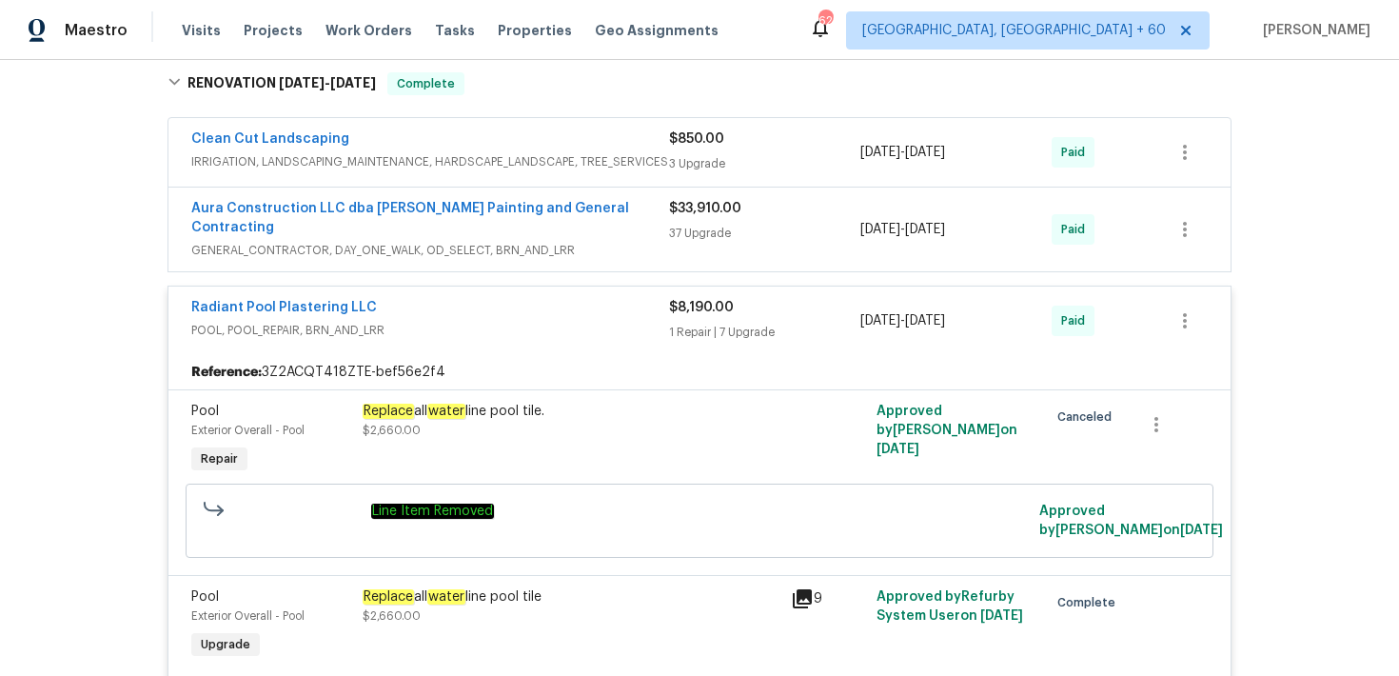
click at [698, 224] on div "37 Upgrade" at bounding box center [764, 233] width 191 height 19
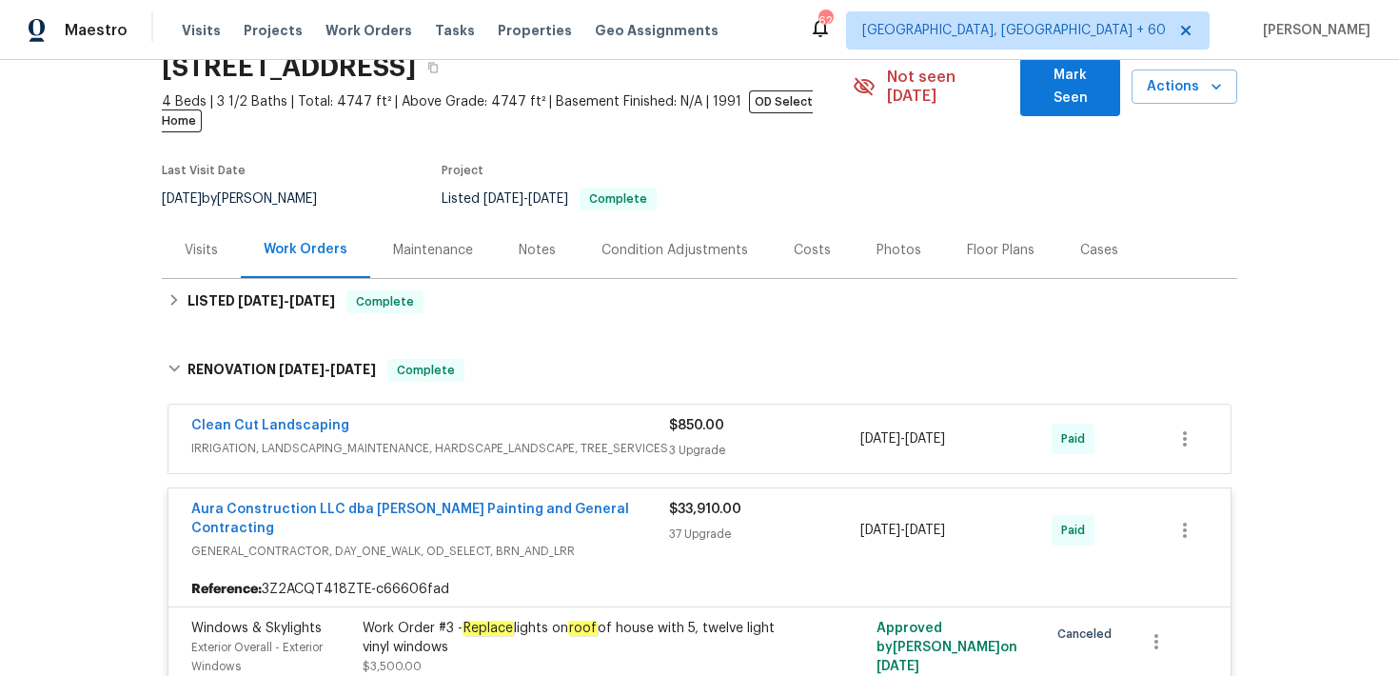
scroll to position [90, 0]
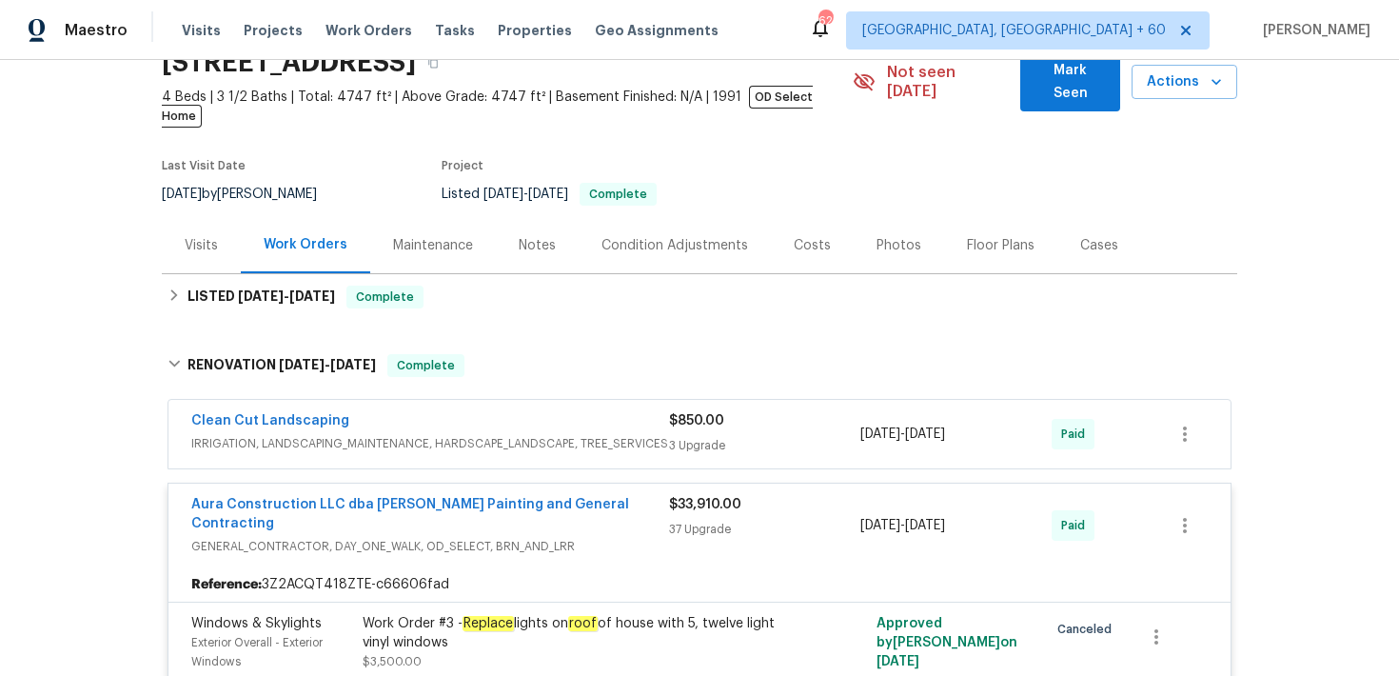
click at [693, 436] on div "3 Upgrade" at bounding box center [764, 445] width 191 height 19
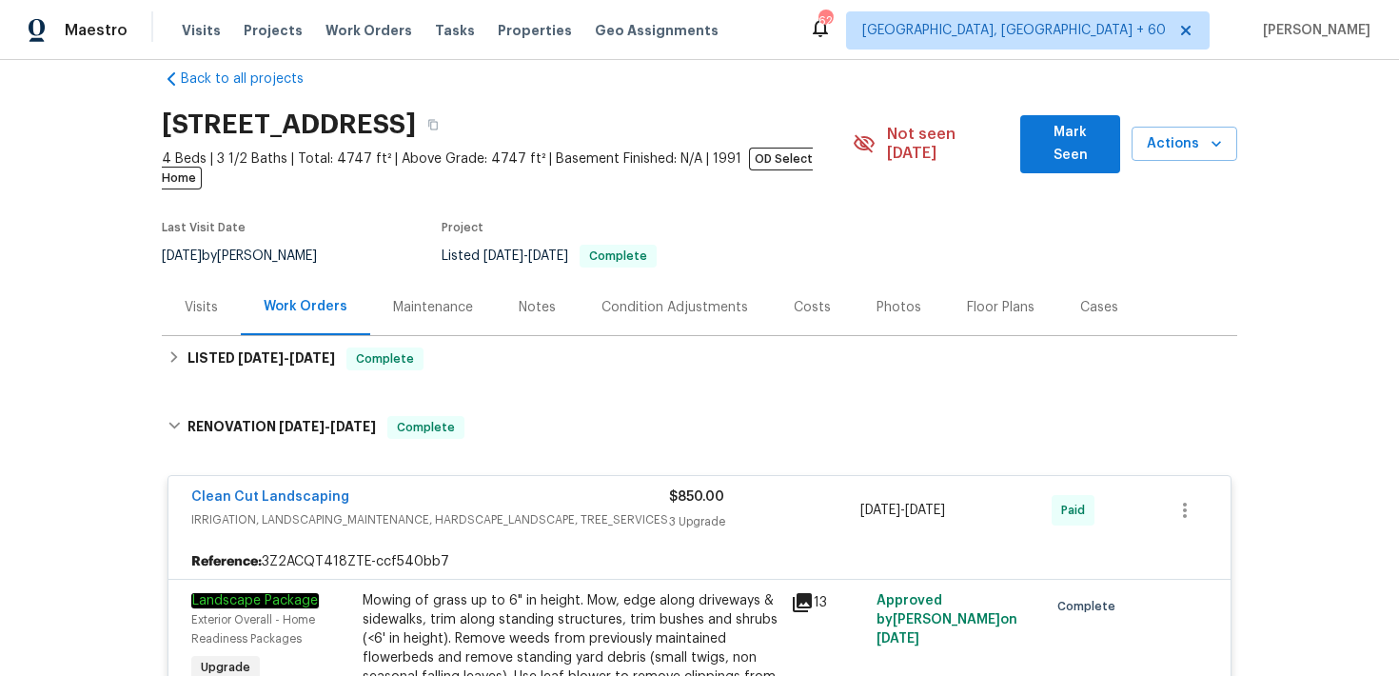
scroll to position [0, 0]
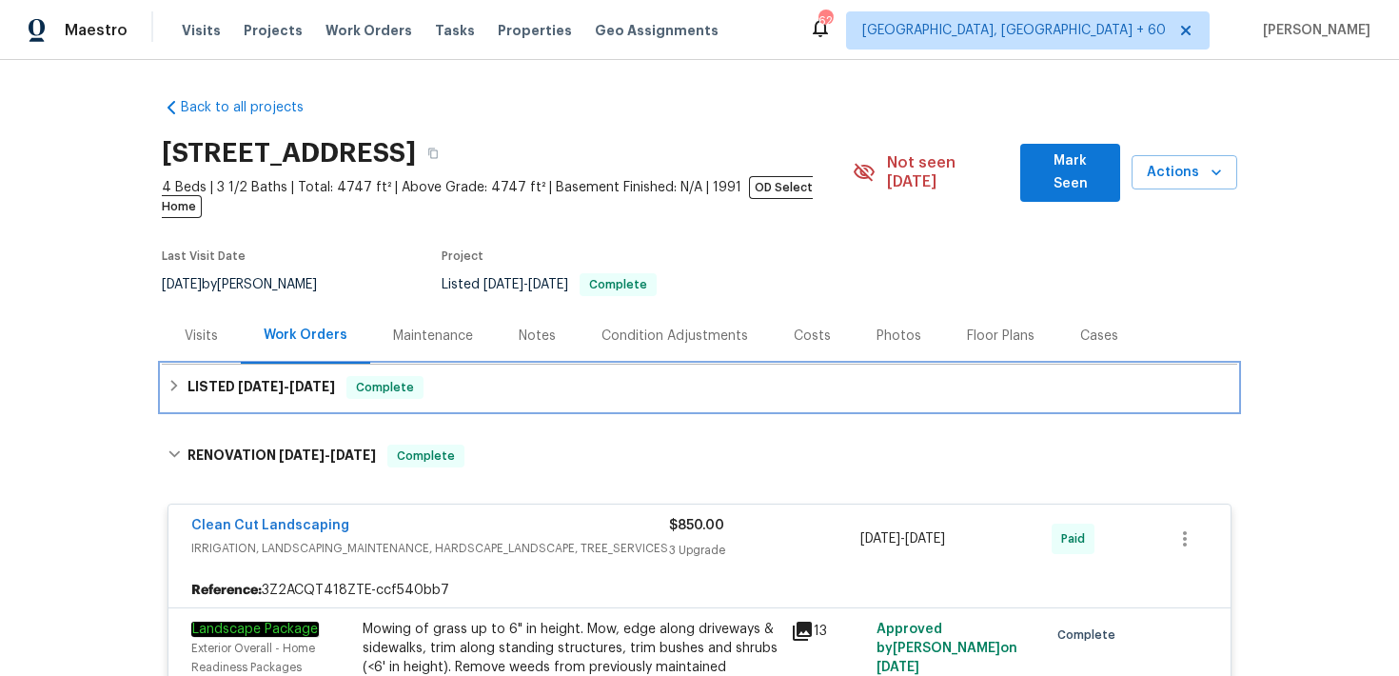
click at [592, 376] on div "LISTED 8/30/25 - 9/2/25 Complete" at bounding box center [699, 387] width 1064 height 23
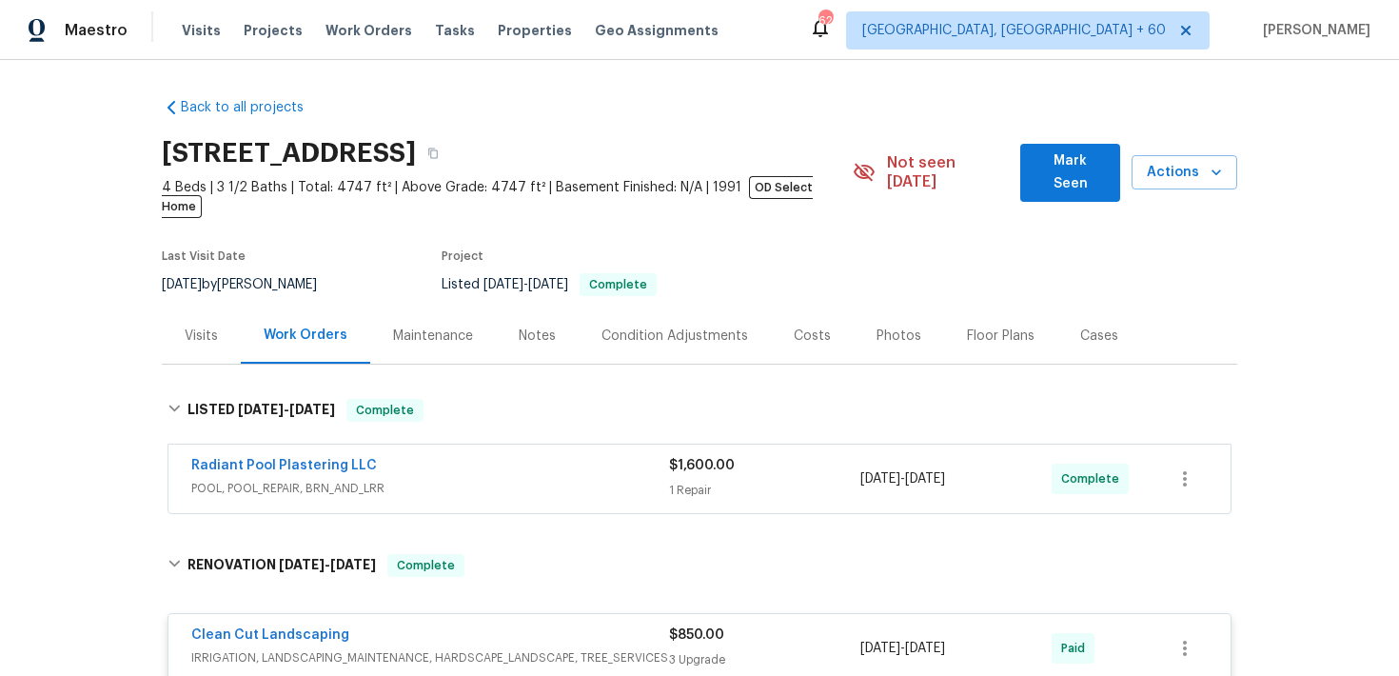
click at [711, 459] on span "$1,600.00" at bounding box center [702, 465] width 66 height 13
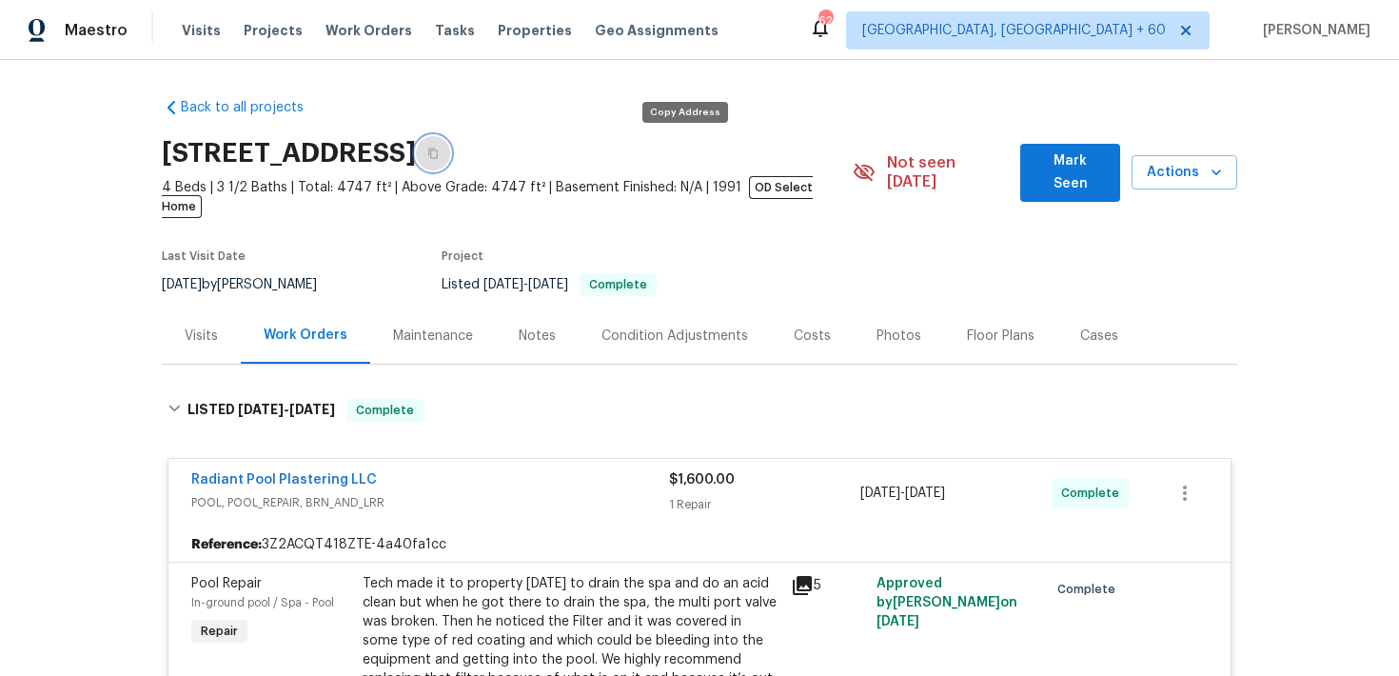
click at [439, 151] on icon "button" at bounding box center [432, 152] width 11 height 11
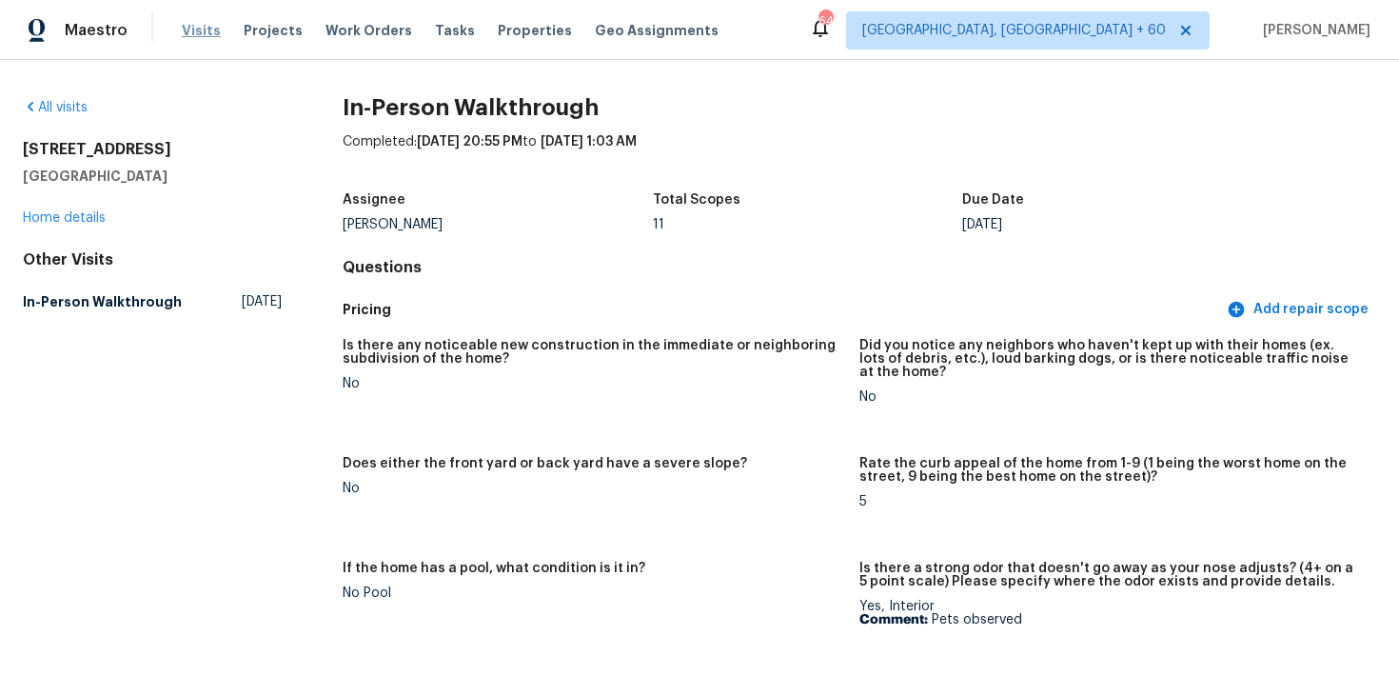
click at [192, 32] on span "Visits" at bounding box center [201, 30] width 39 height 19
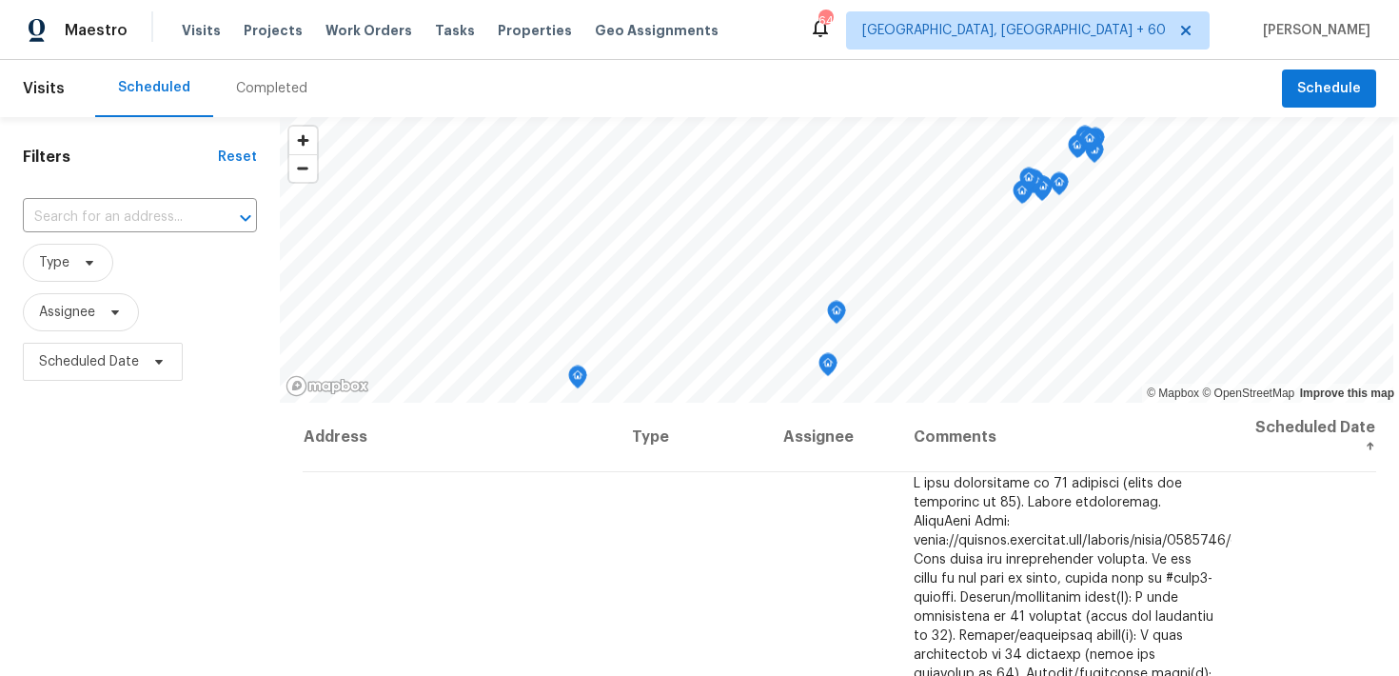
click at [243, 85] on div "Completed" at bounding box center [271, 88] width 71 height 19
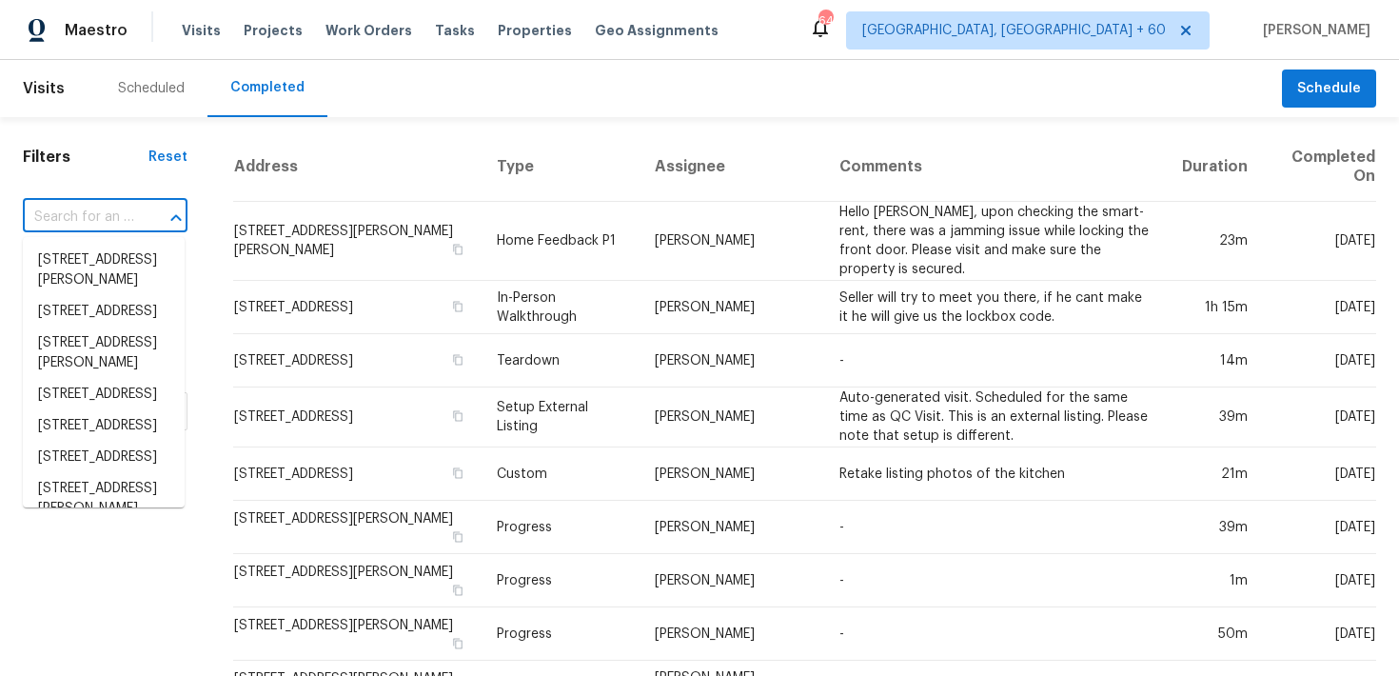
click at [90, 215] on input "text" at bounding box center [78, 217] width 111 height 29
paste input "334 W Lodge Dr Tempe, AZ 85283"
type input "334 W Lodge Dr Tempe, AZ 85283"
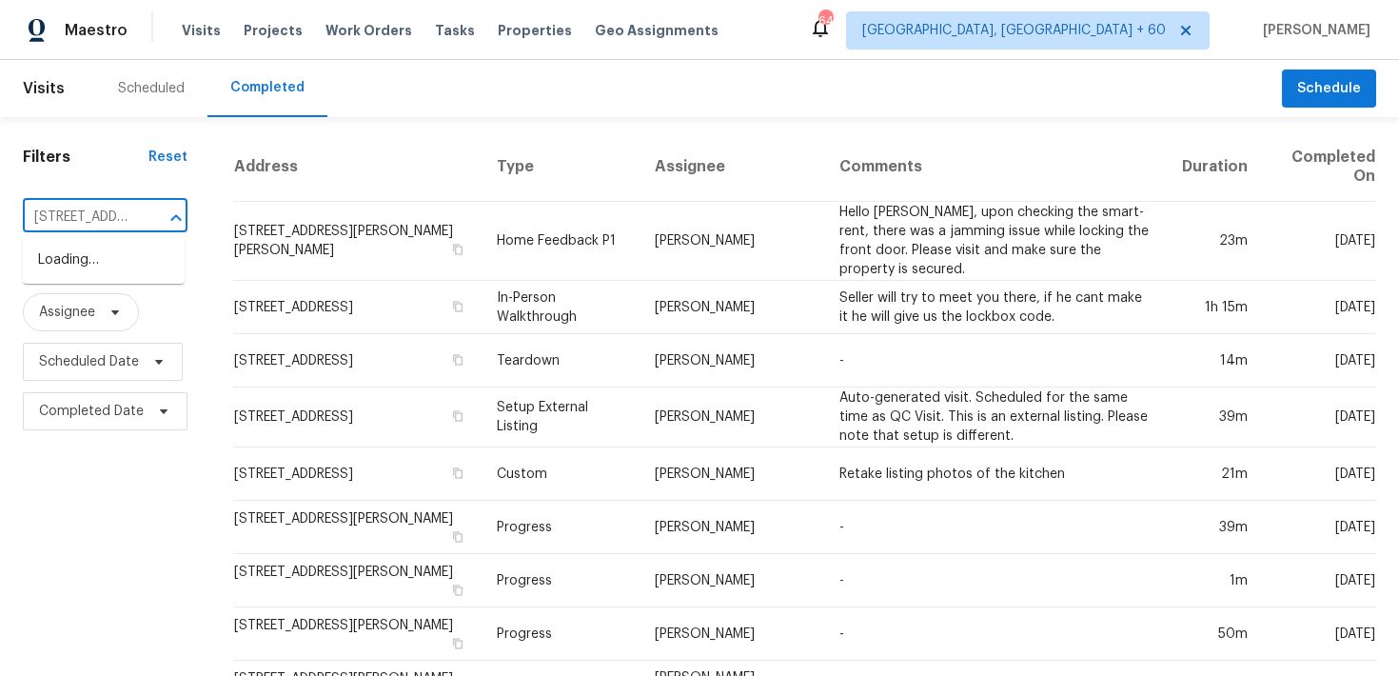
scroll to position [0, 115]
click at [86, 274] on li "334 W Lodge Dr, Tempe, AZ 85283" at bounding box center [104, 260] width 162 height 31
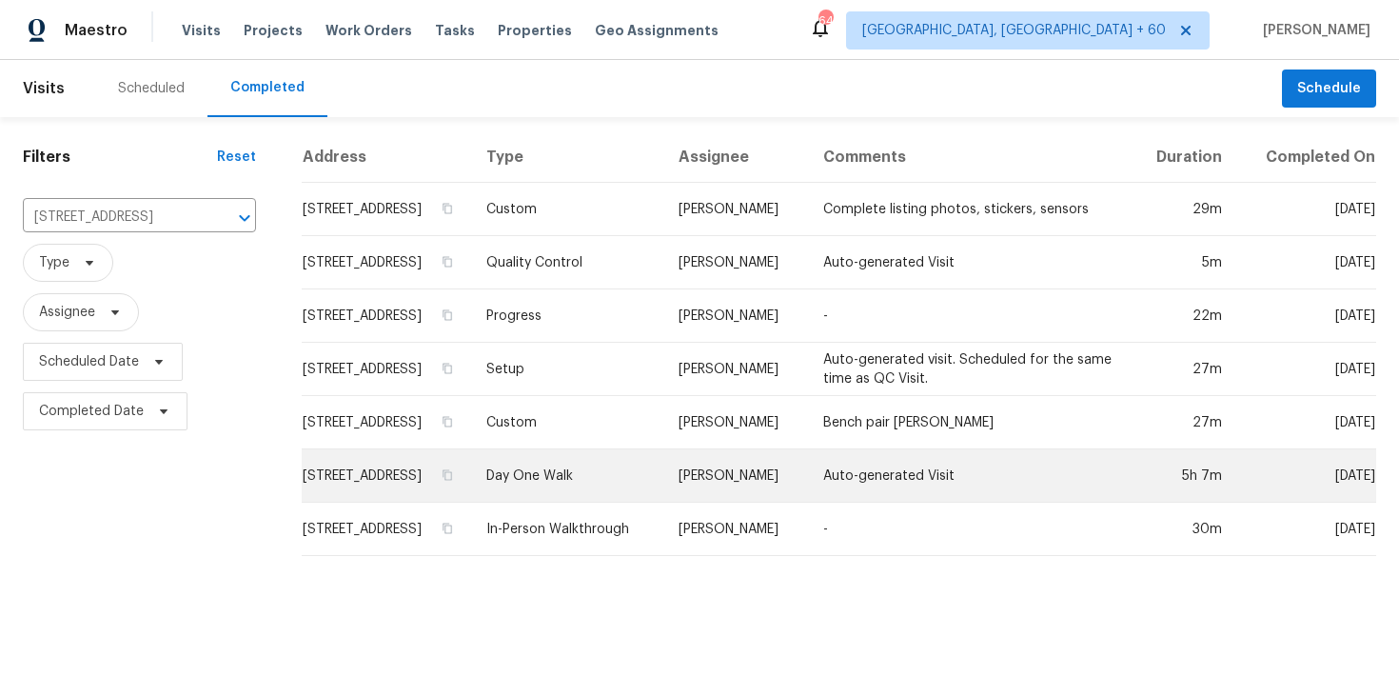
click at [557, 488] on td "Day One Walk" at bounding box center [567, 475] width 192 height 53
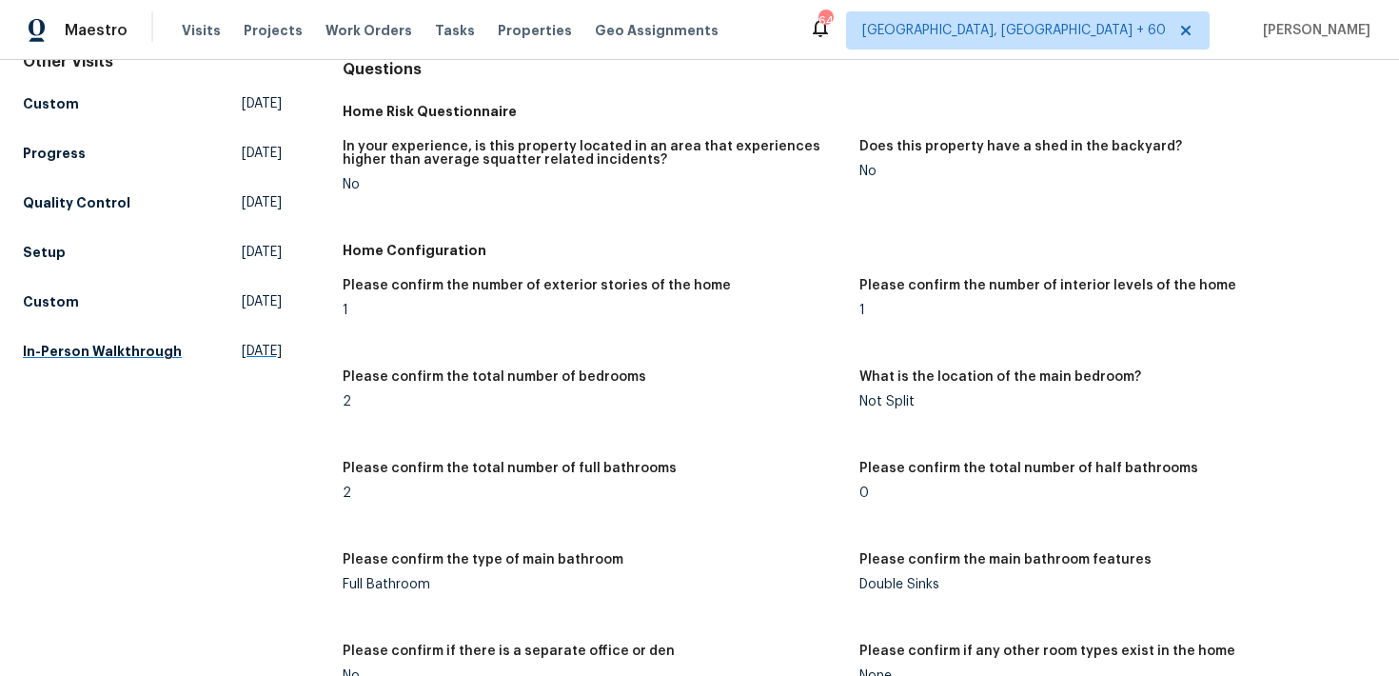
scroll to position [141, 0]
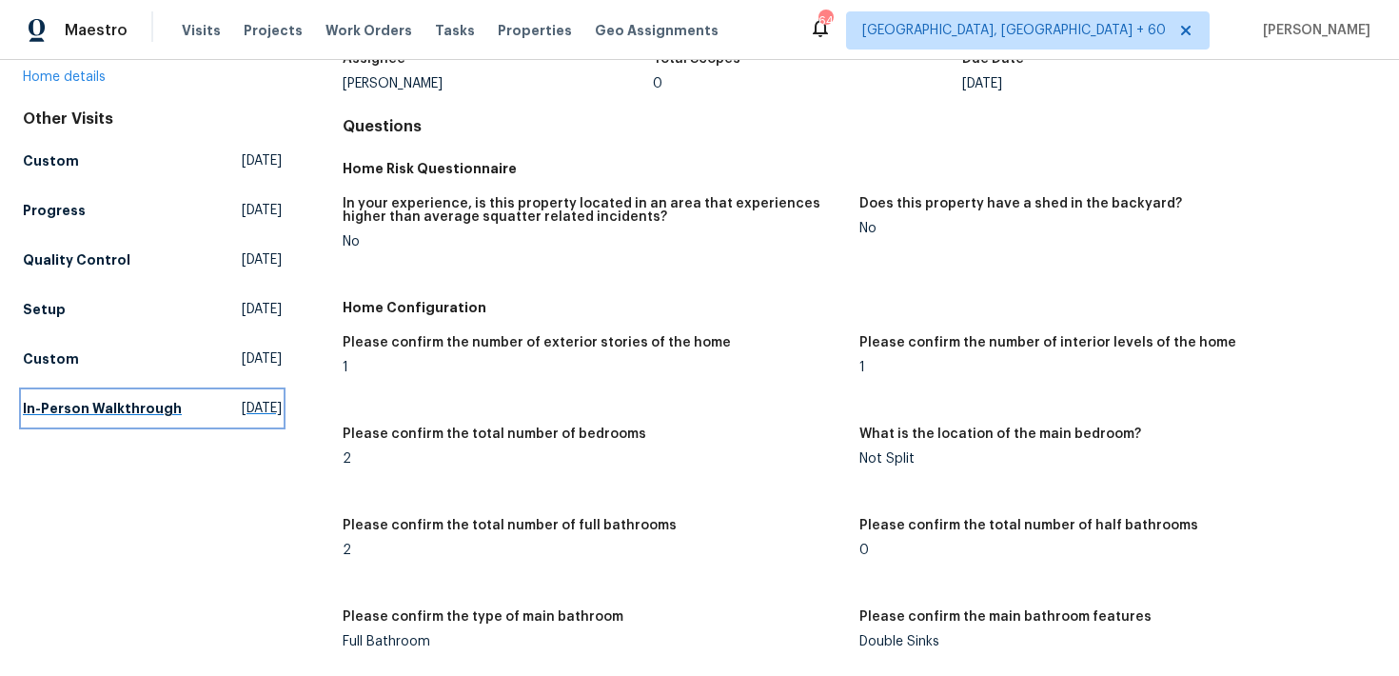
click at [60, 399] on h5 "In-Person Walkthrough" at bounding box center [102, 408] width 159 height 19
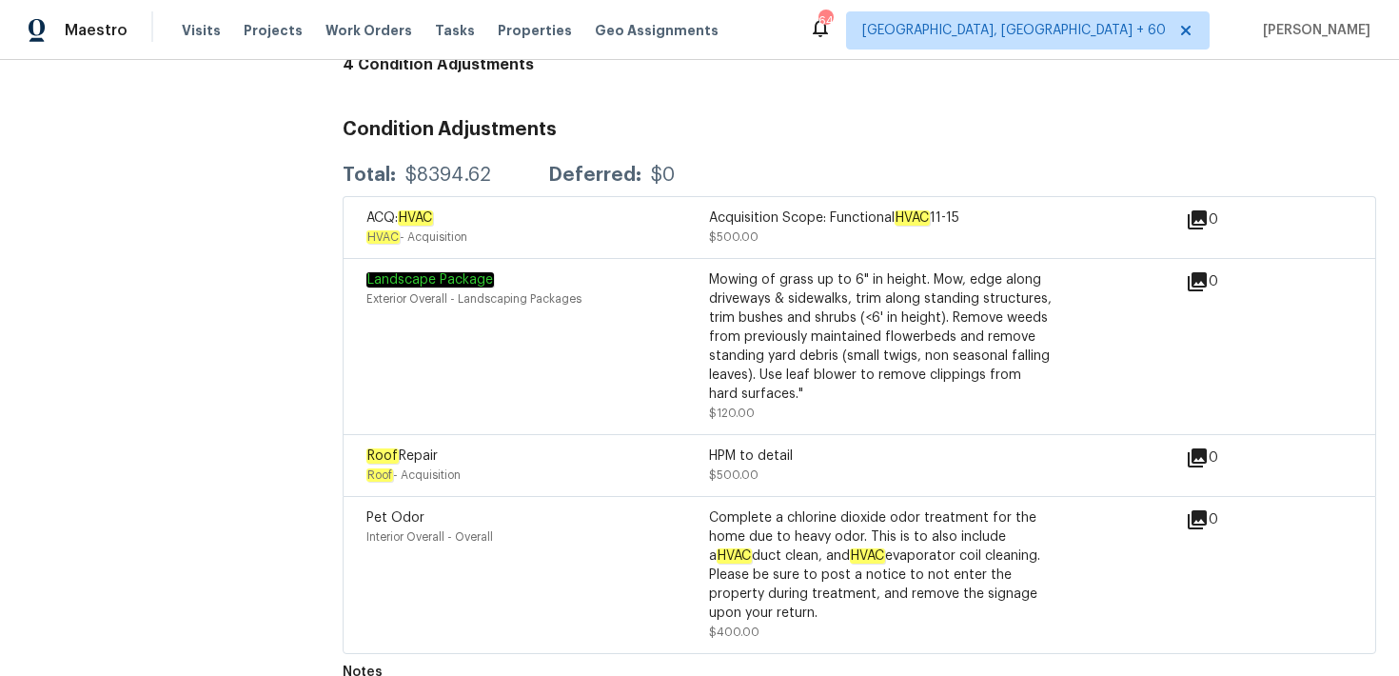
scroll to position [1500, 0]
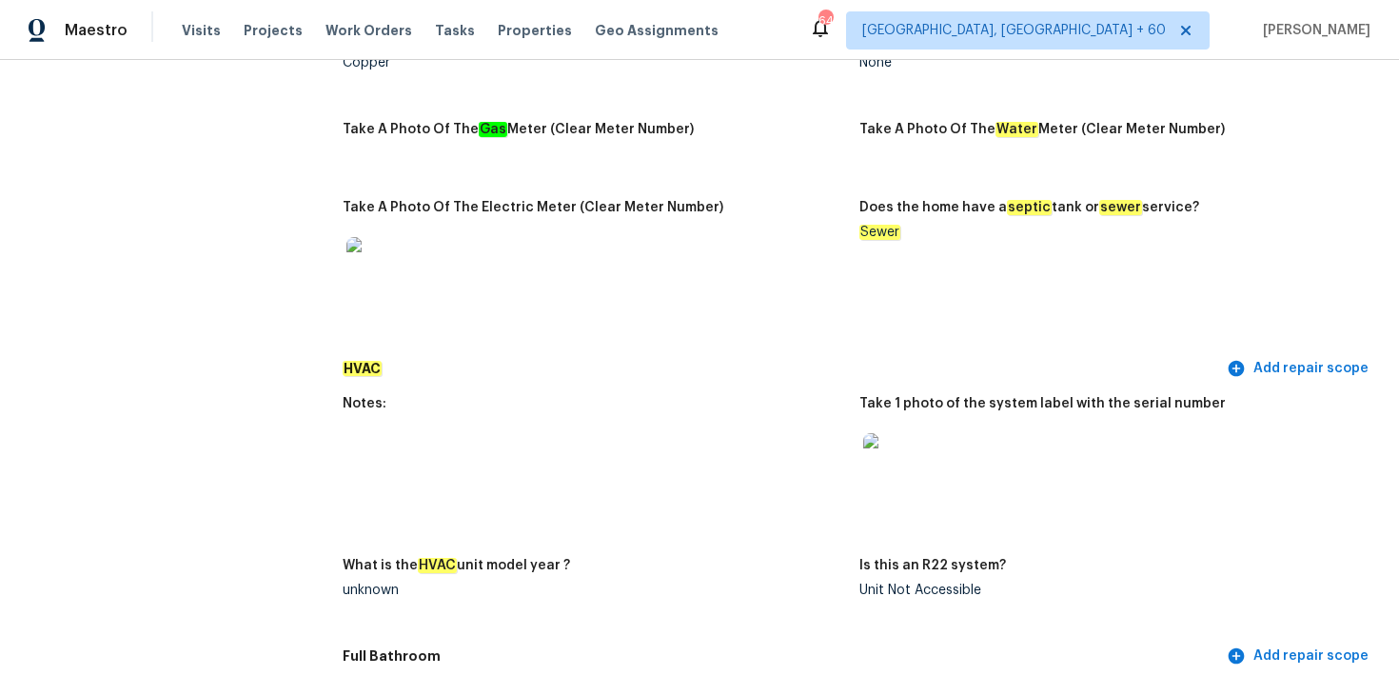
click at [397, 256] on img at bounding box center [376, 267] width 61 height 61
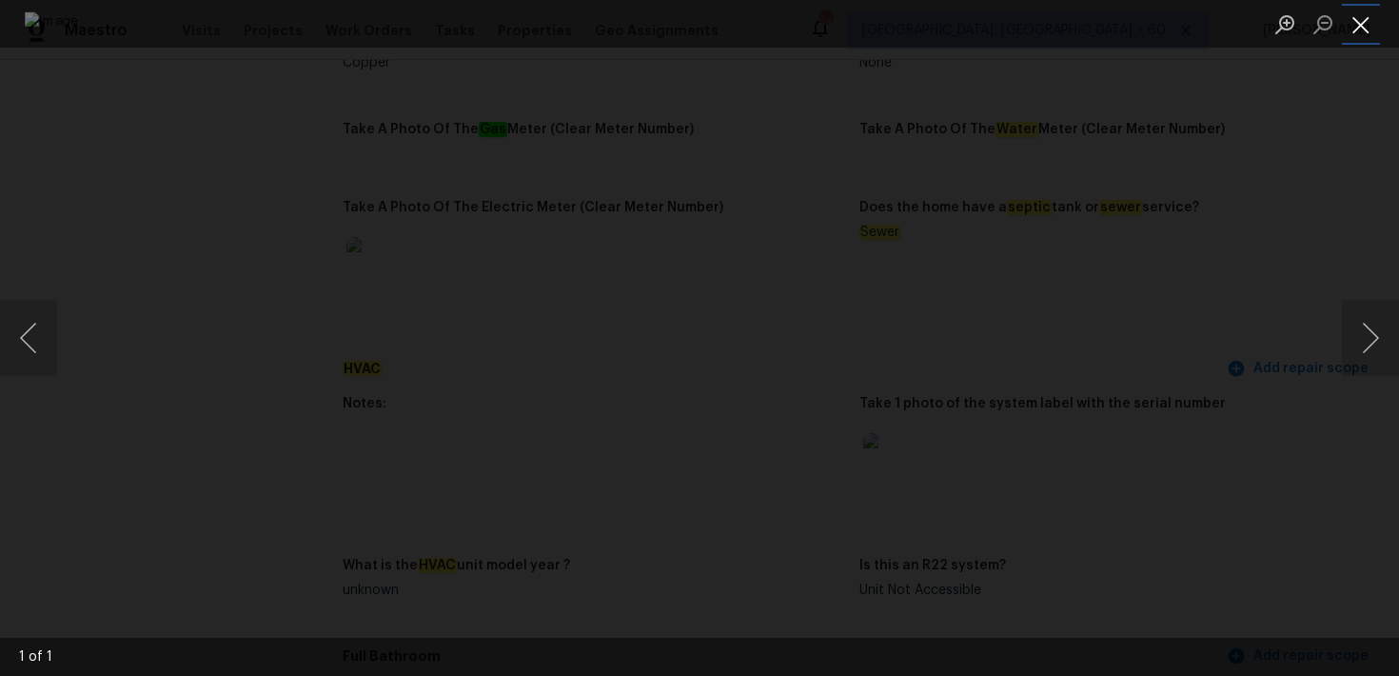
click at [1355, 29] on button "Close lightbox" at bounding box center [1361, 24] width 38 height 33
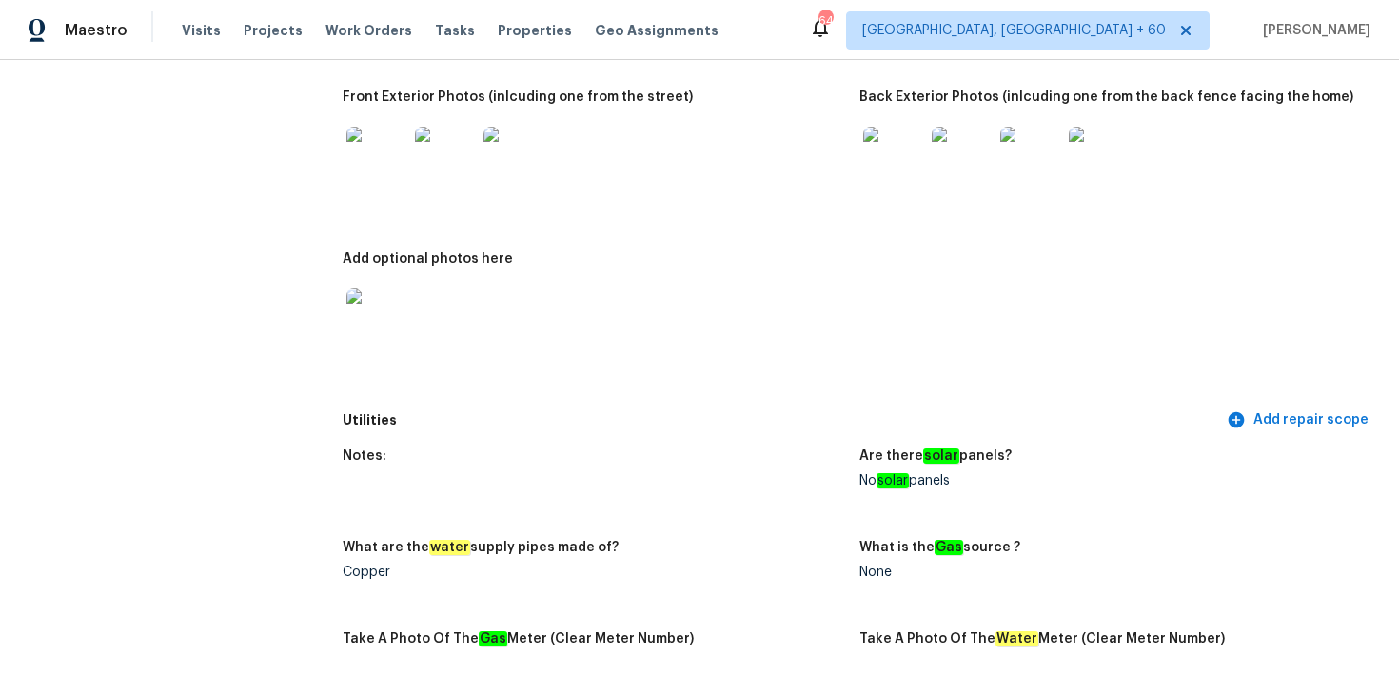
scroll to position [993, 0]
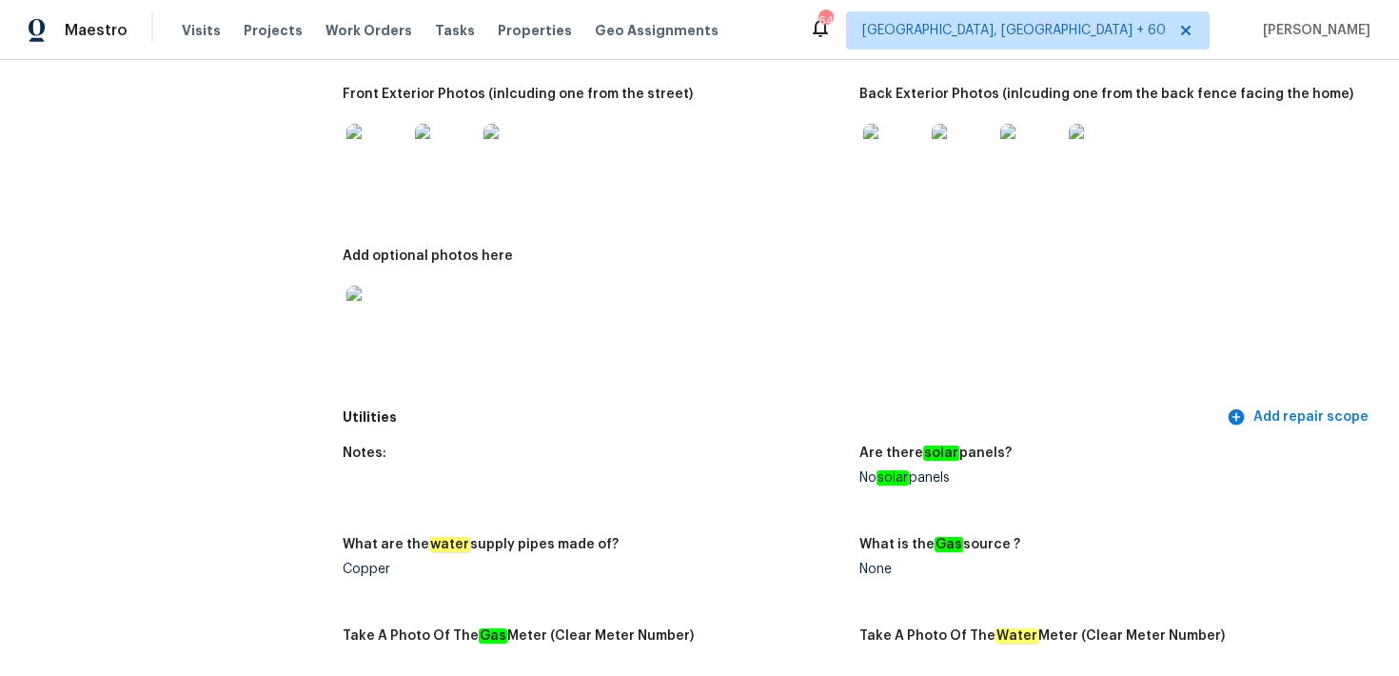
click at [393, 164] on img at bounding box center [376, 154] width 61 height 61
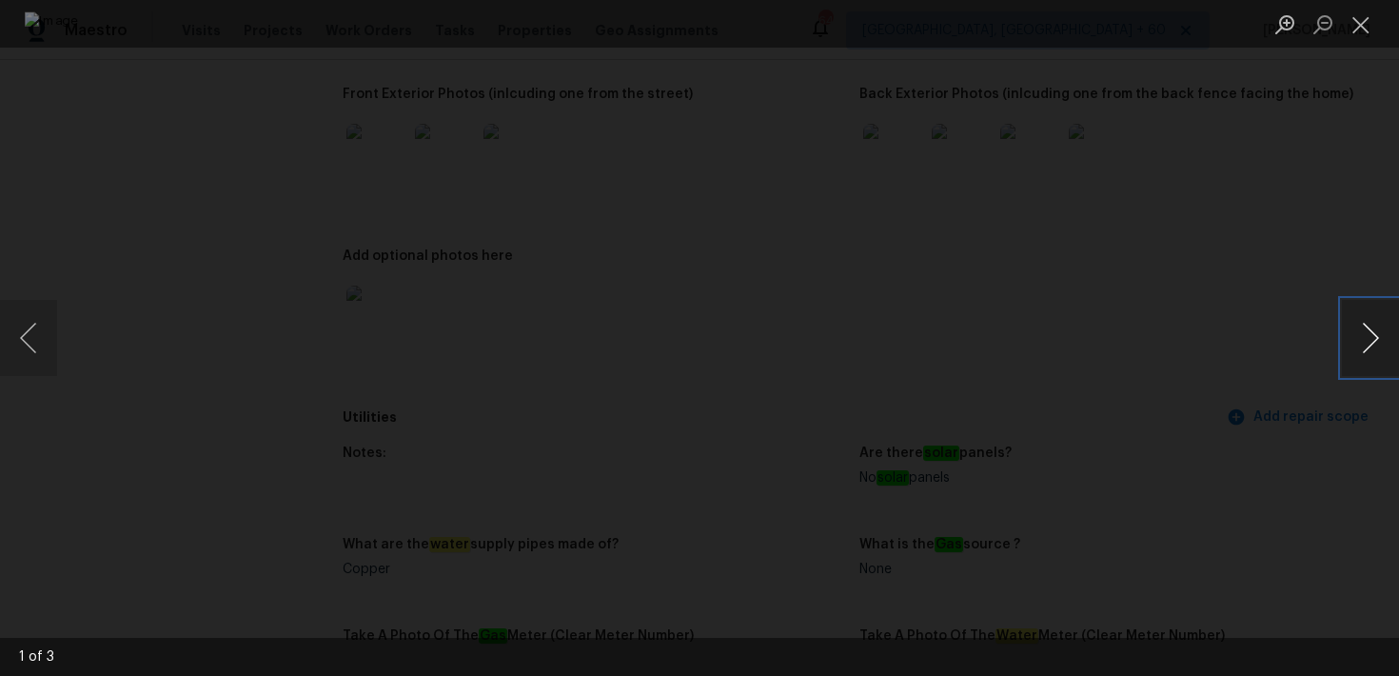
click at [1373, 337] on button "Next image" at bounding box center [1370, 338] width 57 height 76
click at [1373, 339] on button "Next image" at bounding box center [1370, 338] width 57 height 76
click at [1373, 340] on button "Next image" at bounding box center [1370, 338] width 57 height 76
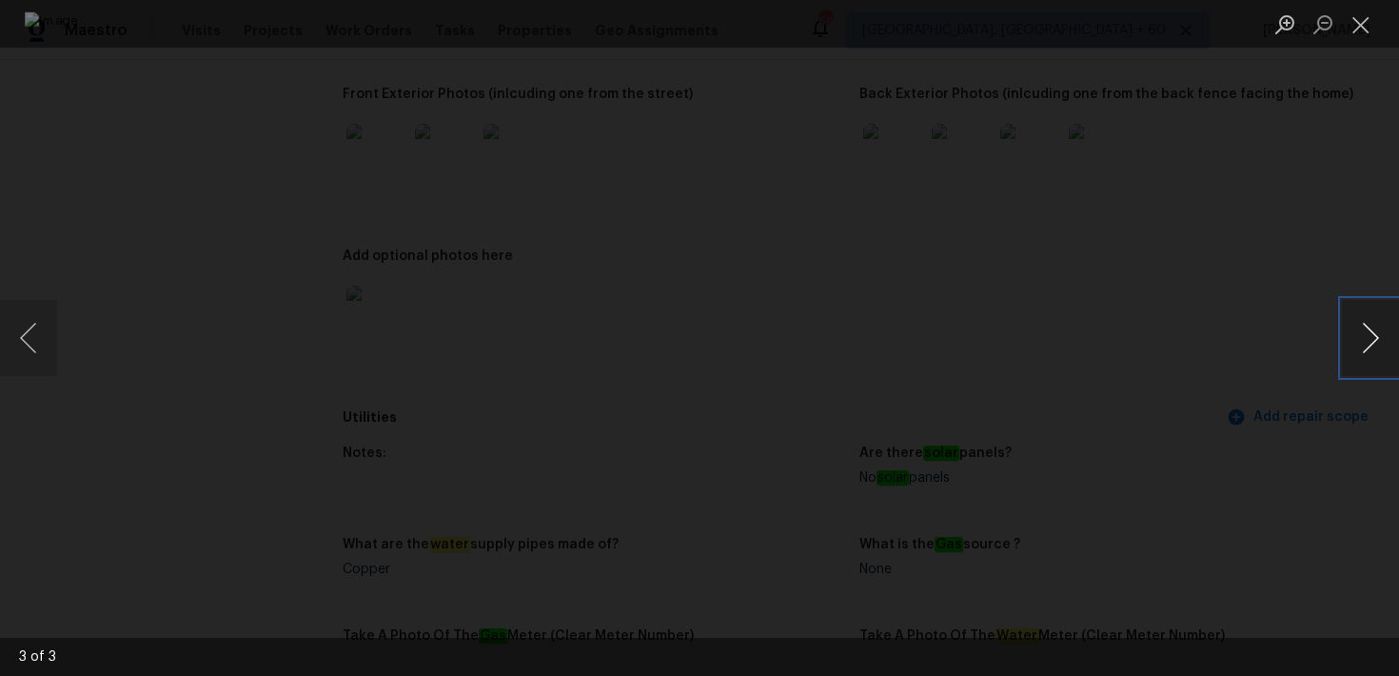
click at [1373, 340] on button "Next image" at bounding box center [1370, 338] width 57 height 76
click at [1365, 42] on li "Lightbox" at bounding box center [1361, 24] width 38 height 48
click at [1382, 27] on ul "Lightbox" at bounding box center [1331, 24] width 133 height 48
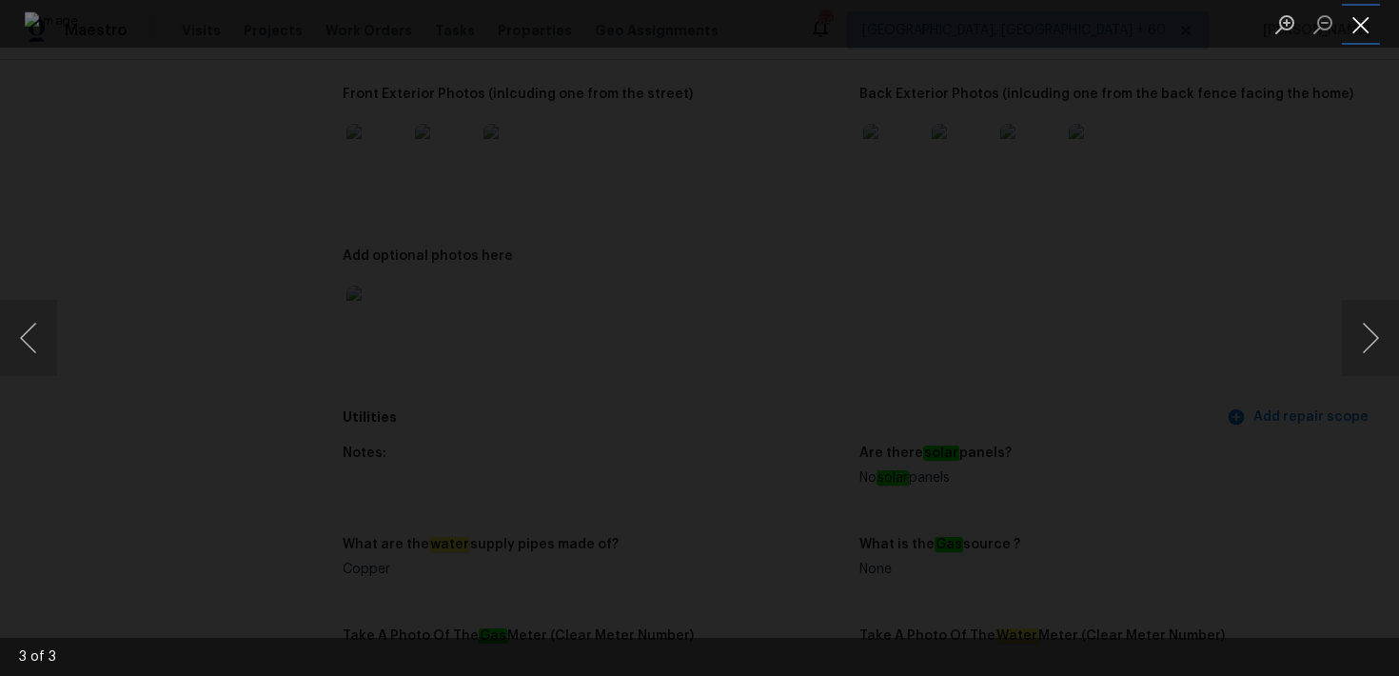
click at [1349, 27] on button "Close lightbox" at bounding box center [1361, 24] width 38 height 33
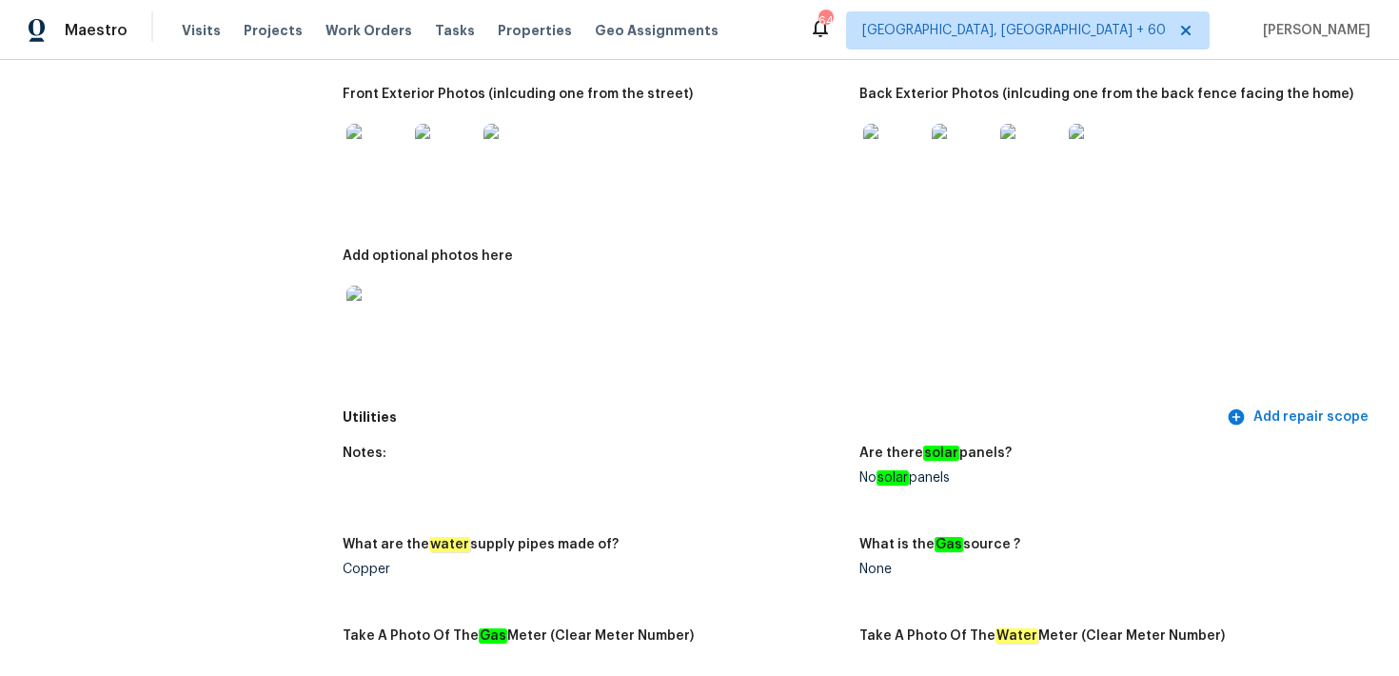
click at [911, 147] on img at bounding box center [893, 154] width 61 height 61
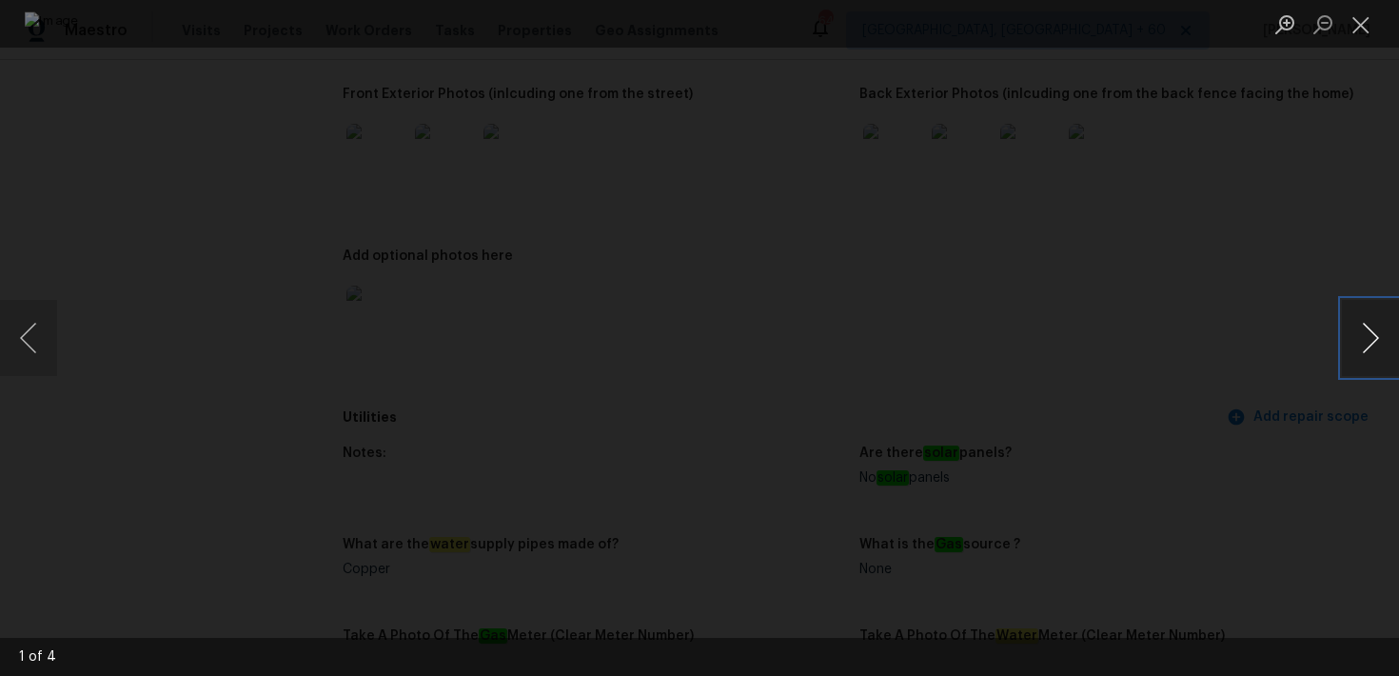
click at [1366, 343] on button "Next image" at bounding box center [1370, 338] width 57 height 76
click at [1366, 347] on button "Next image" at bounding box center [1370, 338] width 57 height 76
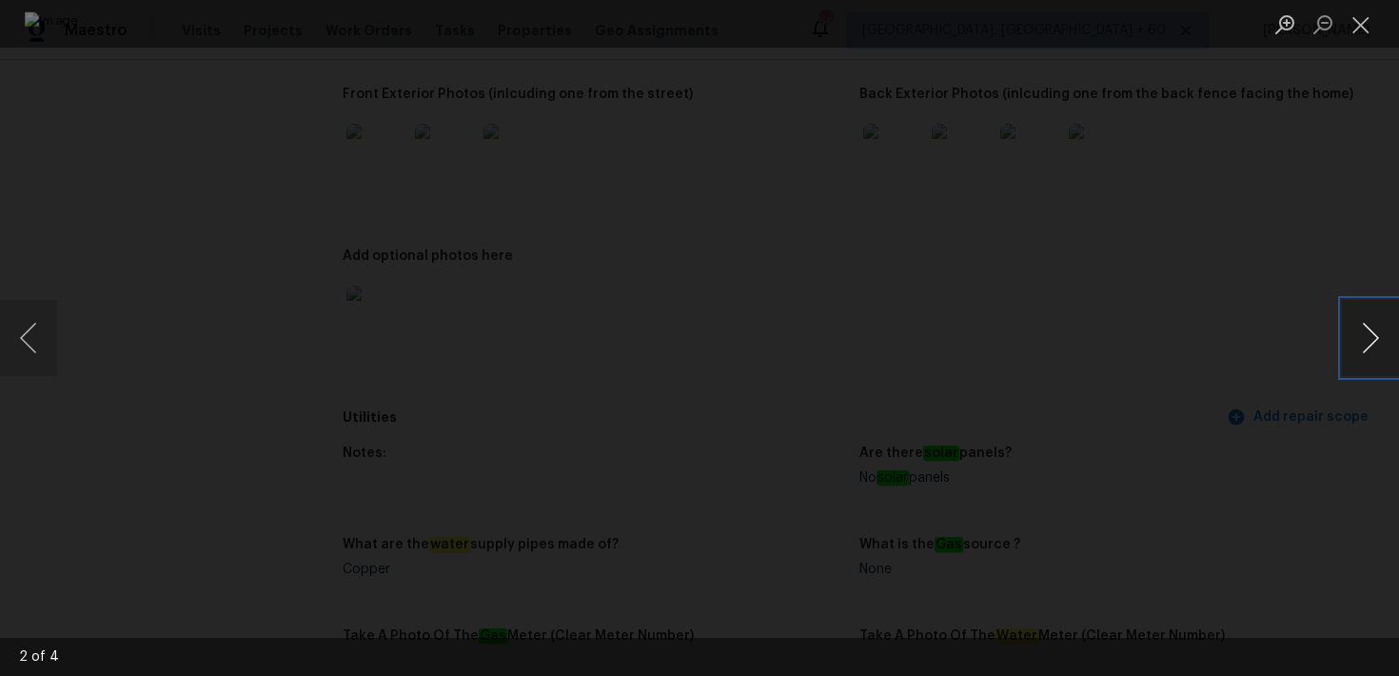
click at [1366, 347] on button "Next image" at bounding box center [1370, 338] width 57 height 76
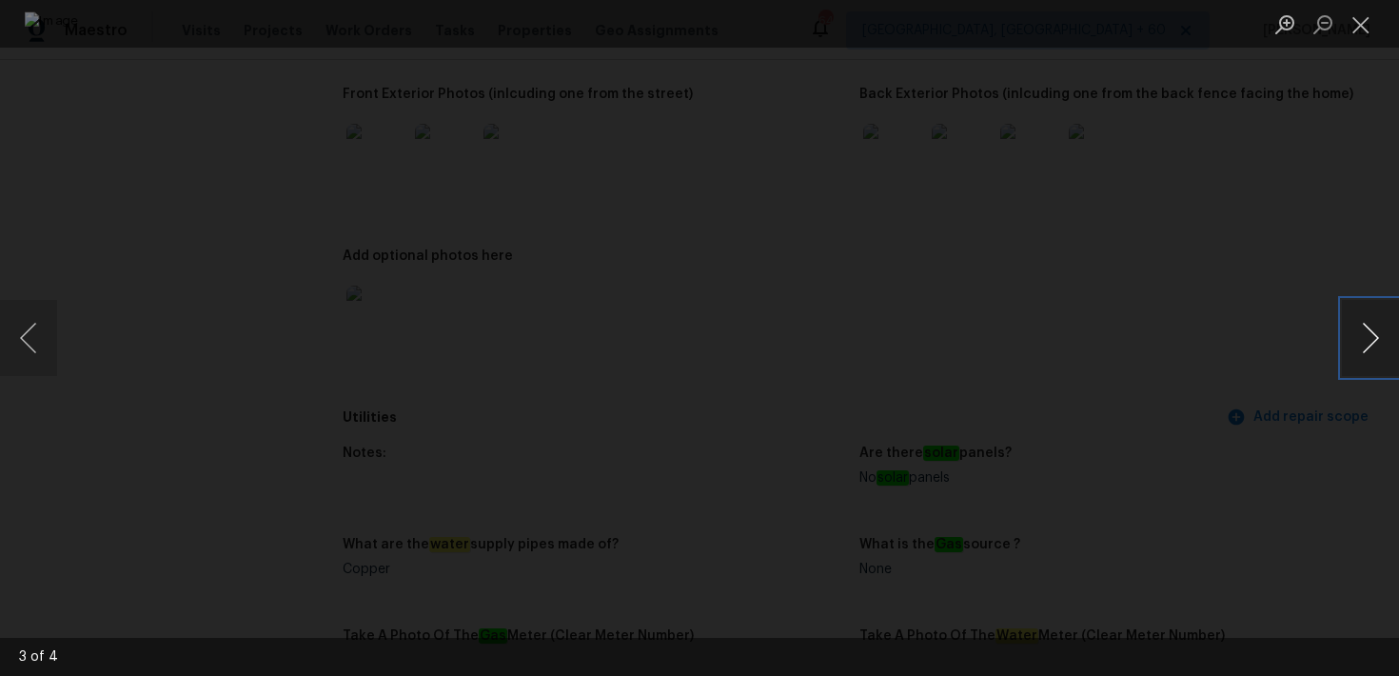
click at [1366, 347] on button "Next image" at bounding box center [1370, 338] width 57 height 76
click at [1351, 19] on button "Close lightbox" at bounding box center [1361, 24] width 38 height 33
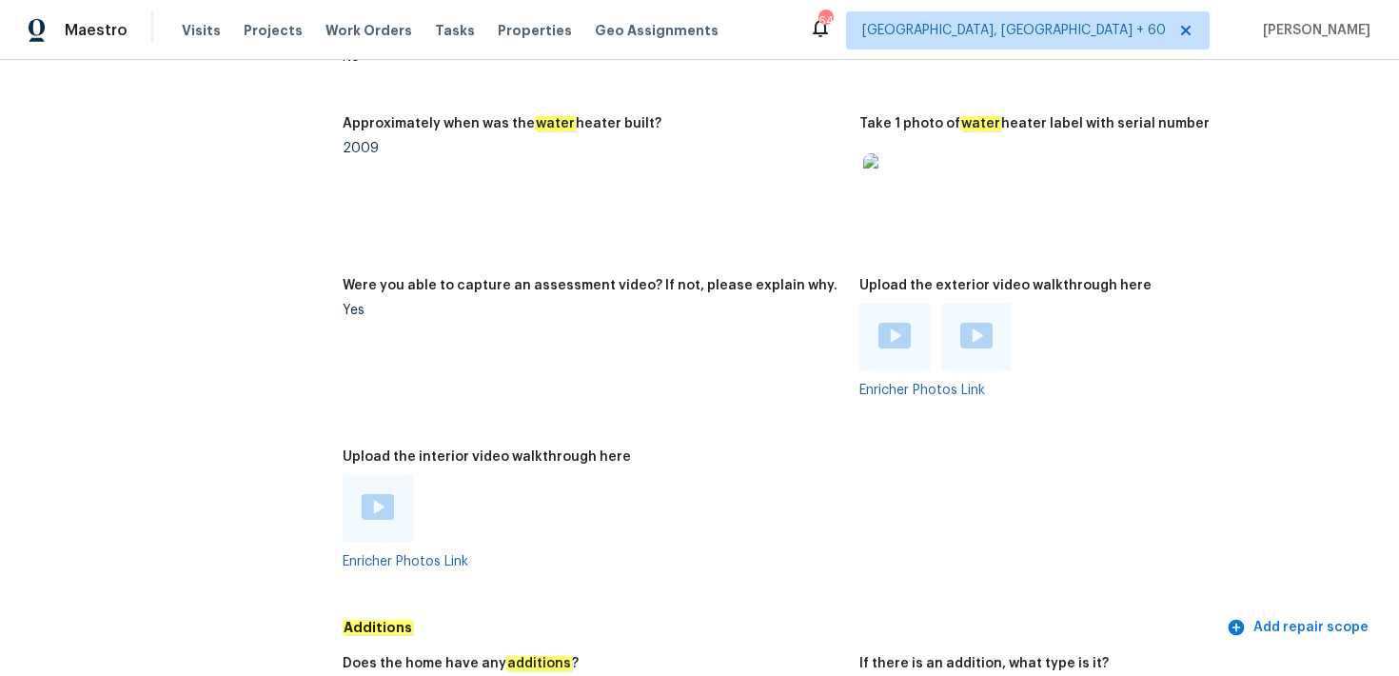
scroll to position [3660, 0]
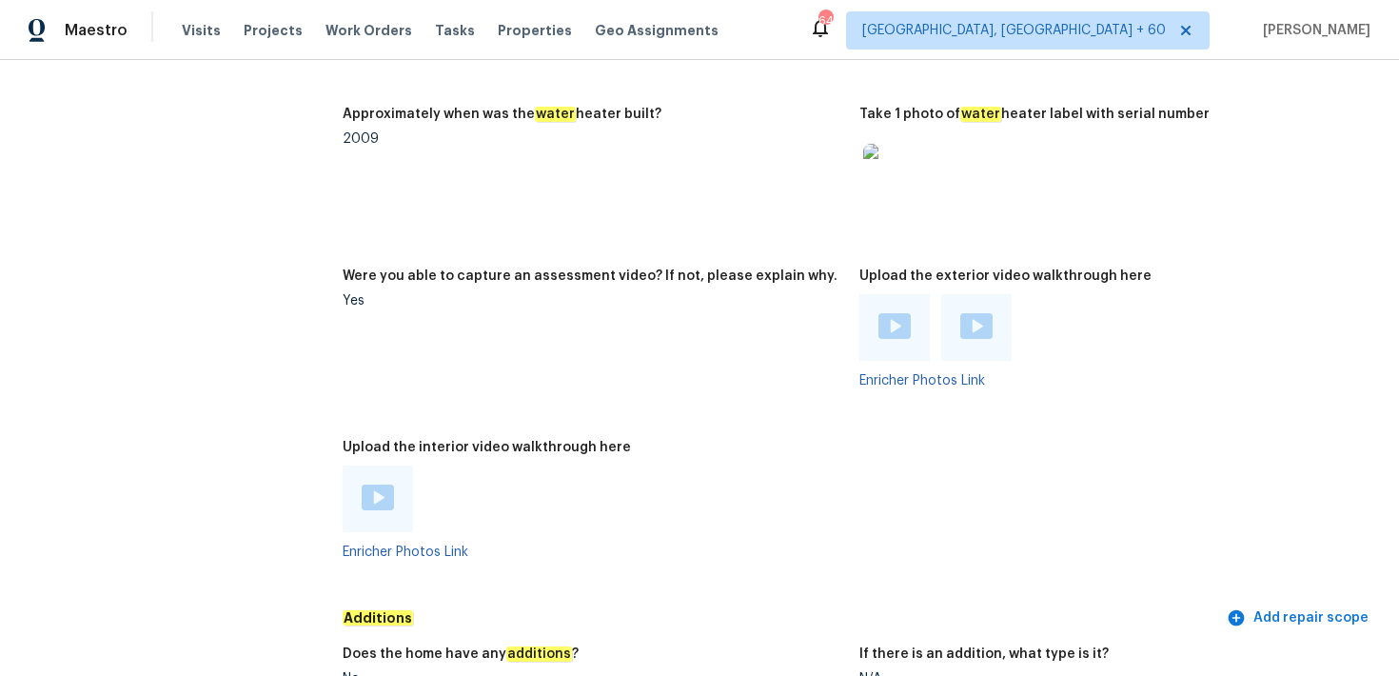
click at [894, 319] on img at bounding box center [894, 326] width 32 height 26
click at [1308, 132] on div at bounding box center [1109, 174] width 501 height 84
click at [984, 313] on img at bounding box center [976, 326] width 32 height 26
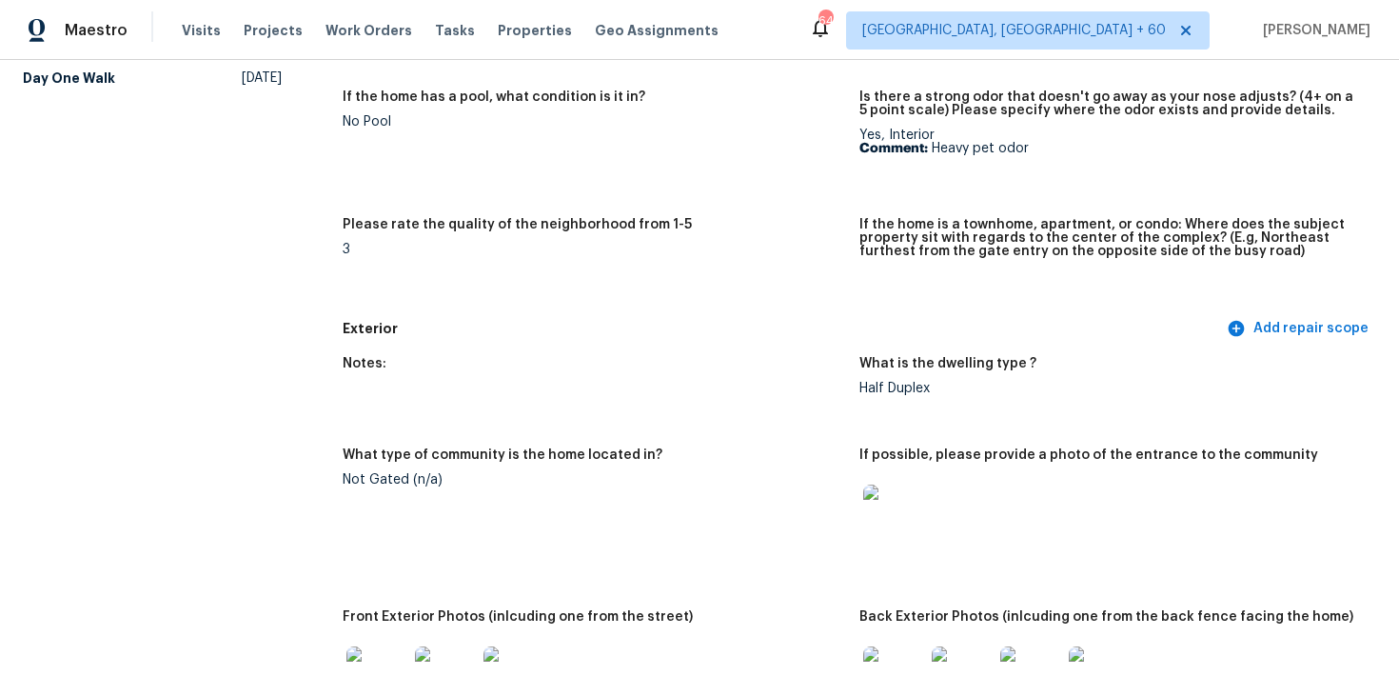
scroll to position [0, 0]
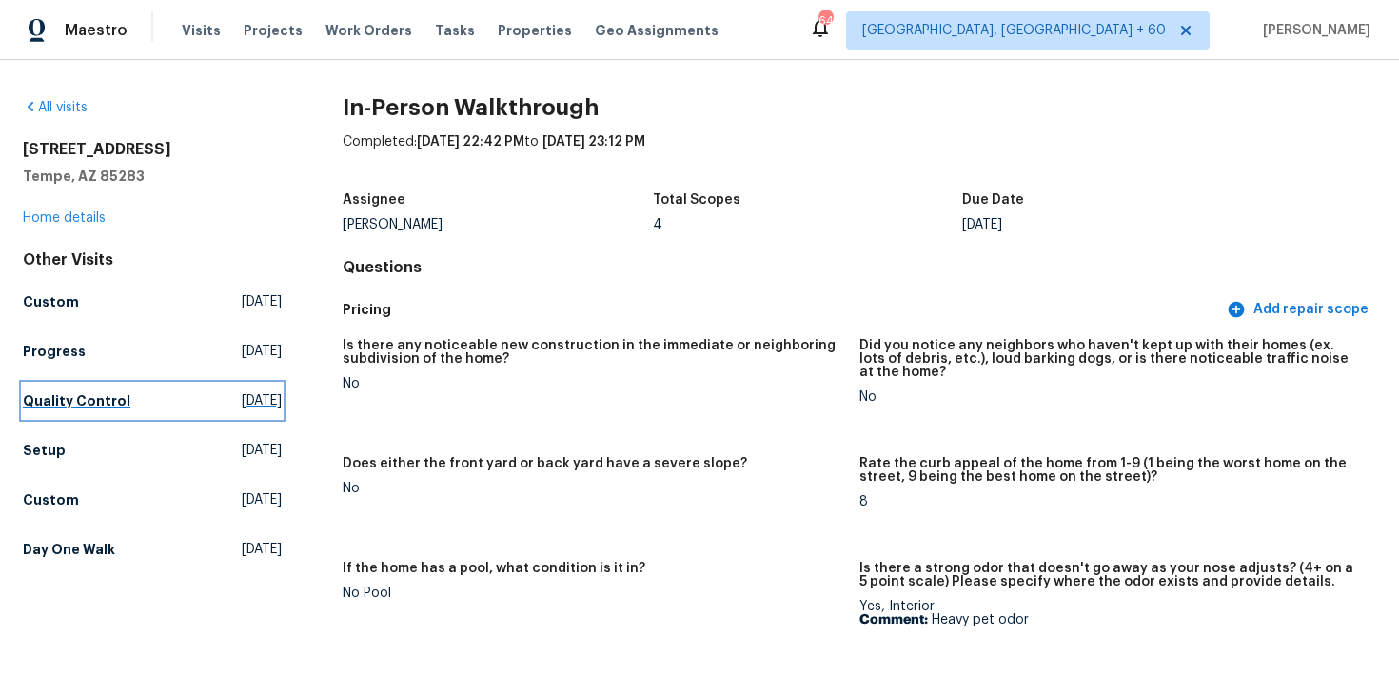
click at [36, 396] on h5 "Quality Control" at bounding box center [77, 400] width 108 height 19
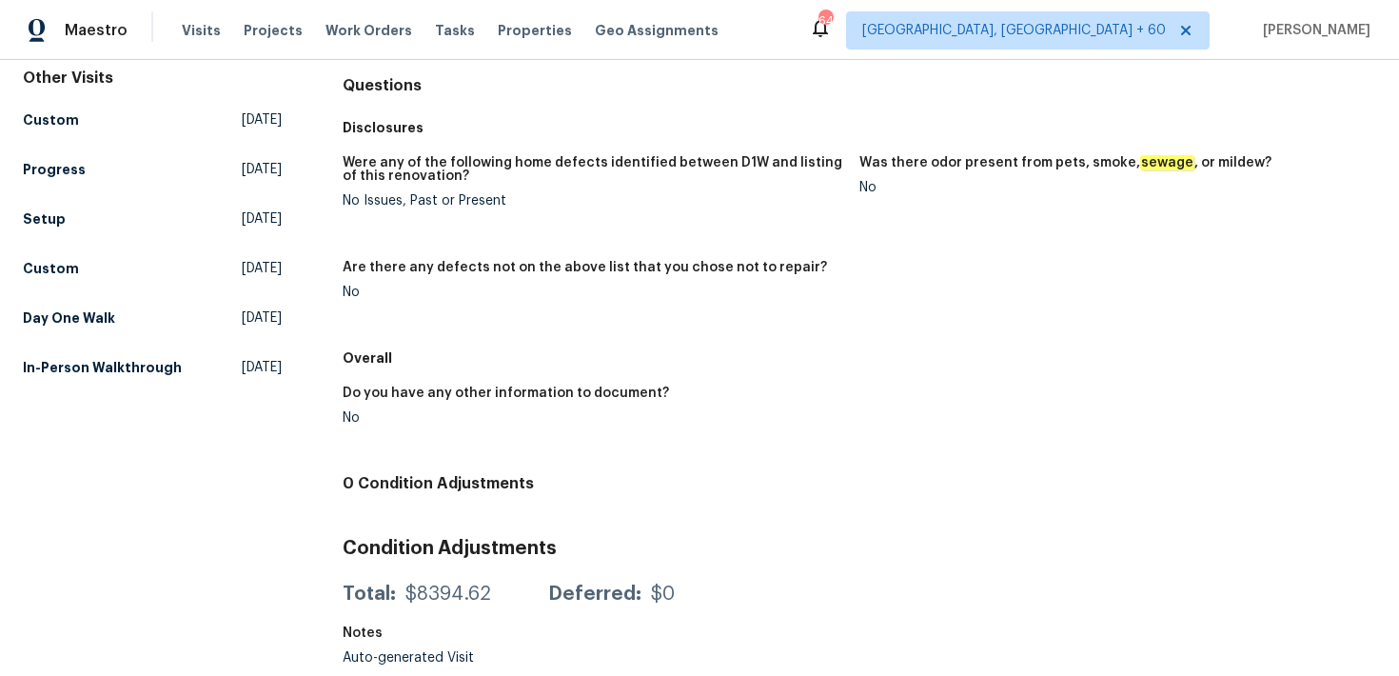
scroll to position [61, 0]
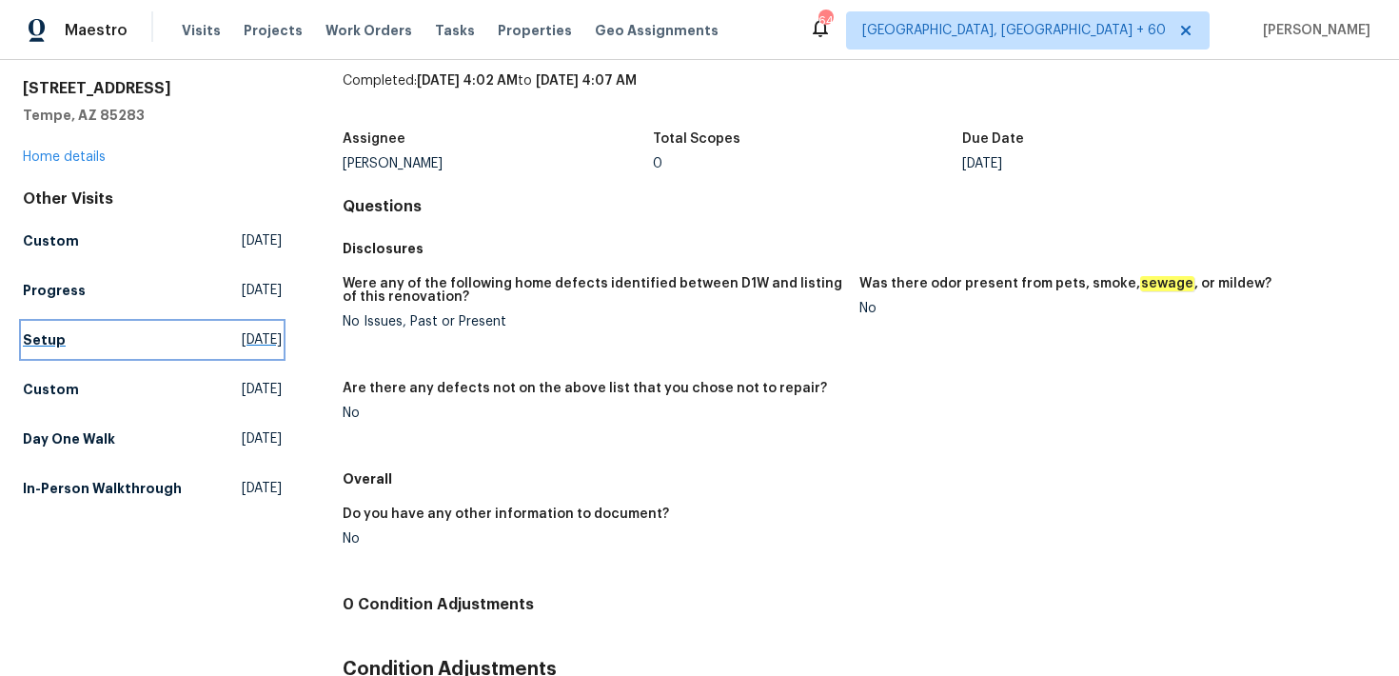
click at [52, 341] on h5 "Setup" at bounding box center [44, 339] width 43 height 19
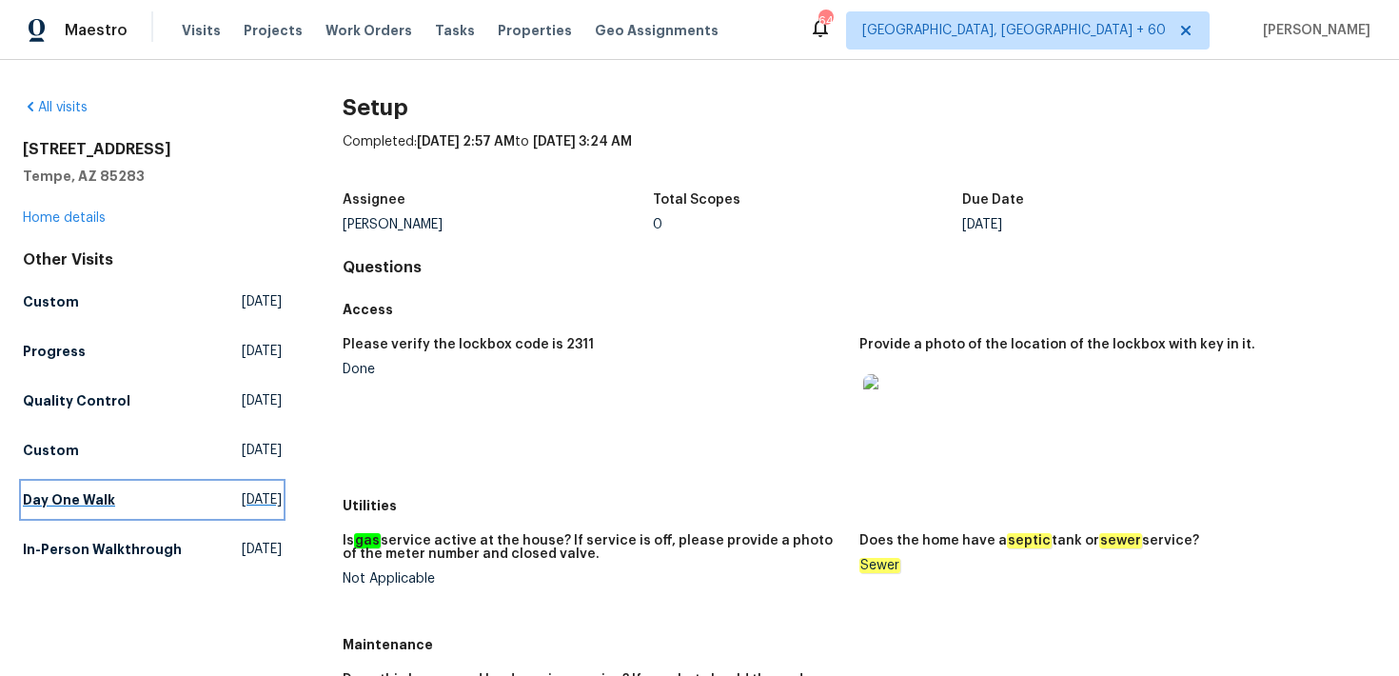
click at [36, 511] on link "Day One Walk Fri, Aug 29 2025" at bounding box center [152, 499] width 259 height 34
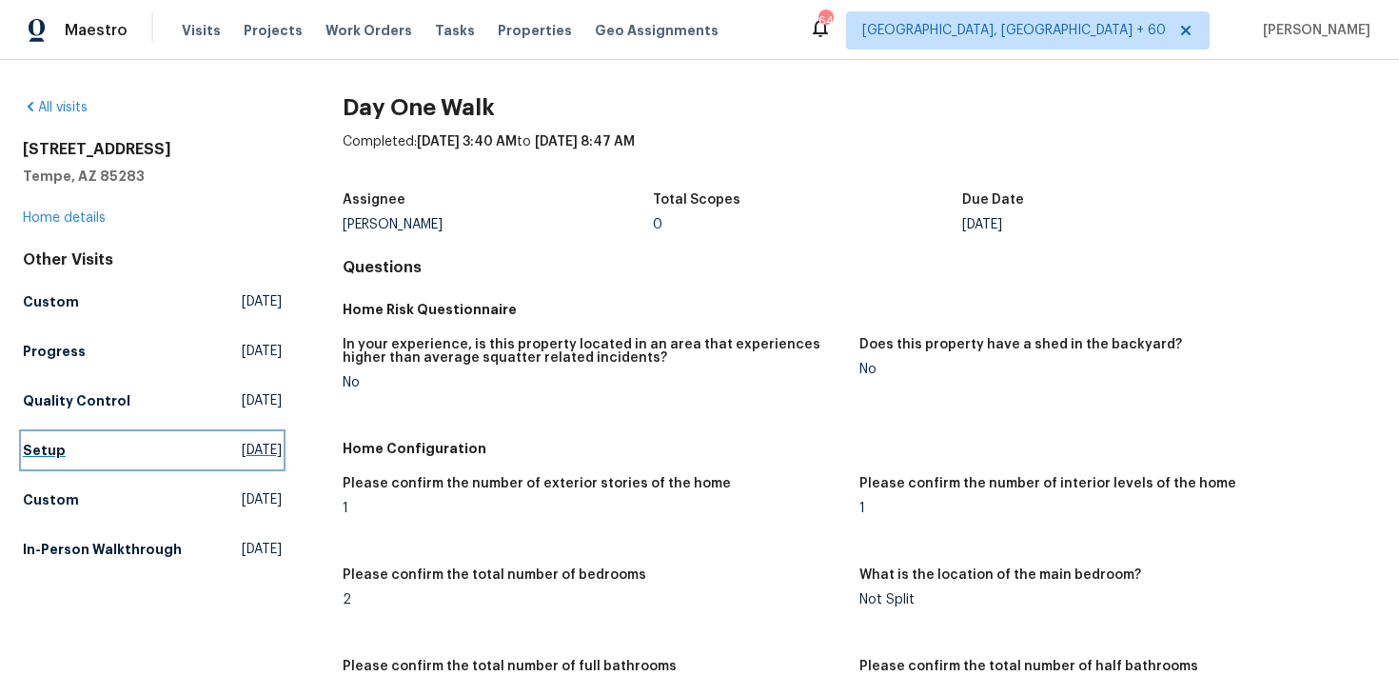
click at [35, 448] on h5 "Setup" at bounding box center [44, 450] width 43 height 19
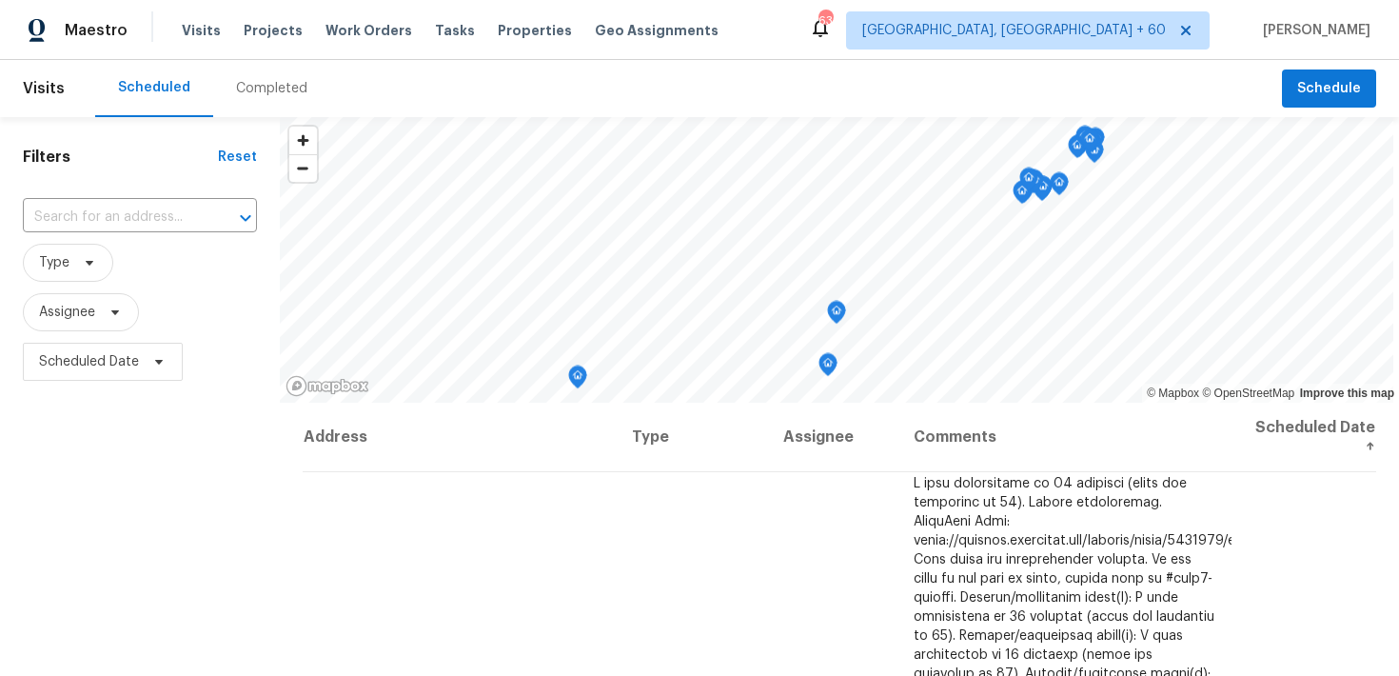
click at [283, 86] on div "Completed" at bounding box center [271, 88] width 71 height 19
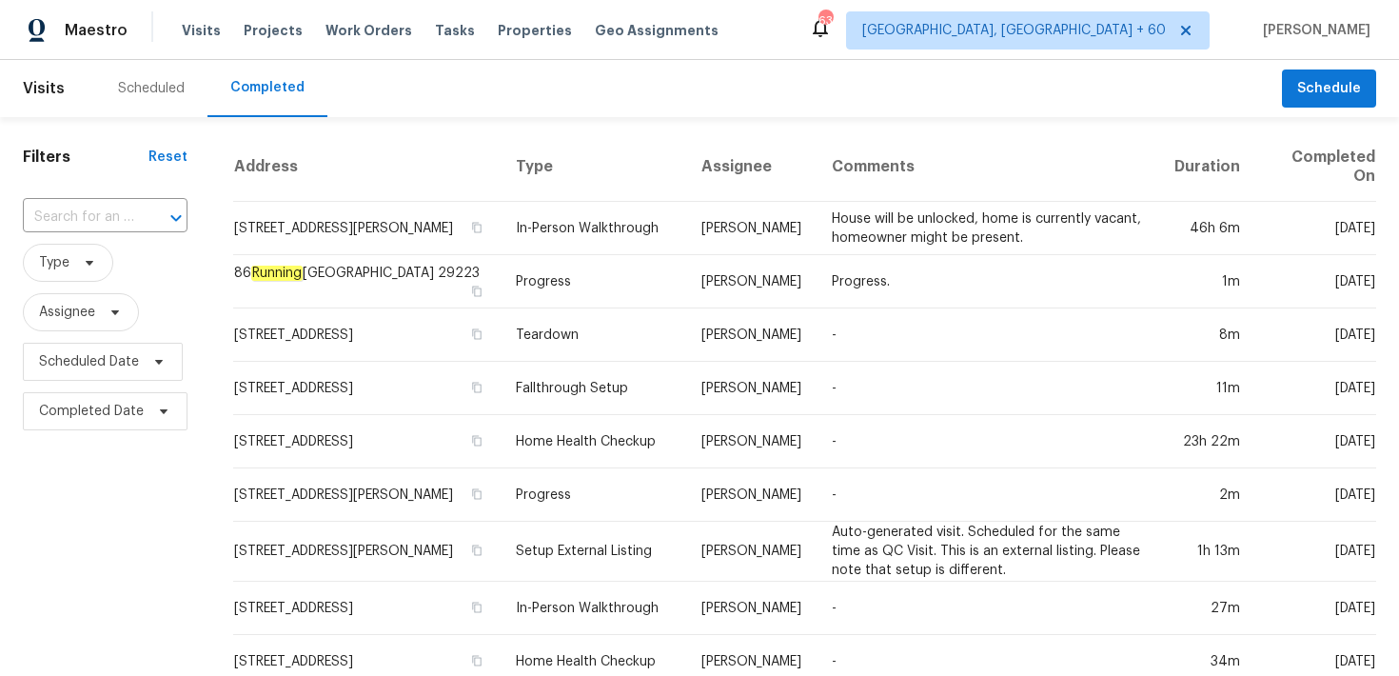
click at [100, 232] on div "​" at bounding box center [105, 217] width 165 height 41
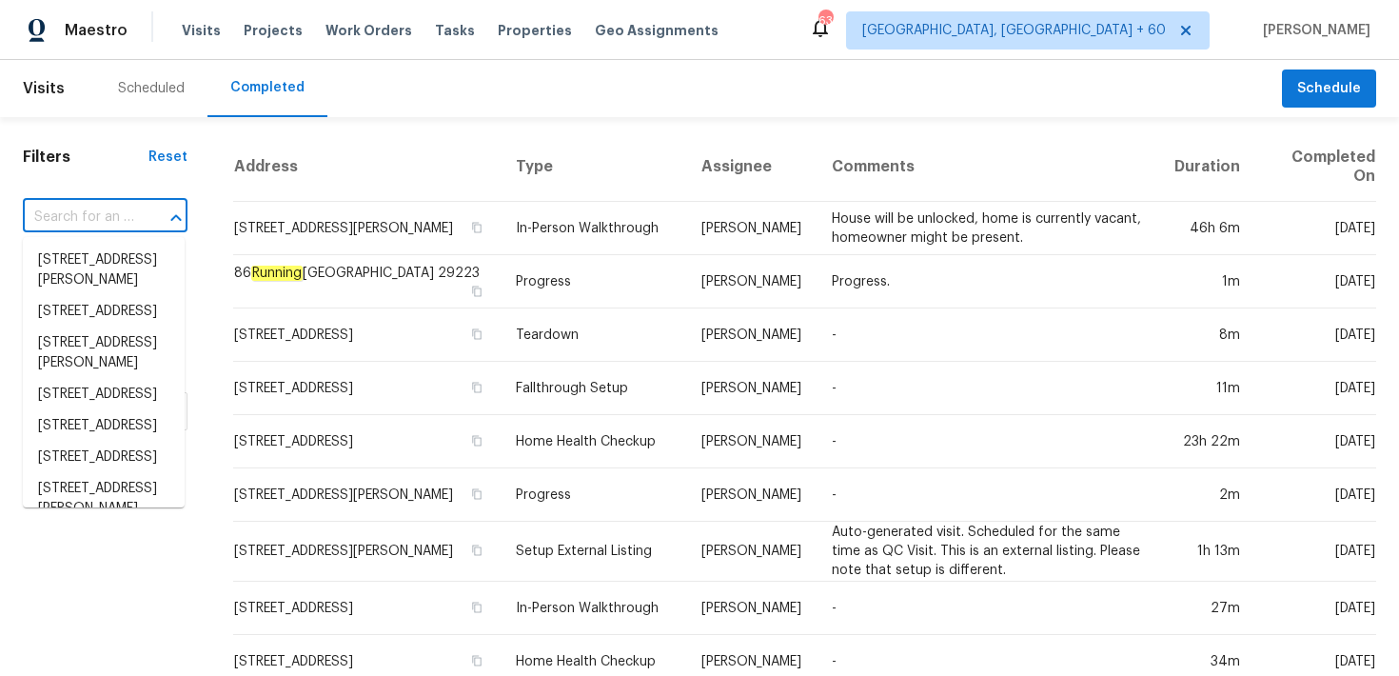
paste input "[STREET_ADDRESS][PERSON_NAME]"
type input "[STREET_ADDRESS][PERSON_NAME]"
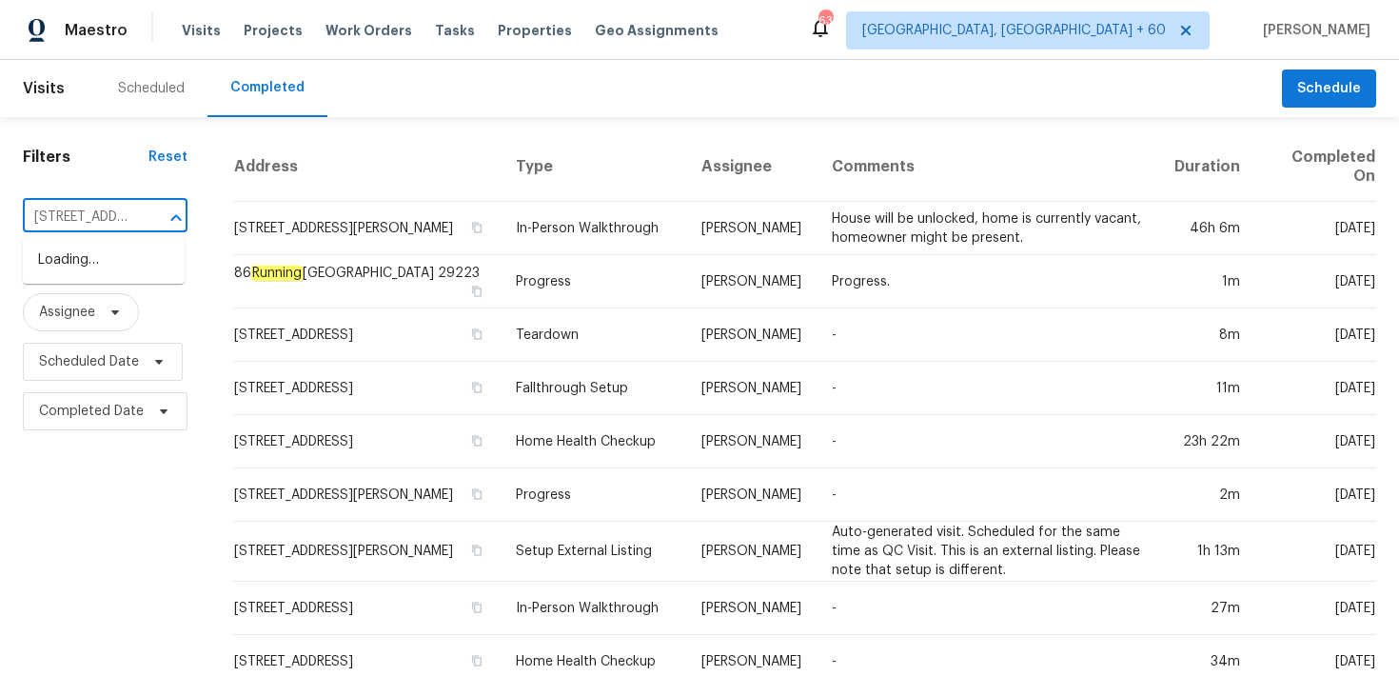
scroll to position [0, 142]
click at [83, 270] on li "1571 Mission Springs Dr, Katy, TX 77450" at bounding box center [104, 260] width 162 height 31
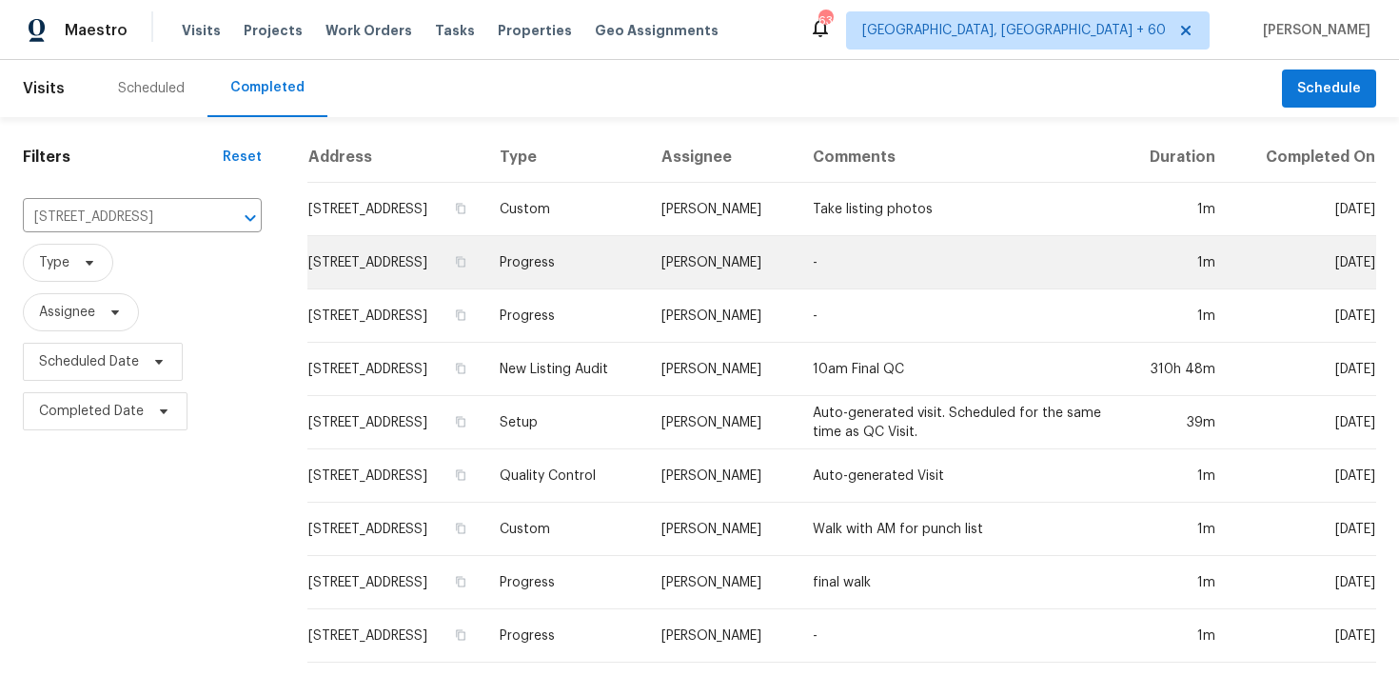
click at [592, 259] on td "Progress" at bounding box center [565, 262] width 162 height 53
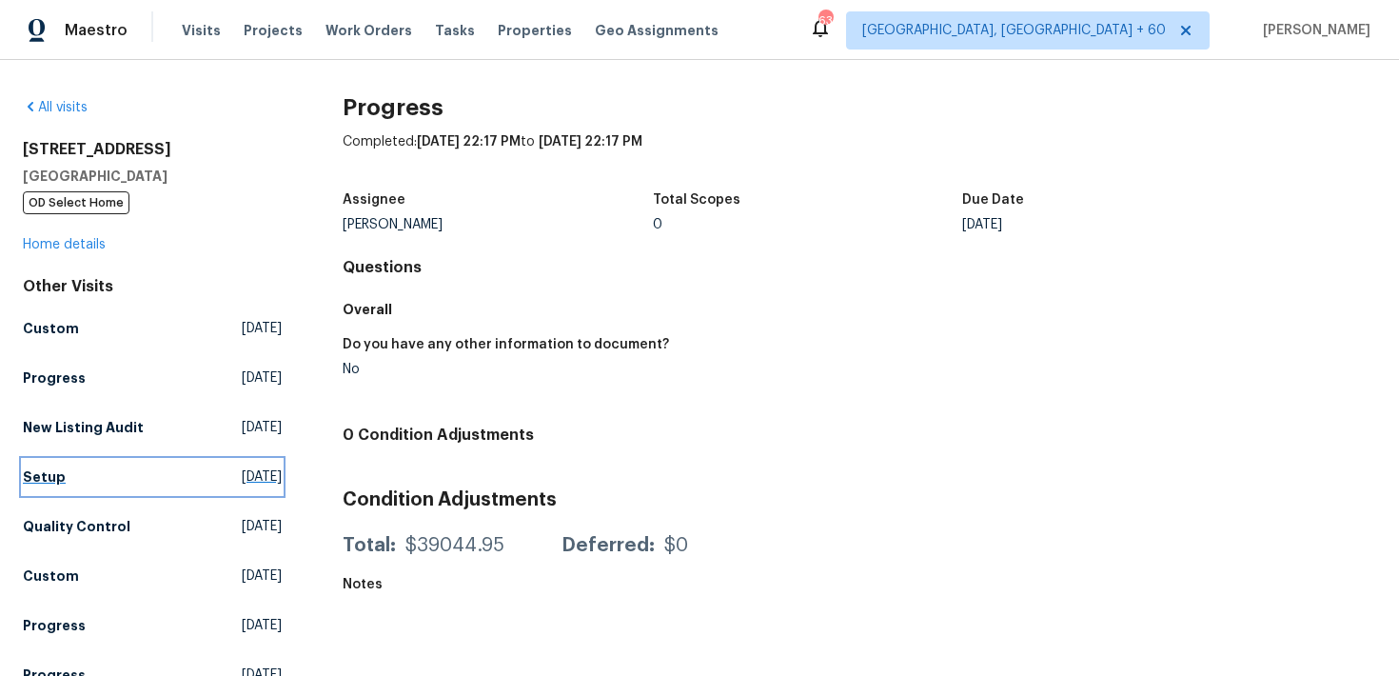
click at [48, 466] on link "Setup Tue, Aug 19 2025" at bounding box center [152, 477] width 259 height 34
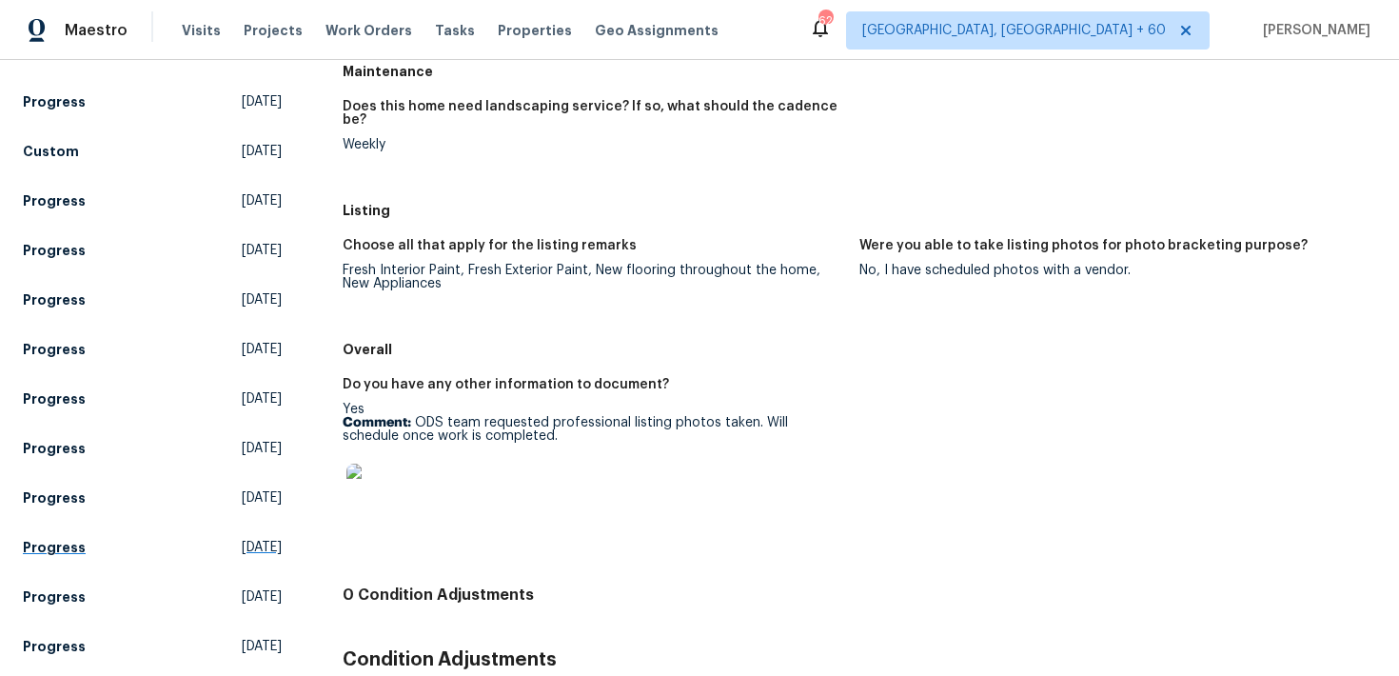
scroll to position [774, 0]
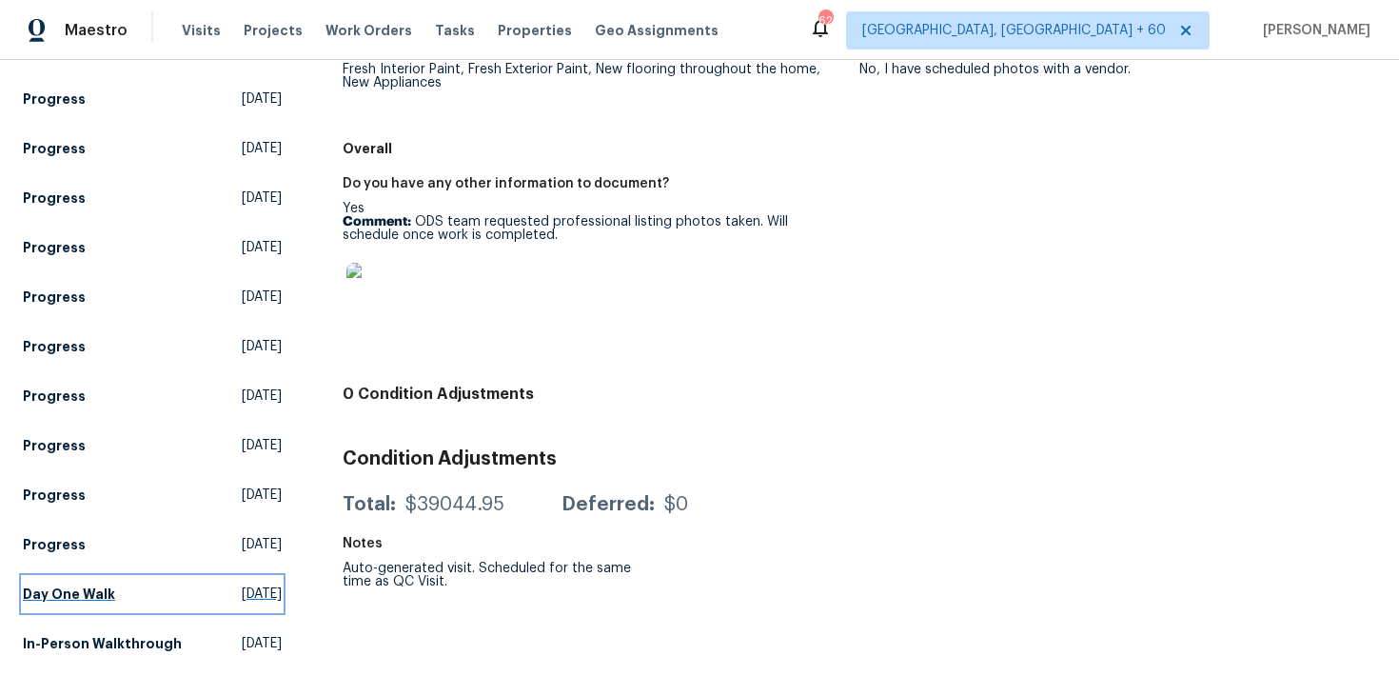
click at [68, 592] on h5 "Day One Walk" at bounding box center [69, 593] width 92 height 19
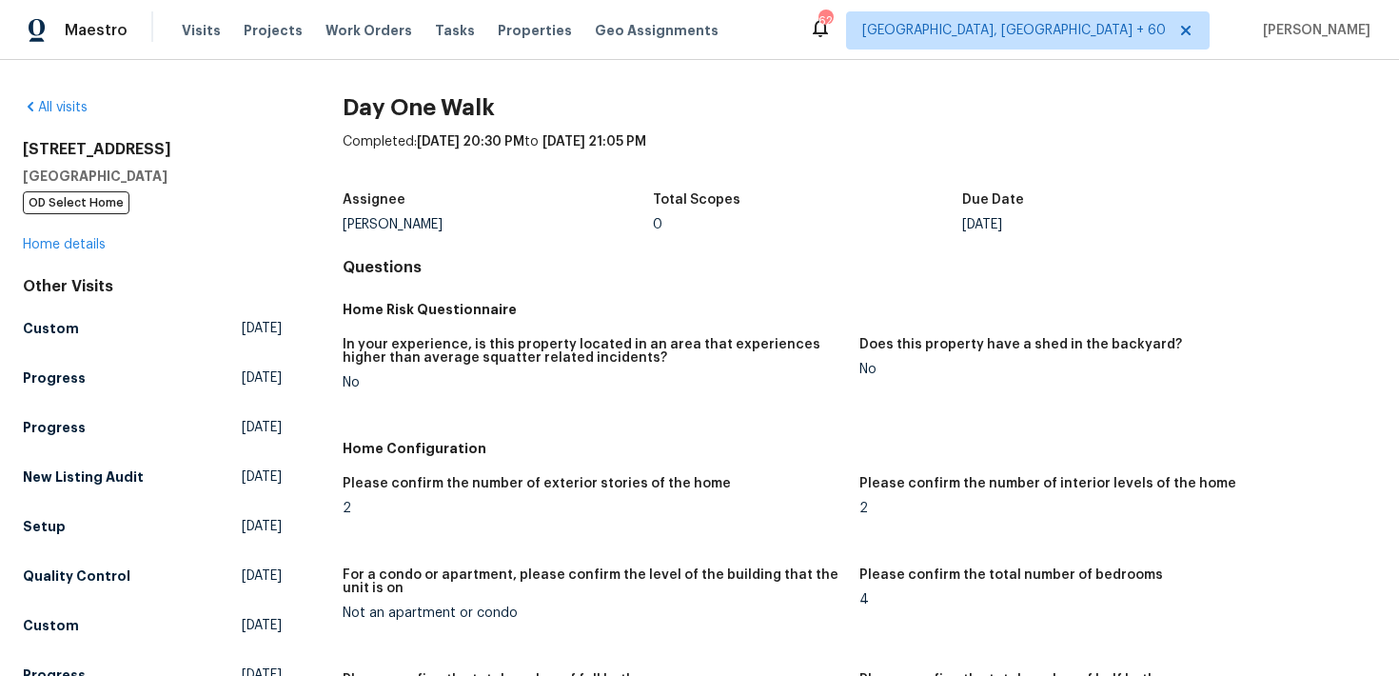
scroll to position [644, 0]
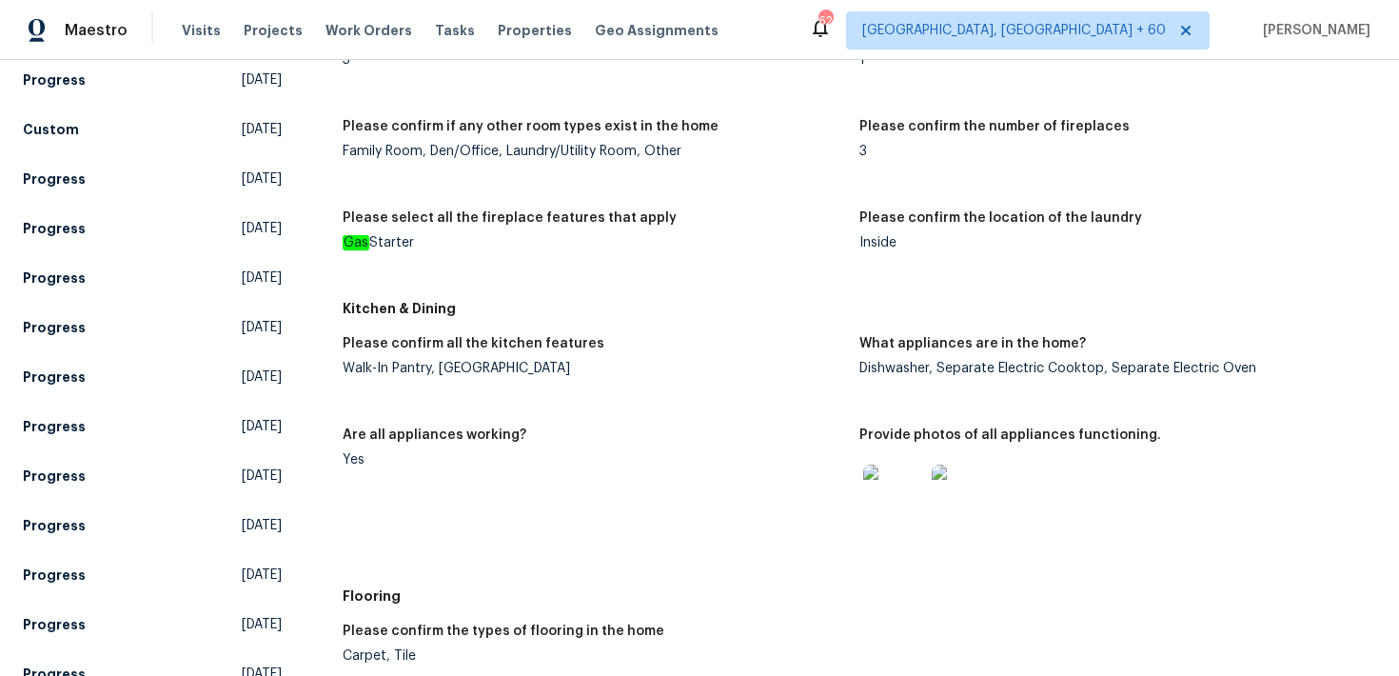
click at [896, 495] on img at bounding box center [893, 494] width 61 height 61
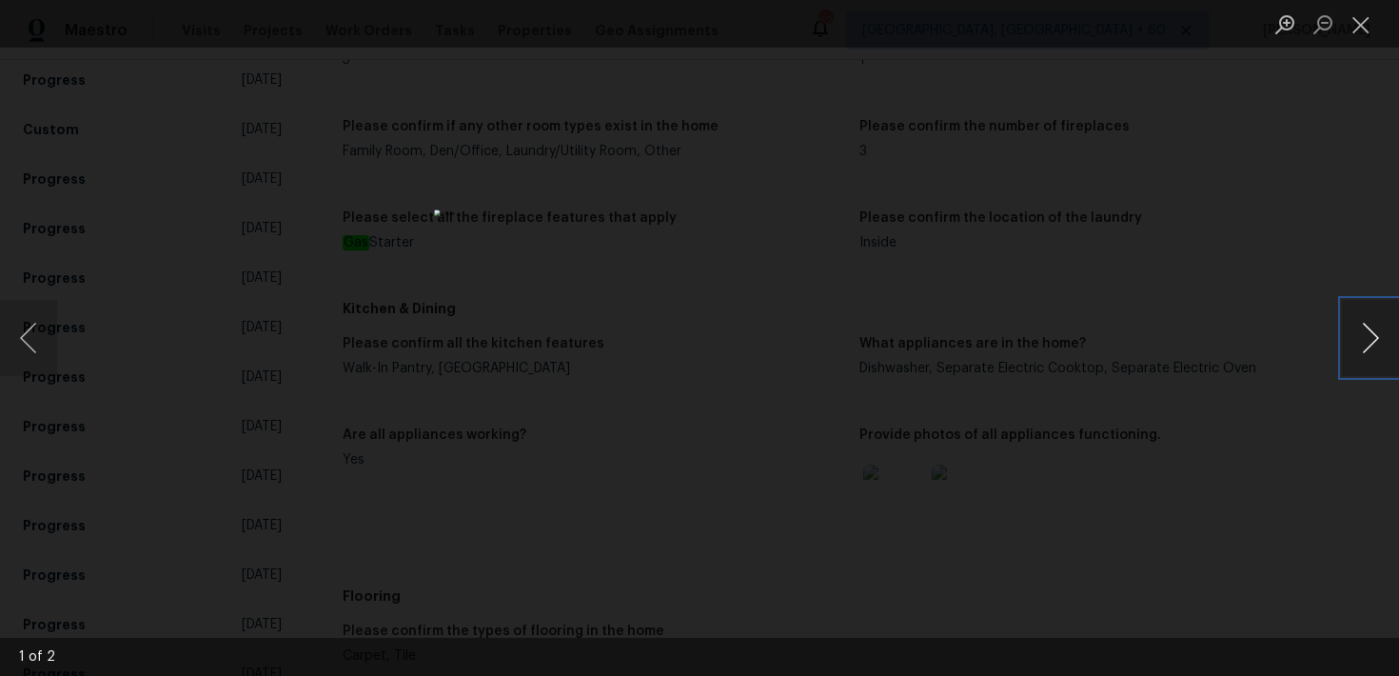
click at [1367, 332] on button "Next image" at bounding box center [1370, 338] width 57 height 76
click at [1375, 336] on button "Next image" at bounding box center [1370, 338] width 57 height 76
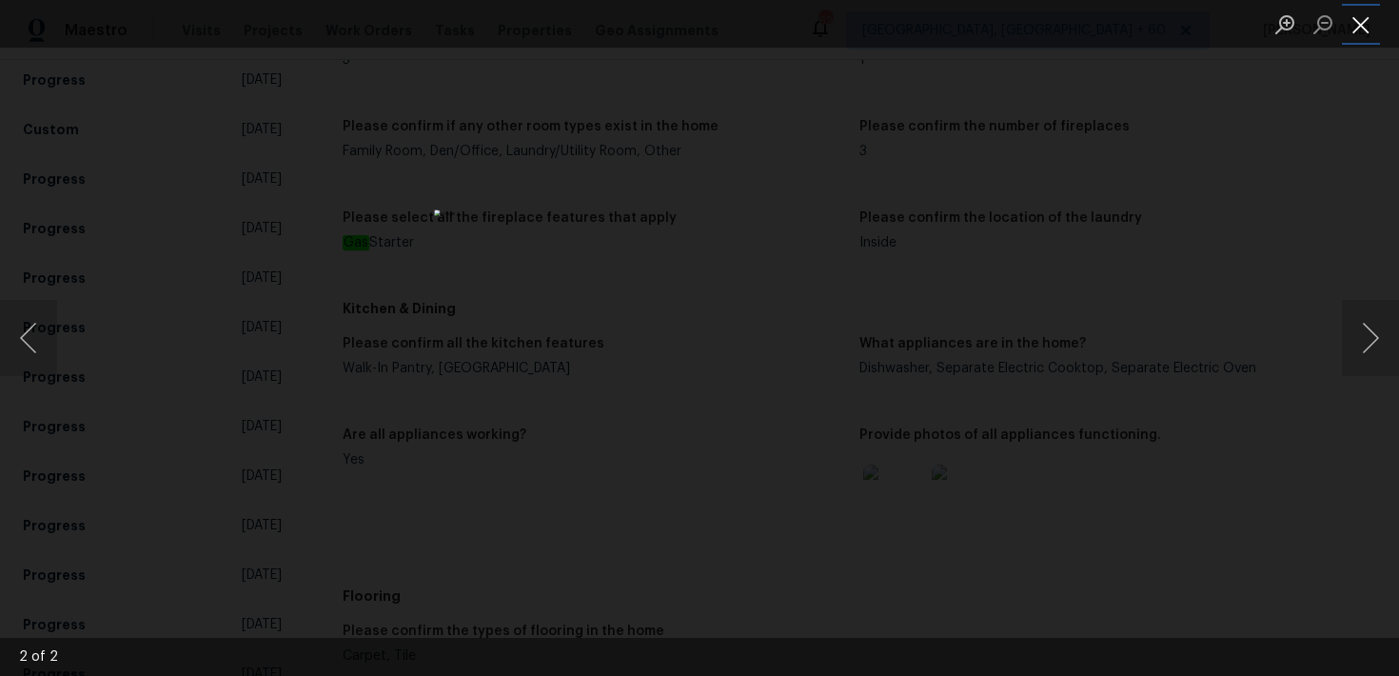
click at [1354, 30] on button "Close lightbox" at bounding box center [1361, 24] width 38 height 33
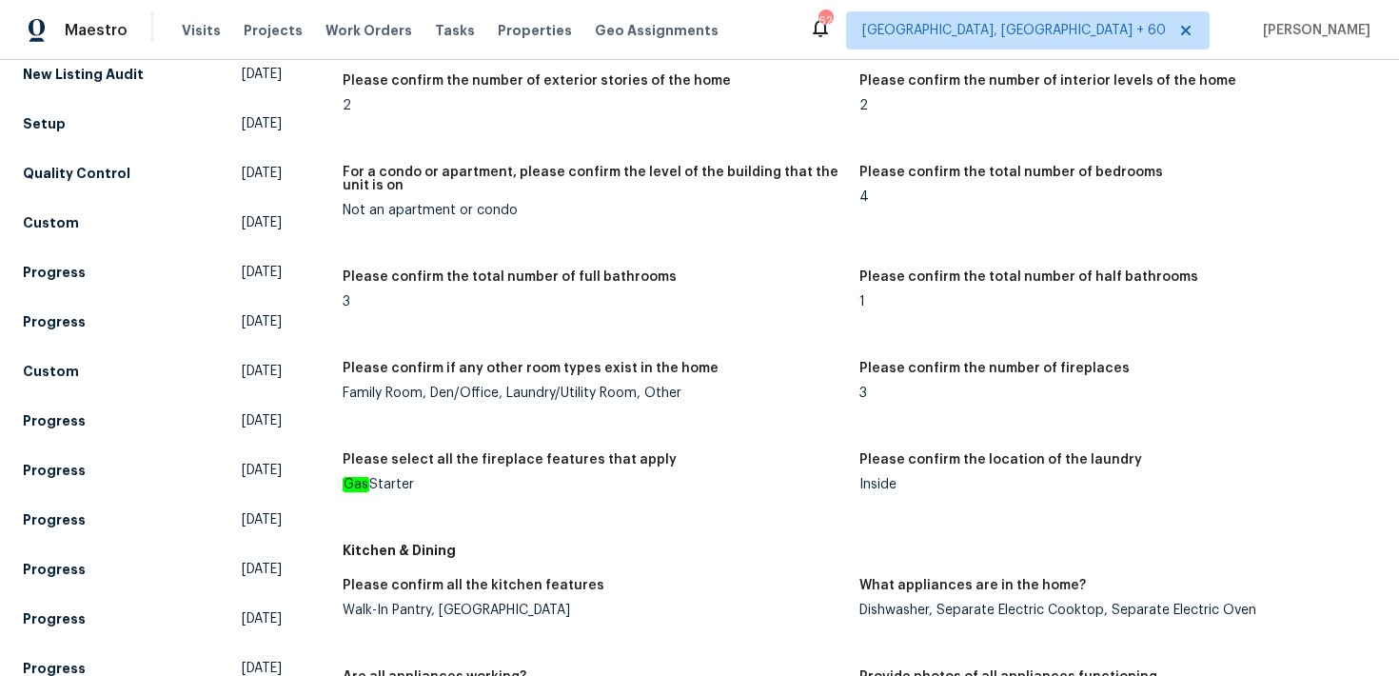
scroll to position [1705, 0]
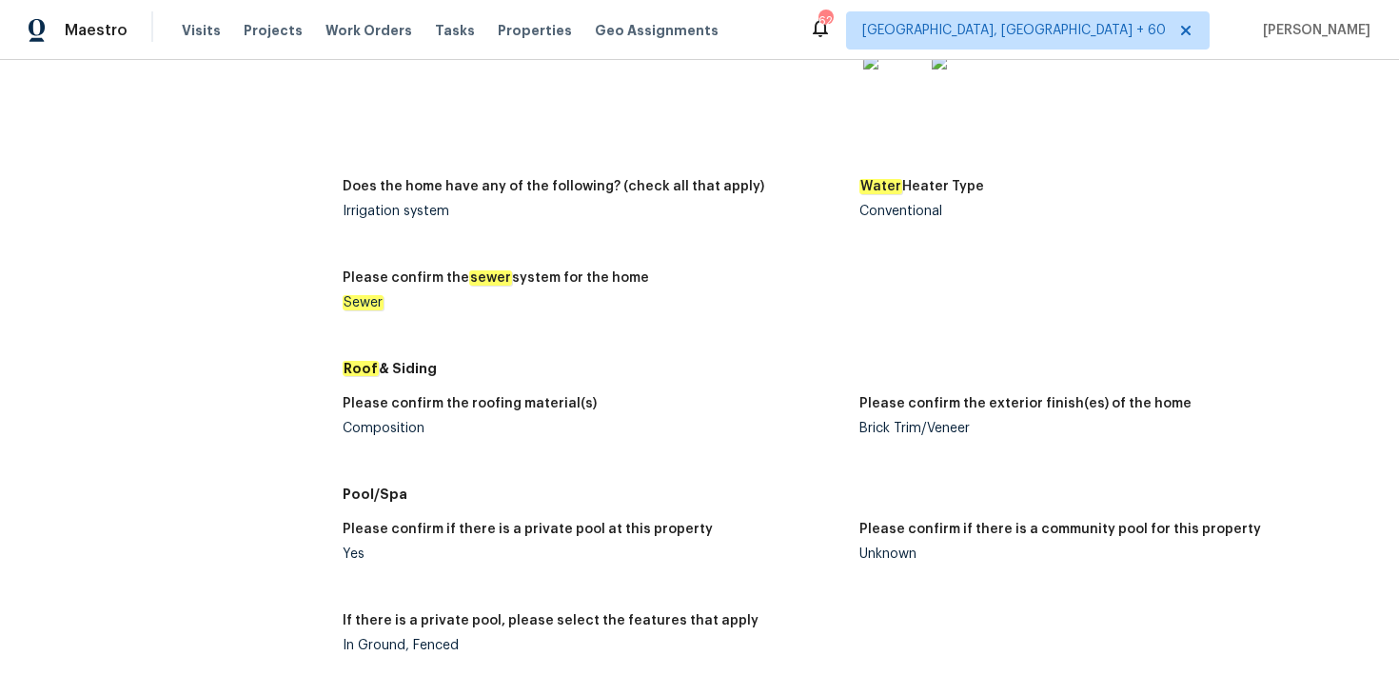
click at [367, 434] on div "Composition" at bounding box center [593, 427] width 501 height 13
